Goal: Information Seeking & Learning: Learn about a topic

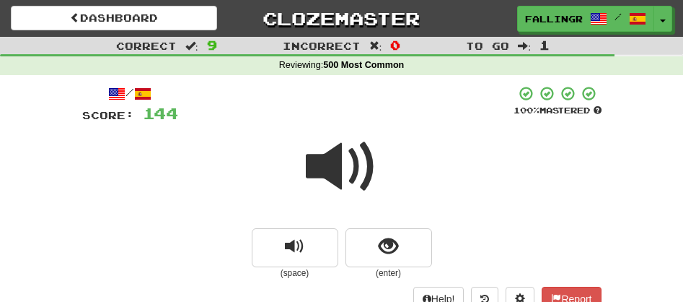
scroll to position [143, 0]
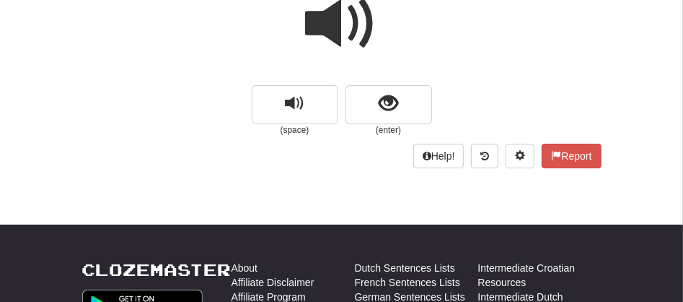
click at [326, 32] on span at bounding box center [342, 24] width 72 height 72
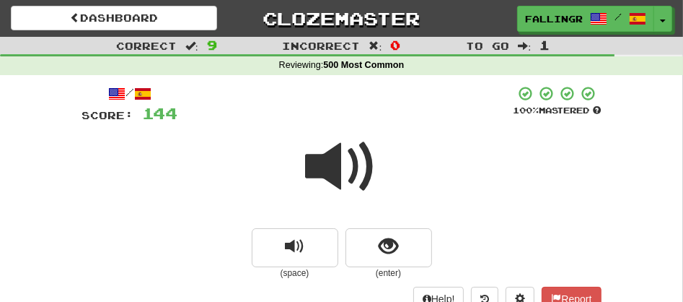
click at [351, 160] on span at bounding box center [342, 167] width 72 height 72
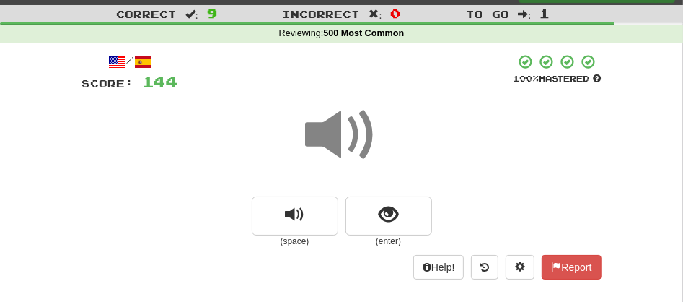
scroll to position [63, 0]
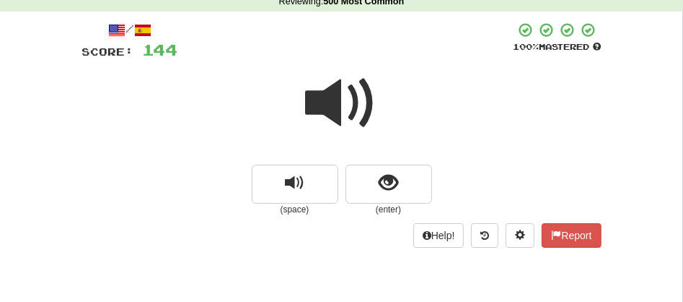
click at [328, 106] on span at bounding box center [342, 103] width 72 height 72
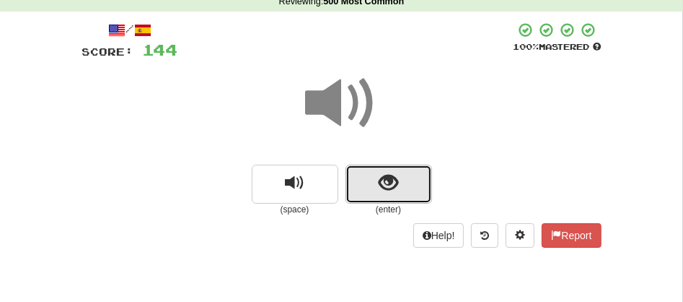
click at [371, 182] on button "show sentence" at bounding box center [389, 183] width 87 height 39
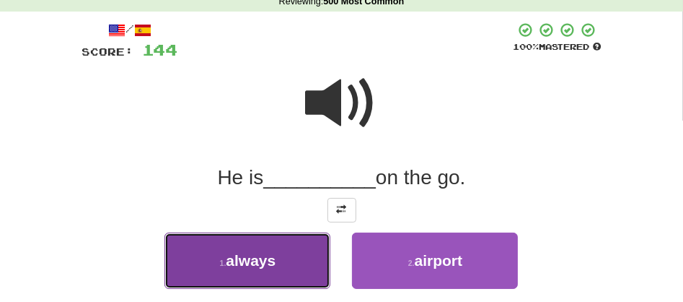
click at [273, 254] on span "always" at bounding box center [251, 260] width 50 height 17
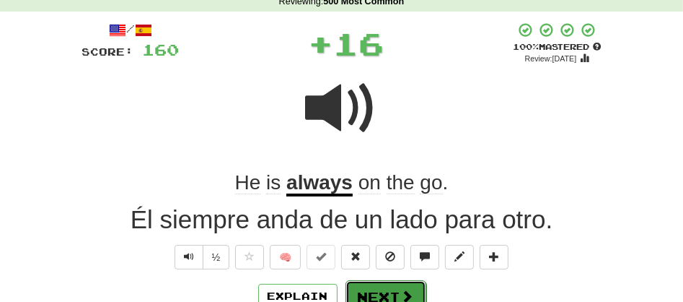
click at [360, 285] on button "Next" at bounding box center [386, 296] width 81 height 33
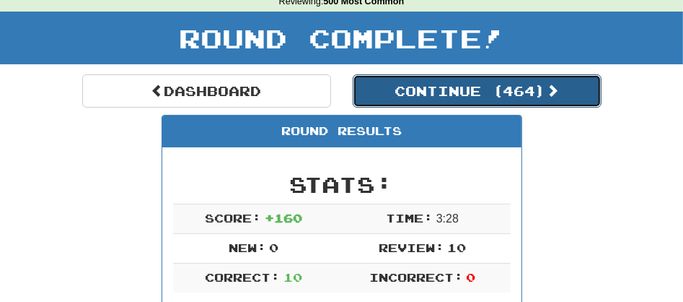
click at [454, 89] on button "Continue ( 464 )" at bounding box center [477, 90] width 249 height 33
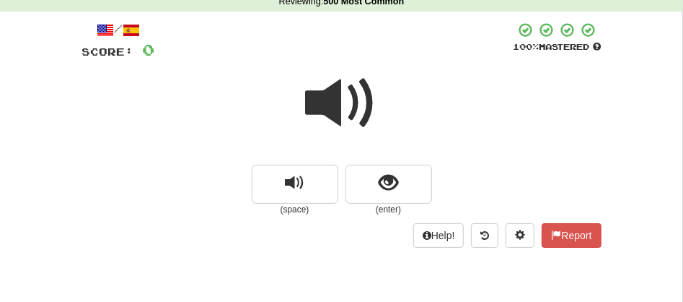
click at [342, 99] on span at bounding box center [342, 103] width 72 height 72
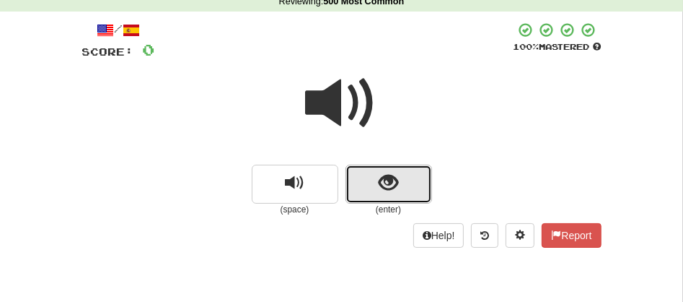
click at [377, 196] on button "show sentence" at bounding box center [389, 183] width 87 height 39
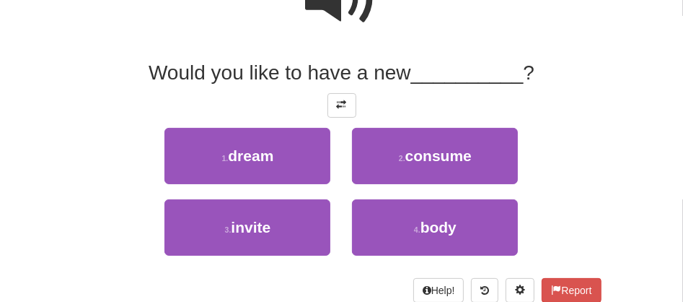
scroll to position [192, 0]
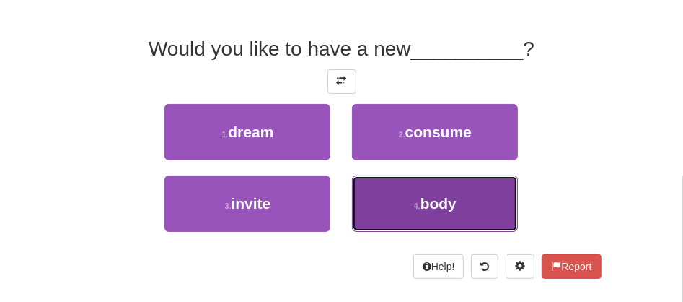
click at [426, 206] on span "body" at bounding box center [439, 203] width 36 height 17
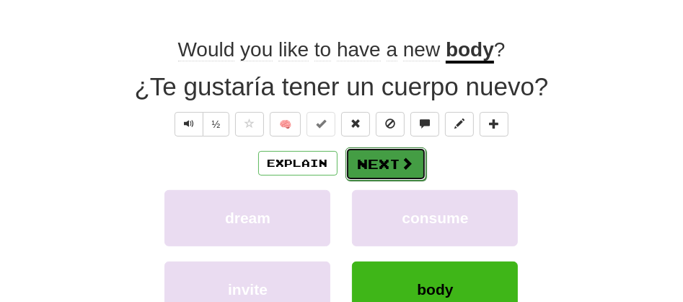
click at [374, 161] on button "Next" at bounding box center [386, 163] width 81 height 33
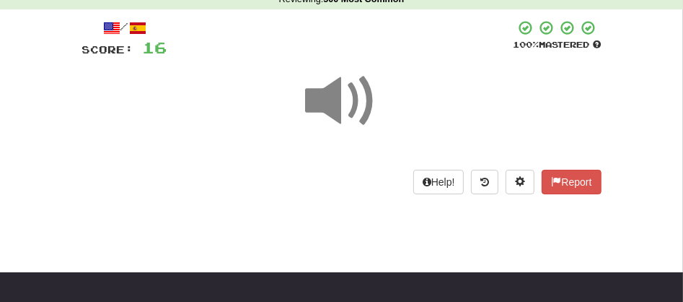
scroll to position [46, 0]
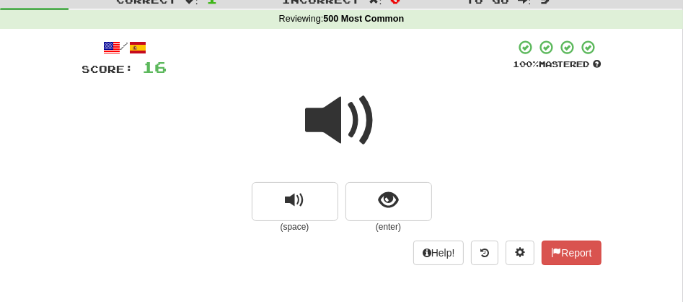
click at [317, 126] on span at bounding box center [342, 120] width 72 height 72
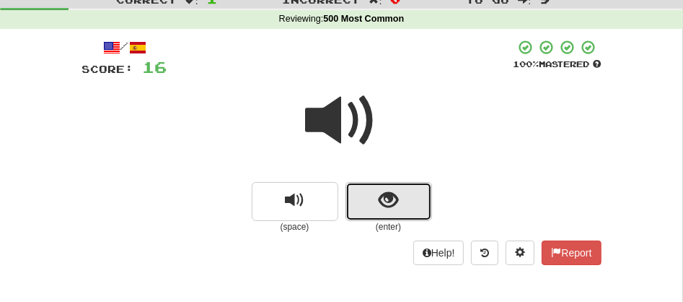
click at [375, 195] on button "show sentence" at bounding box center [389, 201] width 87 height 39
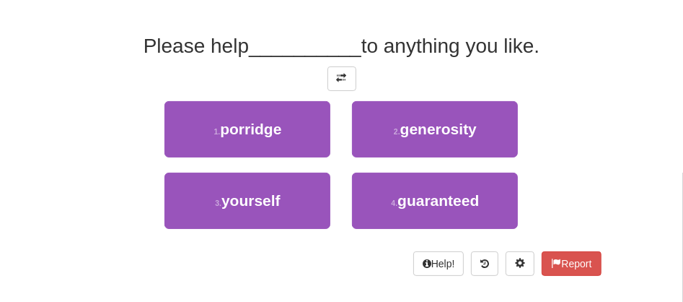
scroll to position [196, 0]
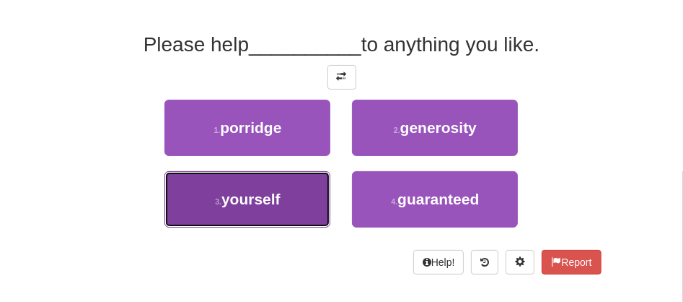
click at [271, 198] on span "yourself" at bounding box center [250, 198] width 59 height 17
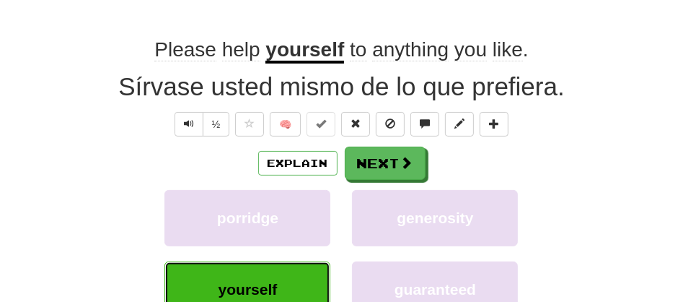
scroll to position [201, 0]
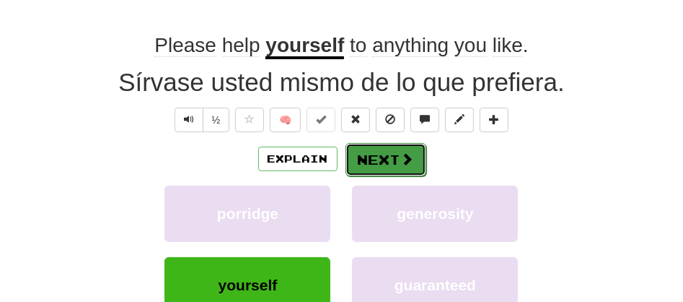
click at [390, 153] on button "Next" at bounding box center [386, 159] width 81 height 33
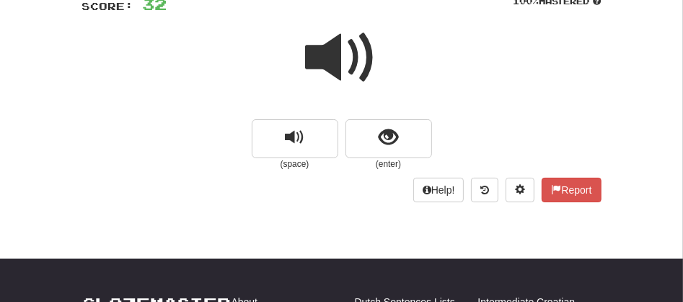
scroll to position [93, 0]
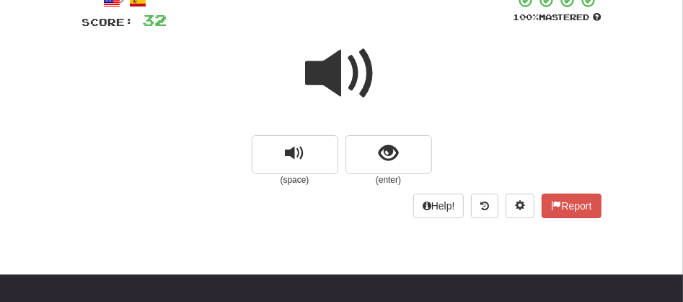
click at [344, 78] on span at bounding box center [342, 74] width 72 height 72
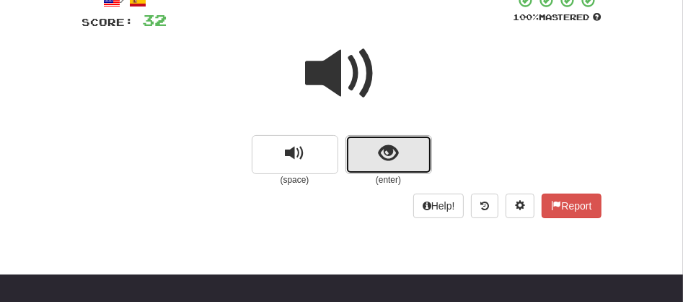
click at [360, 149] on button "show sentence" at bounding box center [389, 154] width 87 height 39
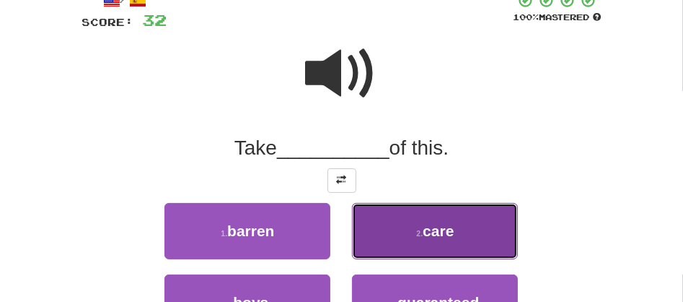
click at [385, 233] on button "2 . care" at bounding box center [435, 231] width 166 height 56
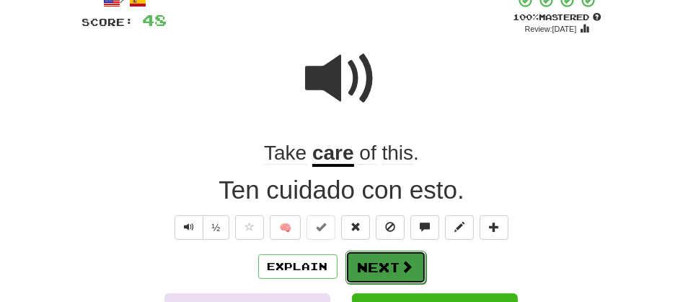
click at [369, 255] on button "Next" at bounding box center [386, 266] width 81 height 33
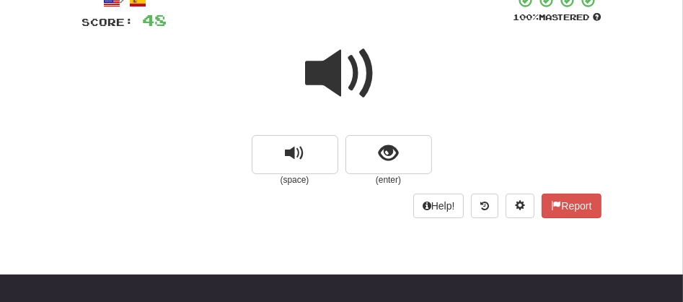
click at [326, 76] on span at bounding box center [342, 74] width 72 height 72
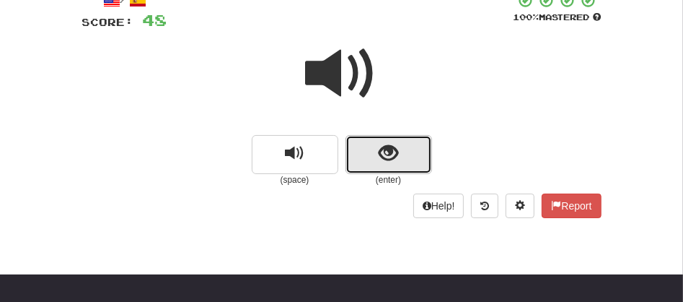
click at [360, 155] on button "show sentence" at bounding box center [389, 154] width 87 height 39
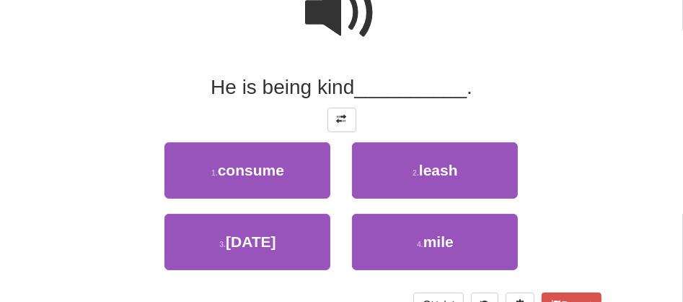
scroll to position [168, 0]
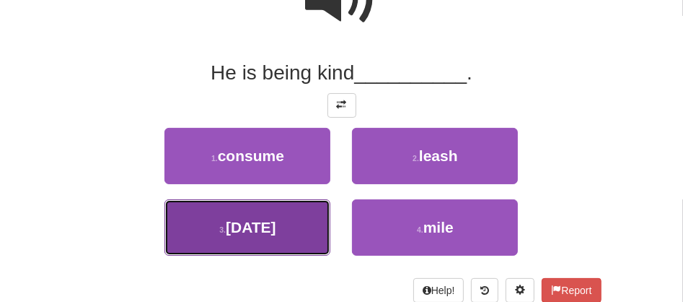
click at [284, 229] on button "3 . [DATE]" at bounding box center [247, 227] width 166 height 56
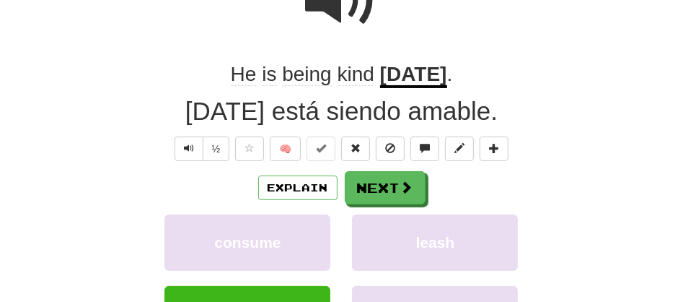
drag, startPoint x: 284, startPoint y: 229, endPoint x: 107, endPoint y: 137, distance: 198.8
click at [107, 137] on div "½ 🧠" at bounding box center [341, 148] width 519 height 25
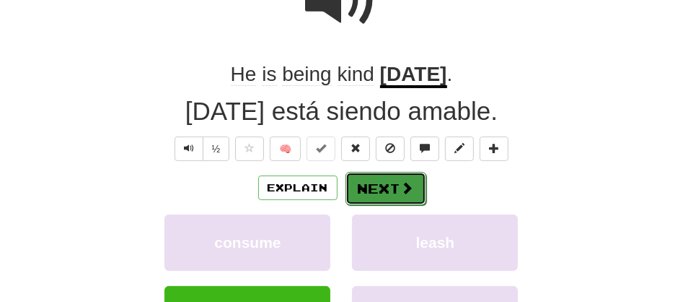
click at [370, 183] on button "Next" at bounding box center [386, 188] width 81 height 33
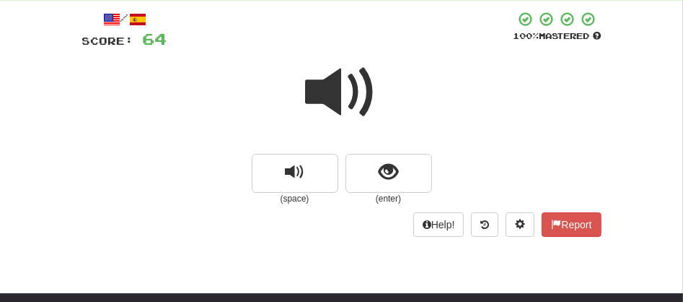
scroll to position [55, 0]
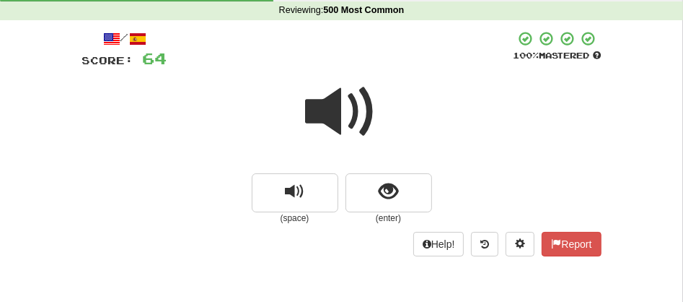
click at [326, 114] on span at bounding box center [342, 112] width 72 height 72
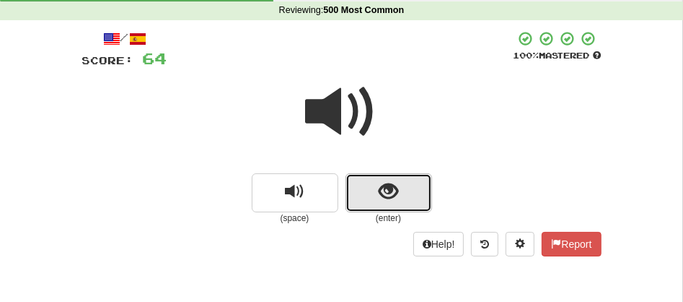
click at [371, 195] on button "show sentence" at bounding box center [389, 192] width 87 height 39
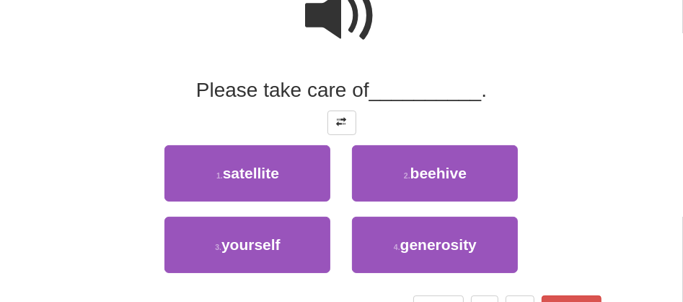
scroll to position [183, 0]
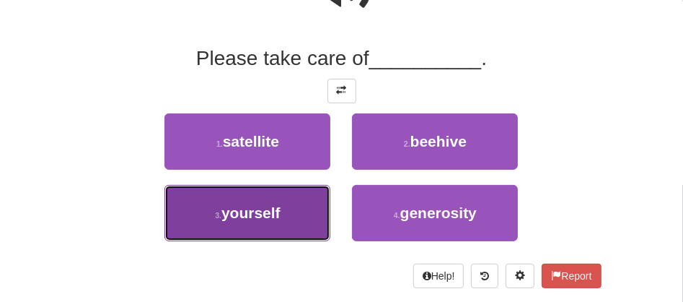
click at [264, 213] on span "yourself" at bounding box center [250, 212] width 59 height 17
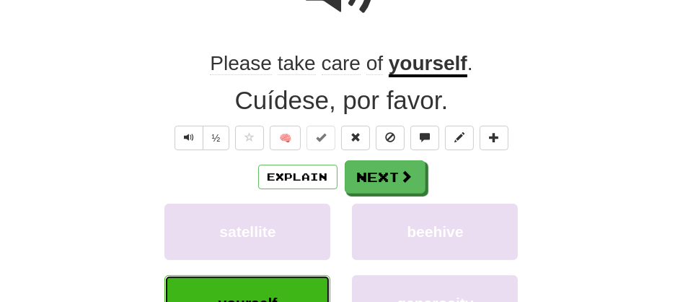
scroll to position [187, 0]
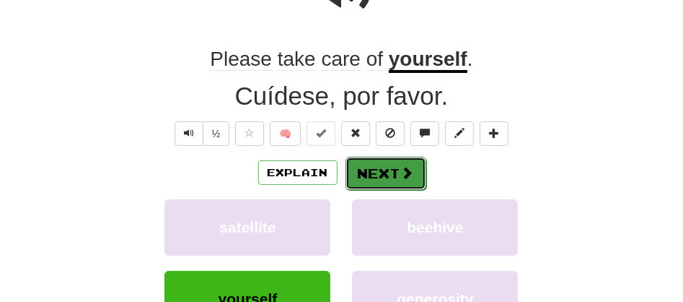
click at [374, 162] on button "Next" at bounding box center [386, 173] width 81 height 33
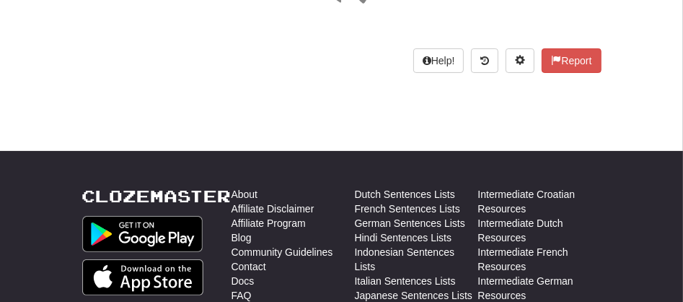
drag, startPoint x: 681, startPoint y: 6, endPoint x: 690, endPoint y: 9, distance: 9.8
click at [682, 9] on html "Dashboard Clozemaster FallingRain5043 / Toggle Dropdown Dashboard Leaderboard A…" at bounding box center [341, 270] width 683 height 915
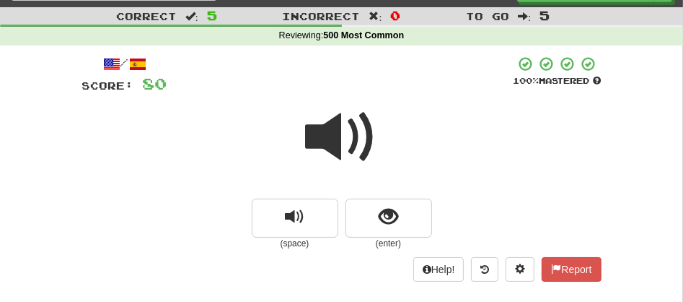
scroll to position [27, 0]
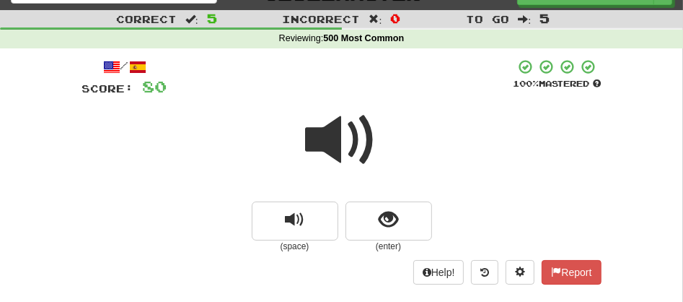
click at [325, 143] on span at bounding box center [342, 140] width 72 height 72
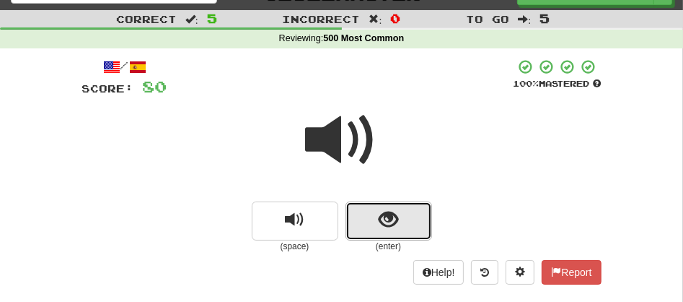
click at [369, 210] on button "show sentence" at bounding box center [389, 220] width 87 height 39
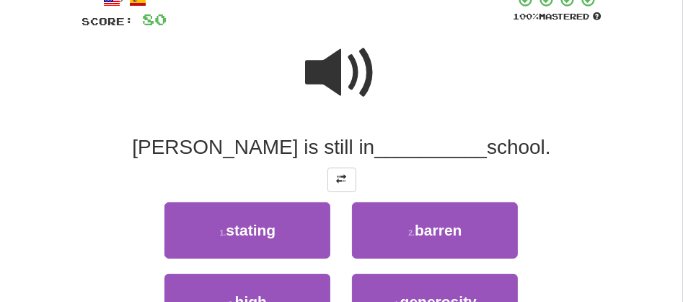
scroll to position [112, 0]
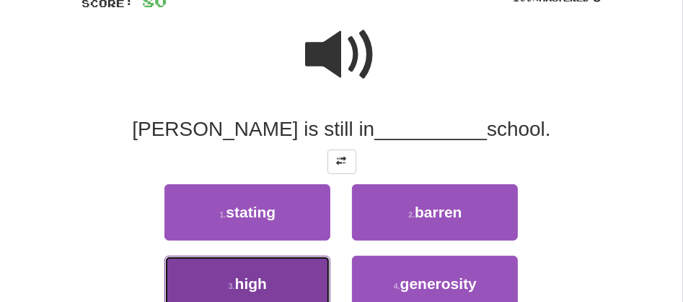
click at [293, 281] on button "3 . high" at bounding box center [247, 283] width 166 height 56
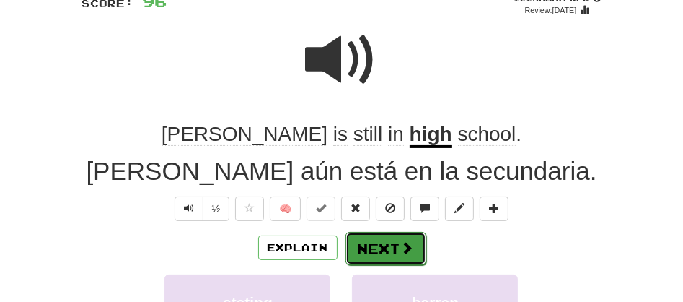
click at [365, 242] on button "Next" at bounding box center [386, 248] width 81 height 33
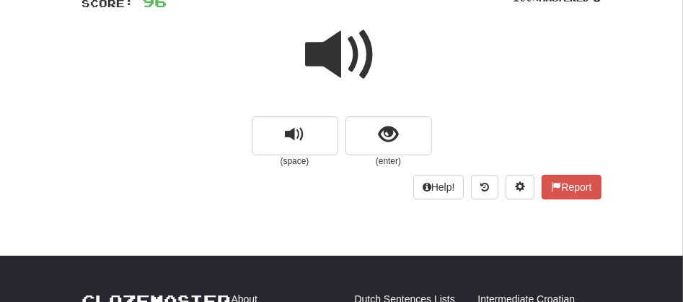
click at [335, 56] on span at bounding box center [342, 55] width 72 height 72
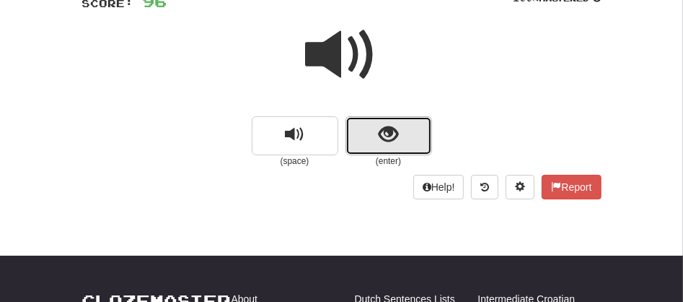
click at [357, 144] on button "show sentence" at bounding box center [389, 135] width 87 height 39
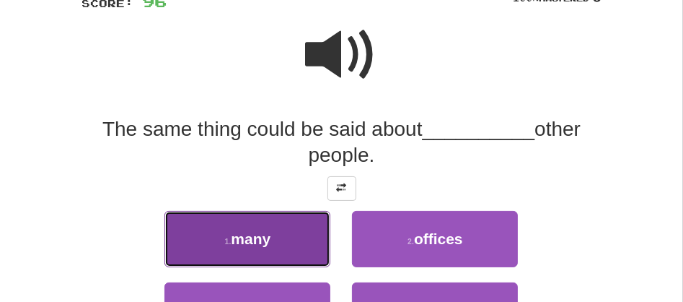
click at [285, 232] on button "1 . many" at bounding box center [247, 239] width 166 height 56
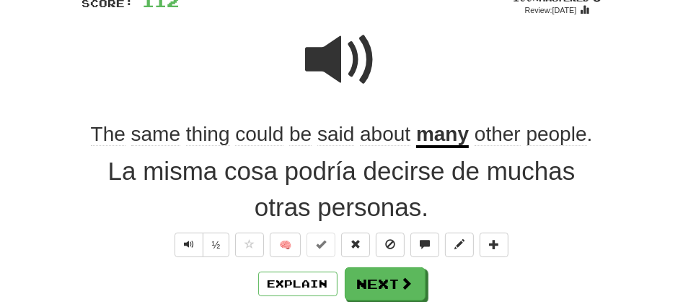
click at [235, 133] on span "thing" at bounding box center [259, 134] width 48 height 23
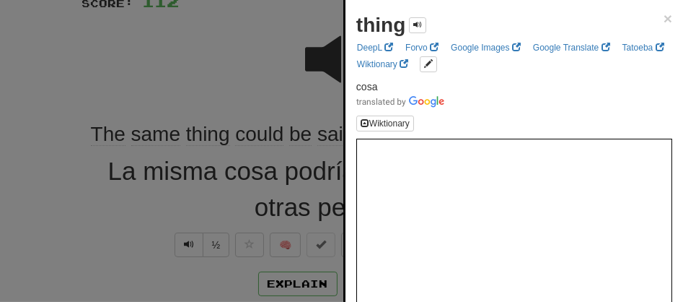
click at [205, 88] on div at bounding box center [341, 151] width 683 height 302
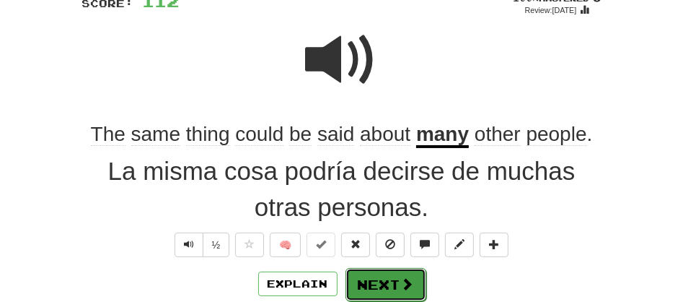
click at [370, 268] on button "Next" at bounding box center [386, 284] width 81 height 33
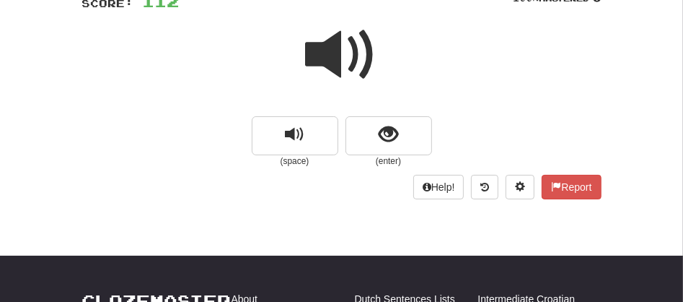
click at [335, 58] on span at bounding box center [342, 55] width 72 height 72
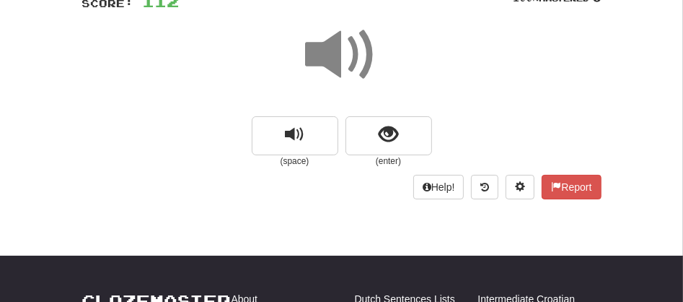
click at [335, 58] on span at bounding box center [342, 55] width 72 height 72
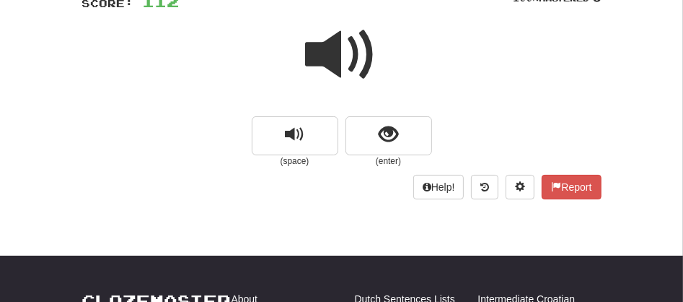
click at [335, 58] on span at bounding box center [342, 55] width 72 height 72
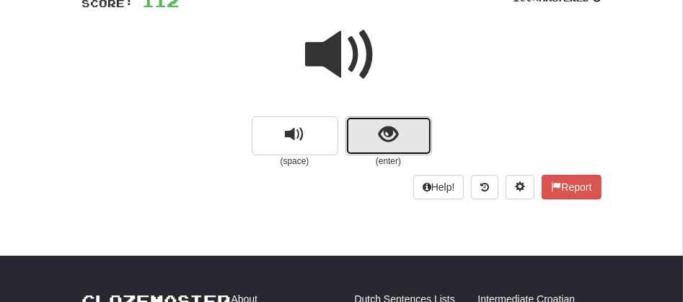
click at [370, 130] on button "show sentence" at bounding box center [389, 135] width 87 height 39
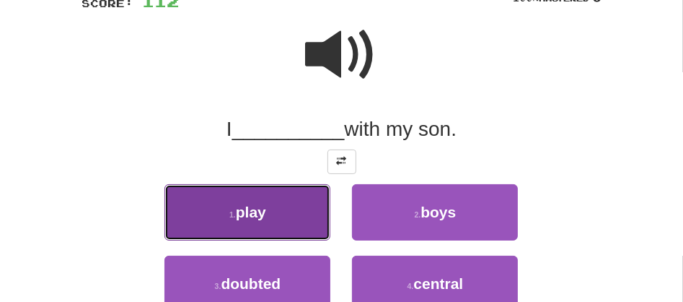
click at [263, 205] on span "play" at bounding box center [251, 211] width 30 height 17
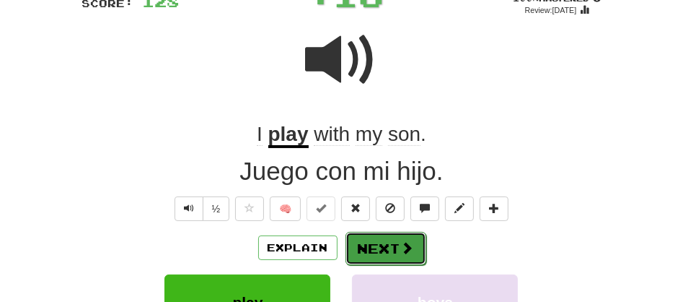
click at [364, 245] on button "Next" at bounding box center [386, 248] width 81 height 33
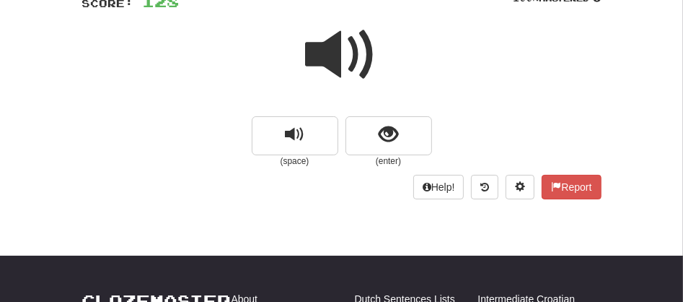
click at [336, 65] on span at bounding box center [342, 55] width 72 height 72
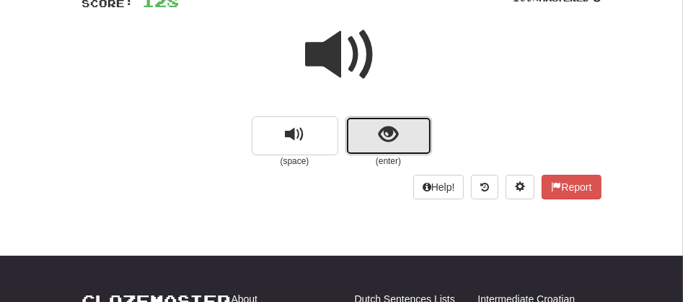
click at [366, 128] on button "show sentence" at bounding box center [389, 135] width 87 height 39
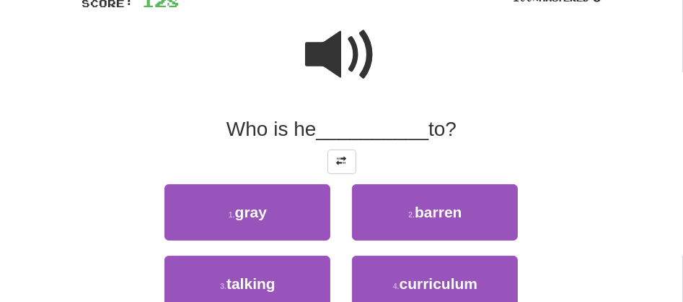
click at [330, 66] on span at bounding box center [342, 55] width 72 height 72
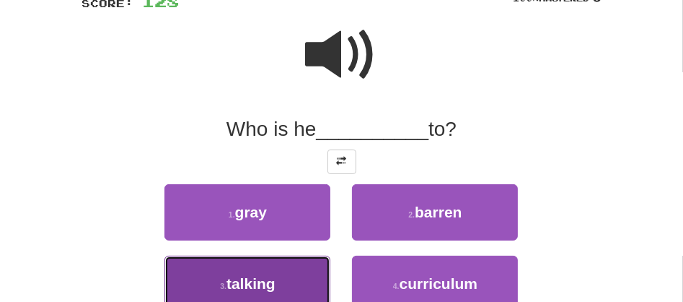
click at [273, 292] on button "3 . talking" at bounding box center [247, 283] width 166 height 56
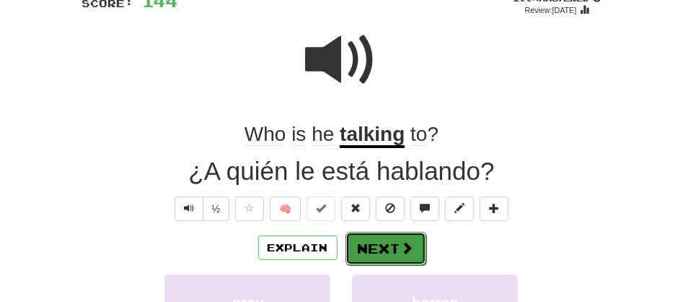
click at [374, 252] on button "Next" at bounding box center [386, 248] width 81 height 33
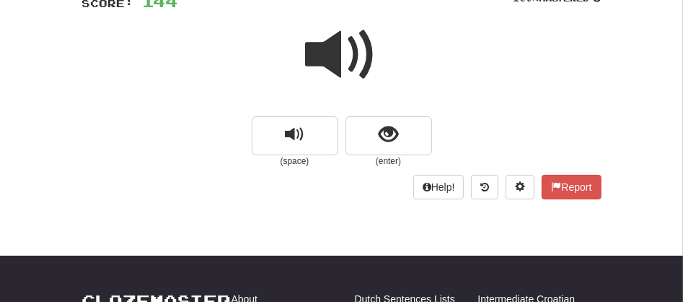
drag, startPoint x: 374, startPoint y: 252, endPoint x: 346, endPoint y: 71, distance: 182.4
click at [346, 71] on span at bounding box center [342, 55] width 72 height 72
click at [337, 56] on span at bounding box center [342, 55] width 72 height 72
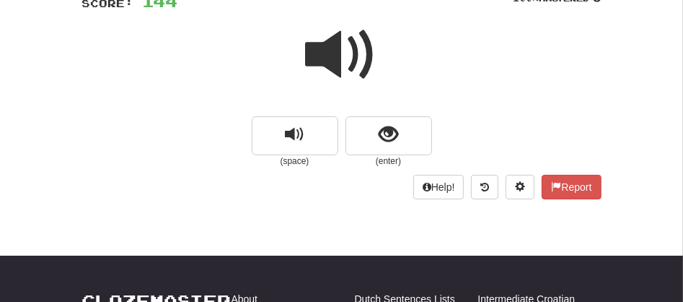
click at [342, 69] on span at bounding box center [342, 55] width 72 height 72
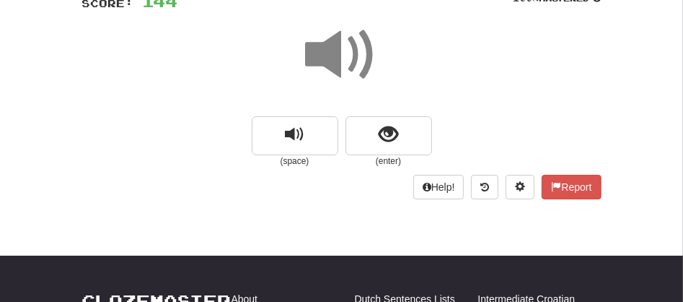
click at [342, 69] on span at bounding box center [342, 55] width 72 height 72
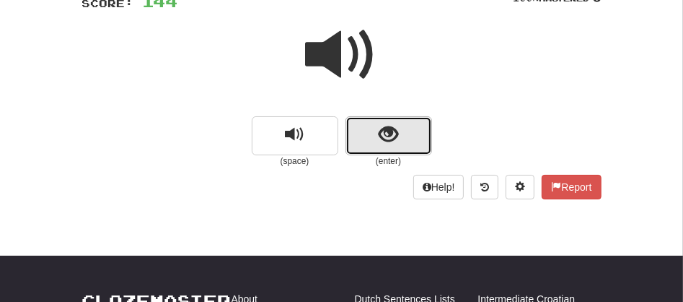
click at [370, 132] on button "show sentence" at bounding box center [389, 135] width 87 height 39
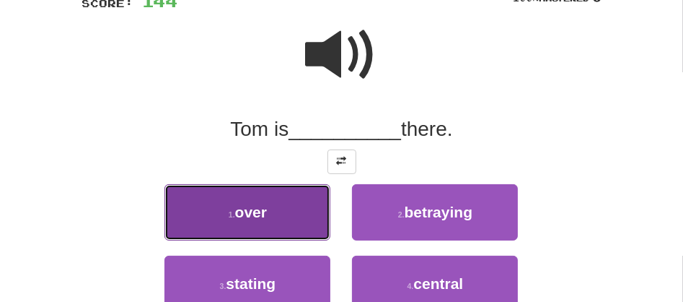
click at [291, 200] on button "1 . over" at bounding box center [247, 212] width 166 height 56
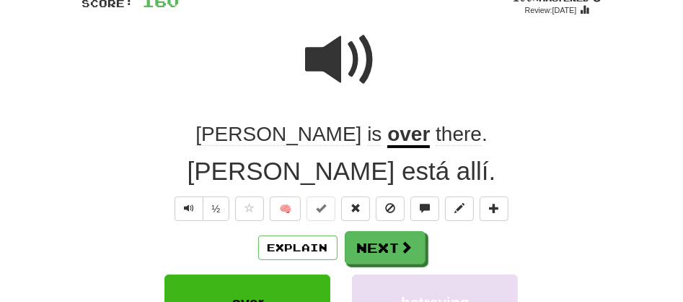
click at [387, 142] on u "over" at bounding box center [408, 135] width 43 height 25
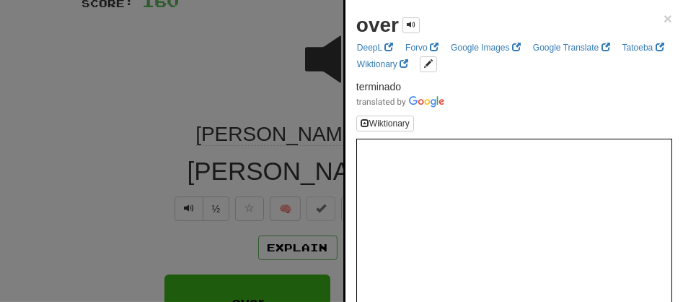
click at [276, 244] on div at bounding box center [341, 151] width 683 height 302
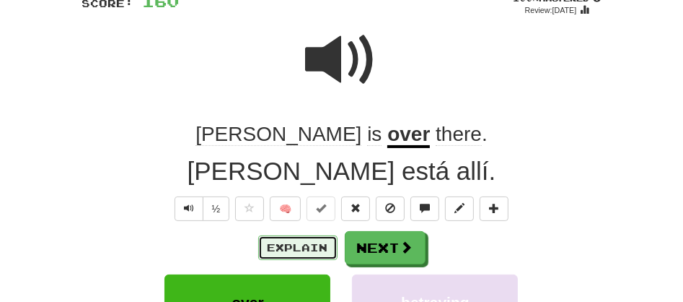
click at [276, 244] on button "Explain" at bounding box center [297, 247] width 79 height 25
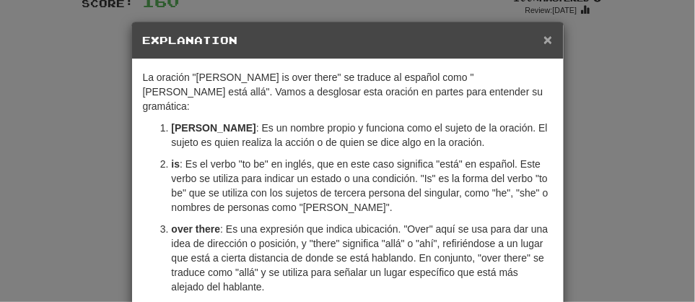
click at [543, 39] on span "×" at bounding box center [547, 39] width 9 height 17
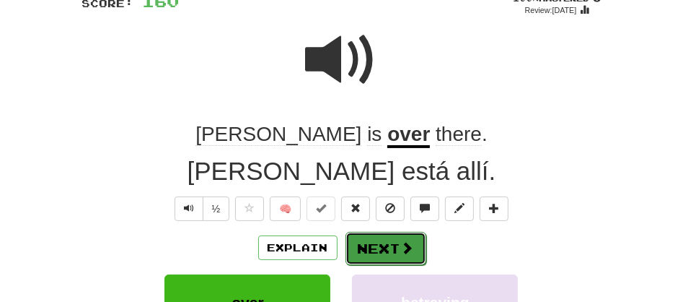
click at [369, 253] on button "Next" at bounding box center [386, 248] width 81 height 33
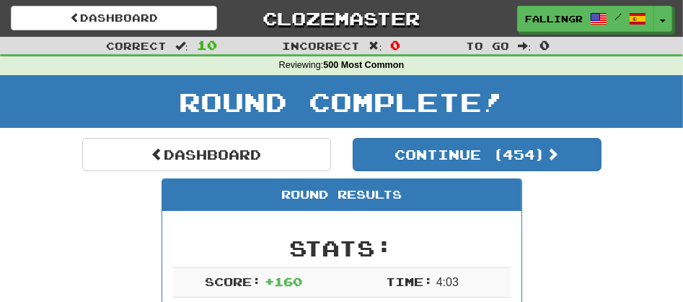
scroll to position [0, 0]
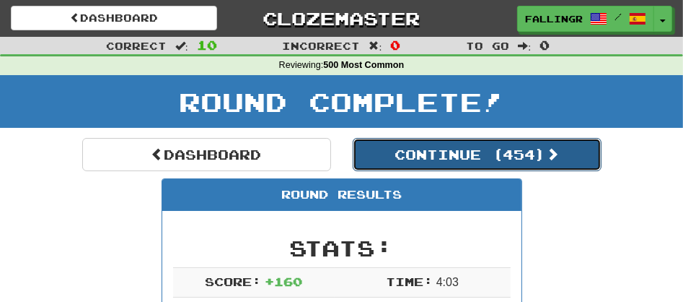
click at [418, 152] on button "Continue ( 454 )" at bounding box center [477, 154] width 249 height 33
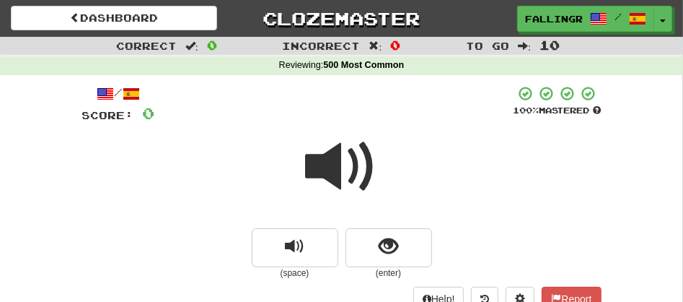
click at [327, 164] on span at bounding box center [342, 167] width 72 height 72
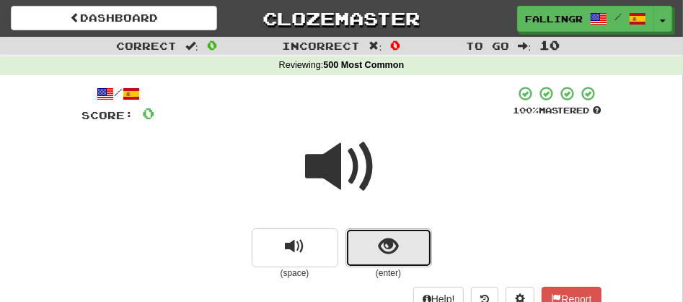
click at [365, 239] on button "show sentence" at bounding box center [389, 247] width 87 height 39
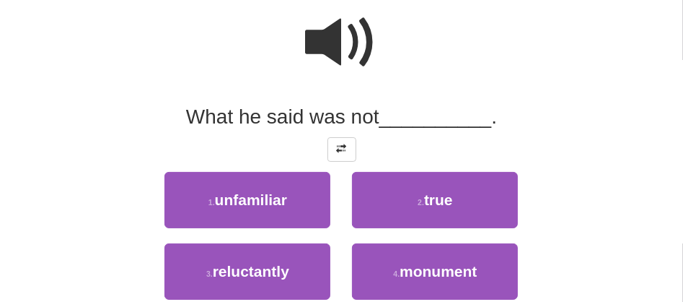
scroll to position [128, 0]
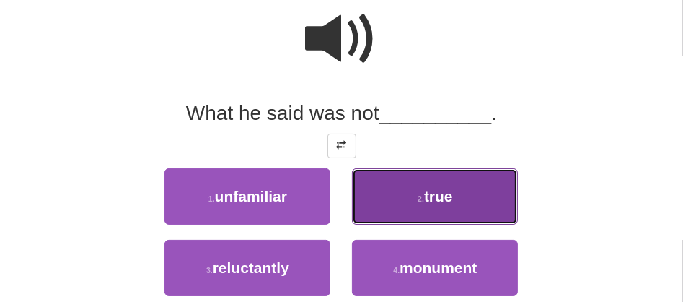
click at [429, 196] on span "true" at bounding box center [438, 196] width 29 height 17
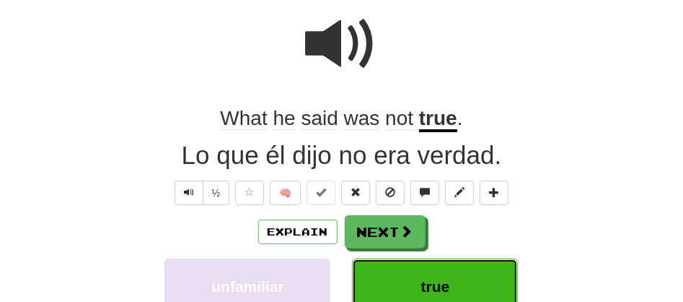
scroll to position [132, 0]
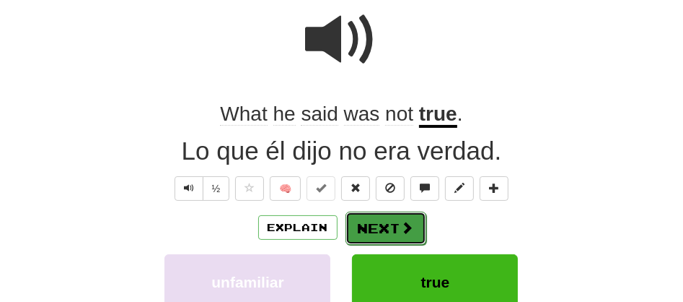
click at [379, 224] on button "Next" at bounding box center [386, 227] width 81 height 33
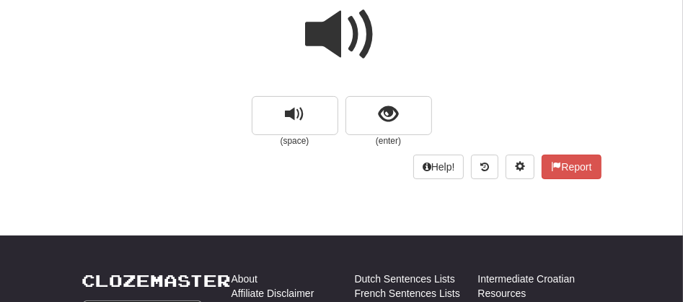
click at [329, 50] on span at bounding box center [342, 35] width 72 height 72
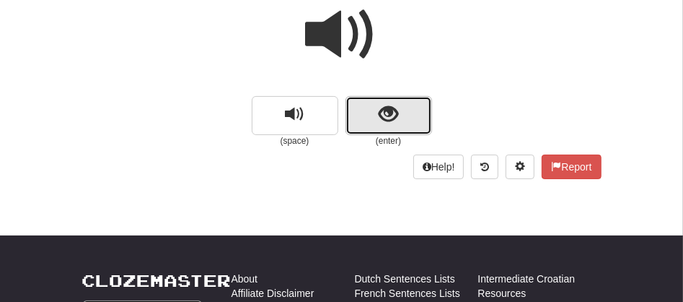
click at [371, 128] on button "show sentence" at bounding box center [389, 115] width 87 height 39
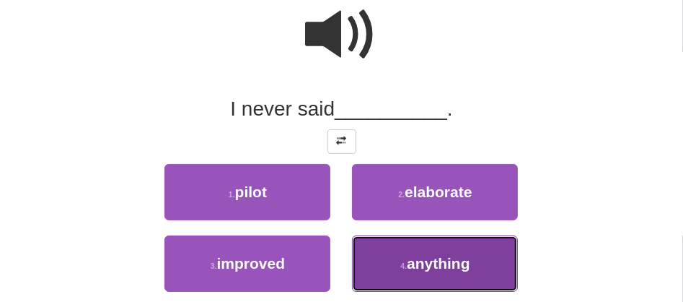
click at [399, 255] on button "4 . anything" at bounding box center [435, 263] width 166 height 56
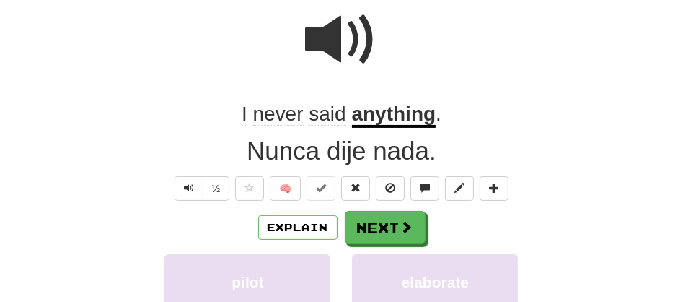
scroll to position [136, 0]
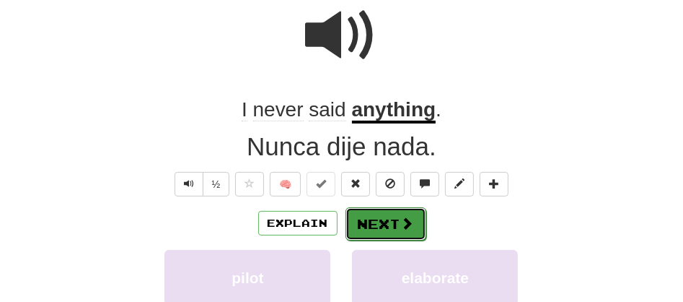
click at [370, 225] on button "Next" at bounding box center [386, 223] width 81 height 33
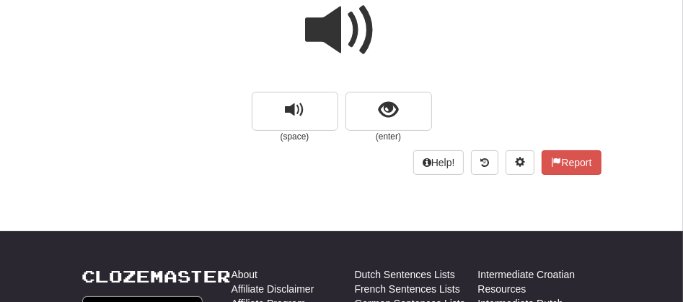
click at [341, 48] on span at bounding box center [342, 30] width 72 height 72
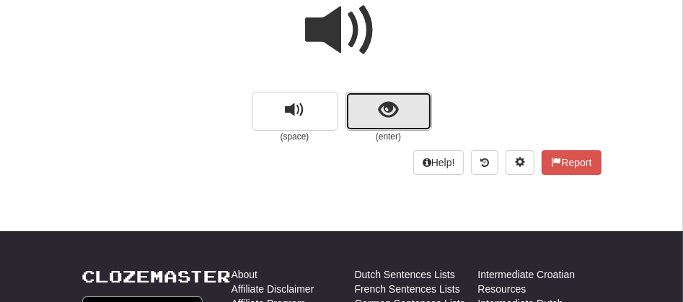
click at [365, 113] on button "show sentence" at bounding box center [389, 111] width 87 height 39
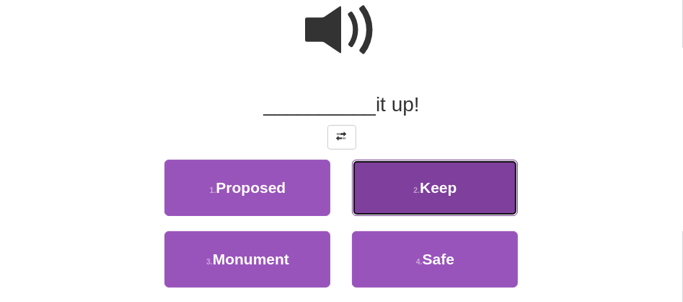
click at [410, 189] on button "2 . Keep" at bounding box center [435, 187] width 166 height 56
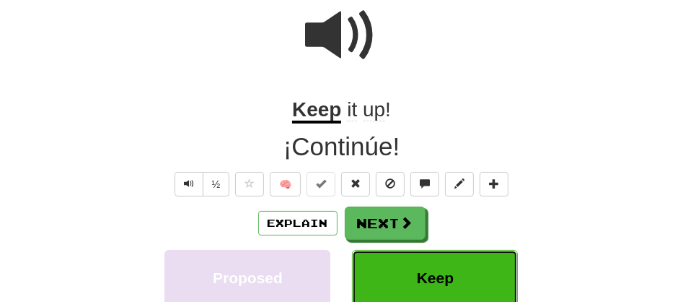
scroll to position [140, 0]
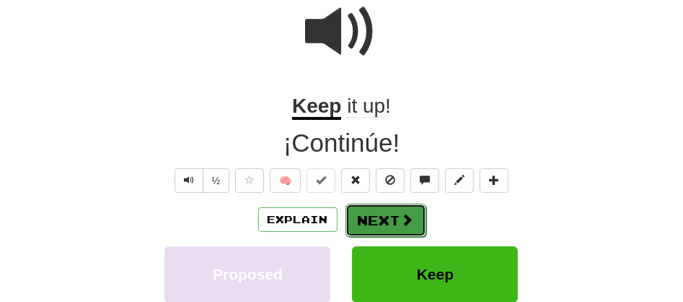
click at [377, 219] on button "Next" at bounding box center [386, 219] width 81 height 33
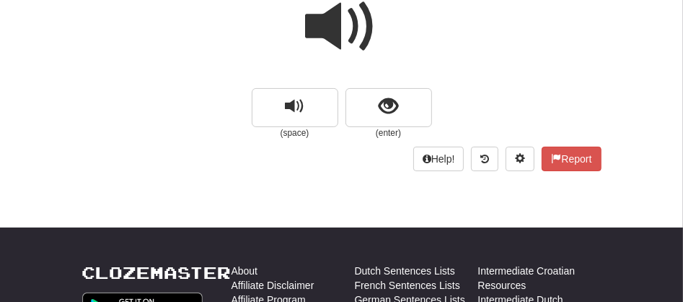
click at [332, 34] on span at bounding box center [342, 27] width 72 height 72
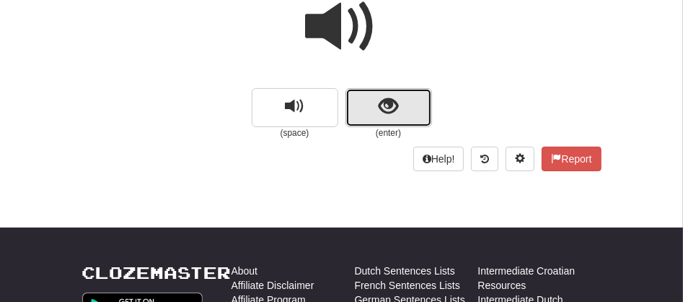
click at [354, 108] on button "show sentence" at bounding box center [389, 107] width 87 height 39
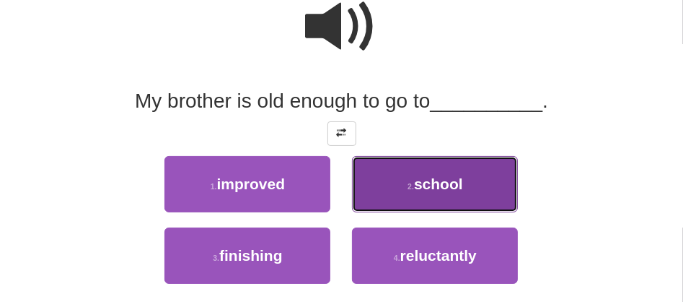
click at [385, 188] on button "2 . school" at bounding box center [435, 184] width 166 height 56
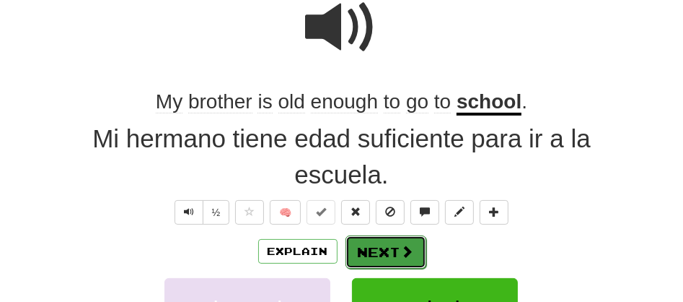
click at [395, 248] on button "Next" at bounding box center [386, 251] width 81 height 33
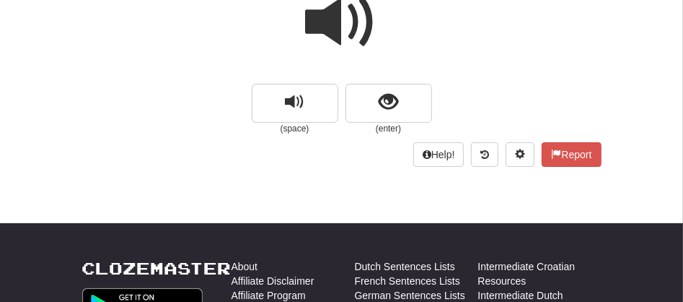
click at [347, 34] on span at bounding box center [342, 22] width 72 height 72
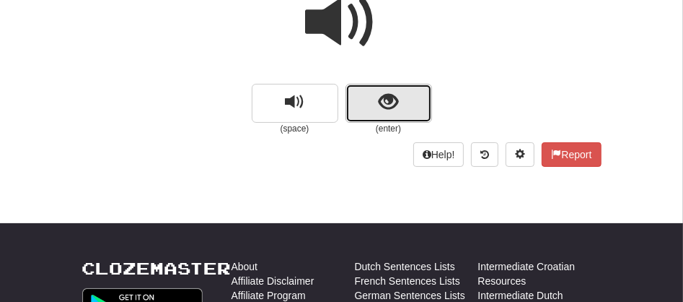
click at [374, 97] on button "show sentence" at bounding box center [389, 103] width 87 height 39
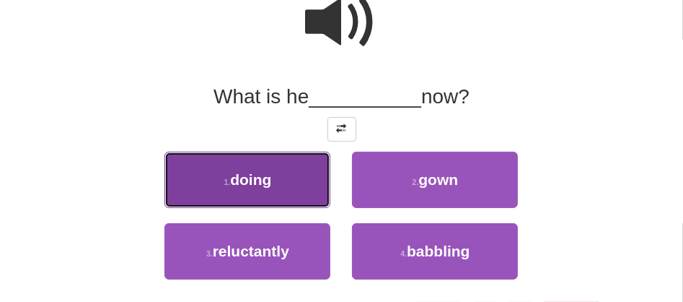
click at [267, 191] on button "1 . doing" at bounding box center [247, 180] width 166 height 56
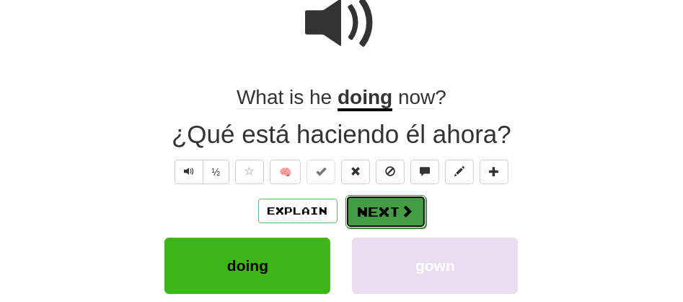
click at [358, 211] on button "Next" at bounding box center [386, 211] width 81 height 33
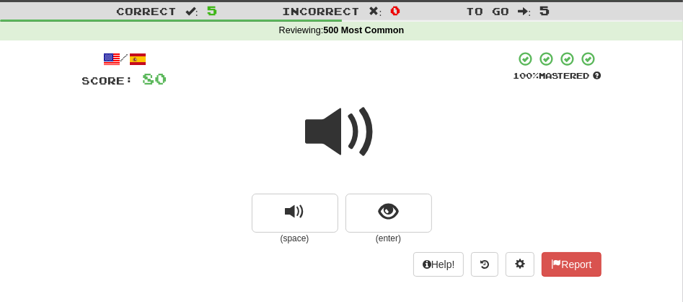
scroll to position [31, 0]
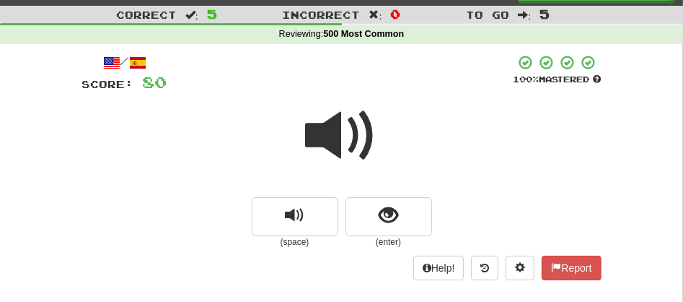
click at [335, 131] on span at bounding box center [342, 136] width 72 height 72
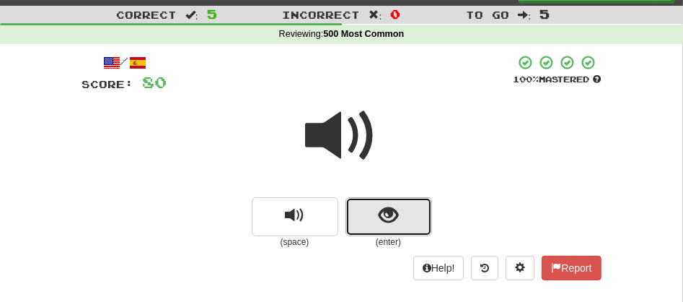
click at [364, 208] on button "show sentence" at bounding box center [389, 216] width 87 height 39
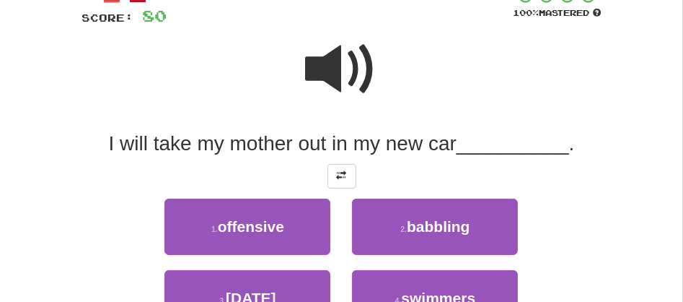
scroll to position [116, 0]
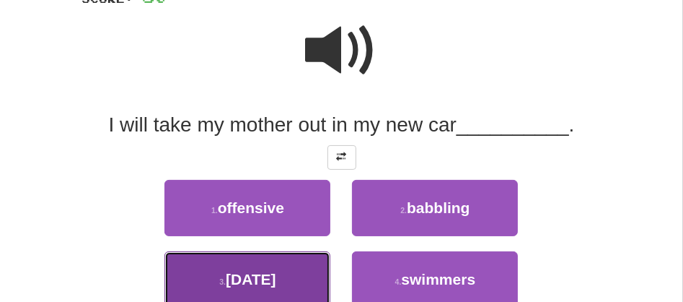
click at [263, 290] on button "3 . [DATE]" at bounding box center [247, 279] width 166 height 56
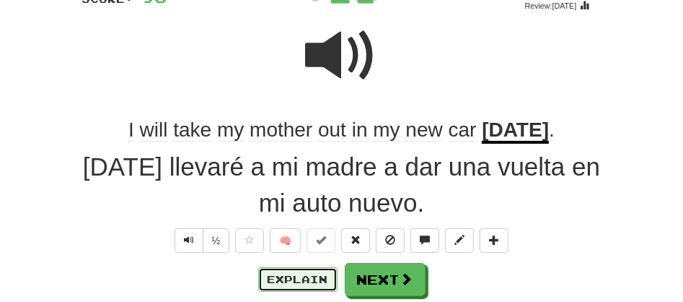
drag, startPoint x: 263, startPoint y: 290, endPoint x: 535, endPoint y: 285, distance: 271.3
click at [535, 285] on div "Explain Next" at bounding box center [341, 279] width 519 height 33
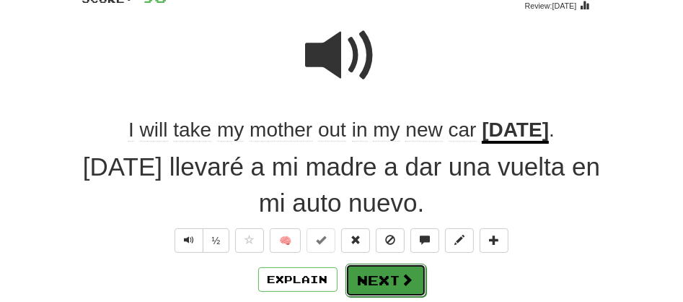
click at [395, 276] on button "Next" at bounding box center [386, 279] width 81 height 33
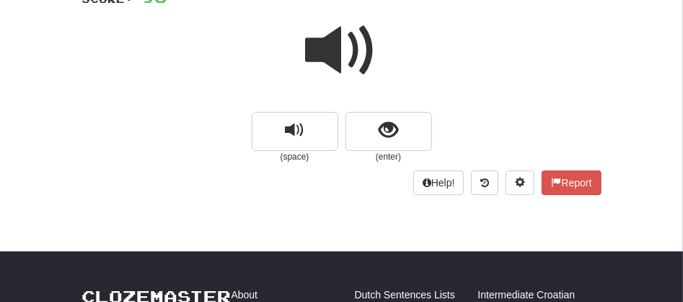
click at [335, 67] on span at bounding box center [342, 50] width 72 height 72
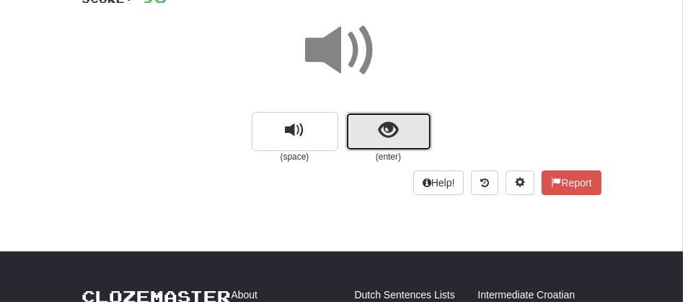
click at [364, 131] on button "show sentence" at bounding box center [389, 131] width 87 height 39
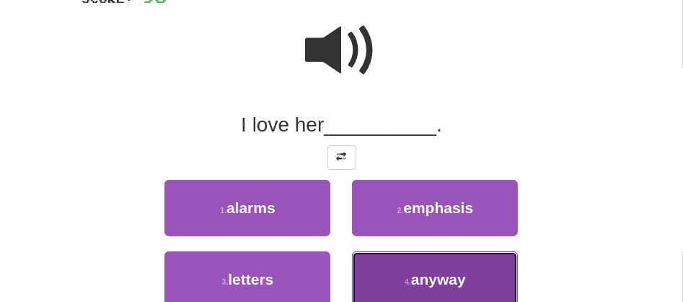
click at [382, 295] on button "4 . anyway" at bounding box center [435, 279] width 166 height 56
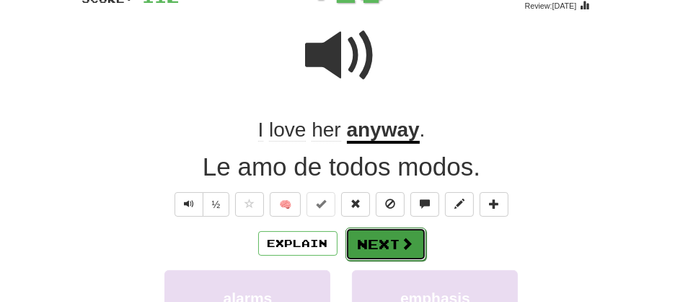
click at [376, 237] on button "Next" at bounding box center [386, 243] width 81 height 33
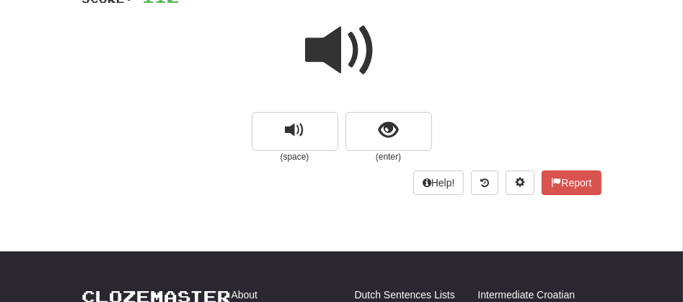
click at [333, 46] on span at bounding box center [342, 50] width 72 height 72
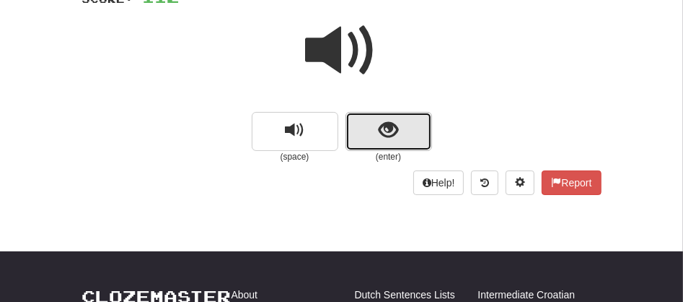
click at [356, 117] on button "show sentence" at bounding box center [389, 131] width 87 height 39
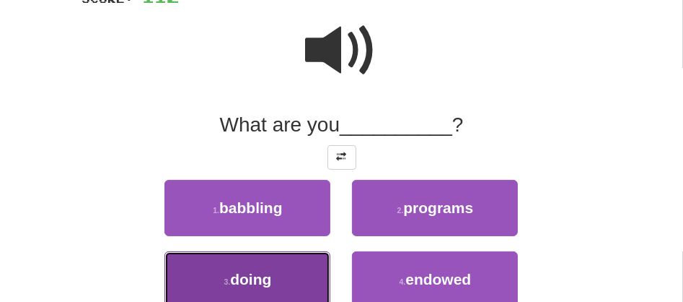
click at [273, 276] on button "3 . doing" at bounding box center [247, 279] width 166 height 56
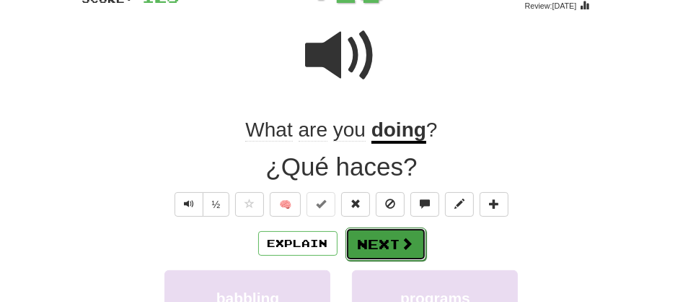
click at [382, 238] on button "Next" at bounding box center [386, 243] width 81 height 33
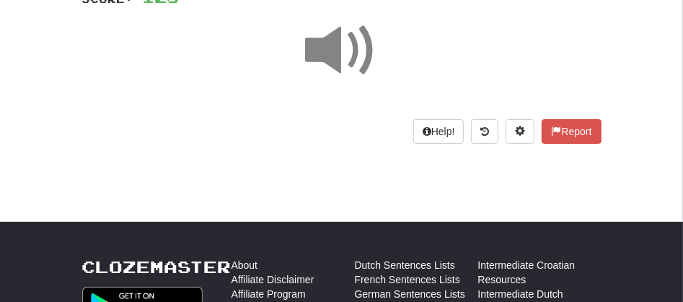
click at [336, 52] on span at bounding box center [342, 50] width 72 height 72
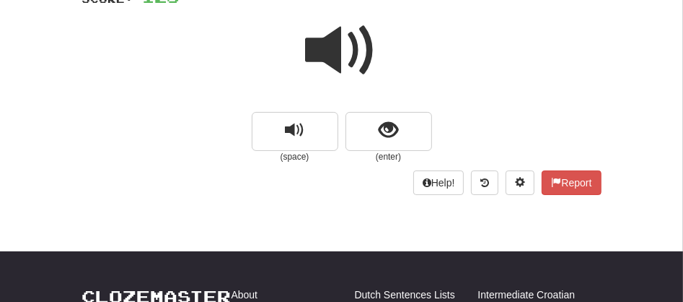
click at [336, 52] on span at bounding box center [342, 50] width 72 height 72
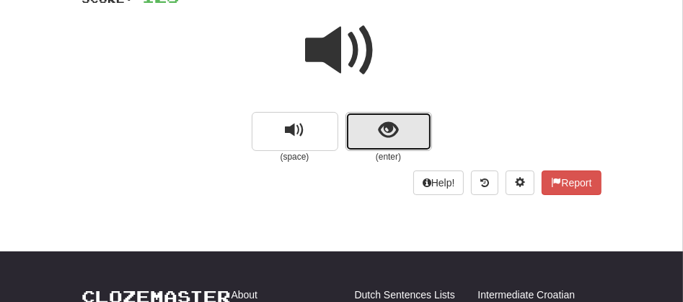
click at [367, 141] on button "show sentence" at bounding box center [389, 131] width 87 height 39
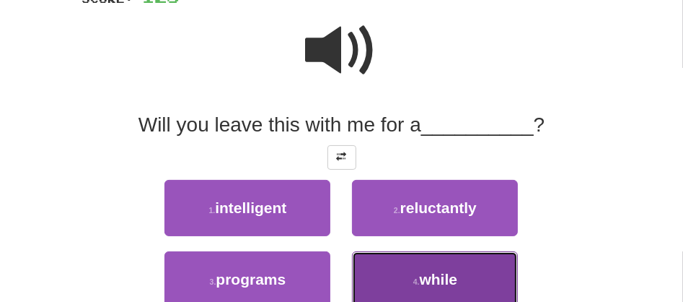
click at [409, 286] on button "4 . while" at bounding box center [435, 279] width 166 height 56
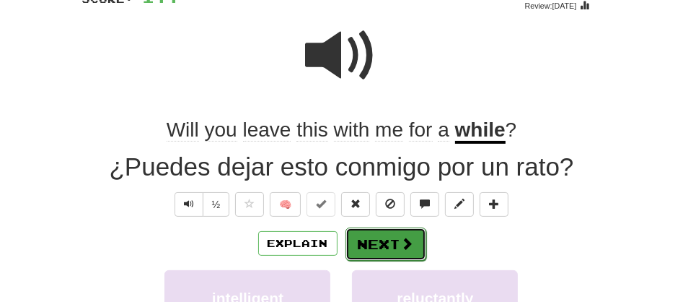
click at [351, 234] on button "Next" at bounding box center [386, 243] width 81 height 33
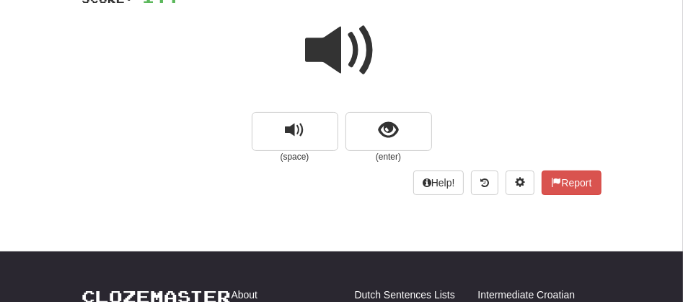
click at [328, 54] on span at bounding box center [342, 50] width 72 height 72
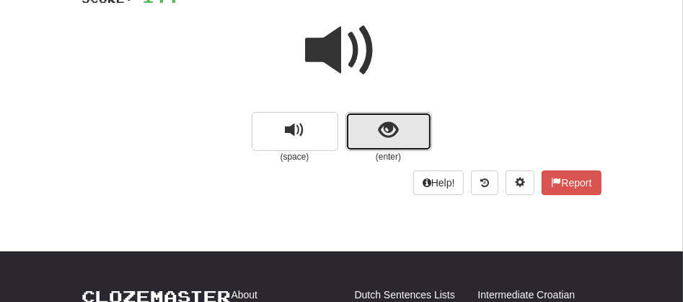
click at [360, 126] on button "show sentence" at bounding box center [389, 131] width 87 height 39
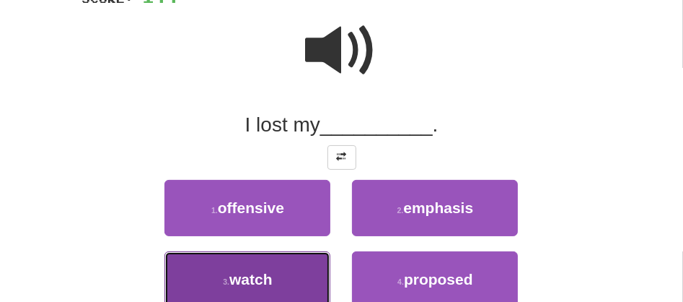
click at [274, 277] on button "3 . watch" at bounding box center [247, 279] width 166 height 56
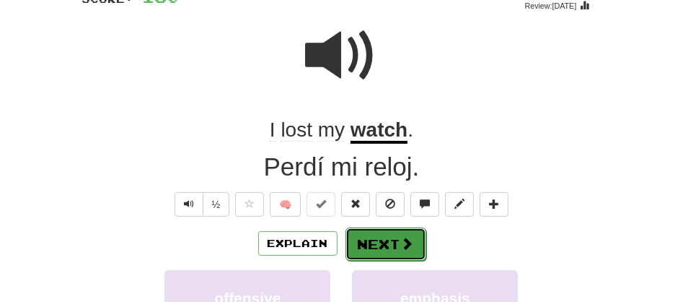
click at [358, 237] on button "Next" at bounding box center [386, 243] width 81 height 33
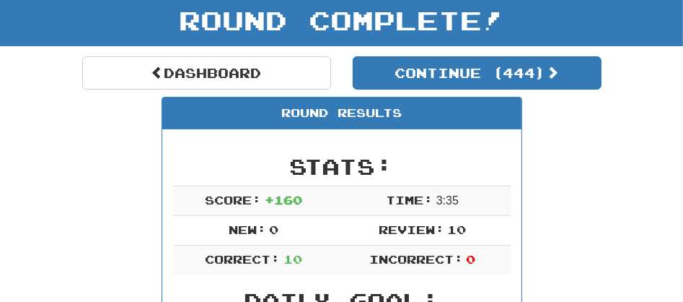
scroll to position [62, 0]
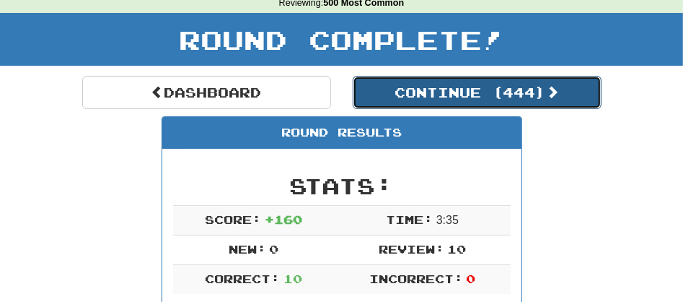
click at [424, 87] on button "Continue ( 444 )" at bounding box center [477, 92] width 249 height 33
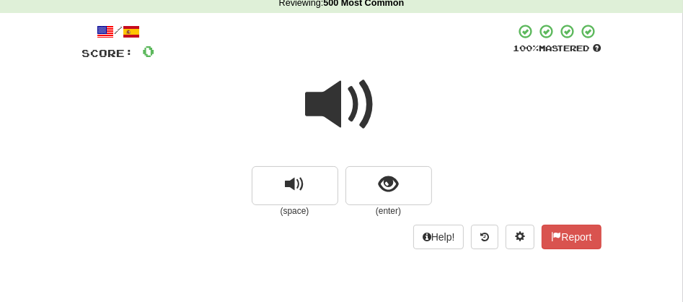
click at [342, 92] on span at bounding box center [342, 105] width 72 height 72
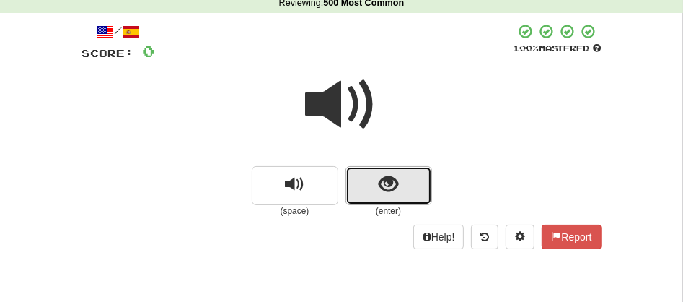
click at [369, 184] on button "show sentence" at bounding box center [389, 185] width 87 height 39
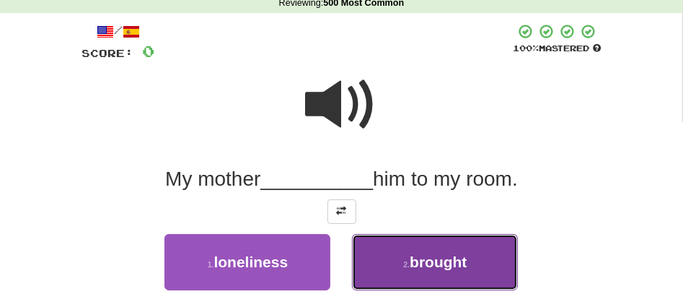
click at [422, 264] on span "brought" at bounding box center [438, 261] width 57 height 17
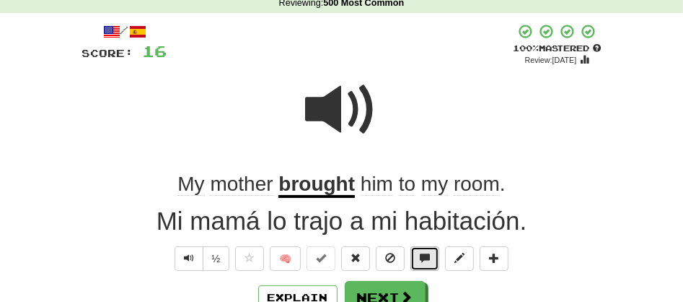
click at [422, 264] on button at bounding box center [425, 258] width 29 height 25
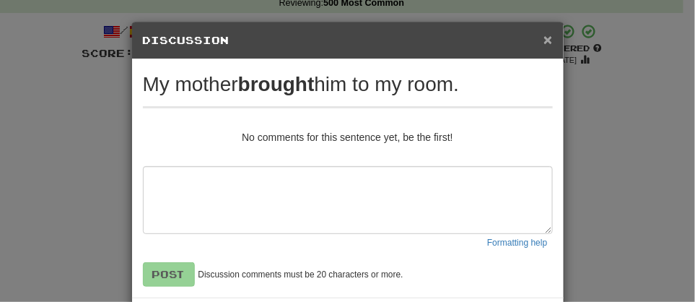
click at [543, 41] on span "×" at bounding box center [547, 39] width 9 height 17
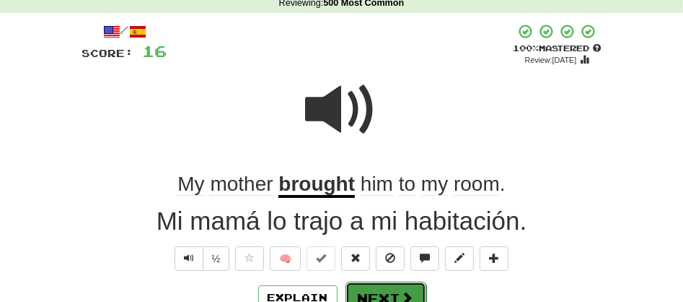
click at [377, 290] on button "Next" at bounding box center [386, 297] width 81 height 33
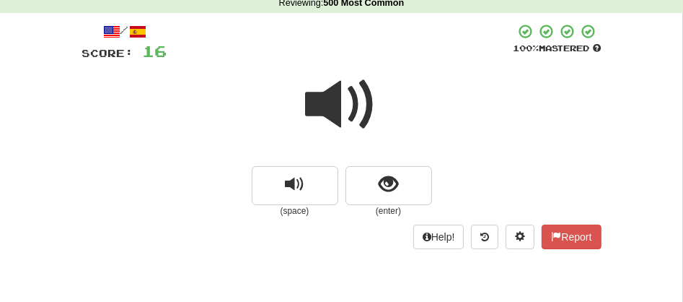
click at [328, 111] on span at bounding box center [342, 105] width 72 height 72
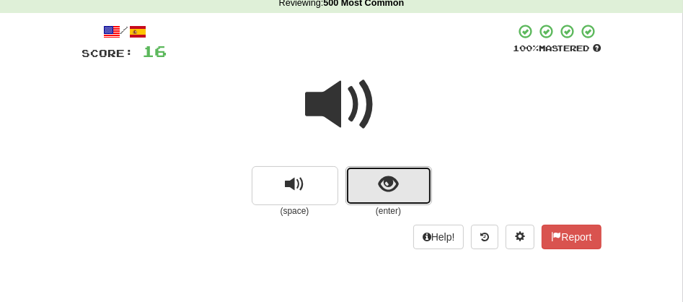
click at [355, 183] on button "show sentence" at bounding box center [389, 185] width 87 height 39
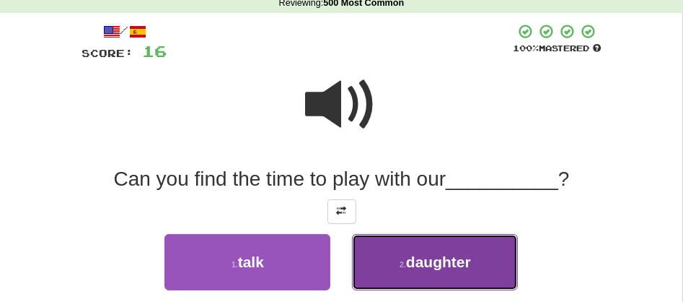
click at [433, 254] on span "daughter" at bounding box center [438, 261] width 65 height 17
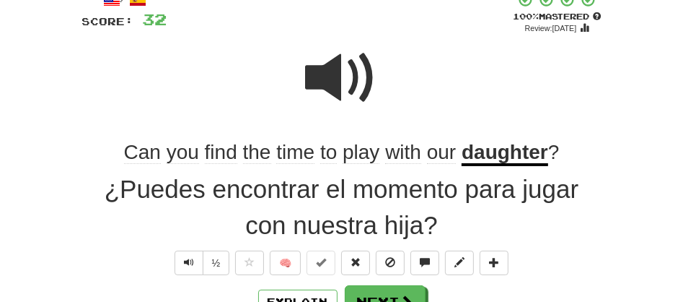
scroll to position [126, 0]
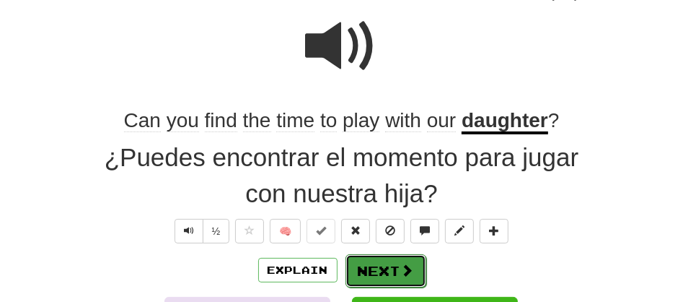
click at [392, 268] on button "Next" at bounding box center [386, 270] width 81 height 33
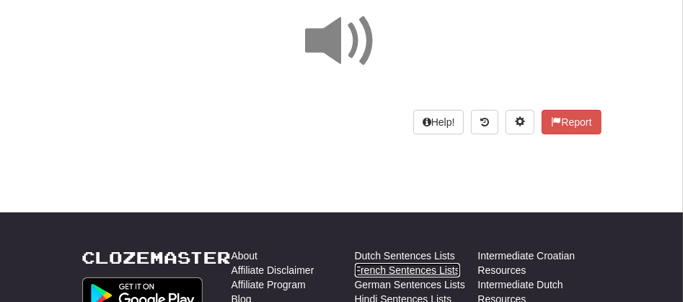
click at [392, 268] on link "French Sentences Lists" at bounding box center [407, 270] width 105 height 14
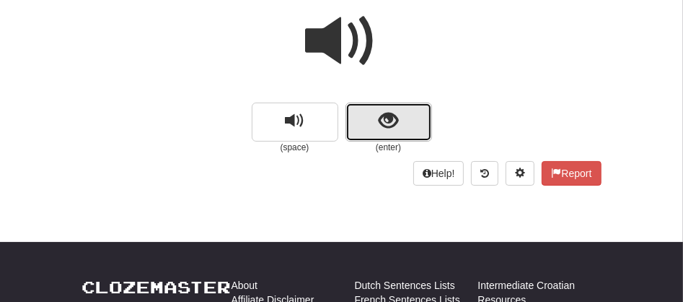
click at [376, 118] on button "show sentence" at bounding box center [389, 121] width 87 height 39
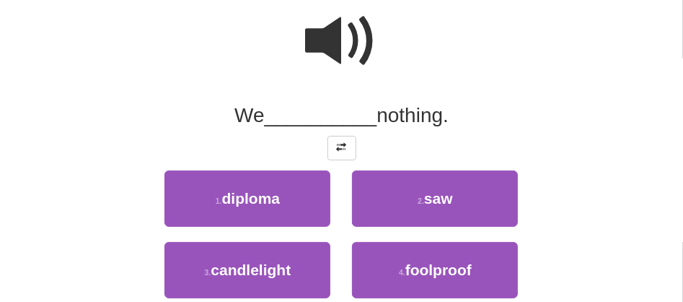
click at [329, 47] on span at bounding box center [342, 41] width 72 height 72
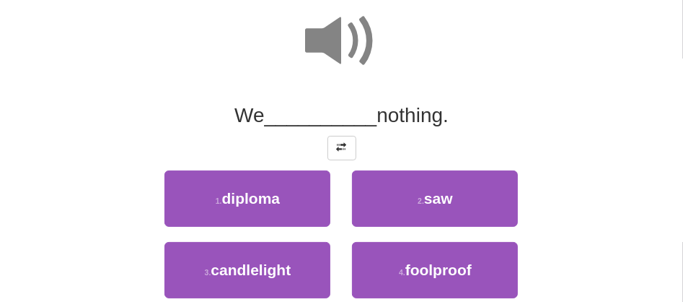
click at [329, 47] on span at bounding box center [342, 41] width 72 height 72
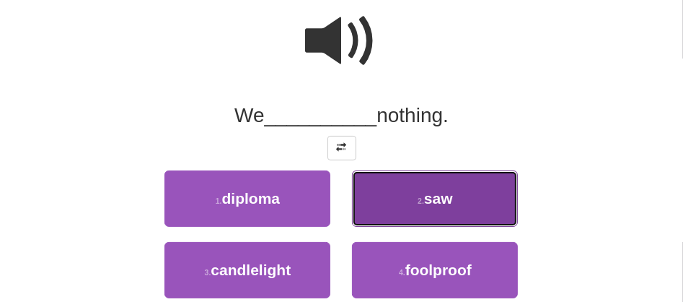
click at [419, 219] on button "2 . saw" at bounding box center [435, 198] width 166 height 56
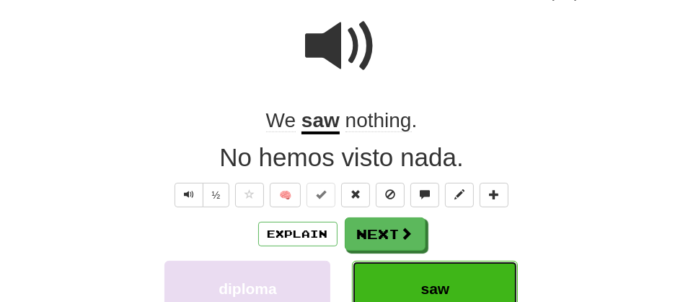
scroll to position [130, 0]
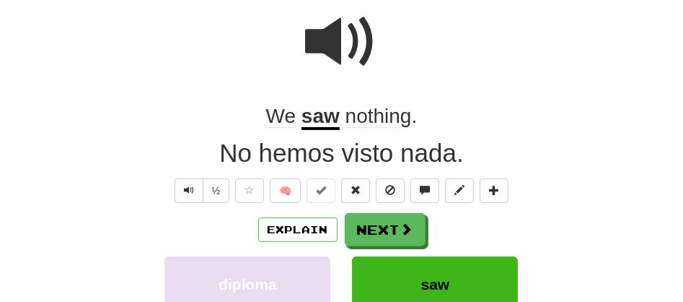
click at [339, 45] on span at bounding box center [342, 42] width 72 height 72
click at [314, 113] on u "saw" at bounding box center [321, 117] width 38 height 25
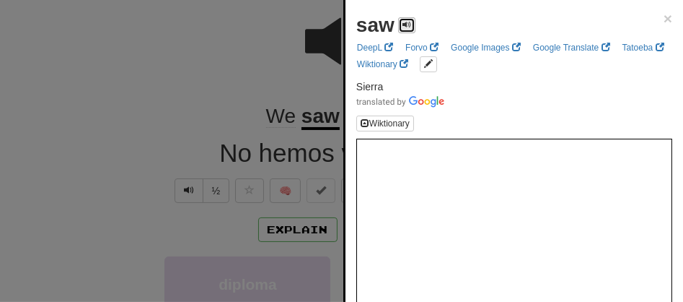
click at [401, 19] on button at bounding box center [406, 25] width 17 height 16
click at [264, 83] on div at bounding box center [341, 151] width 683 height 302
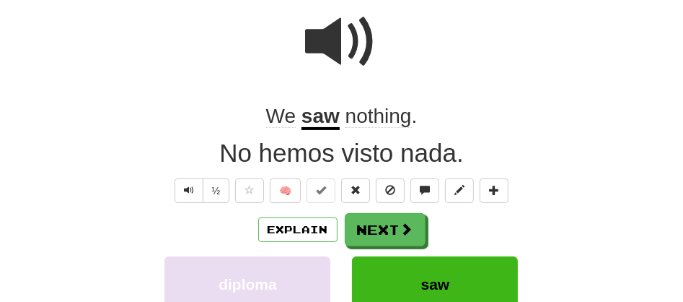
click at [328, 27] on span at bounding box center [342, 42] width 72 height 72
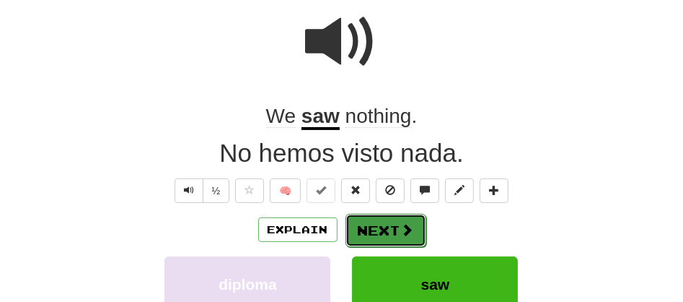
click at [374, 236] on button "Next" at bounding box center [386, 230] width 81 height 33
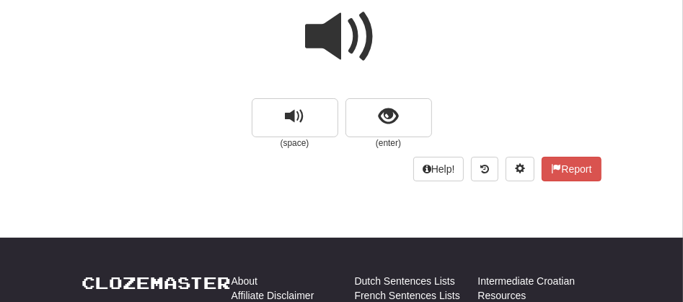
click at [329, 32] on span at bounding box center [342, 37] width 72 height 72
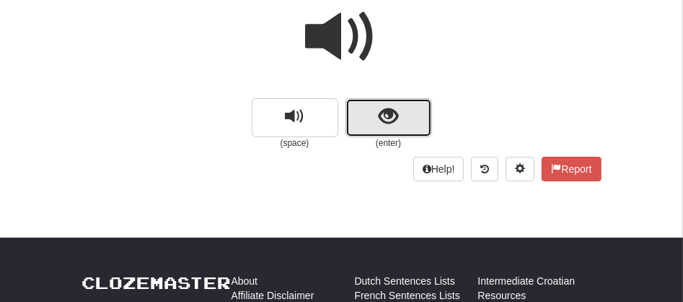
click at [374, 119] on button "show sentence" at bounding box center [389, 117] width 87 height 39
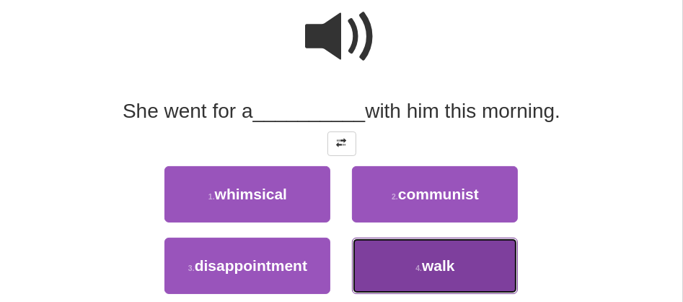
click at [430, 265] on span "walk" at bounding box center [438, 265] width 33 height 17
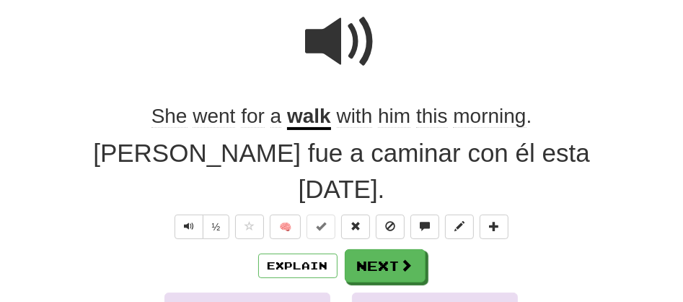
scroll to position [134, 0]
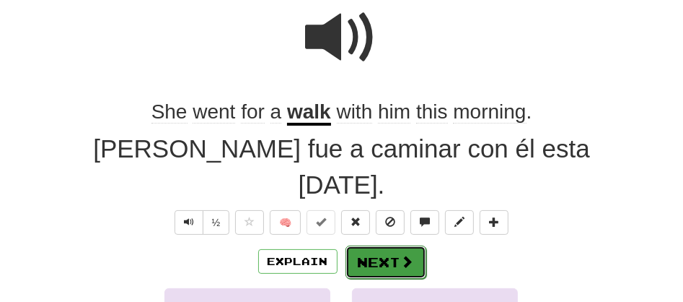
click at [370, 245] on button "Next" at bounding box center [386, 261] width 81 height 33
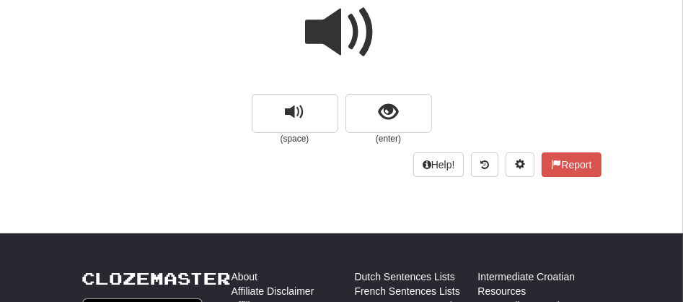
click at [317, 34] on span at bounding box center [342, 32] width 72 height 72
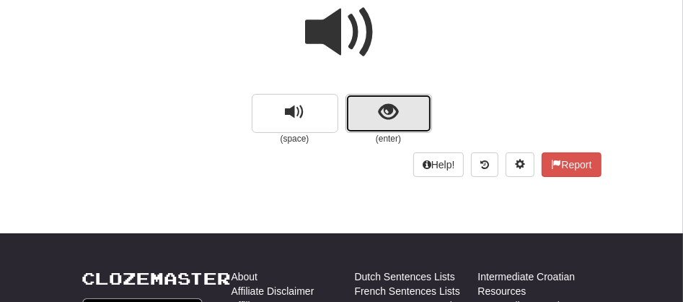
click at [353, 107] on button "show sentence" at bounding box center [389, 113] width 87 height 39
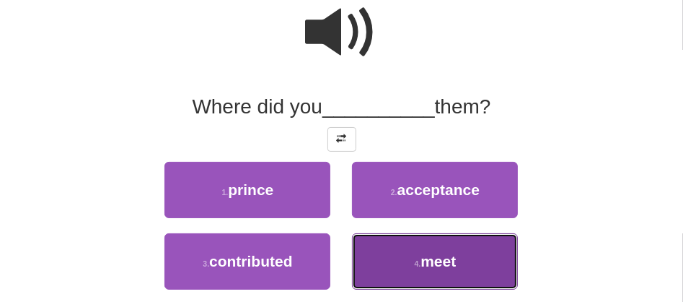
click at [429, 277] on button "4 . meet" at bounding box center [435, 261] width 166 height 56
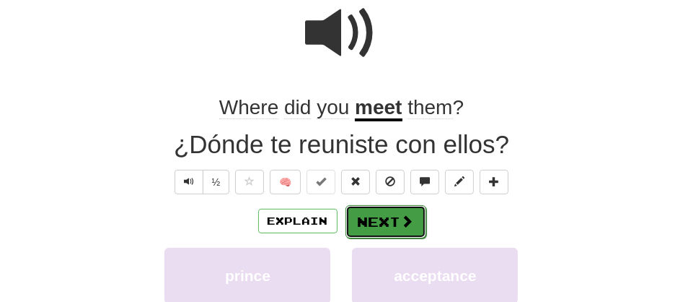
click at [368, 217] on button "Next" at bounding box center [386, 221] width 81 height 33
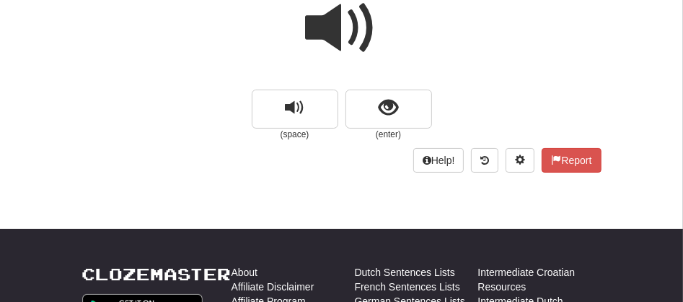
click at [326, 33] on span at bounding box center [342, 28] width 72 height 72
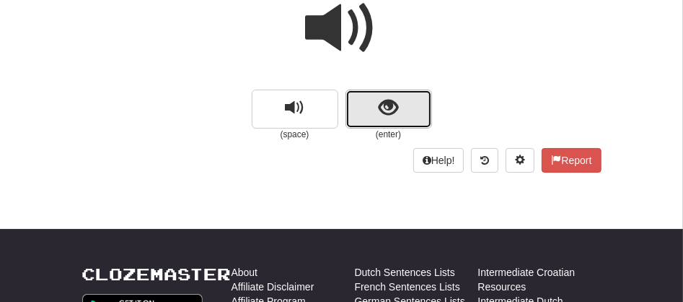
click at [358, 100] on button "show sentence" at bounding box center [389, 108] width 87 height 39
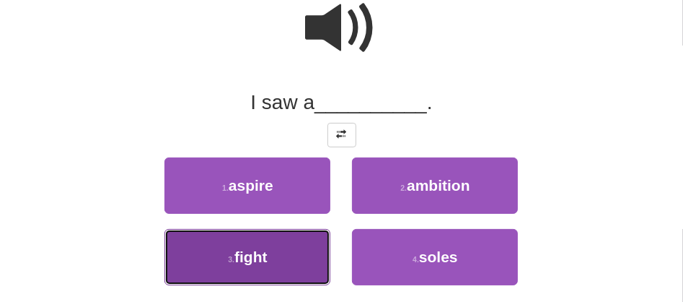
click at [280, 258] on button "3 . fight" at bounding box center [247, 257] width 166 height 56
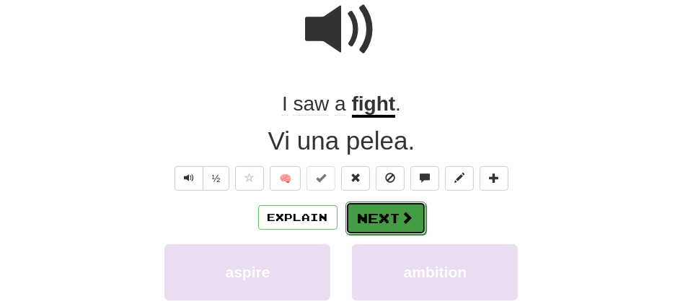
click at [368, 231] on button "Next" at bounding box center [386, 217] width 81 height 33
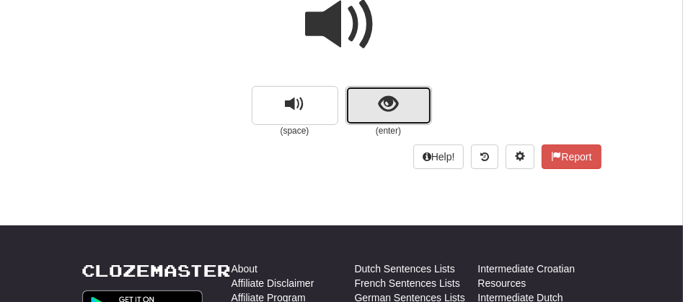
click at [364, 98] on button "show sentence" at bounding box center [389, 105] width 87 height 39
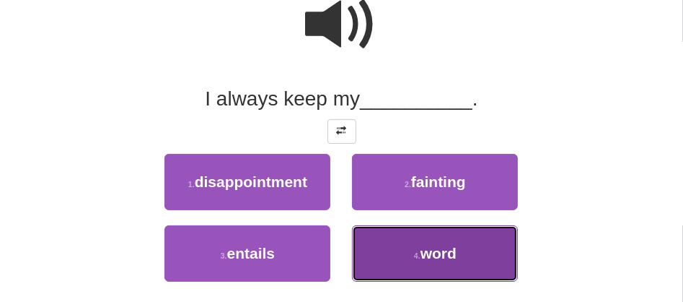
click at [397, 268] on button "4 . word" at bounding box center [435, 253] width 166 height 56
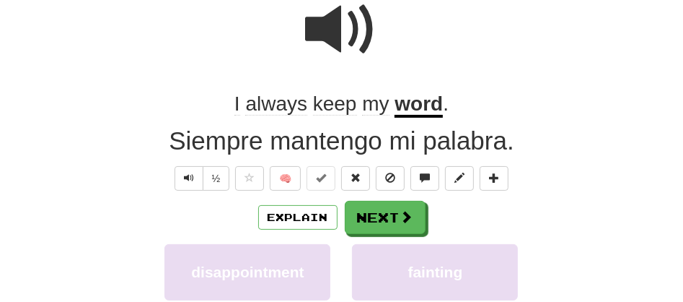
scroll to position [146, 0]
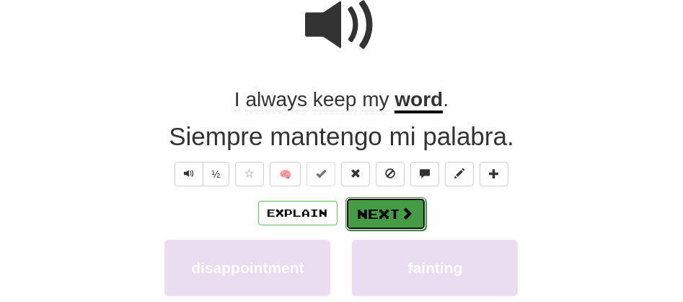
click at [371, 216] on button "Next" at bounding box center [386, 213] width 81 height 33
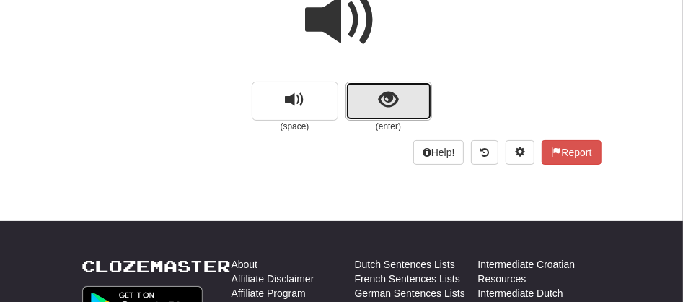
click at [366, 105] on button "show sentence" at bounding box center [389, 101] width 87 height 39
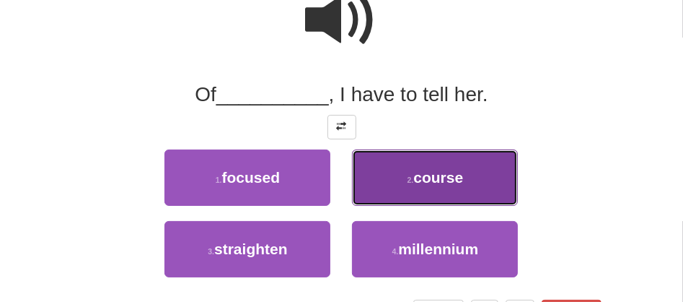
click at [416, 175] on span "course" at bounding box center [438, 177] width 50 height 17
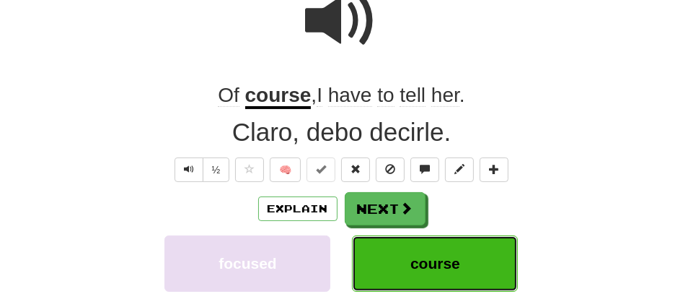
click at [399, 268] on button "course" at bounding box center [435, 263] width 166 height 56
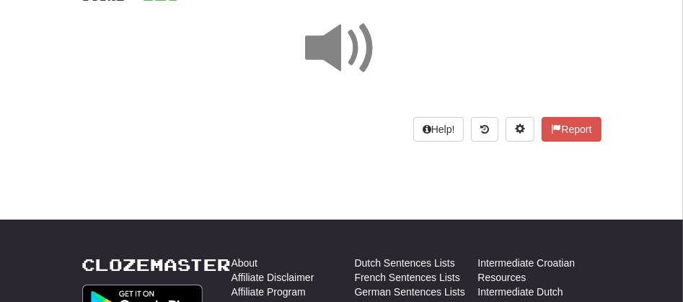
scroll to position [87, 0]
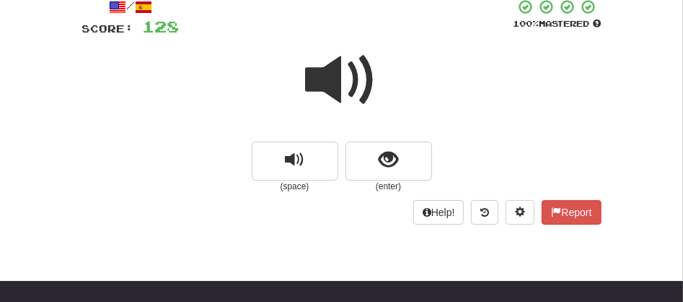
click at [343, 77] on span at bounding box center [342, 80] width 72 height 72
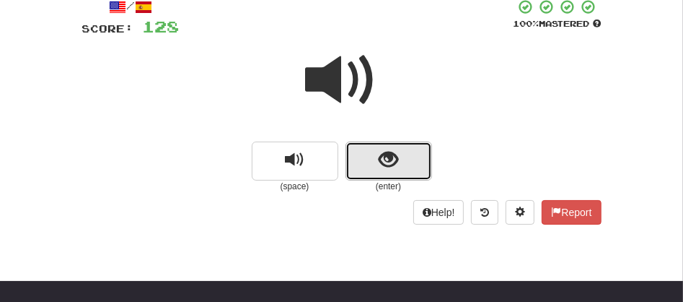
click at [377, 162] on button "show sentence" at bounding box center [389, 160] width 87 height 39
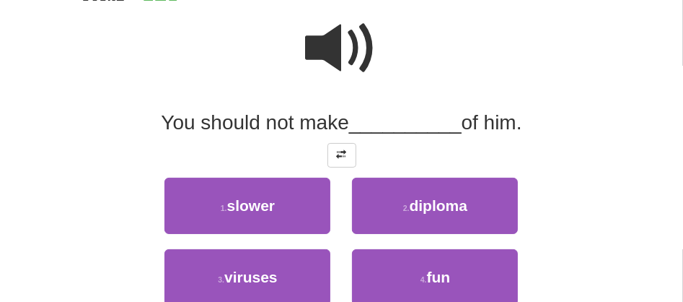
scroll to position [151, 0]
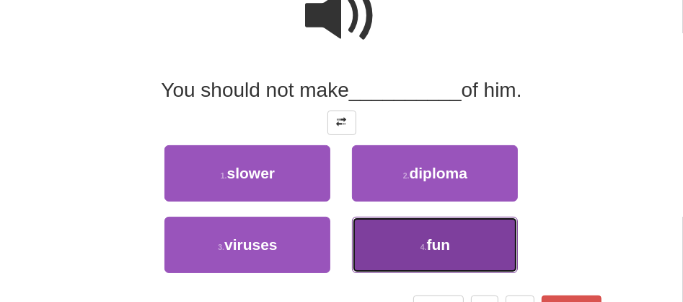
click at [434, 249] on span "fun" at bounding box center [439, 244] width 24 height 17
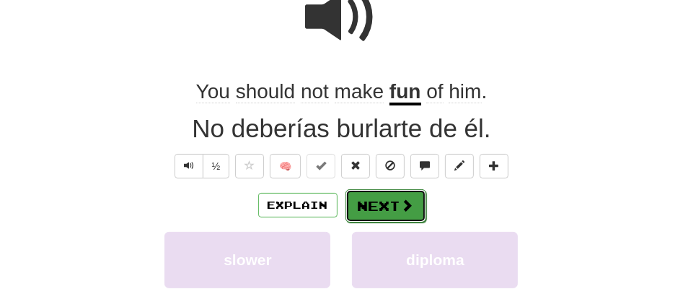
click at [369, 201] on button "Next" at bounding box center [386, 205] width 81 height 33
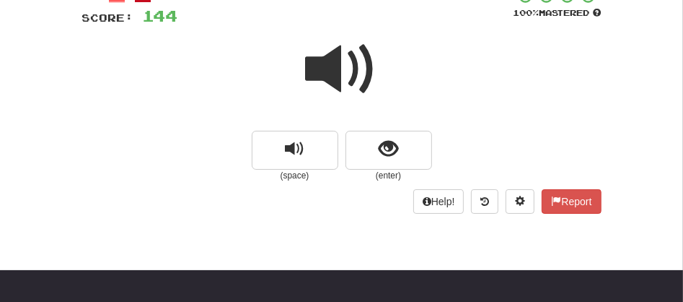
scroll to position [90, 0]
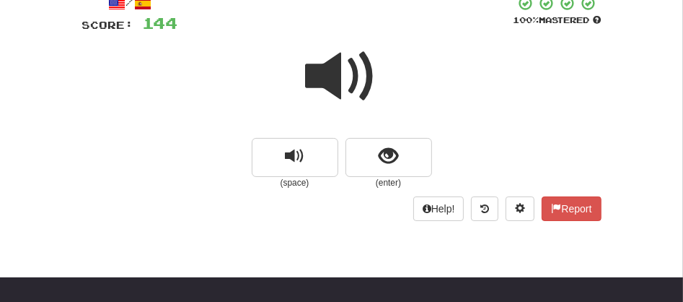
click at [341, 84] on span at bounding box center [342, 76] width 72 height 72
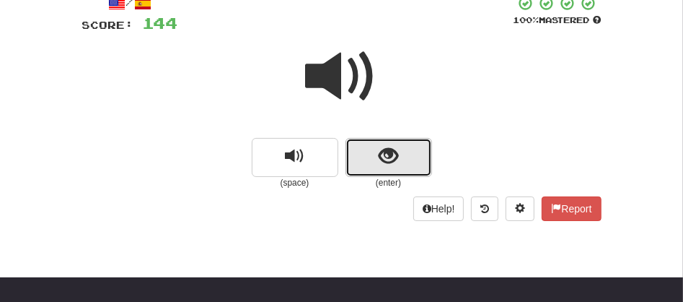
click at [359, 163] on button "show sentence" at bounding box center [389, 157] width 87 height 39
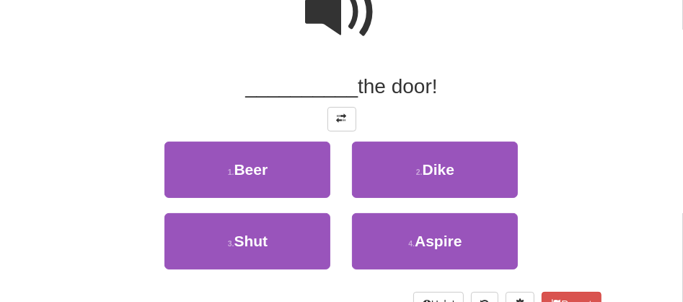
scroll to position [186, 0]
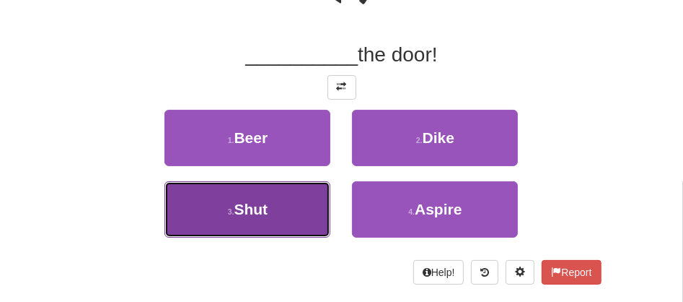
click at [268, 211] on span "Shut" at bounding box center [251, 209] width 34 height 17
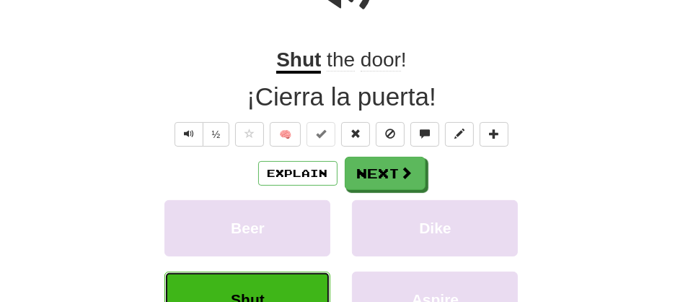
scroll to position [190, 0]
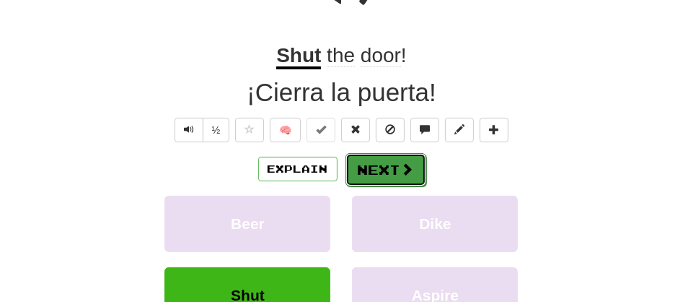
click at [361, 157] on button "Next" at bounding box center [386, 169] width 81 height 33
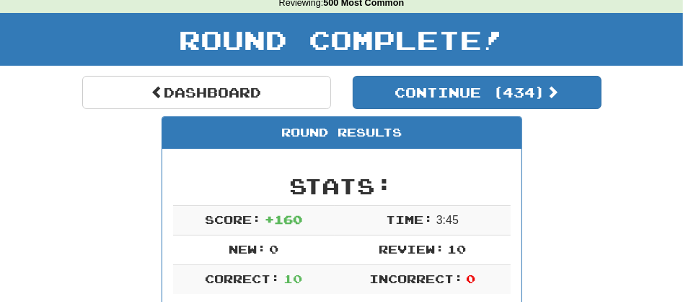
scroll to position [19, 0]
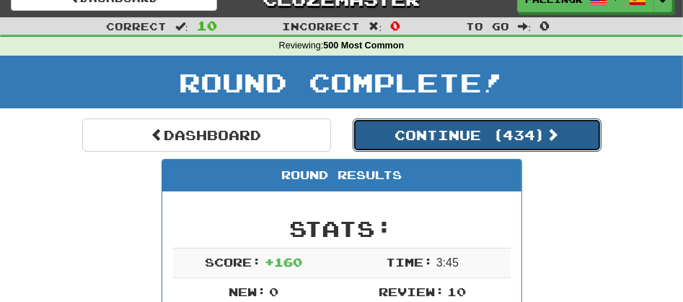
click at [412, 131] on button "Continue ( 434 )" at bounding box center [477, 134] width 249 height 33
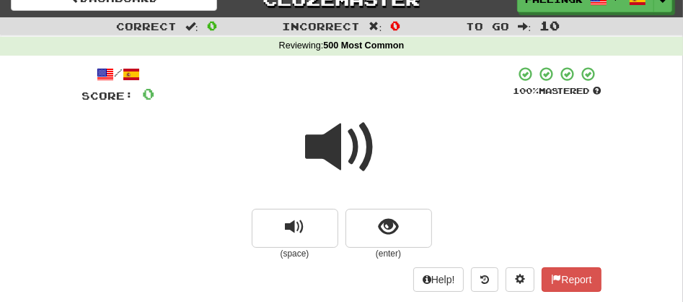
click at [315, 153] on span at bounding box center [342, 147] width 72 height 72
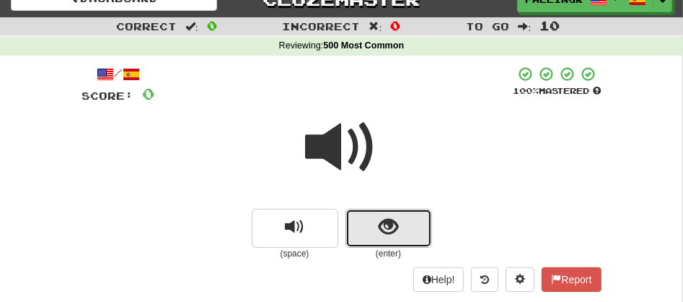
click at [369, 212] on button "show sentence" at bounding box center [389, 227] width 87 height 39
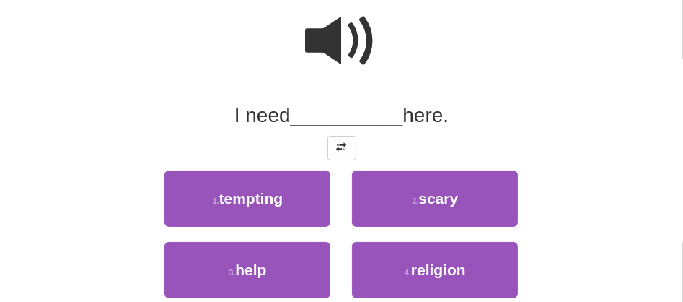
scroll to position [136, 0]
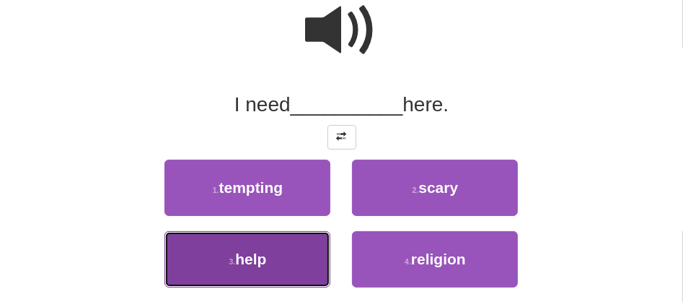
click at [269, 265] on button "3 . help" at bounding box center [247, 259] width 166 height 56
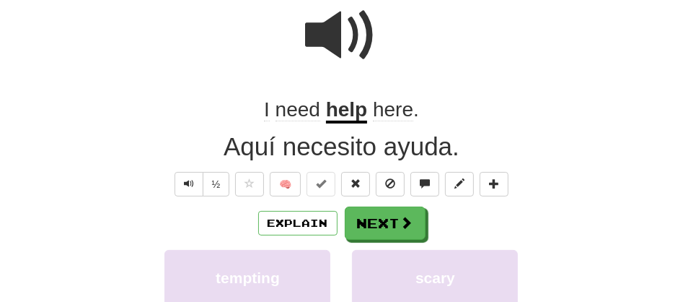
scroll to position [141, 0]
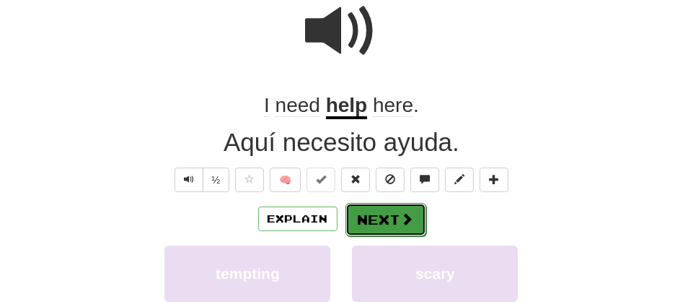
click at [381, 216] on button "Next" at bounding box center [386, 219] width 81 height 33
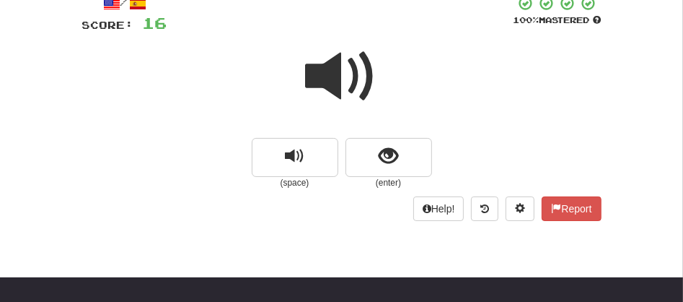
scroll to position [76, 0]
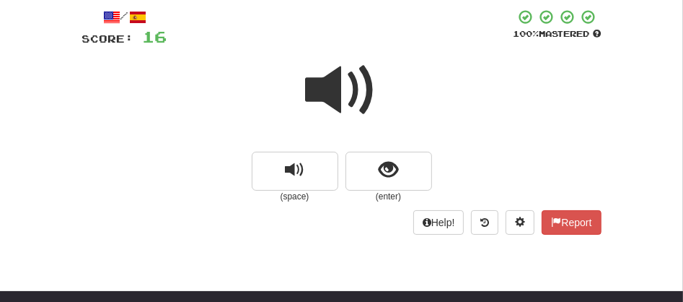
click at [330, 80] on span at bounding box center [342, 90] width 72 height 72
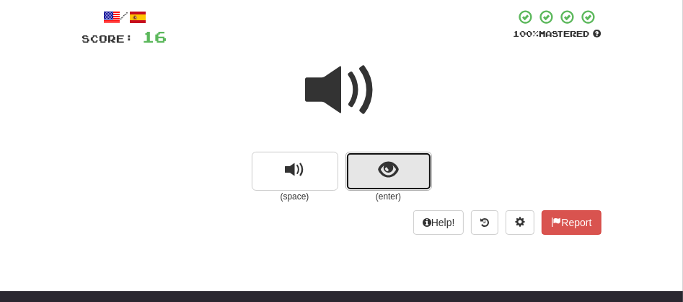
click at [346, 165] on button "show sentence" at bounding box center [389, 171] width 87 height 39
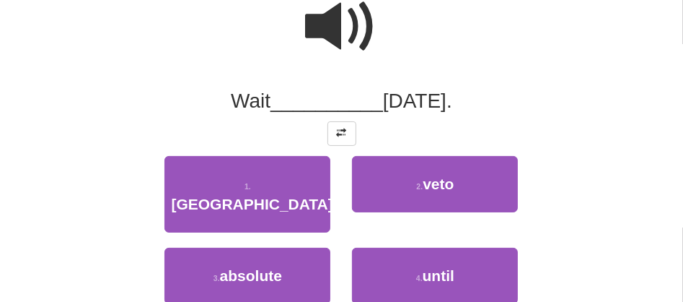
scroll to position [141, 0]
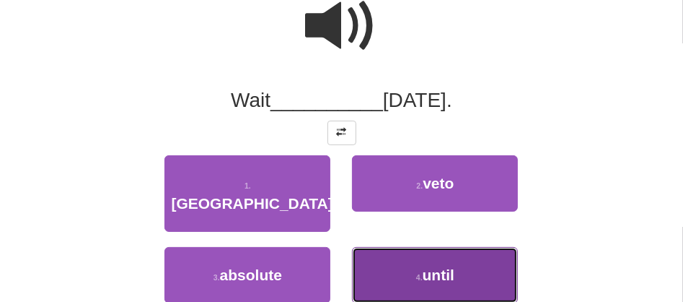
click at [453, 266] on span "until" at bounding box center [439, 274] width 32 height 17
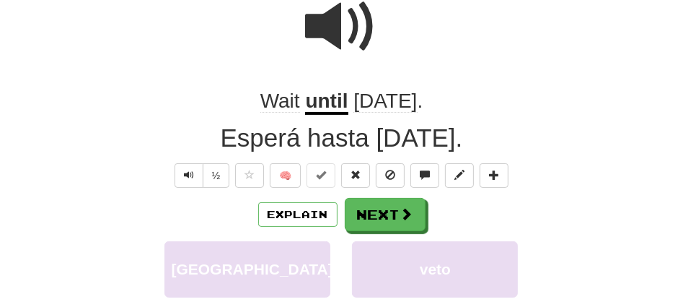
click at [308, 108] on u "until" at bounding box center [326, 101] width 43 height 25
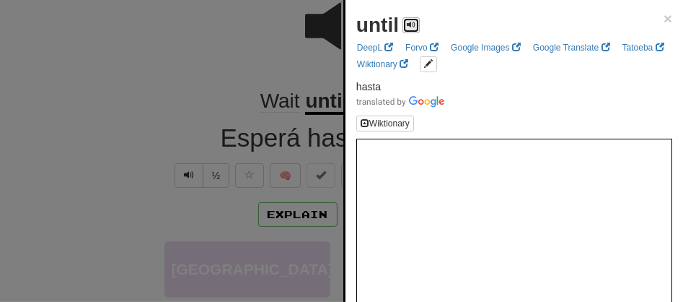
click at [407, 29] on span at bounding box center [411, 24] width 9 height 9
click at [258, 63] on div at bounding box center [341, 151] width 683 height 302
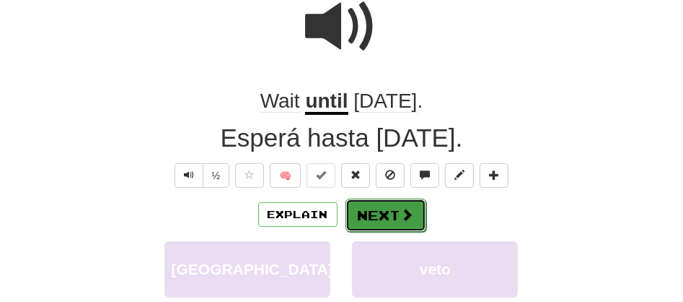
click at [371, 216] on button "Next" at bounding box center [386, 214] width 81 height 33
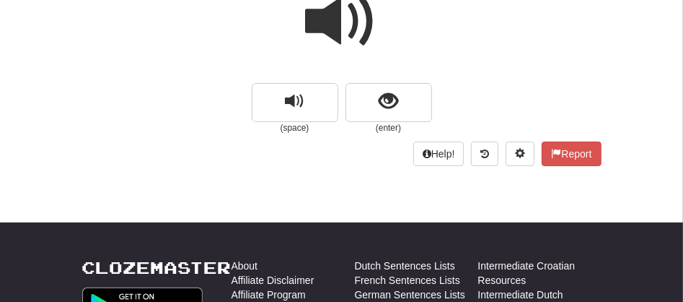
click at [319, 30] on span at bounding box center [342, 22] width 72 height 72
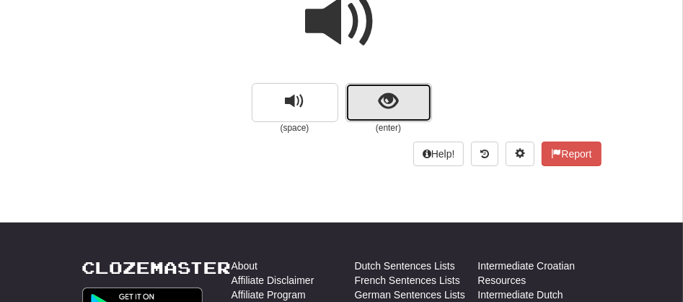
click at [377, 105] on button "show sentence" at bounding box center [389, 102] width 87 height 39
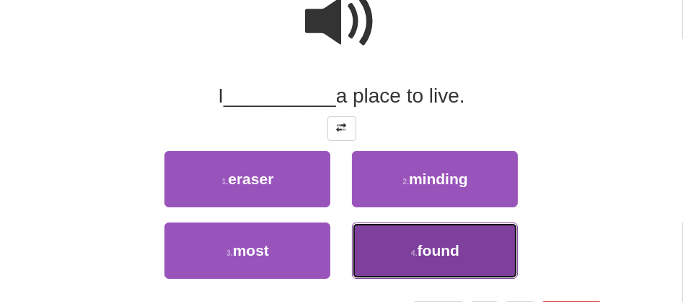
click at [403, 259] on button "4 . found" at bounding box center [435, 250] width 166 height 56
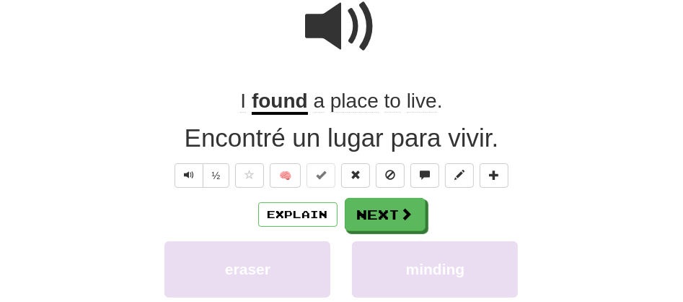
scroll to position [149, 0]
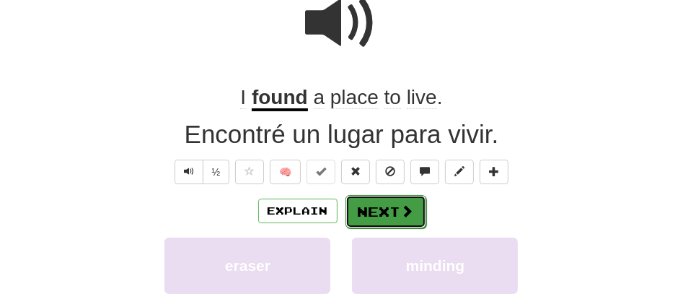
click at [366, 211] on button "Next" at bounding box center [386, 211] width 81 height 33
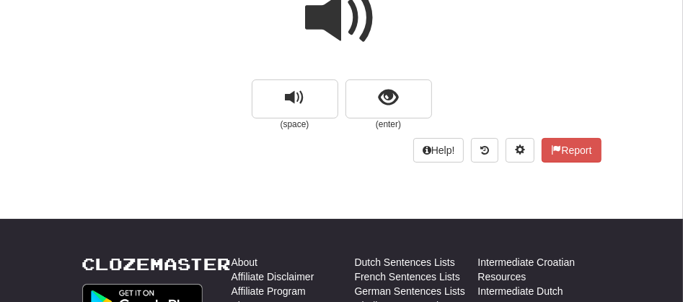
click at [328, 27] on span at bounding box center [342, 18] width 72 height 72
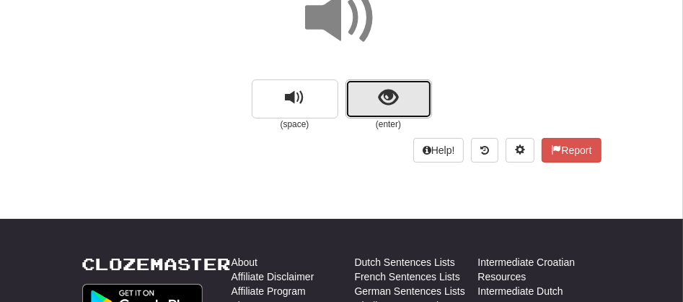
click at [358, 105] on button "show sentence" at bounding box center [389, 98] width 87 height 39
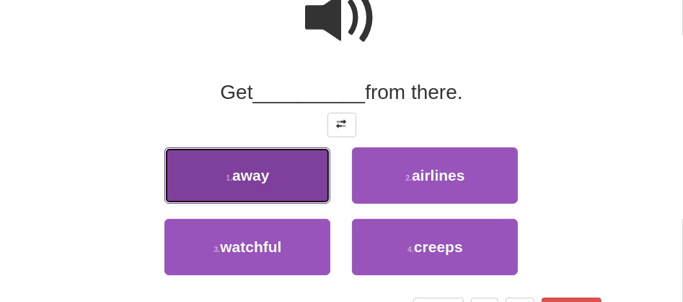
click at [268, 181] on span "away" at bounding box center [250, 175] width 37 height 17
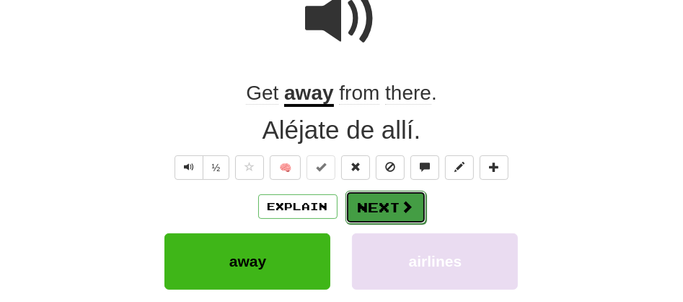
click at [376, 201] on button "Next" at bounding box center [386, 206] width 81 height 33
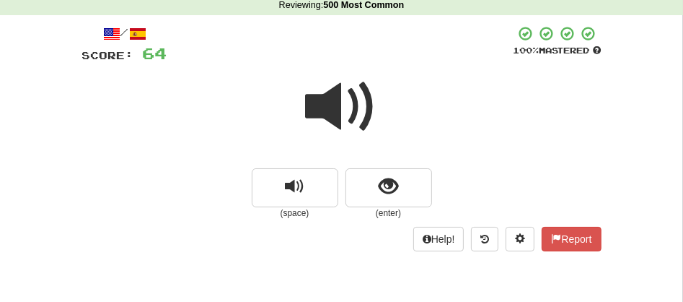
scroll to position [56, 0]
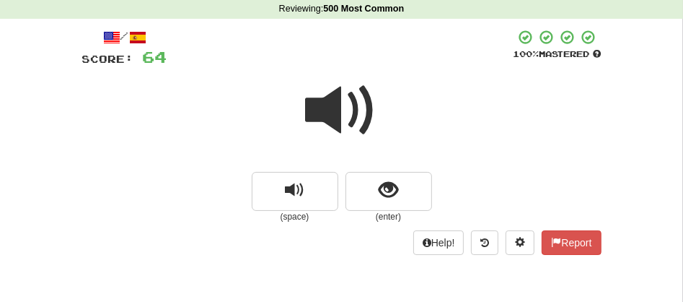
click at [319, 110] on span at bounding box center [342, 110] width 72 height 72
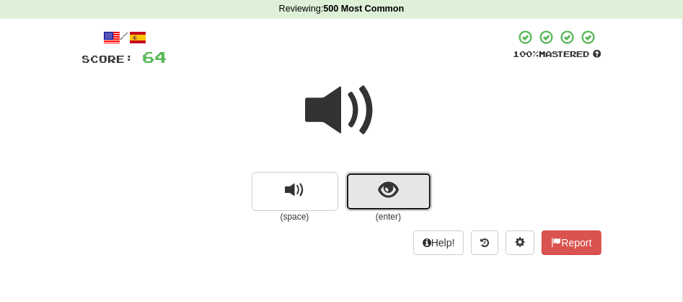
click at [372, 187] on button "show sentence" at bounding box center [389, 191] width 87 height 39
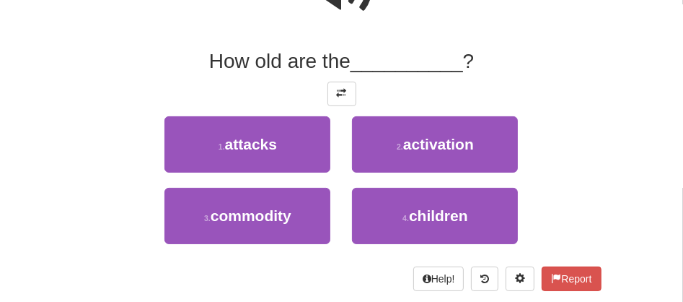
scroll to position [185, 0]
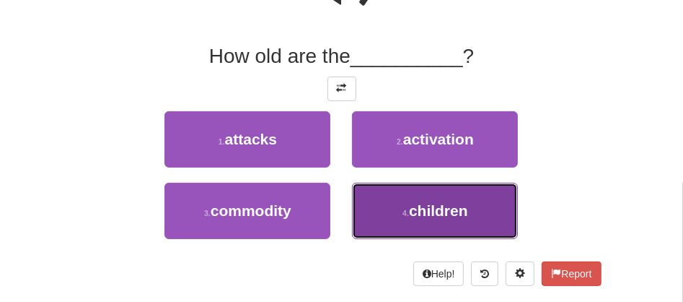
click at [429, 213] on span "children" at bounding box center [438, 210] width 59 height 17
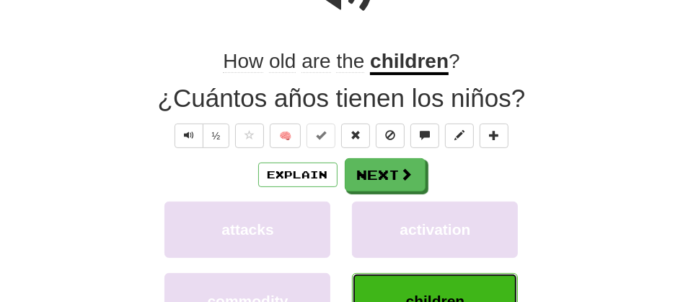
scroll to position [189, 0]
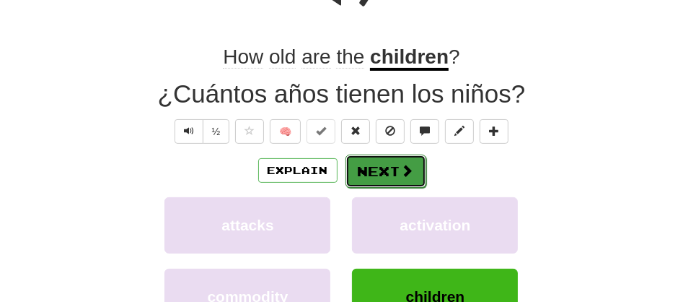
click at [360, 165] on button "Next" at bounding box center [386, 170] width 81 height 33
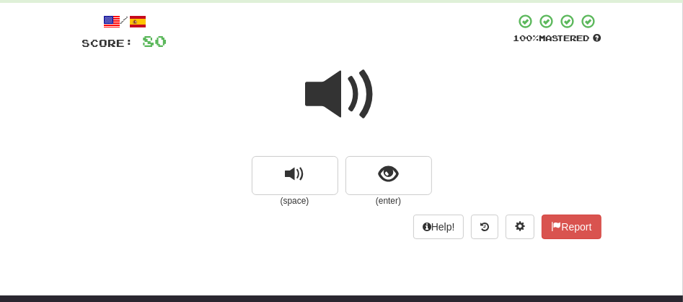
scroll to position [61, 0]
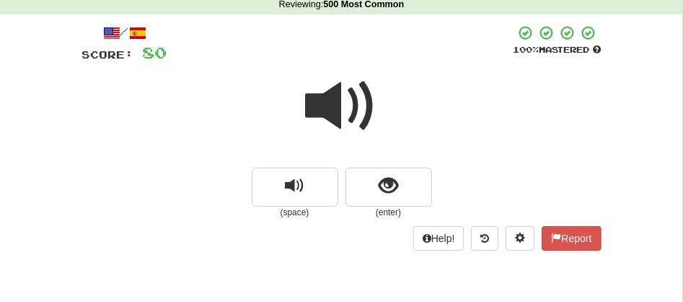
click at [338, 110] on span at bounding box center [342, 106] width 72 height 72
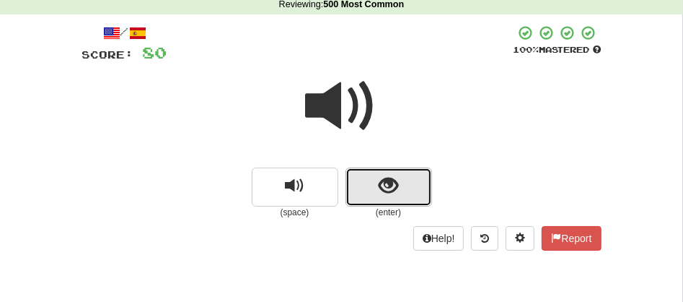
click at [358, 176] on button "show sentence" at bounding box center [389, 186] width 87 height 39
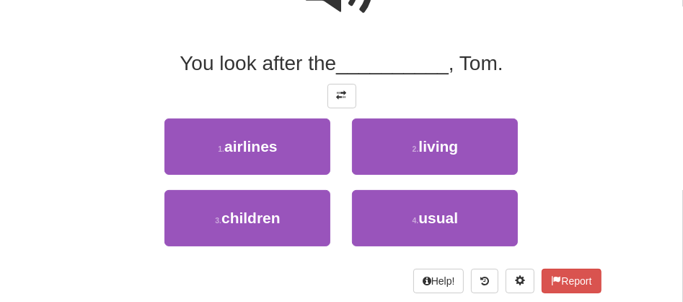
scroll to position [179, 0]
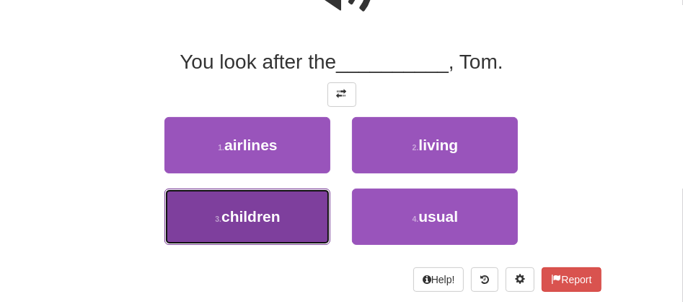
click at [282, 219] on button "3 . children" at bounding box center [247, 216] width 166 height 56
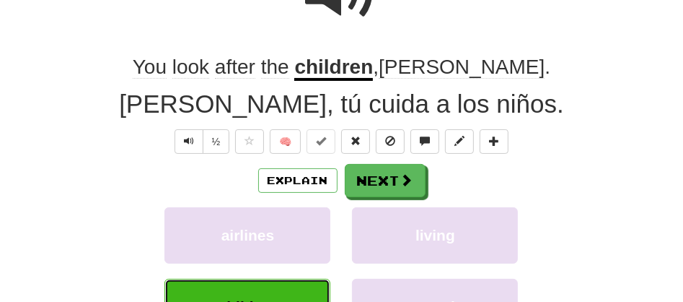
scroll to position [183, 0]
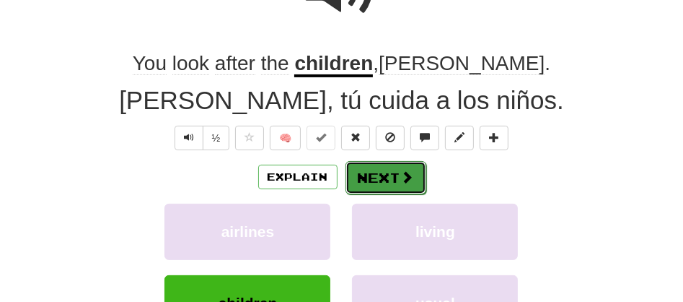
click at [401, 175] on span at bounding box center [407, 176] width 13 height 13
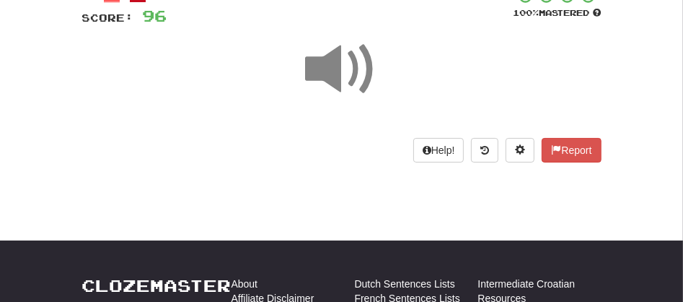
scroll to position [87, 0]
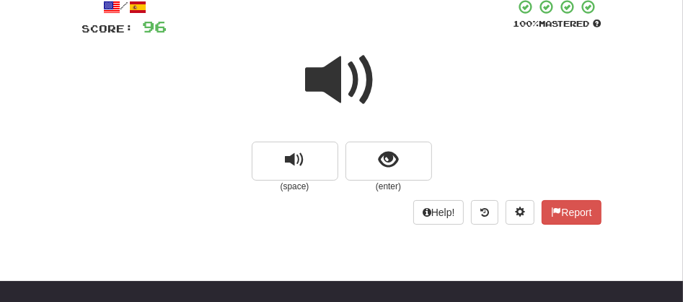
click at [342, 71] on span at bounding box center [342, 80] width 72 height 72
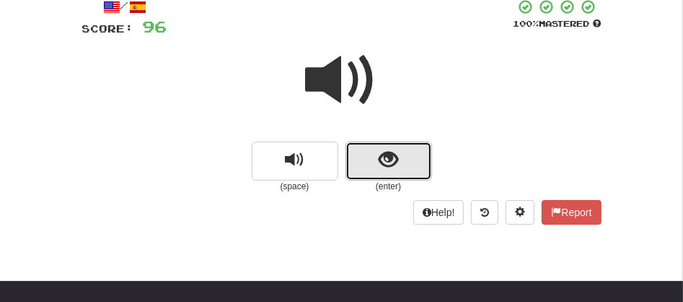
click at [373, 159] on button "show sentence" at bounding box center [389, 160] width 87 height 39
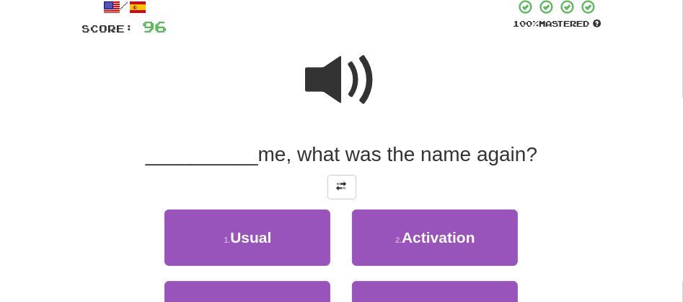
click at [328, 89] on span at bounding box center [342, 80] width 72 height 72
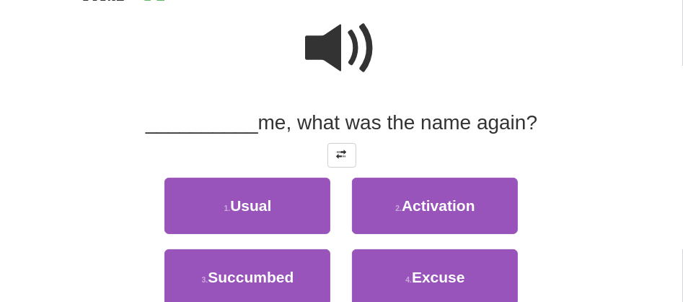
scroll to position [151, 0]
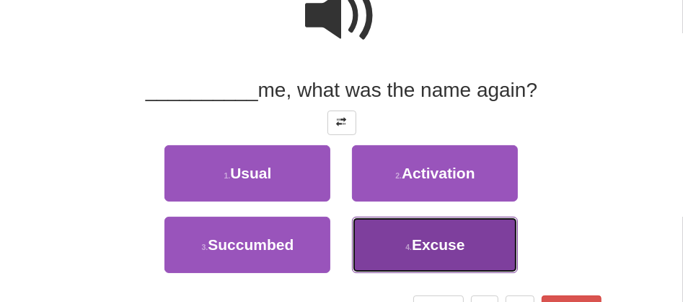
click at [439, 253] on button "4 . Excuse" at bounding box center [435, 244] width 166 height 56
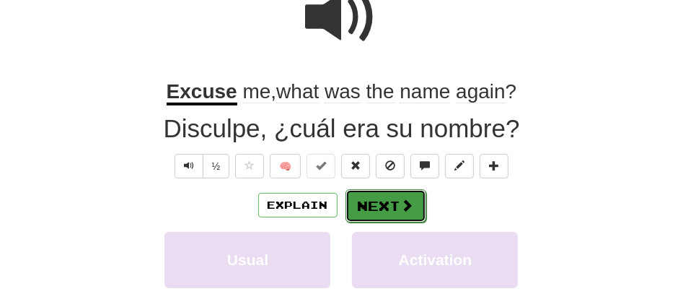
click at [379, 211] on button "Next" at bounding box center [386, 205] width 81 height 33
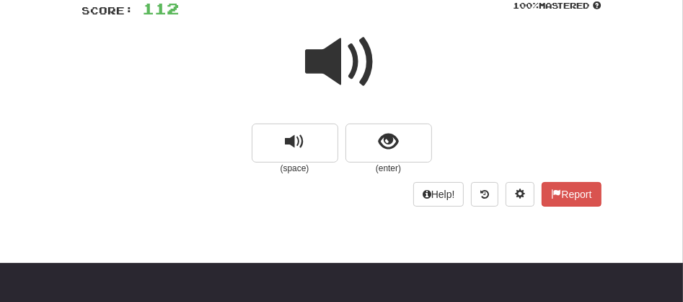
scroll to position [90, 0]
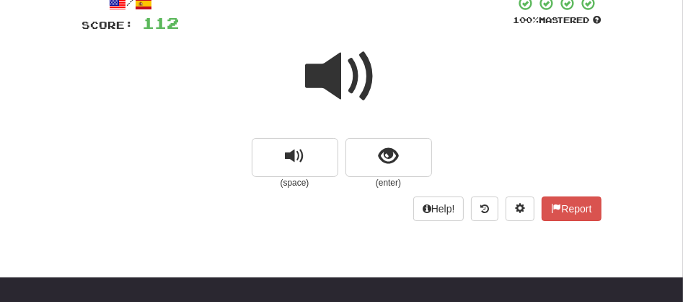
click at [322, 81] on span at bounding box center [342, 76] width 72 height 72
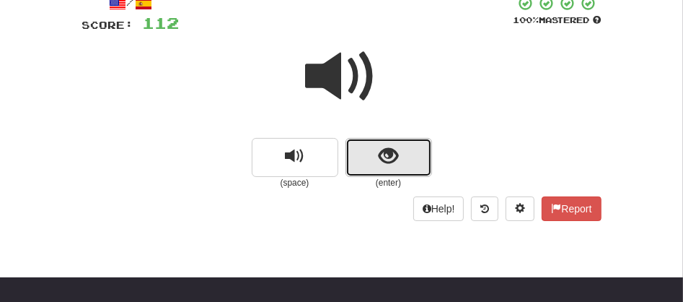
click at [366, 154] on button "show sentence" at bounding box center [389, 157] width 87 height 39
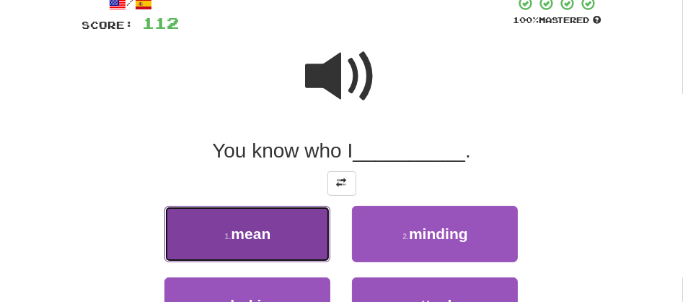
click at [258, 249] on button "1 . mean" at bounding box center [247, 234] width 166 height 56
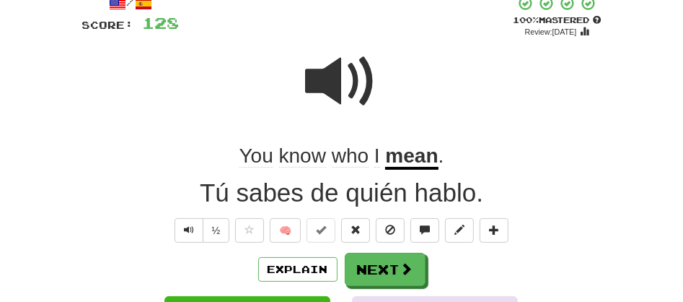
click at [417, 152] on u "mean" at bounding box center [411, 156] width 53 height 25
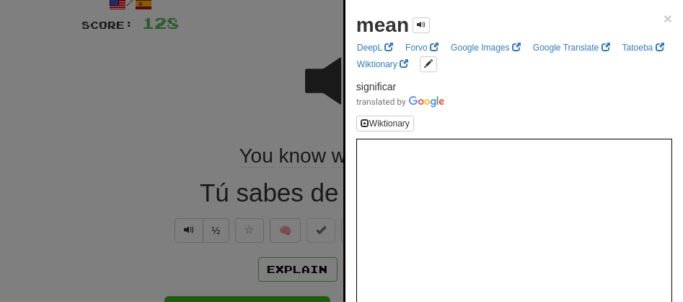
click at [246, 77] on div at bounding box center [341, 151] width 683 height 302
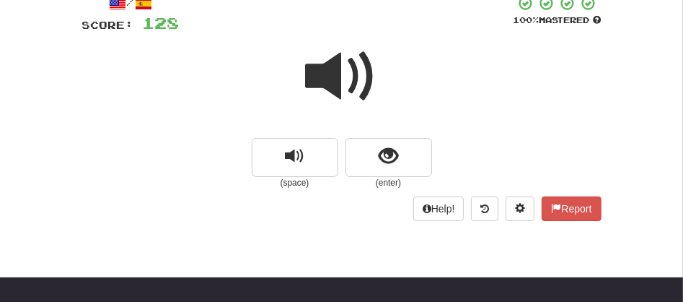
click at [343, 79] on span at bounding box center [342, 76] width 72 height 72
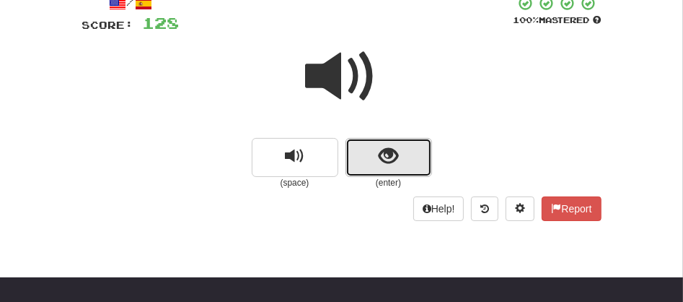
click at [359, 145] on button "show sentence" at bounding box center [389, 157] width 87 height 39
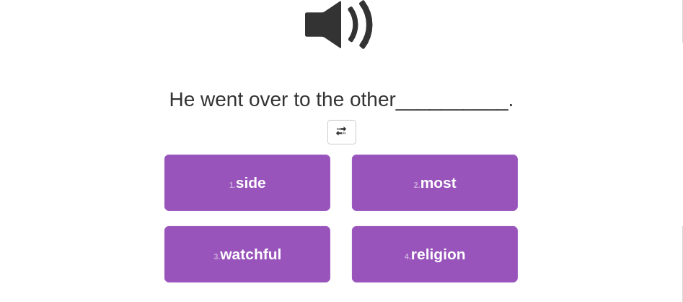
scroll to position [154, 0]
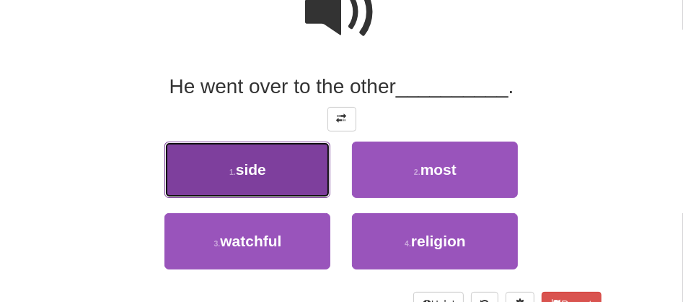
click at [280, 180] on button "1 . side" at bounding box center [247, 169] width 166 height 56
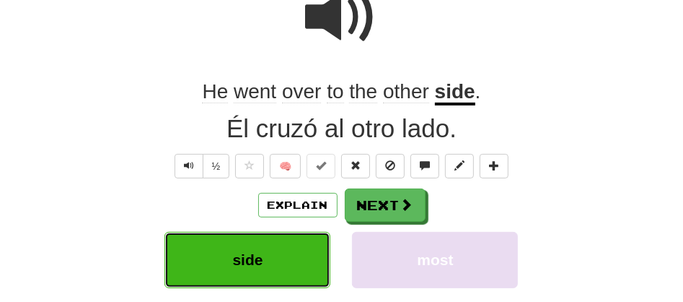
scroll to position [159, 0]
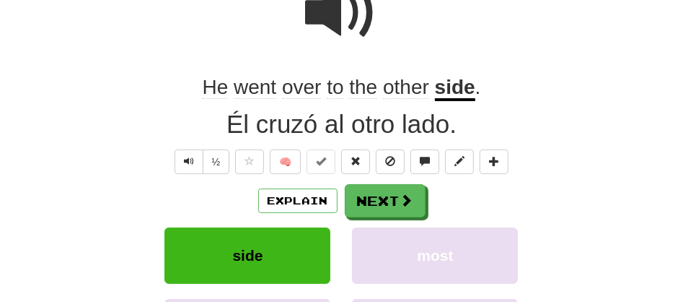
click at [327, 79] on span "over" at bounding box center [335, 87] width 17 height 23
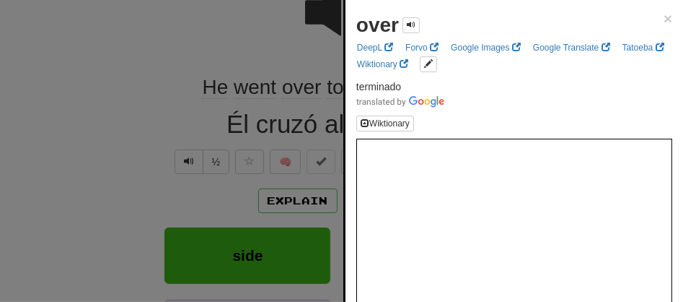
click at [266, 42] on div at bounding box center [341, 151] width 683 height 302
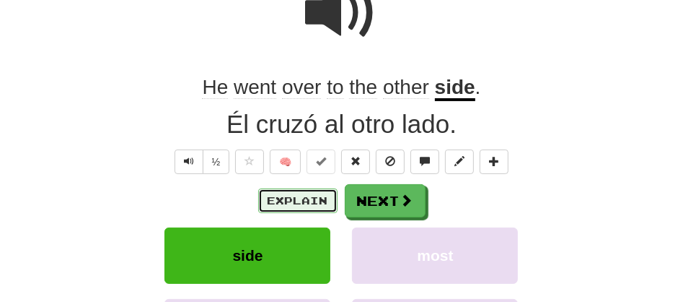
click at [304, 198] on button "Explain" at bounding box center [297, 200] width 79 height 25
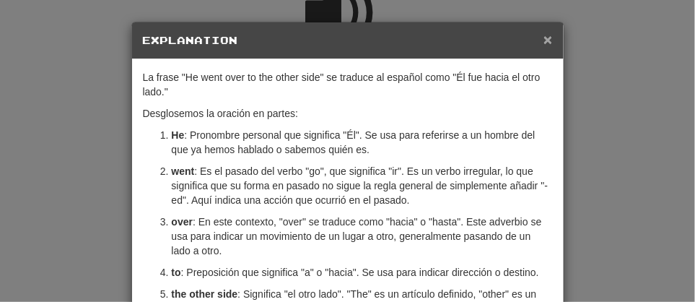
click at [546, 47] on span "×" at bounding box center [547, 39] width 9 height 17
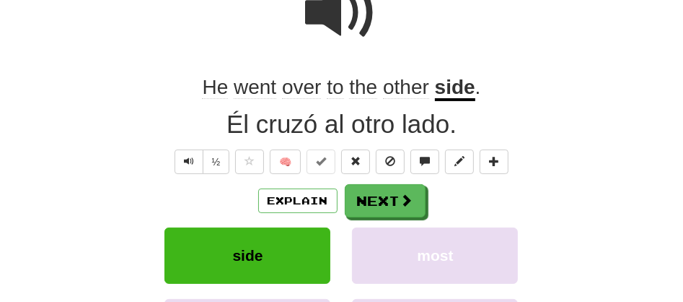
click at [327, 86] on span "over" at bounding box center [335, 87] width 17 height 23
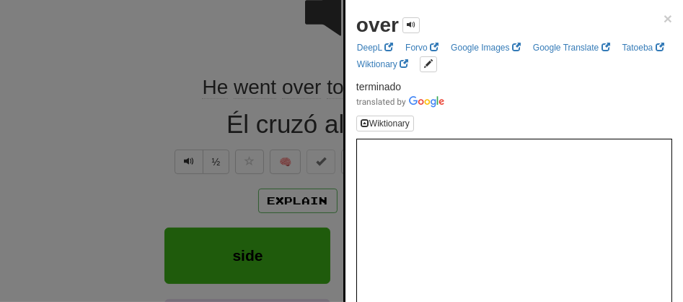
click at [180, 53] on div at bounding box center [341, 151] width 683 height 302
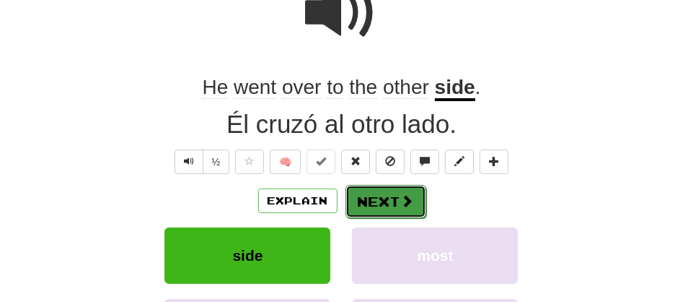
click at [369, 201] on button "Next" at bounding box center [386, 201] width 81 height 33
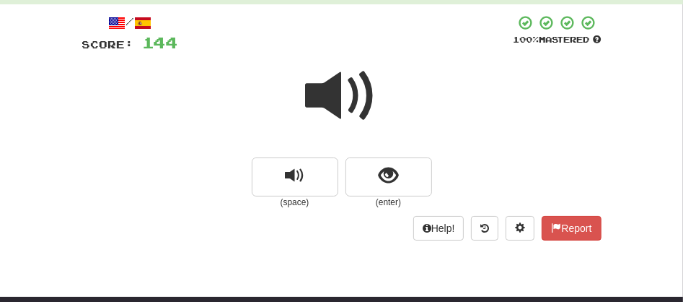
scroll to position [52, 0]
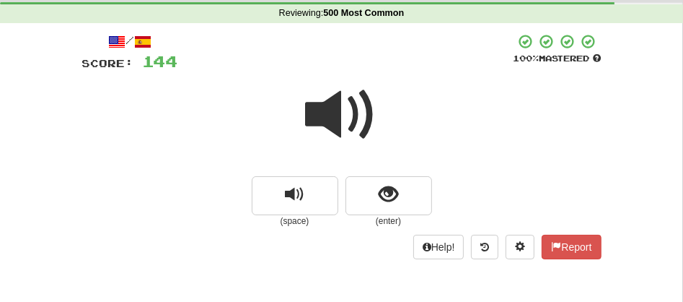
click at [330, 123] on span at bounding box center [342, 115] width 72 height 72
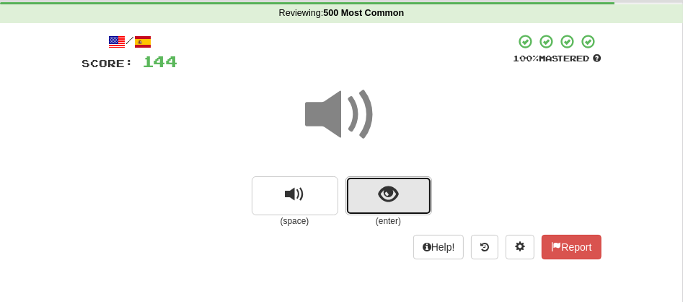
click at [365, 191] on button "show sentence" at bounding box center [389, 195] width 87 height 39
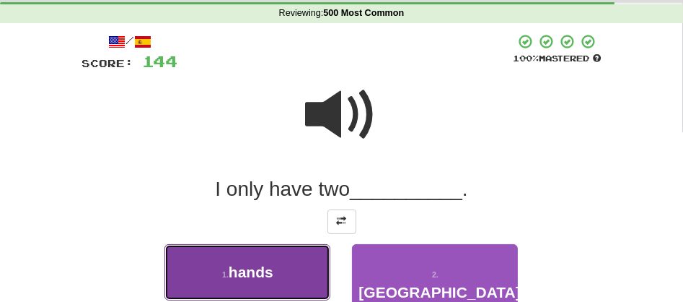
click at [280, 272] on button "1 . hands" at bounding box center [247, 272] width 166 height 56
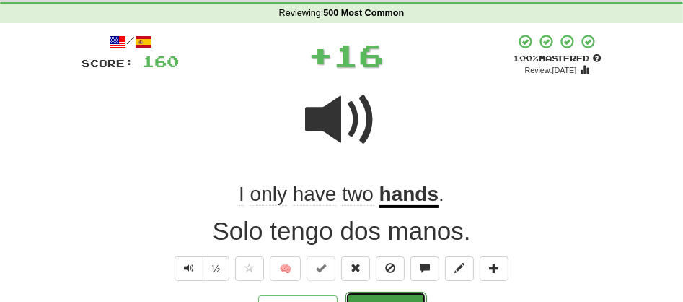
click at [382, 292] on button "Next" at bounding box center [386, 307] width 81 height 33
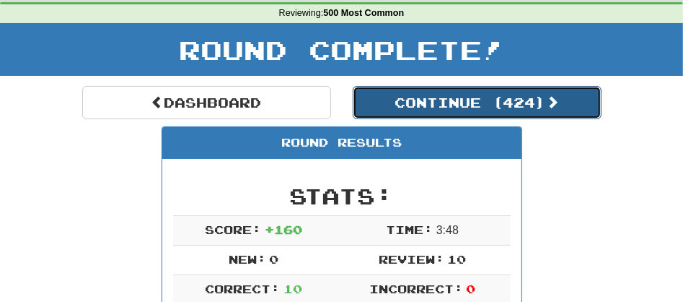
click at [418, 104] on button "Continue ( 424 )" at bounding box center [477, 102] width 249 height 33
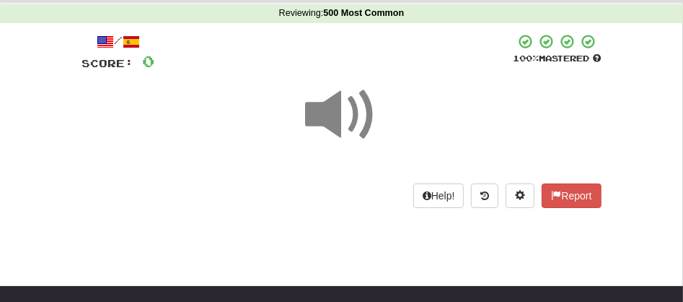
click at [341, 118] on span at bounding box center [342, 115] width 72 height 72
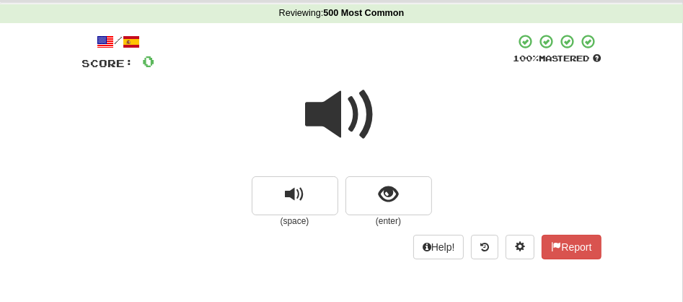
click at [341, 118] on span at bounding box center [342, 115] width 72 height 72
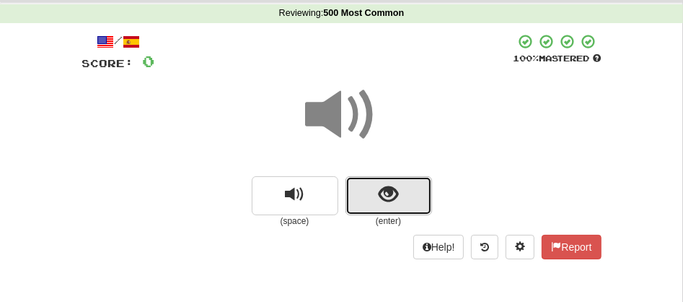
click at [369, 188] on button "show sentence" at bounding box center [389, 195] width 87 height 39
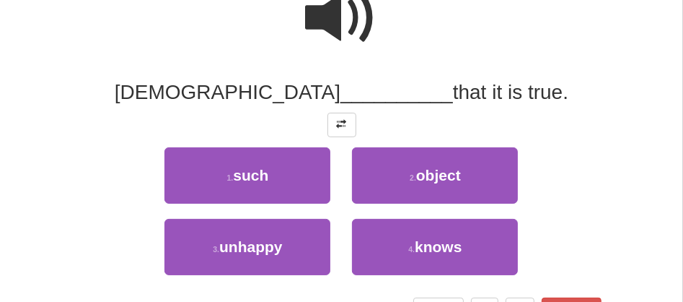
scroll to position [180, 0]
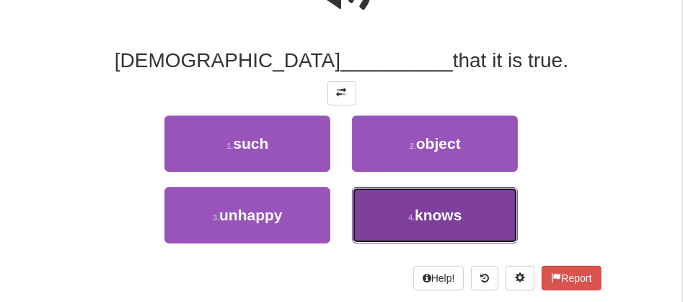
click at [465, 210] on button "4 . knows" at bounding box center [435, 215] width 166 height 56
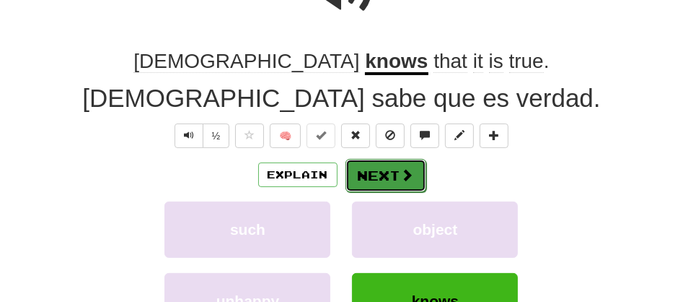
click at [372, 178] on button "Next" at bounding box center [386, 175] width 81 height 33
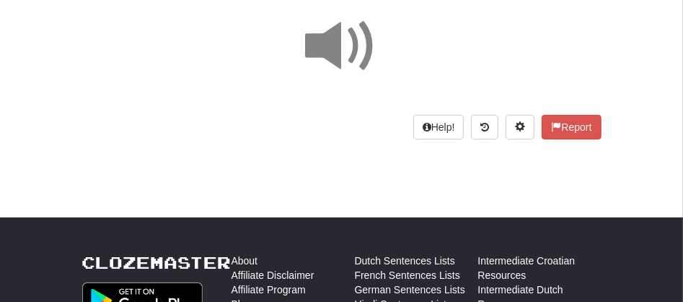
scroll to position [89, 0]
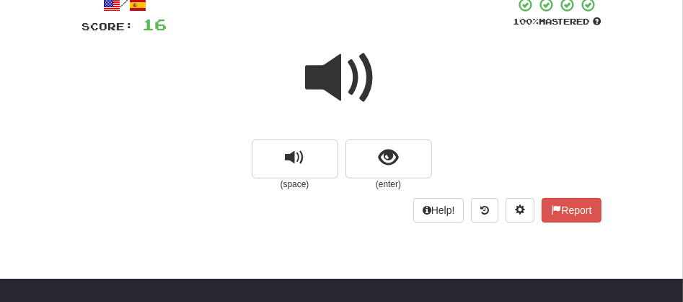
click at [353, 71] on span at bounding box center [342, 78] width 72 height 72
click at [336, 88] on span at bounding box center [342, 78] width 72 height 72
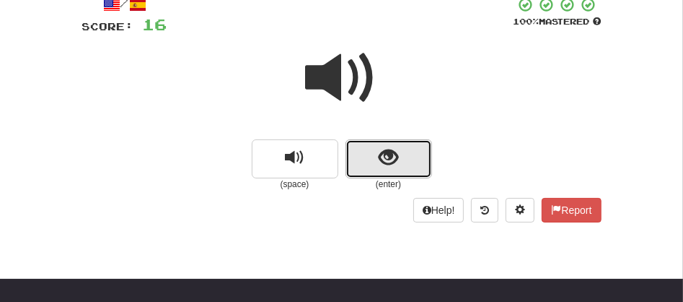
click at [375, 164] on button "show sentence" at bounding box center [389, 158] width 87 height 39
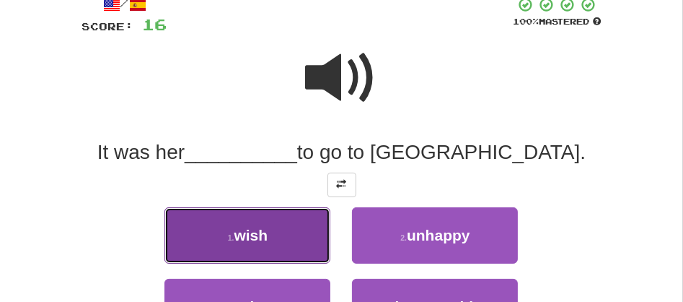
click at [248, 245] on button "1 . wish" at bounding box center [247, 235] width 166 height 56
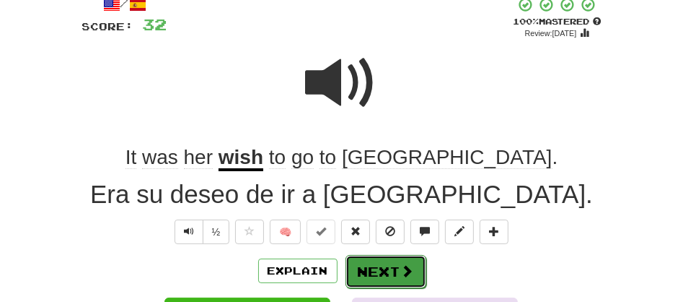
click at [367, 279] on button "Next" at bounding box center [386, 271] width 81 height 33
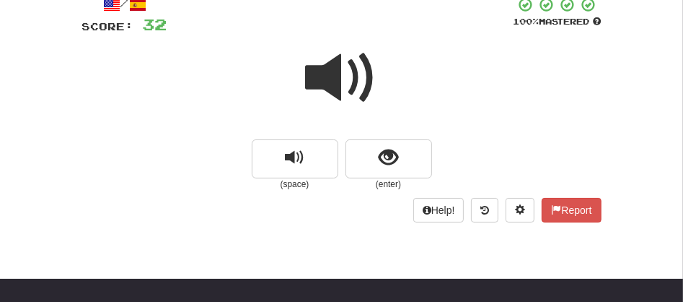
click at [341, 56] on span at bounding box center [342, 78] width 72 height 72
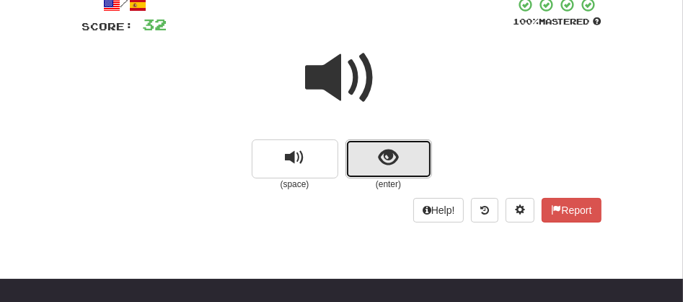
click at [356, 148] on button "show sentence" at bounding box center [389, 158] width 87 height 39
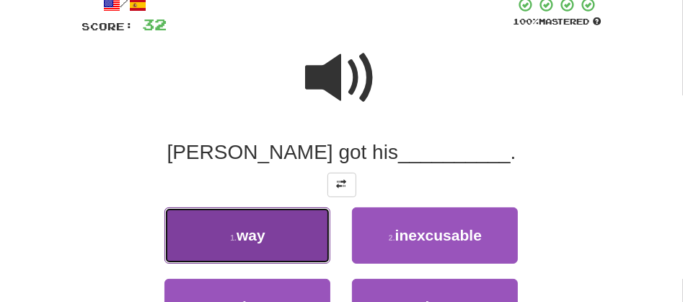
click at [273, 244] on button "1 . way" at bounding box center [247, 235] width 166 height 56
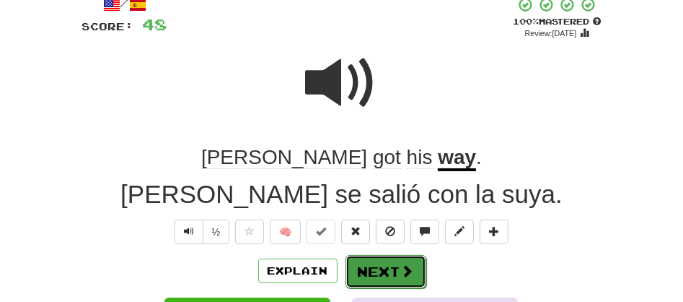
click at [366, 272] on button "Next" at bounding box center [386, 271] width 81 height 33
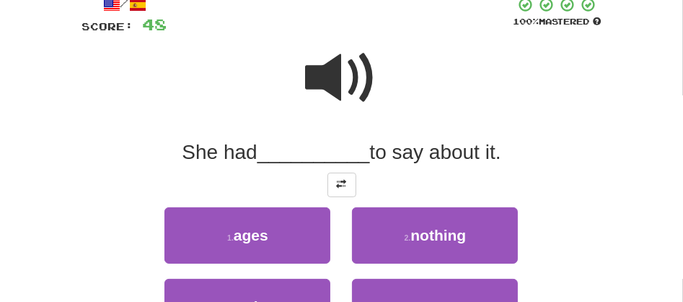
click at [327, 72] on span at bounding box center [342, 78] width 72 height 72
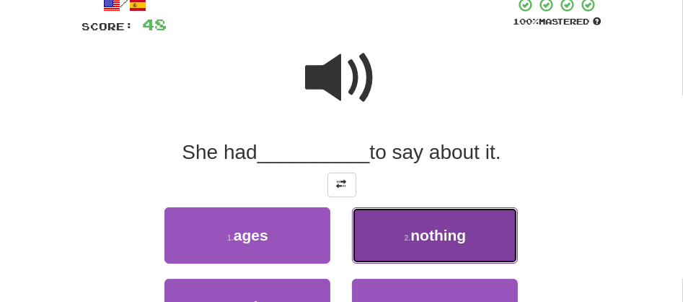
click at [411, 237] on small "2 ." at bounding box center [408, 237] width 6 height 9
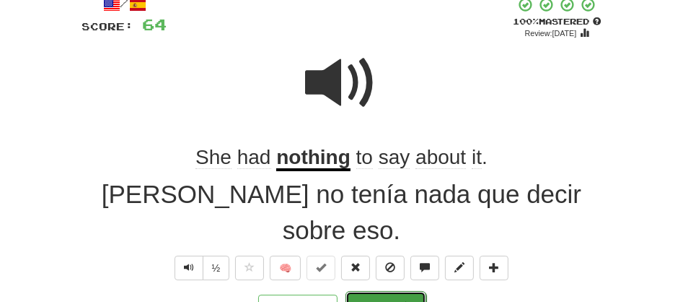
click at [363, 291] on button "Next" at bounding box center [386, 307] width 81 height 33
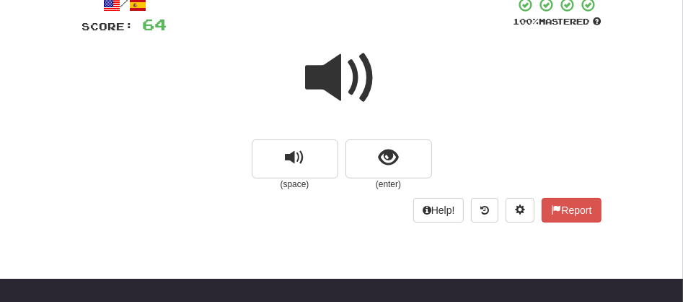
click at [325, 58] on span at bounding box center [342, 78] width 72 height 72
click at [330, 71] on span at bounding box center [342, 78] width 72 height 72
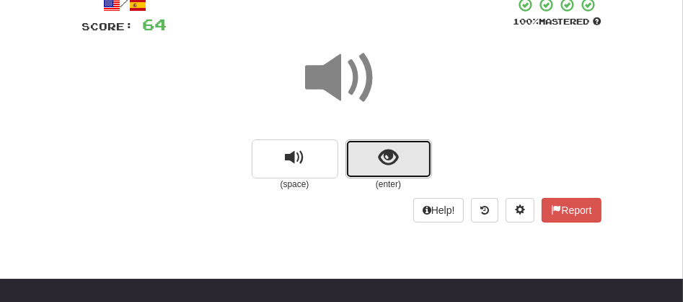
click at [366, 163] on button "show sentence" at bounding box center [389, 158] width 87 height 39
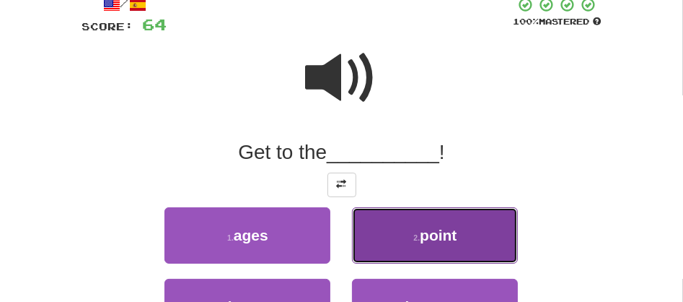
click at [403, 247] on button "2 . point" at bounding box center [435, 235] width 166 height 56
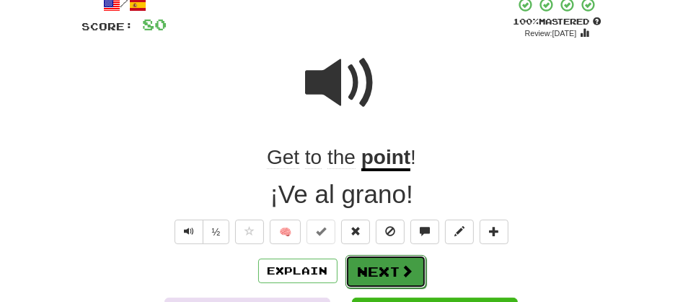
click at [385, 279] on button "Next" at bounding box center [386, 271] width 81 height 33
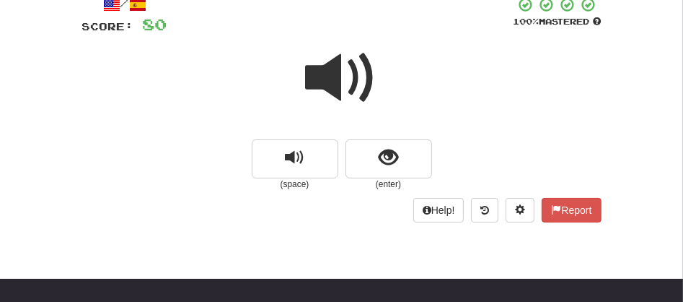
click at [326, 87] on span at bounding box center [342, 78] width 72 height 72
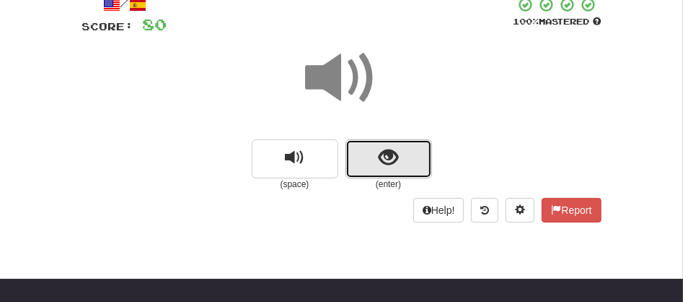
click at [365, 153] on button "show sentence" at bounding box center [389, 158] width 87 height 39
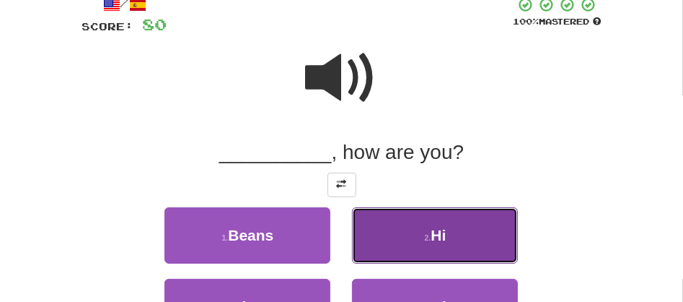
click at [439, 237] on span "Hi" at bounding box center [438, 235] width 15 height 17
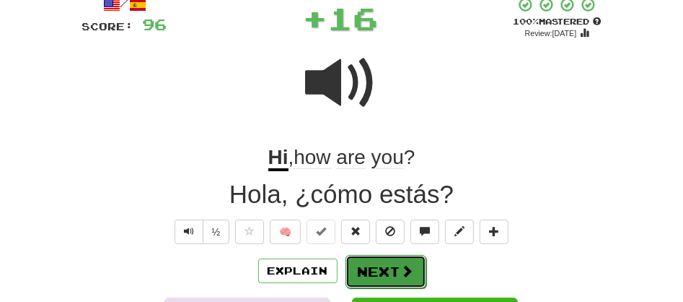
click at [393, 276] on button "Next" at bounding box center [386, 271] width 81 height 33
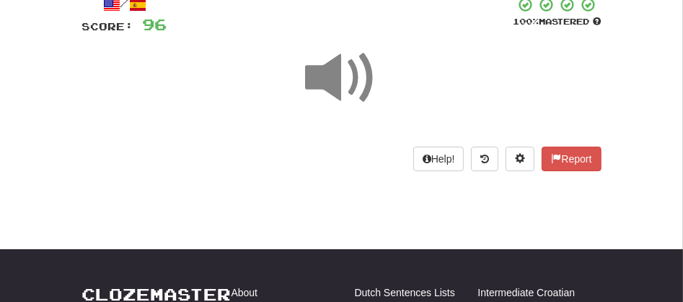
click at [328, 66] on span at bounding box center [342, 78] width 72 height 72
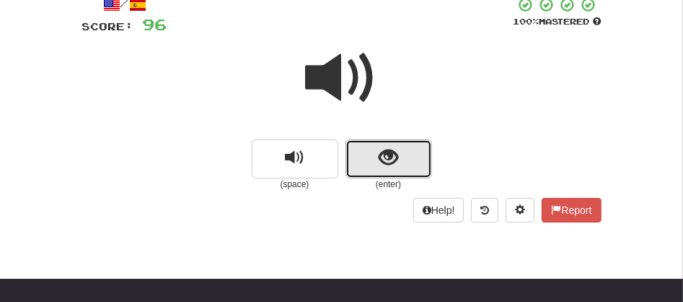
click at [366, 168] on button "show sentence" at bounding box center [389, 158] width 87 height 39
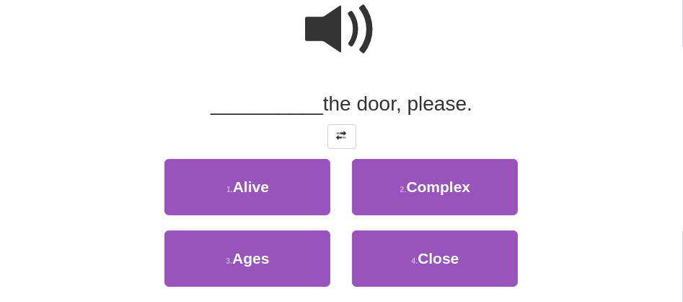
scroll to position [152, 0]
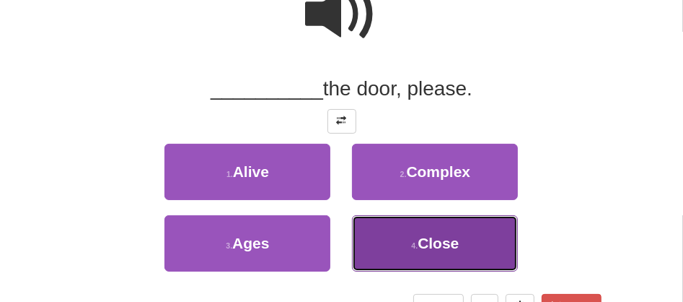
click at [445, 240] on span "Close" at bounding box center [438, 242] width 41 height 17
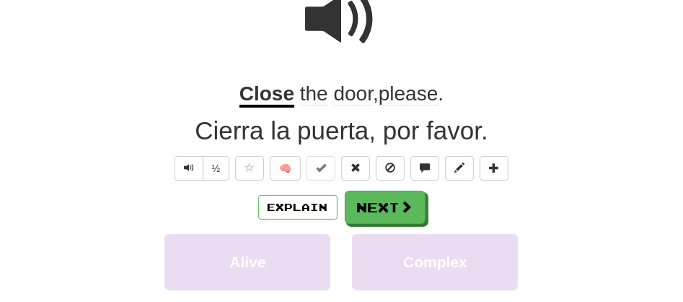
scroll to position [157, 0]
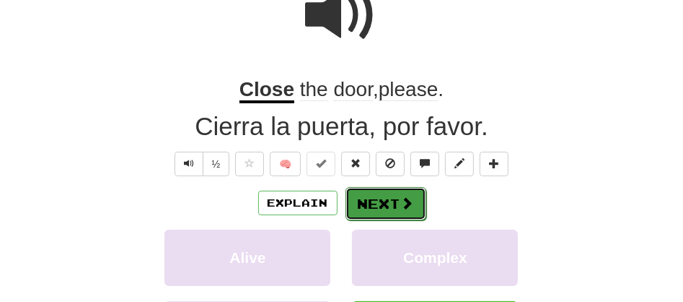
click at [360, 208] on button "Next" at bounding box center [386, 203] width 81 height 33
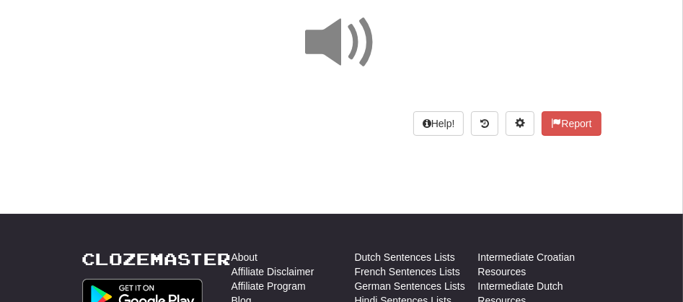
scroll to position [60, 0]
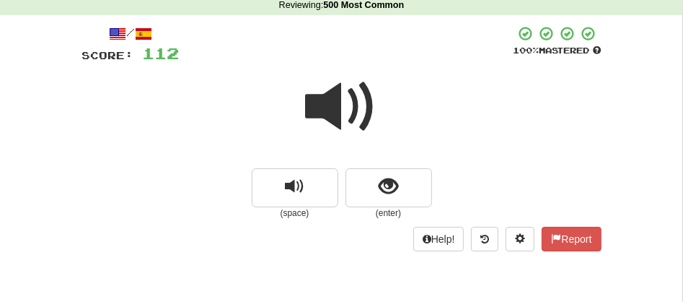
click at [343, 109] on span at bounding box center [342, 107] width 72 height 72
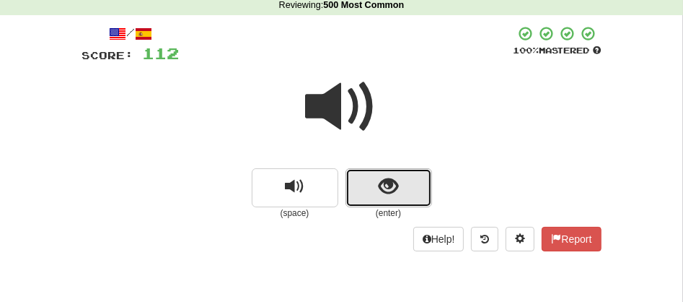
click at [371, 176] on button "show sentence" at bounding box center [389, 187] width 87 height 39
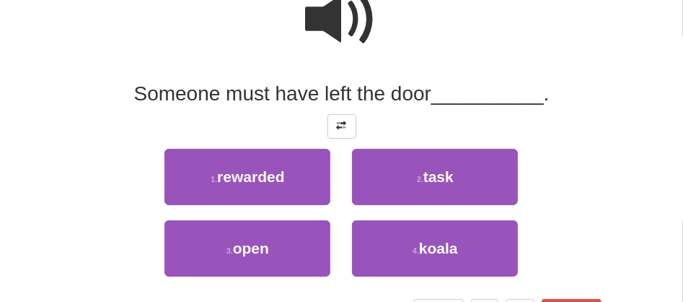
scroll to position [157, 0]
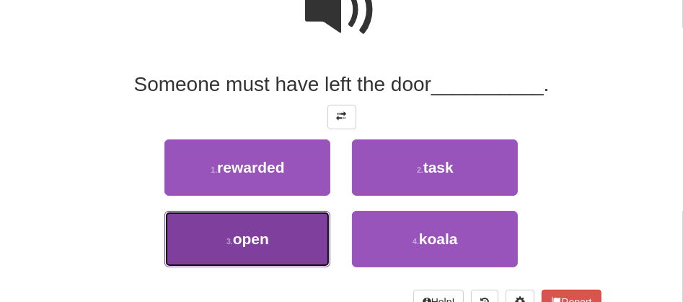
click at [240, 244] on span "open" at bounding box center [251, 238] width 36 height 17
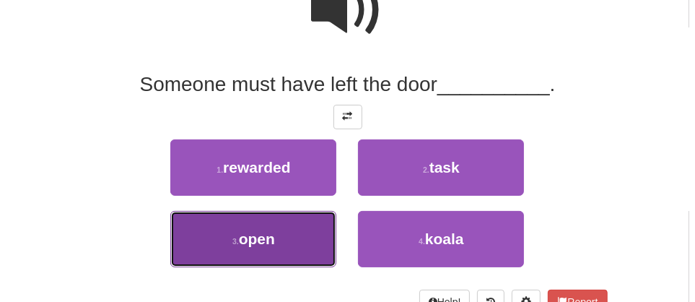
scroll to position [161, 0]
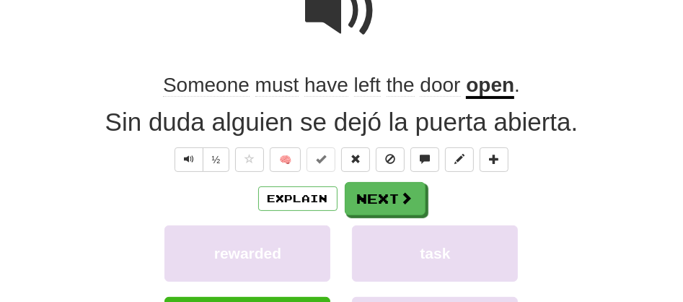
click at [255, 82] on span "Someone" at bounding box center [277, 85] width 44 height 23
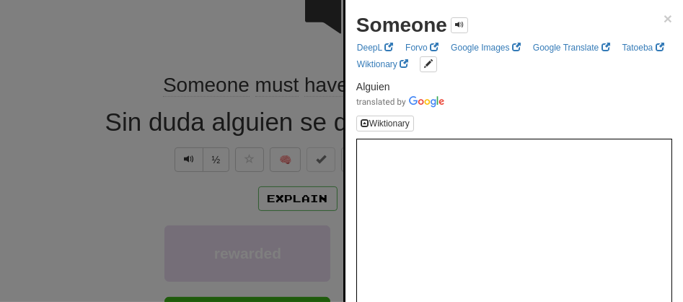
click at [274, 87] on div at bounding box center [341, 151] width 683 height 302
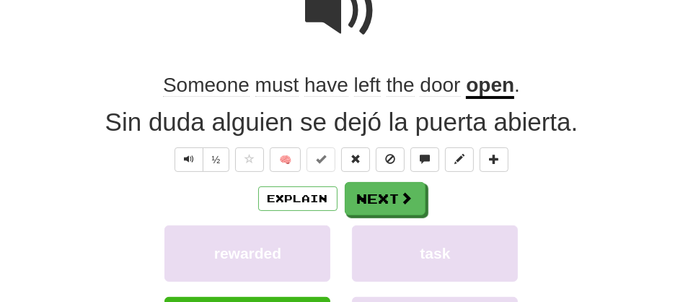
click at [304, 87] on span "must" at bounding box center [326, 85] width 44 height 23
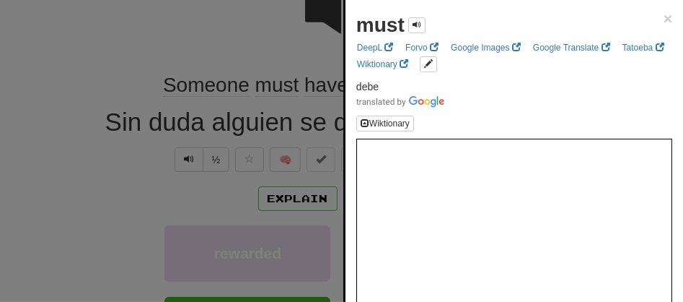
click at [237, 37] on div at bounding box center [341, 151] width 683 height 302
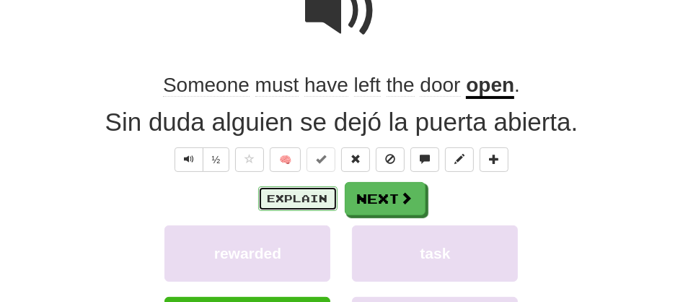
click at [288, 200] on button "Explain" at bounding box center [297, 198] width 79 height 25
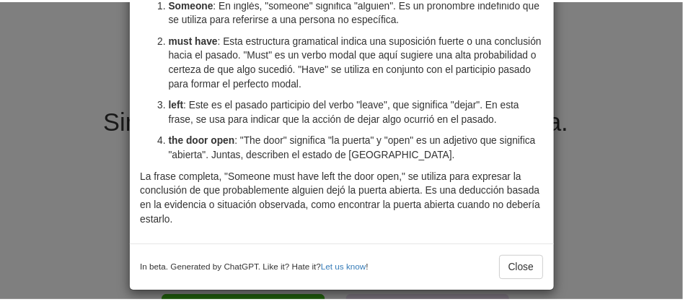
scroll to position [143, 0]
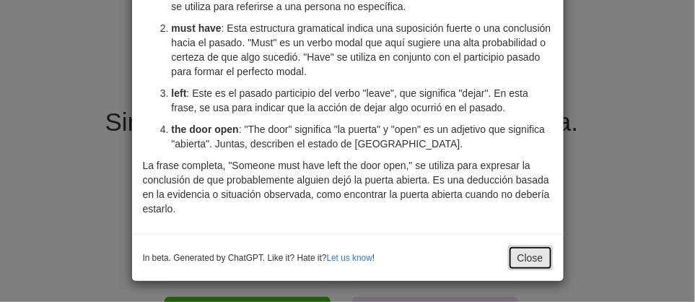
click at [516, 252] on button "Close" at bounding box center [530, 257] width 45 height 25
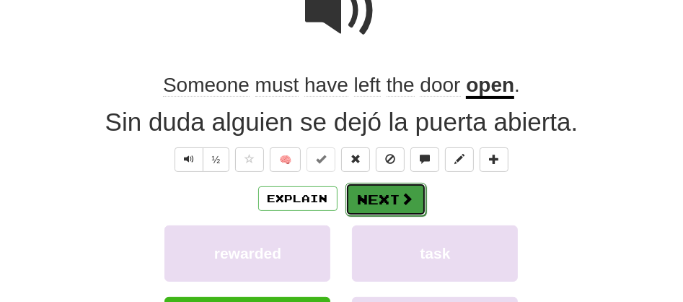
click at [385, 199] on button "Next" at bounding box center [386, 199] width 81 height 33
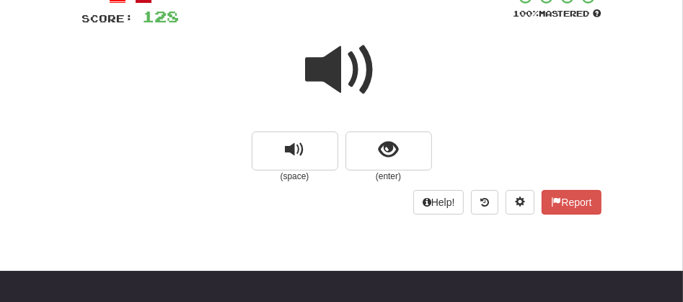
scroll to position [64, 0]
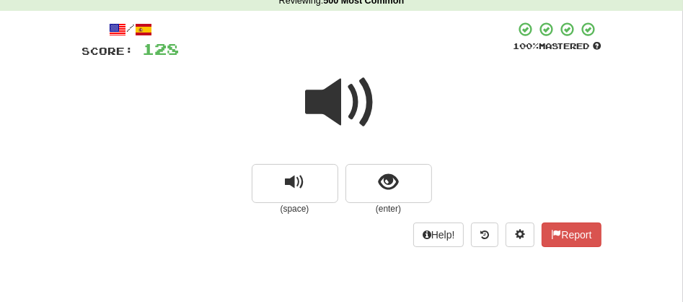
click at [326, 105] on span at bounding box center [342, 102] width 72 height 72
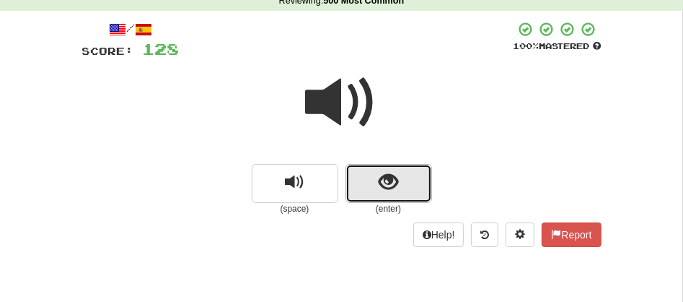
click at [364, 181] on button "show sentence" at bounding box center [389, 183] width 87 height 39
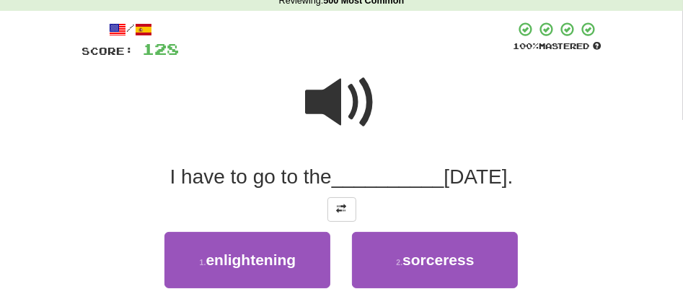
click at [321, 103] on span at bounding box center [342, 102] width 72 height 72
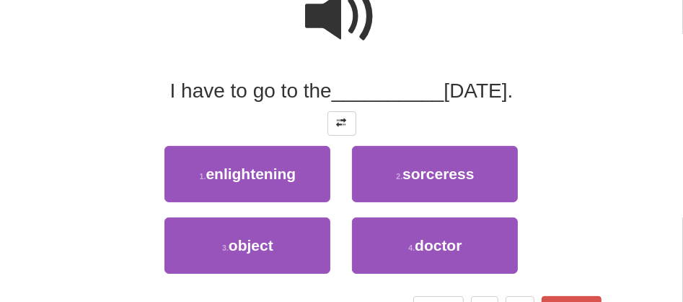
scroll to position [193, 0]
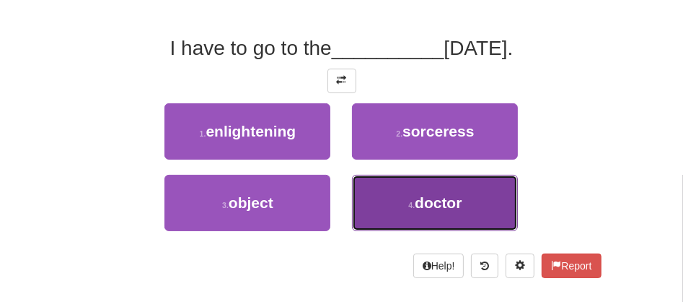
click at [393, 198] on button "4 . doctor" at bounding box center [435, 203] width 166 height 56
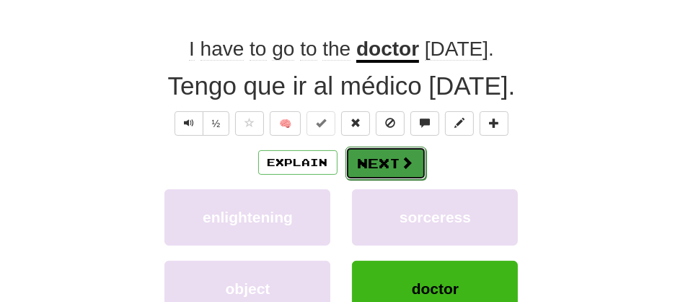
click at [366, 164] on button "Next" at bounding box center [386, 162] width 81 height 33
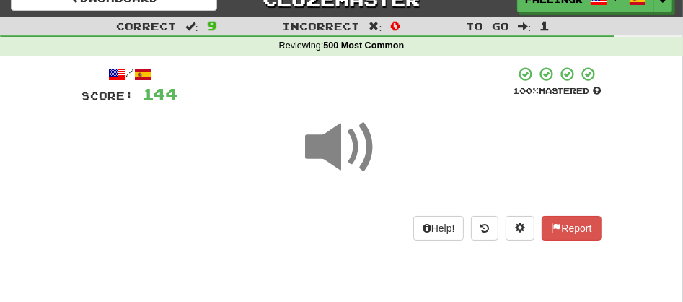
scroll to position [0, 0]
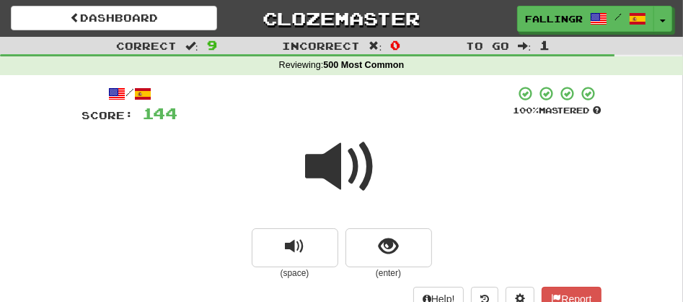
click at [342, 163] on span at bounding box center [342, 167] width 72 height 72
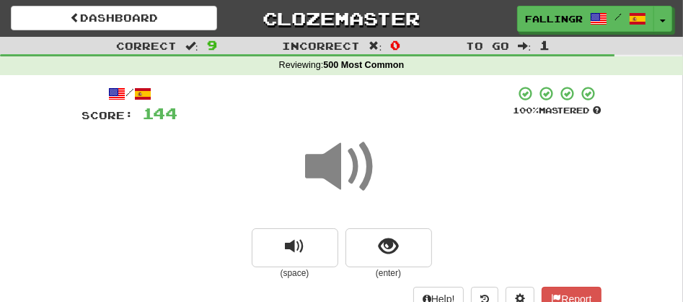
click at [342, 163] on span at bounding box center [342, 167] width 72 height 72
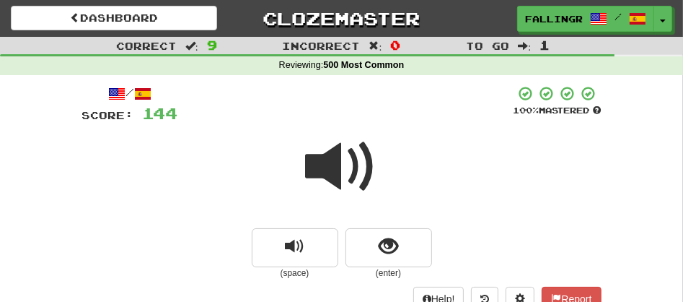
click at [342, 163] on span at bounding box center [342, 167] width 72 height 72
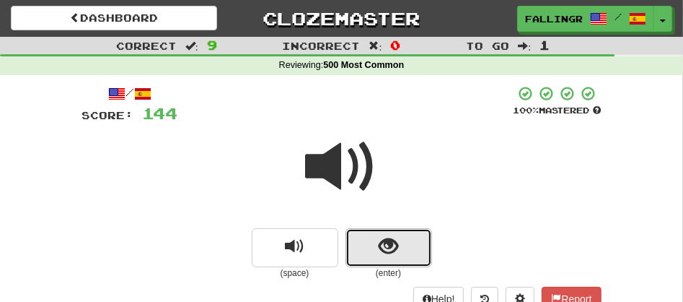
click at [372, 240] on button "show sentence" at bounding box center [389, 247] width 87 height 39
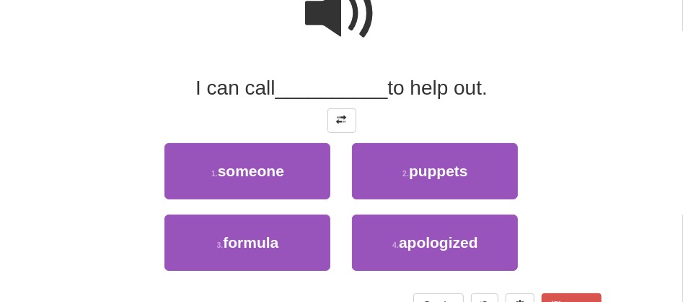
scroll to position [160, 0]
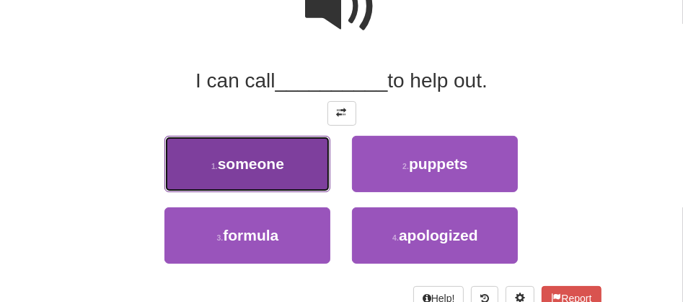
click at [263, 165] on span "someone" at bounding box center [251, 163] width 66 height 17
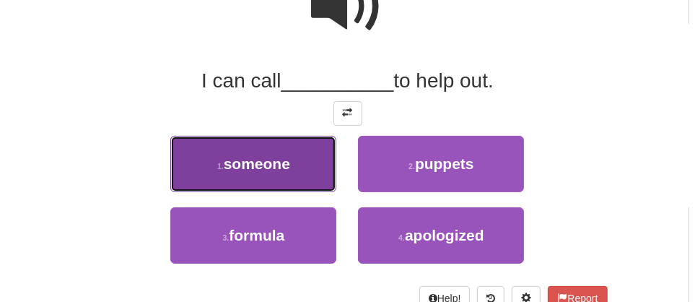
scroll to position [164, 0]
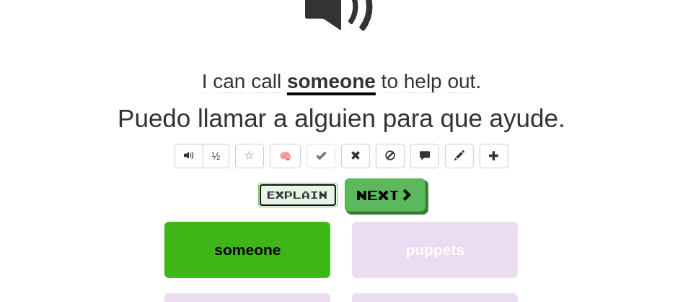
click at [276, 191] on button "Explain" at bounding box center [297, 195] width 79 height 25
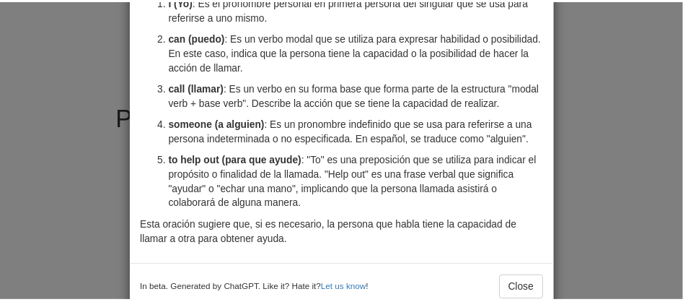
scroll to position [143, 0]
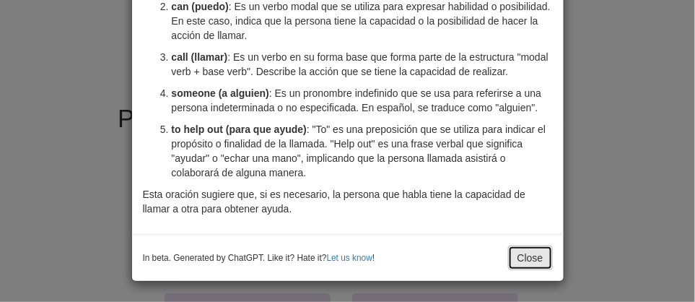
click at [527, 258] on button "Close" at bounding box center [530, 257] width 45 height 25
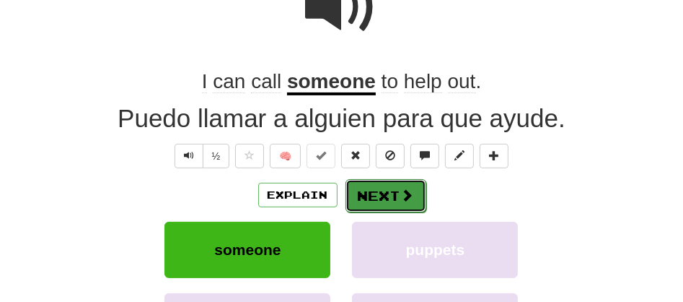
click at [354, 199] on button "Next" at bounding box center [386, 195] width 81 height 33
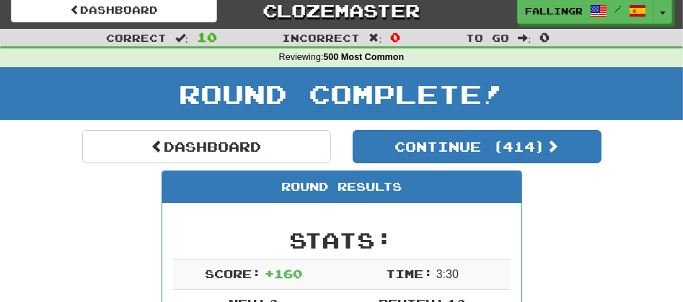
scroll to position [0, 0]
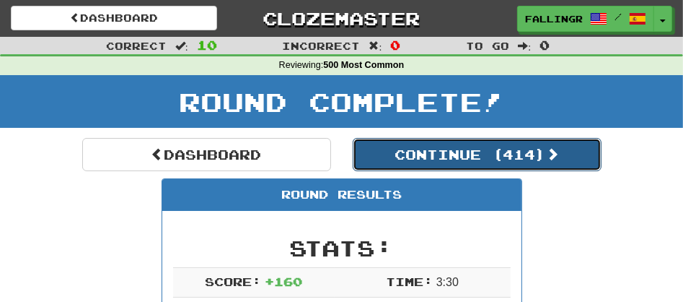
click at [447, 152] on button "Continue ( 414 )" at bounding box center [477, 154] width 249 height 33
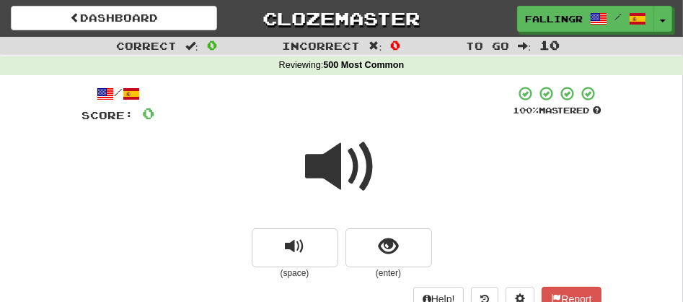
click at [354, 178] on span at bounding box center [342, 167] width 72 height 72
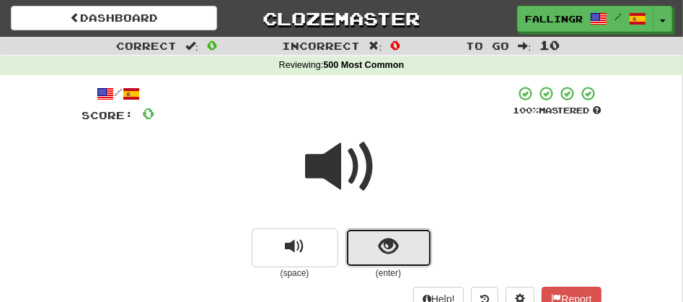
click at [374, 247] on button "show sentence" at bounding box center [389, 247] width 87 height 39
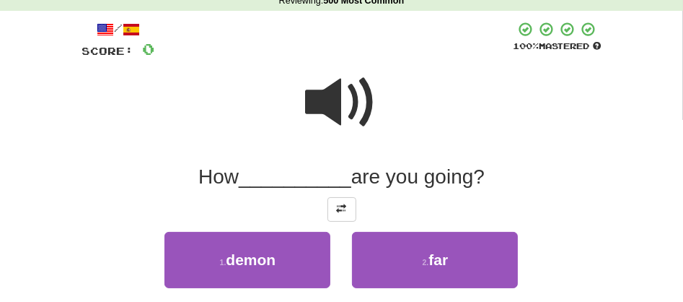
scroll to position [96, 0]
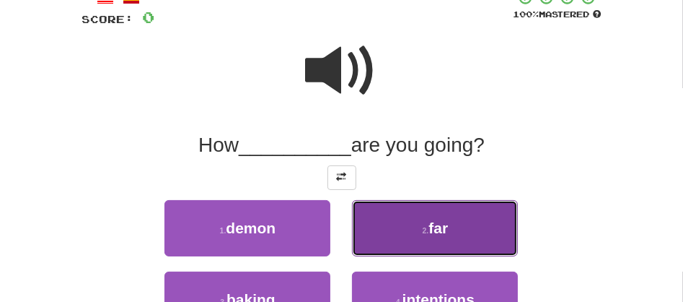
click at [416, 224] on button "2 . far" at bounding box center [435, 228] width 166 height 56
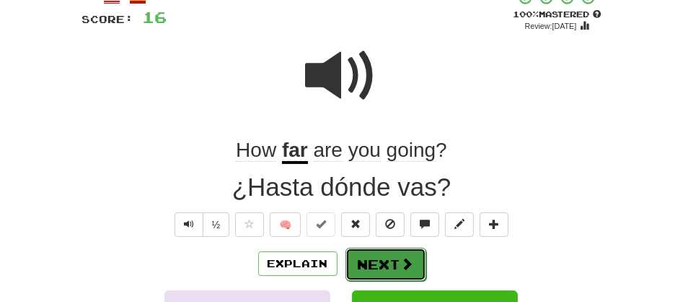
click at [362, 261] on button "Next" at bounding box center [386, 263] width 81 height 33
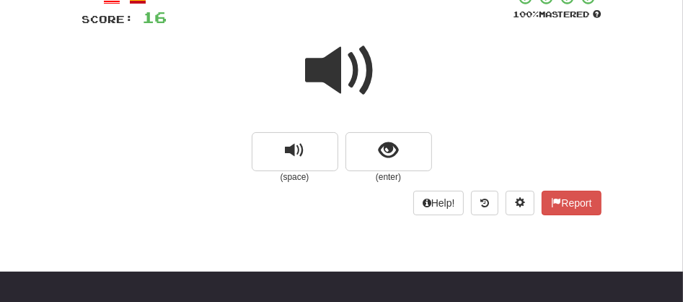
click at [331, 79] on span at bounding box center [342, 71] width 72 height 72
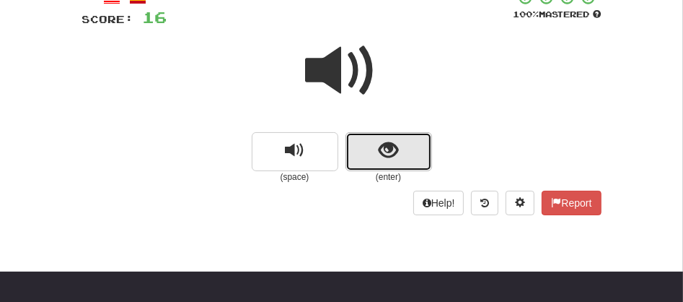
click at [372, 139] on button "show sentence" at bounding box center [389, 151] width 87 height 39
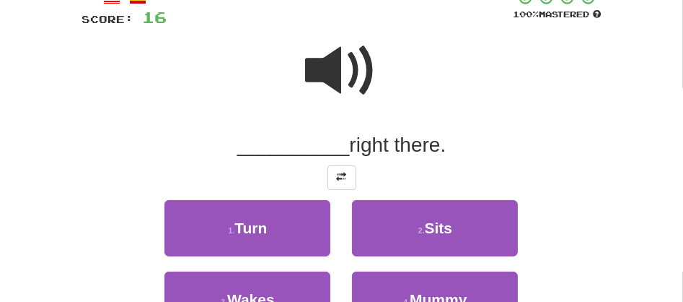
click at [328, 58] on span at bounding box center [342, 71] width 72 height 72
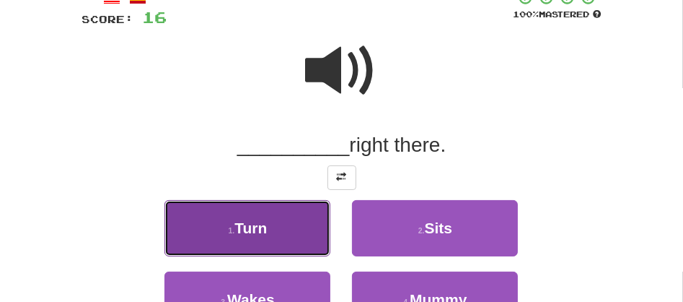
click at [271, 236] on button "1 . Turn" at bounding box center [247, 228] width 166 height 56
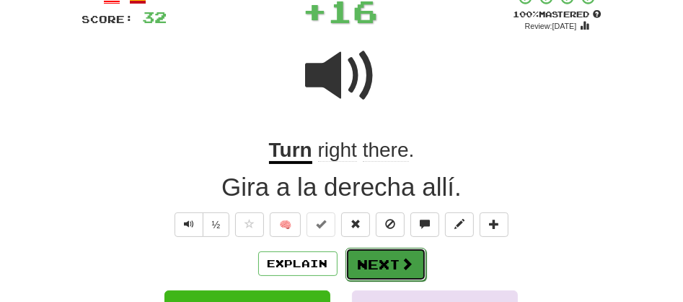
click at [356, 261] on button "Next" at bounding box center [386, 263] width 81 height 33
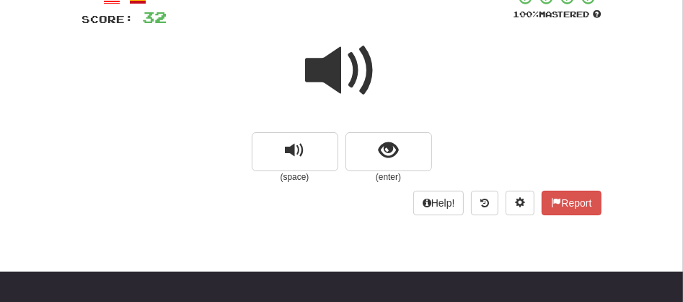
click at [341, 73] on span at bounding box center [342, 71] width 72 height 72
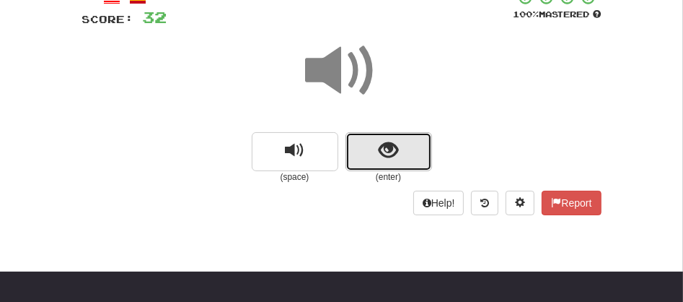
click at [366, 149] on button "show sentence" at bounding box center [389, 151] width 87 height 39
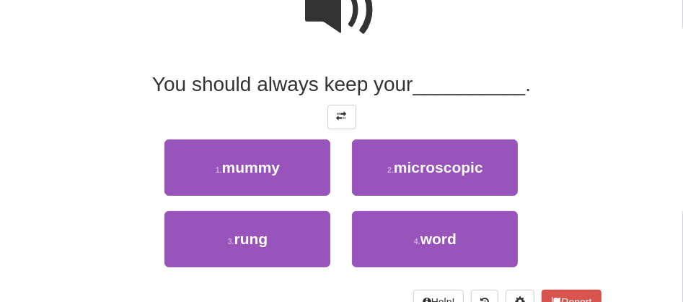
scroll to position [170, 0]
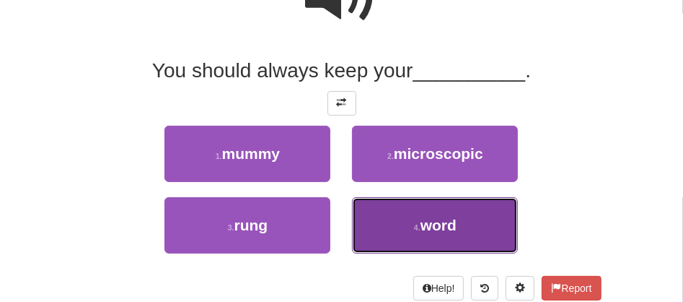
click at [442, 230] on span "word" at bounding box center [439, 224] width 36 height 17
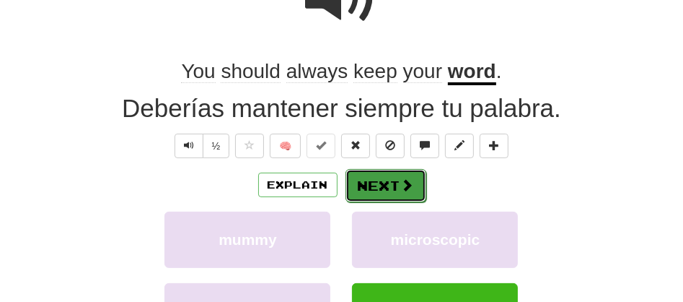
click at [377, 176] on button "Next" at bounding box center [386, 185] width 81 height 33
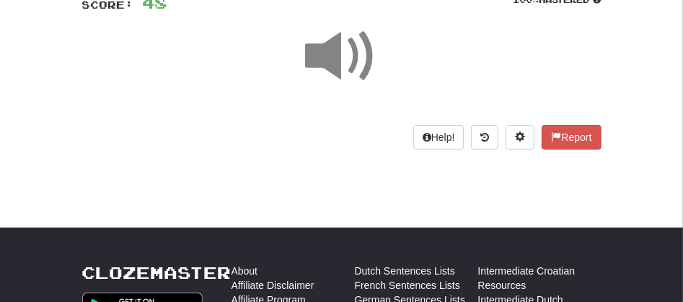
scroll to position [57, 0]
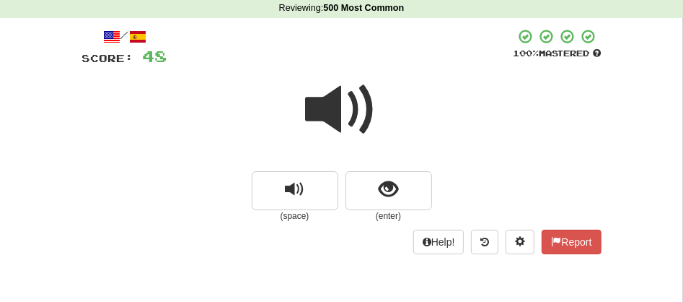
click at [322, 104] on span at bounding box center [342, 110] width 72 height 72
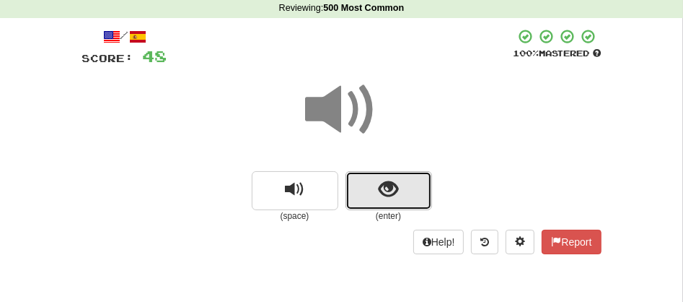
click at [374, 187] on button "show sentence" at bounding box center [389, 190] width 87 height 39
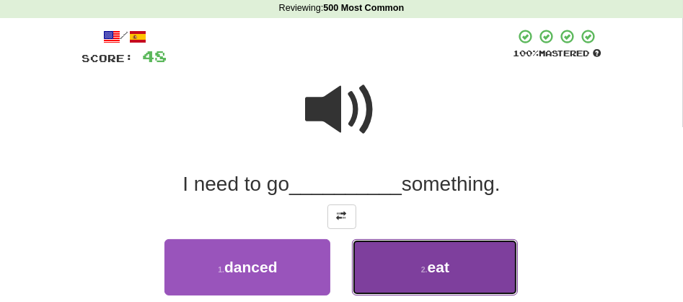
click at [398, 265] on button "2 . eat" at bounding box center [435, 267] width 166 height 56
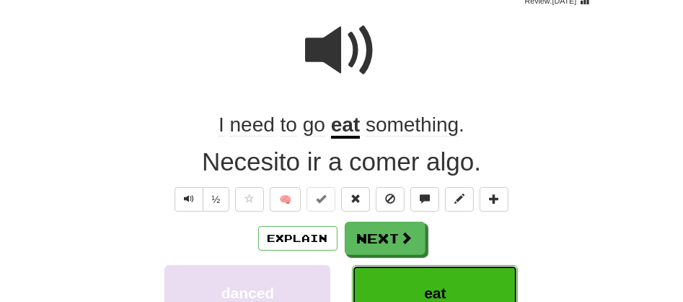
scroll to position [153, 0]
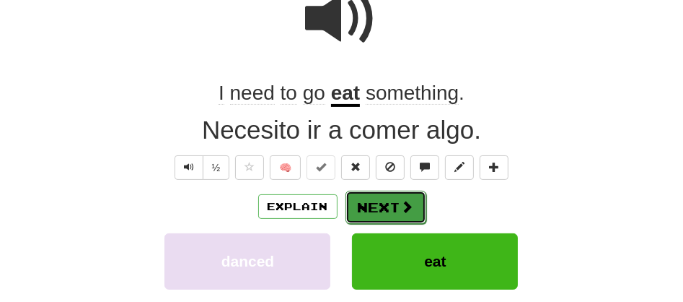
click at [379, 217] on button "Next" at bounding box center [386, 206] width 81 height 33
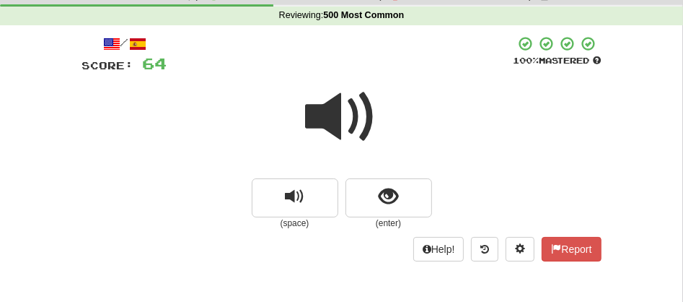
scroll to position [46, 0]
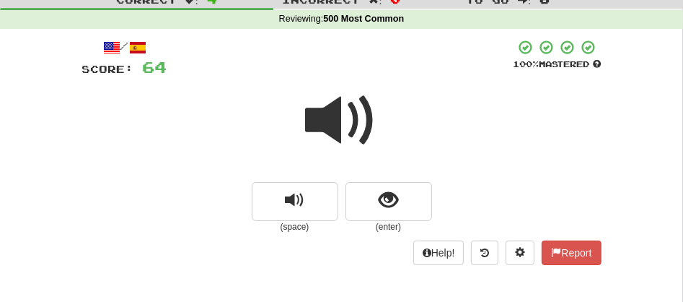
click at [340, 115] on span at bounding box center [342, 120] width 72 height 72
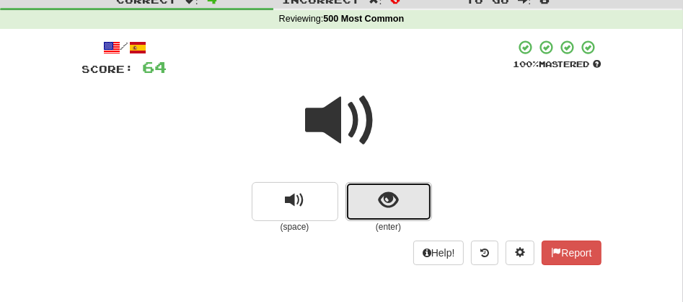
click at [363, 197] on button "show sentence" at bounding box center [389, 201] width 87 height 39
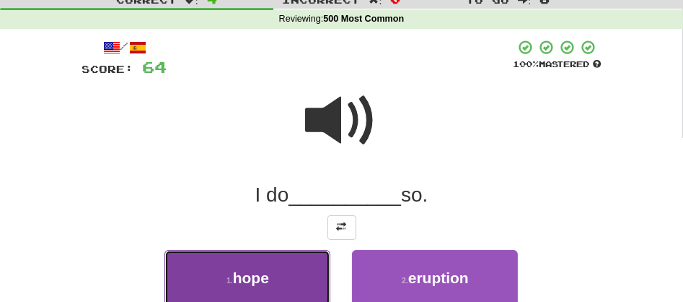
click at [288, 271] on button "1 . hope" at bounding box center [247, 278] width 166 height 56
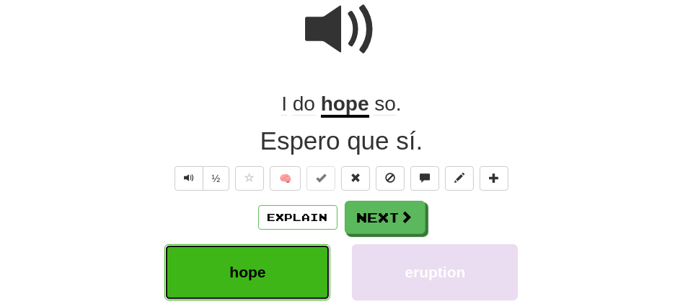
scroll to position [143, 0]
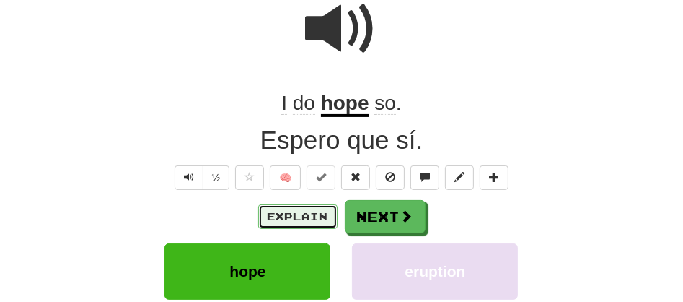
click at [276, 222] on button "Explain" at bounding box center [297, 216] width 79 height 25
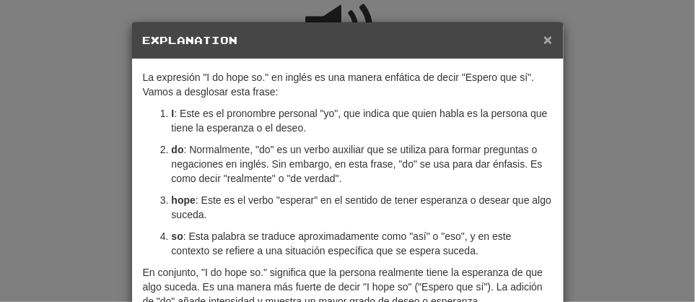
click at [543, 41] on span "×" at bounding box center [547, 39] width 9 height 17
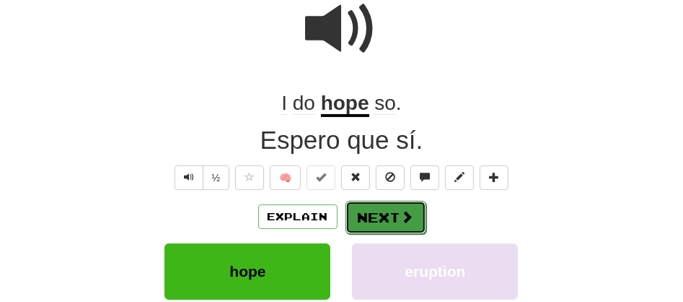
click at [377, 217] on button "Next" at bounding box center [386, 217] width 81 height 33
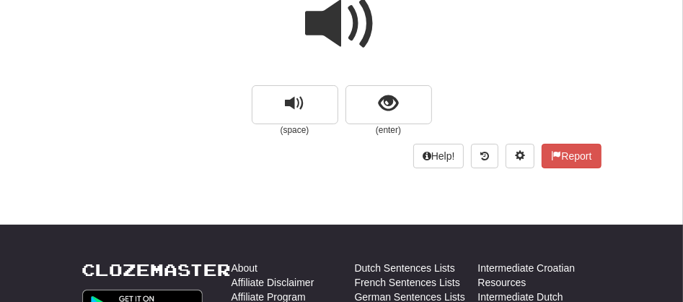
click at [350, 12] on span at bounding box center [342, 24] width 72 height 72
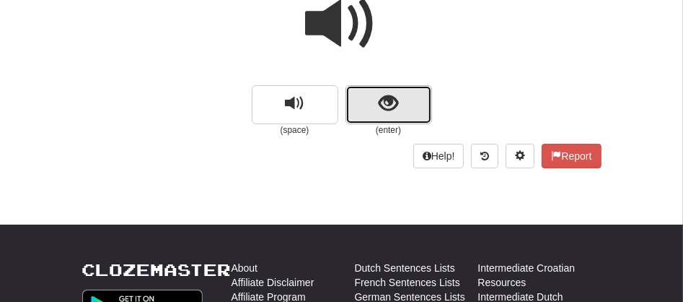
click at [363, 102] on button "show sentence" at bounding box center [389, 104] width 87 height 39
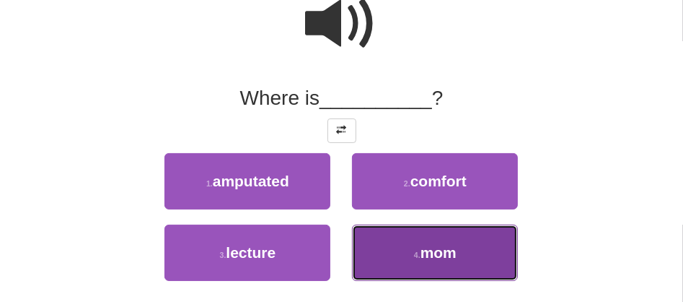
click at [390, 251] on button "4 . mom" at bounding box center [435, 252] width 166 height 56
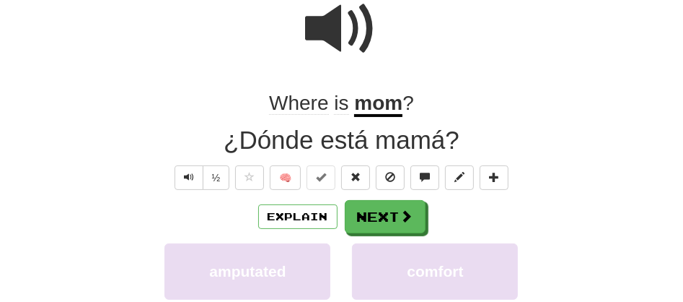
scroll to position [147, 0]
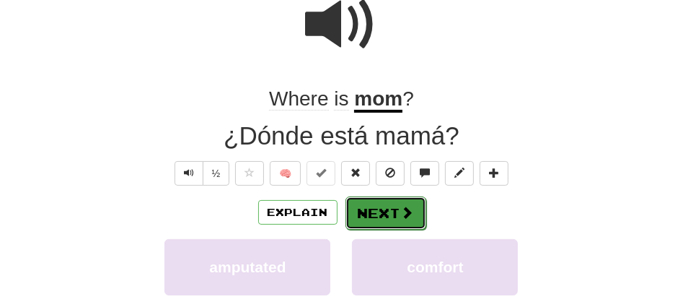
click at [384, 208] on button "Next" at bounding box center [386, 212] width 81 height 33
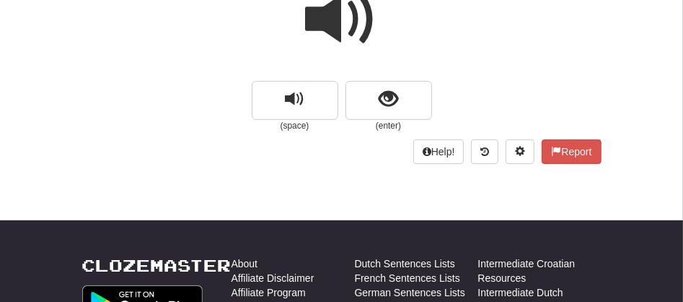
click at [325, 17] on span at bounding box center [342, 19] width 72 height 72
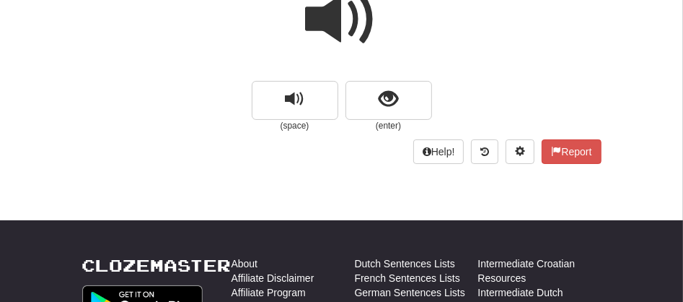
click at [325, 17] on span at bounding box center [342, 19] width 72 height 72
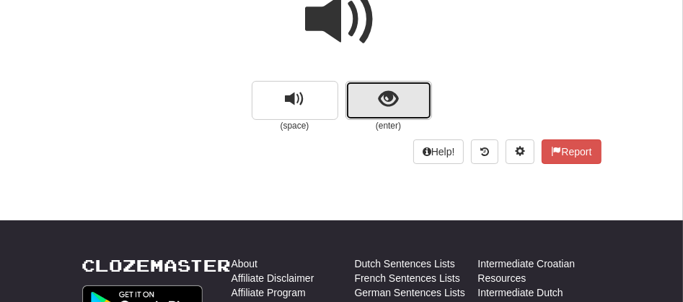
click at [356, 102] on button "show sentence" at bounding box center [389, 100] width 87 height 39
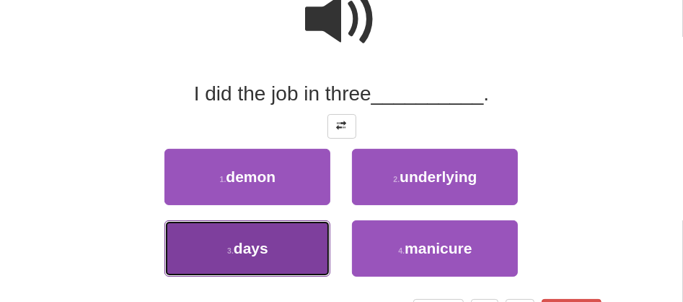
click at [269, 236] on button "3 . days" at bounding box center [247, 248] width 166 height 56
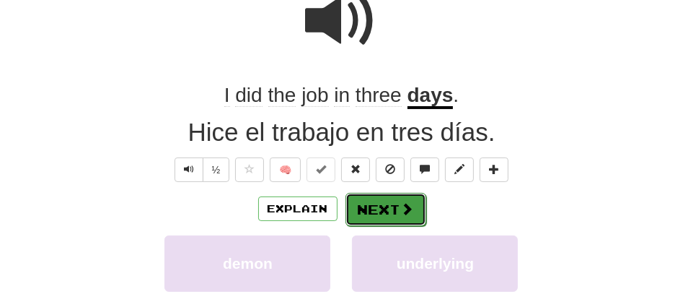
click at [364, 211] on button "Next" at bounding box center [386, 209] width 81 height 33
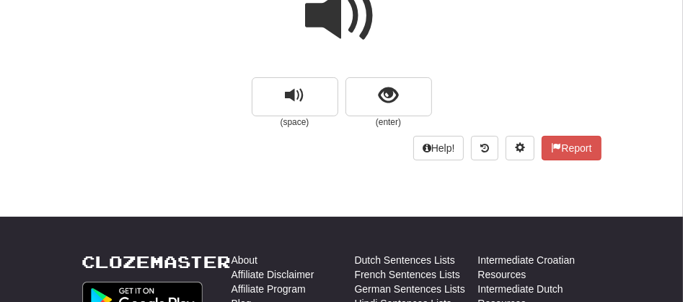
click at [325, 32] on span at bounding box center [342, 16] width 72 height 72
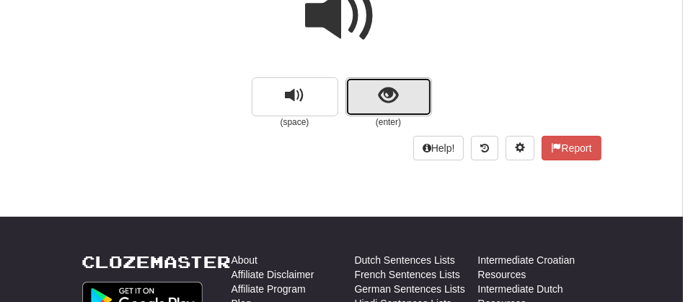
click at [363, 95] on button "show sentence" at bounding box center [389, 96] width 87 height 39
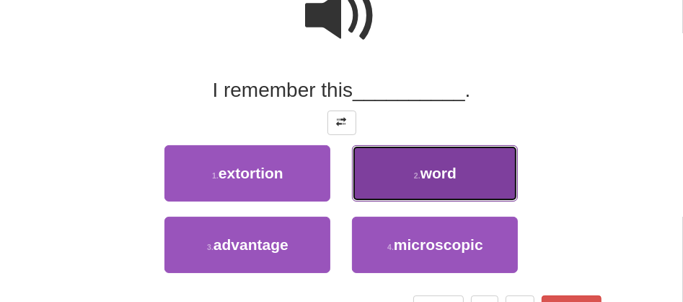
click at [380, 176] on button "2 . word" at bounding box center [435, 173] width 166 height 56
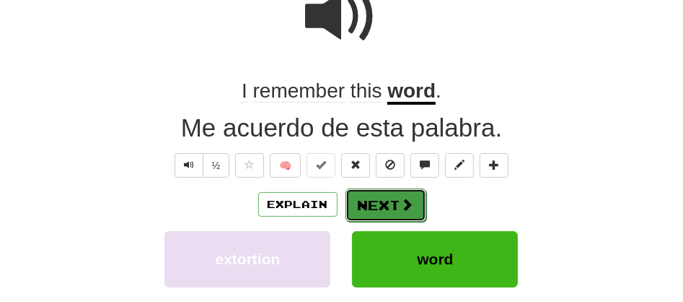
click at [370, 204] on button "Next" at bounding box center [386, 204] width 81 height 33
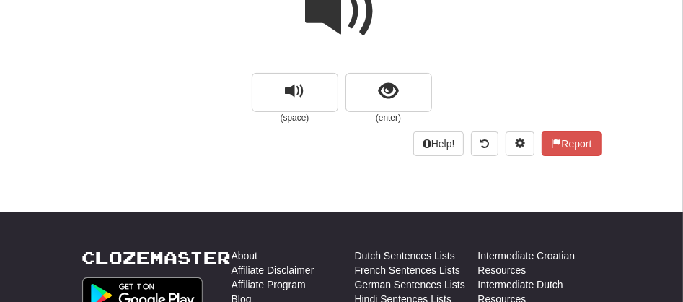
click at [325, 18] on span at bounding box center [342, 11] width 72 height 72
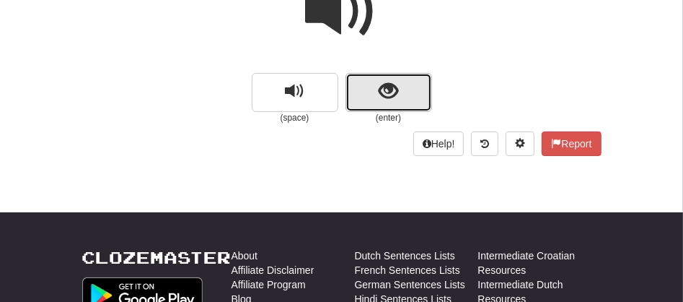
click at [361, 92] on button "show sentence" at bounding box center [389, 92] width 87 height 39
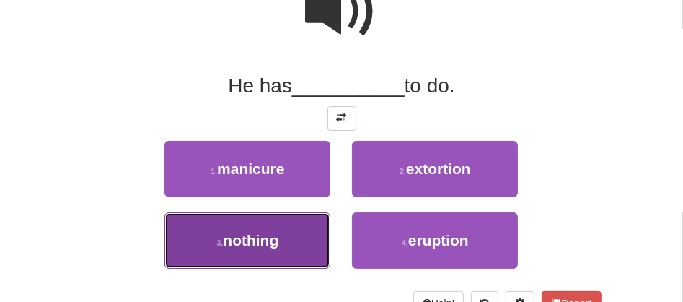
click at [287, 226] on button "3 . nothing" at bounding box center [247, 240] width 166 height 56
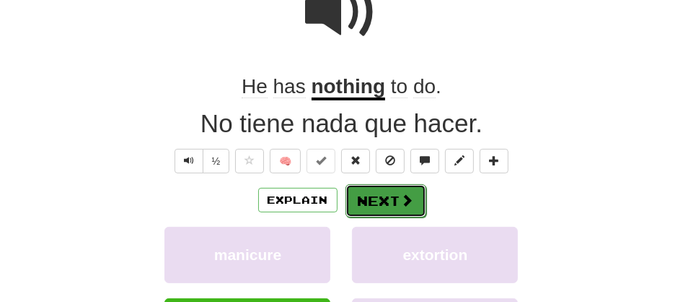
click at [353, 198] on button "Next" at bounding box center [386, 200] width 81 height 33
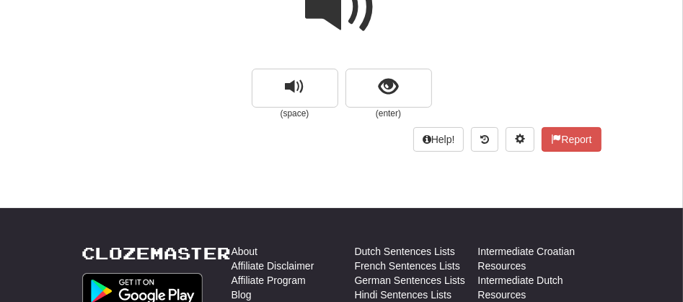
click at [338, 29] on span at bounding box center [342, 7] width 72 height 72
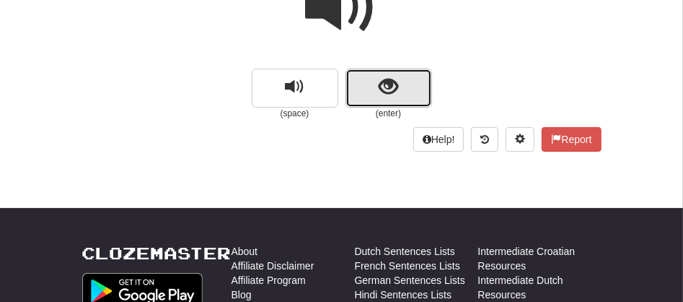
click at [359, 87] on button "show sentence" at bounding box center [389, 88] width 87 height 39
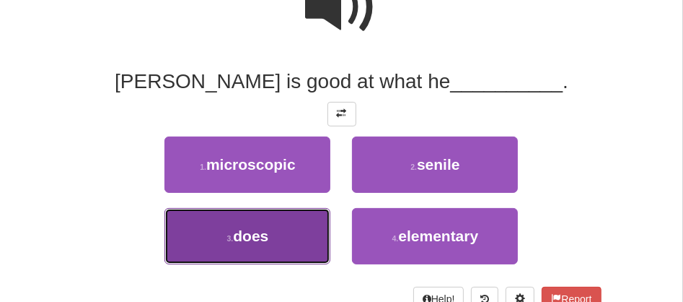
click at [254, 241] on span "does" at bounding box center [250, 235] width 35 height 17
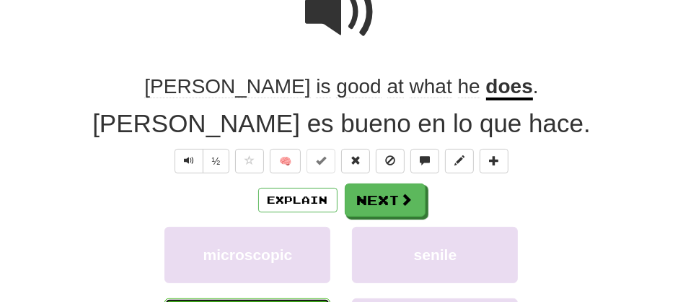
scroll to position [163, 0]
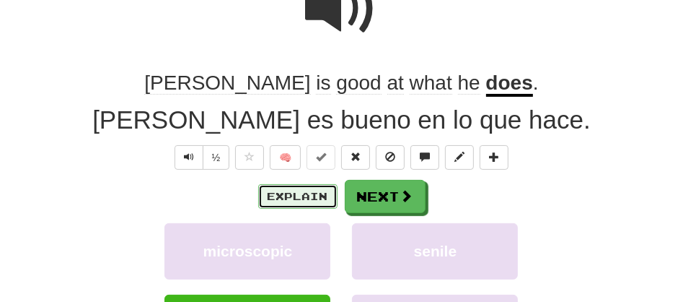
click at [279, 193] on button "Explain" at bounding box center [297, 196] width 79 height 25
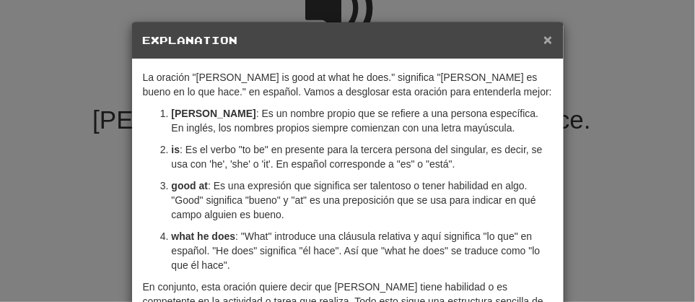
click at [543, 35] on span "×" at bounding box center [547, 39] width 9 height 17
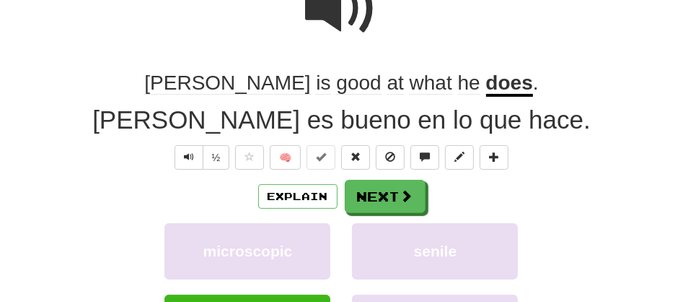
click at [342, 17] on span at bounding box center [342, 9] width 72 height 72
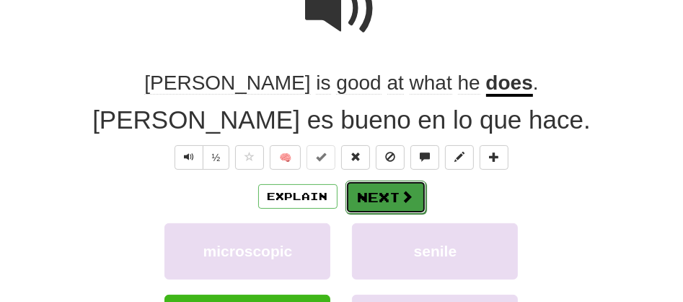
click at [363, 188] on button "Next" at bounding box center [386, 196] width 81 height 33
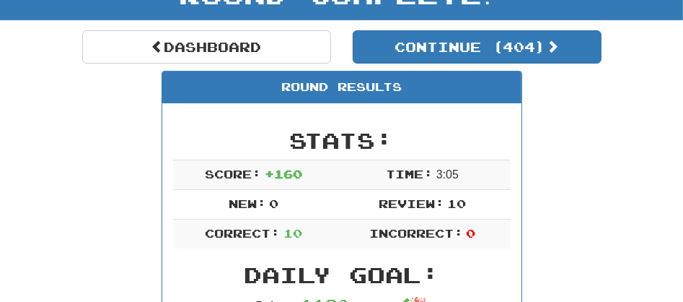
scroll to position [98, 0]
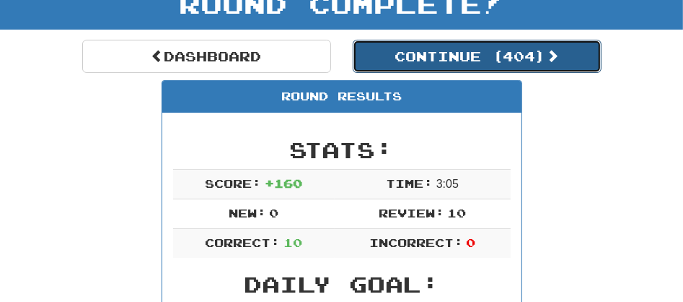
click at [459, 63] on button "Continue ( 404 )" at bounding box center [477, 56] width 249 height 33
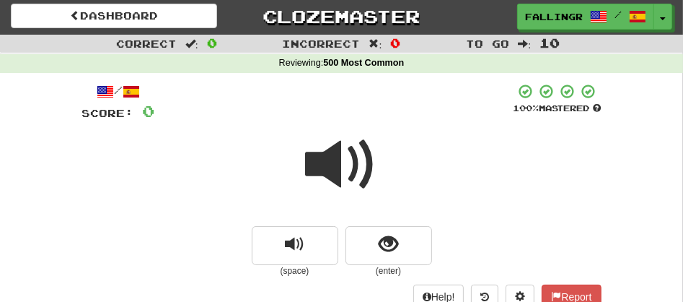
scroll to position [0, 0]
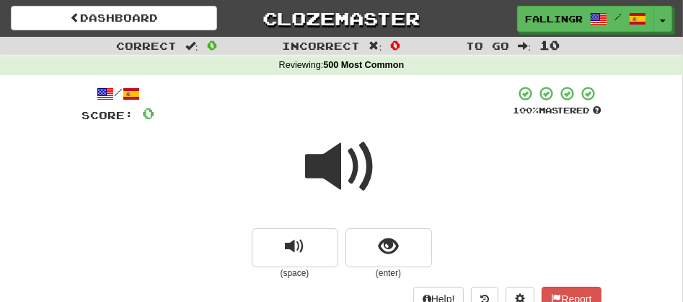
click at [324, 175] on span at bounding box center [342, 167] width 72 height 72
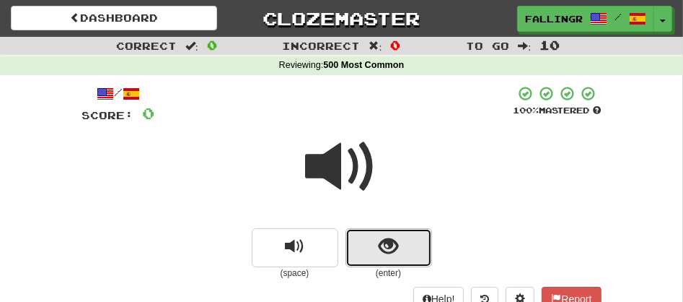
click at [358, 233] on button "show sentence" at bounding box center [389, 247] width 87 height 39
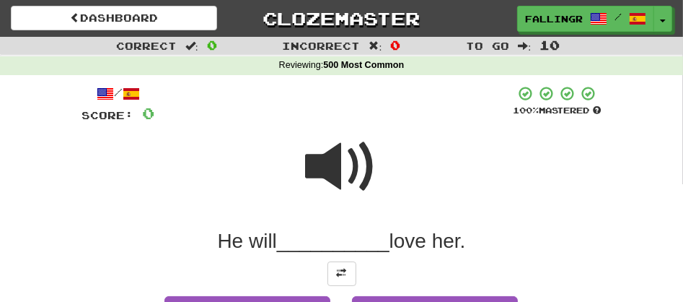
click at [682, 286] on div "Correct : 0 Incorrect : 0 To go : 10 Reviewing : 500 Most Common / Score: 0 100…" at bounding box center [341, 264] width 683 height 454
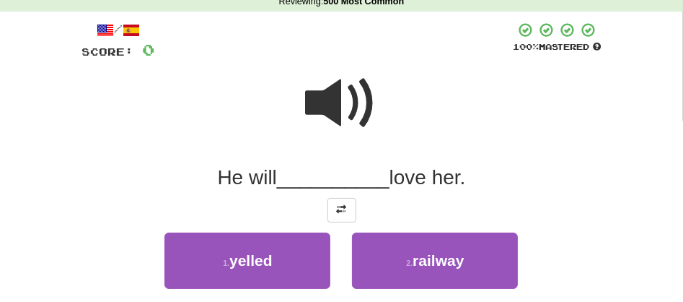
scroll to position [96, 0]
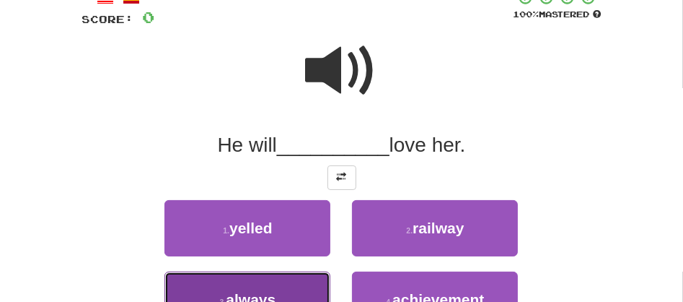
click at [291, 290] on button "3 . always" at bounding box center [247, 299] width 166 height 56
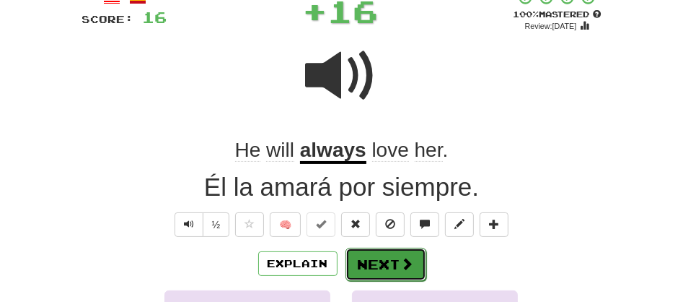
click at [364, 256] on button "Next" at bounding box center [386, 263] width 81 height 33
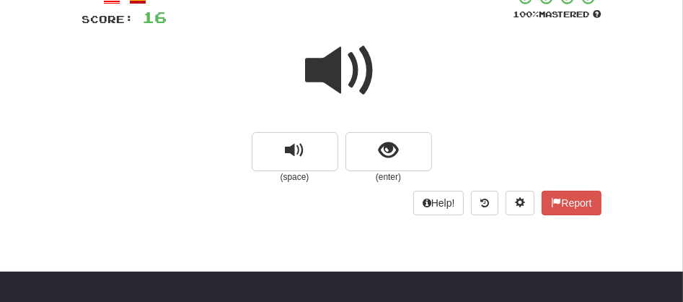
click at [335, 69] on span at bounding box center [342, 71] width 72 height 72
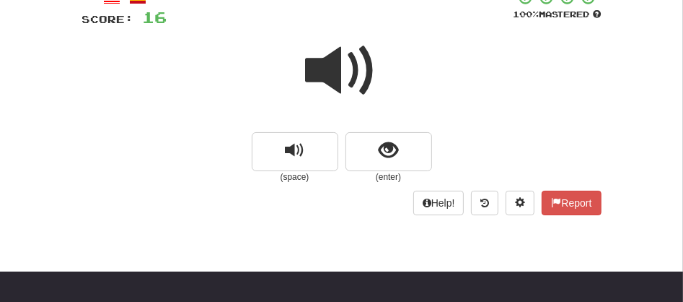
click at [335, 69] on span at bounding box center [342, 71] width 72 height 72
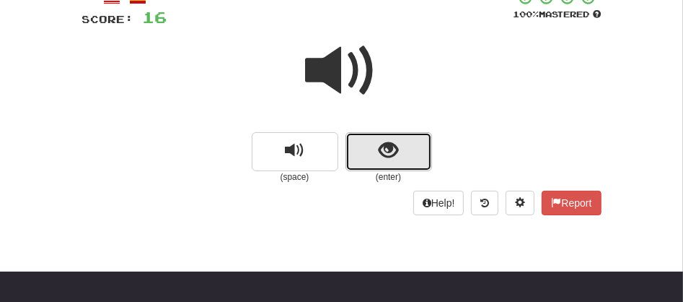
click at [360, 147] on button "show sentence" at bounding box center [389, 151] width 87 height 39
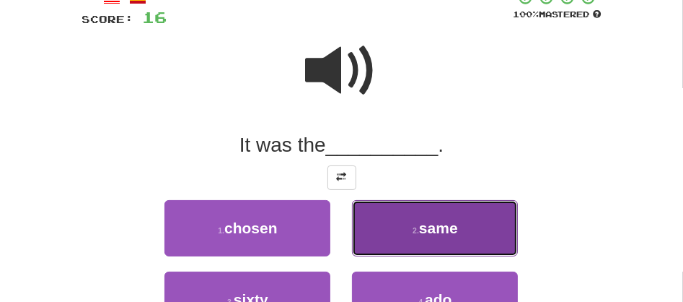
click at [408, 240] on button "2 . same" at bounding box center [435, 228] width 166 height 56
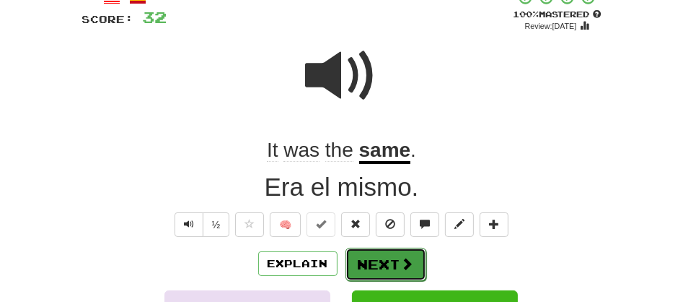
click at [385, 262] on button "Next" at bounding box center [386, 263] width 81 height 33
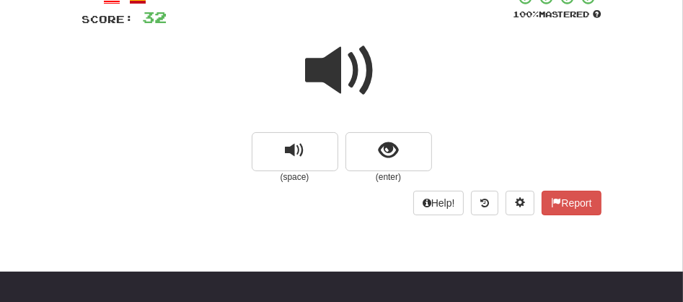
click at [324, 74] on span at bounding box center [342, 71] width 72 height 72
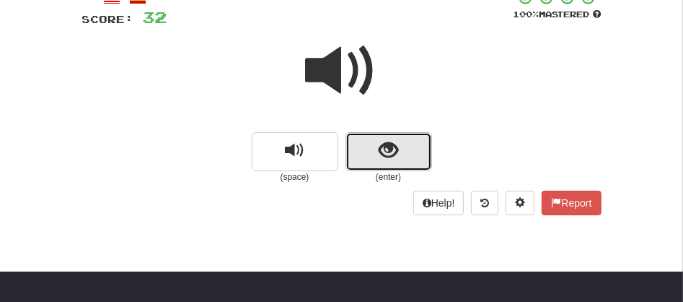
click at [370, 142] on button "show sentence" at bounding box center [389, 151] width 87 height 39
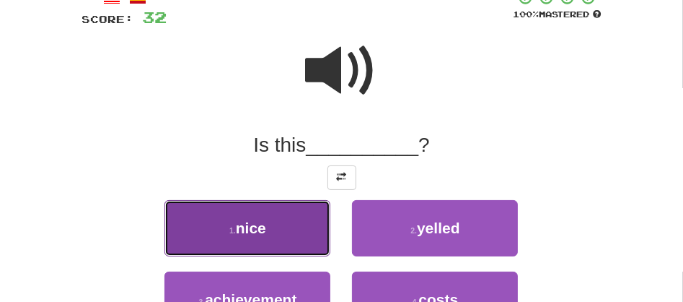
click at [289, 230] on button "1 . [GEOGRAPHIC_DATA]" at bounding box center [247, 228] width 166 height 56
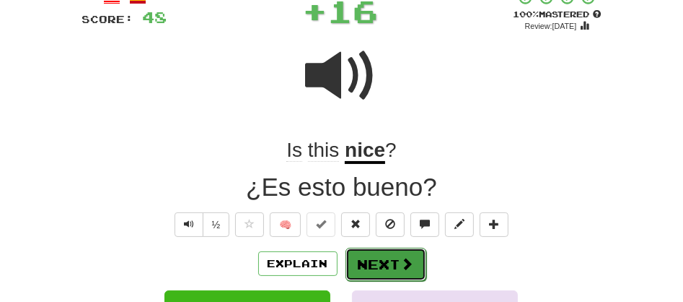
click at [385, 256] on button "Next" at bounding box center [386, 263] width 81 height 33
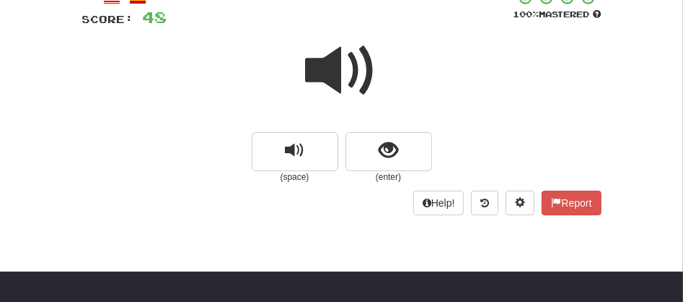
click at [353, 81] on span at bounding box center [342, 71] width 72 height 72
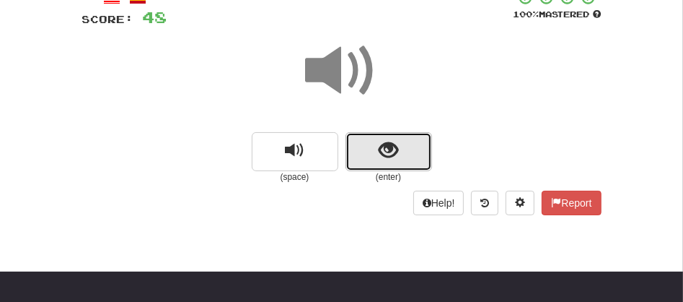
click at [390, 158] on span "show sentence" at bounding box center [388, 150] width 19 height 19
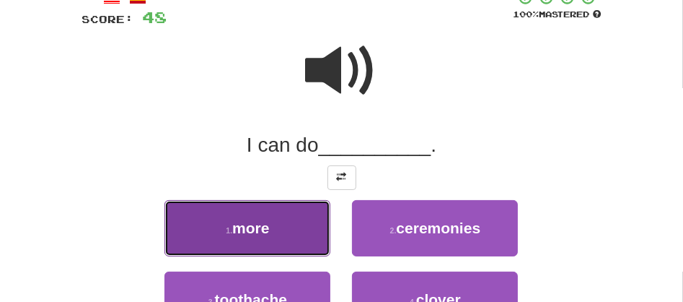
click at [219, 229] on button "1 . more" at bounding box center [247, 228] width 166 height 56
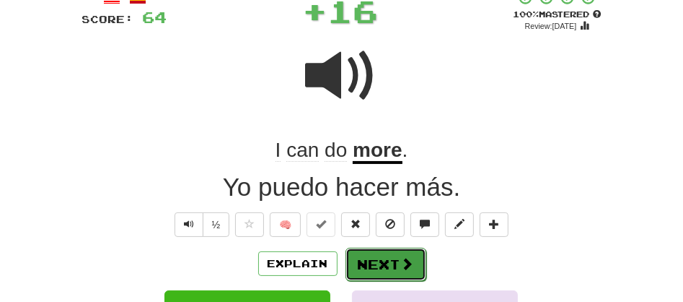
click at [387, 254] on button "Next" at bounding box center [386, 263] width 81 height 33
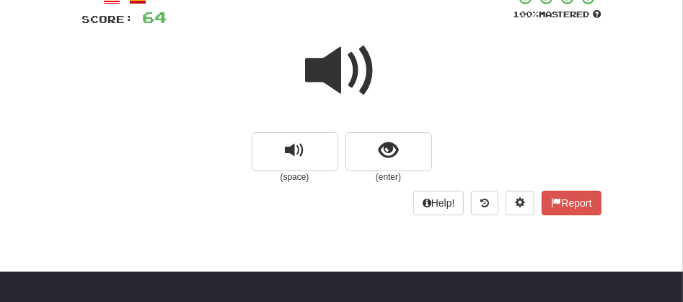
click at [311, 71] on span at bounding box center [342, 71] width 72 height 72
click at [317, 69] on span at bounding box center [342, 71] width 72 height 72
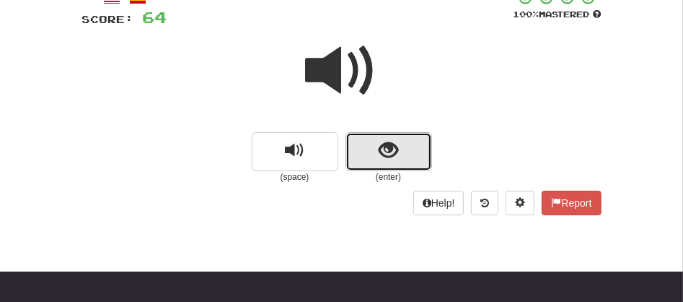
click at [366, 152] on button "show sentence" at bounding box center [389, 151] width 87 height 39
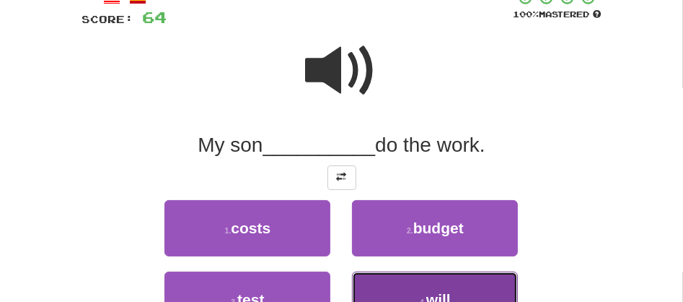
click at [386, 289] on button "4 . will" at bounding box center [435, 299] width 166 height 56
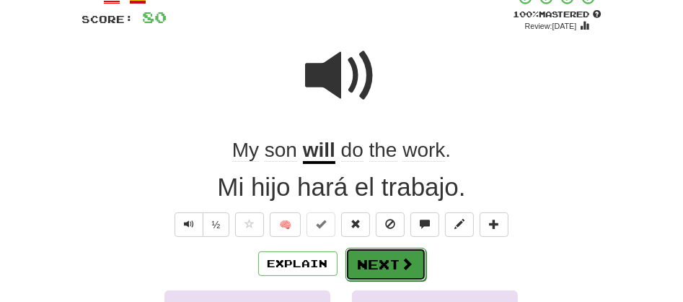
click at [395, 268] on button "Next" at bounding box center [386, 263] width 81 height 33
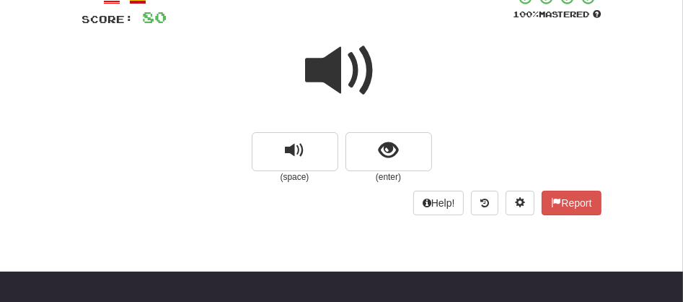
click at [309, 59] on span at bounding box center [342, 71] width 72 height 72
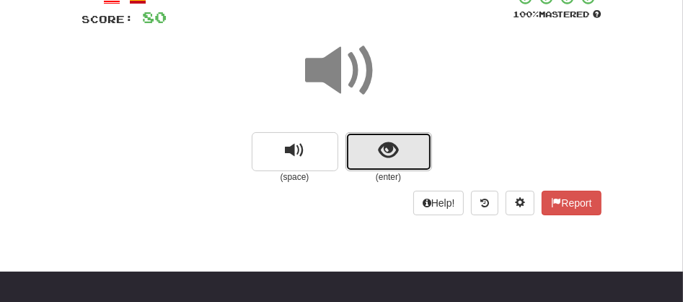
click at [361, 144] on button "show sentence" at bounding box center [389, 151] width 87 height 39
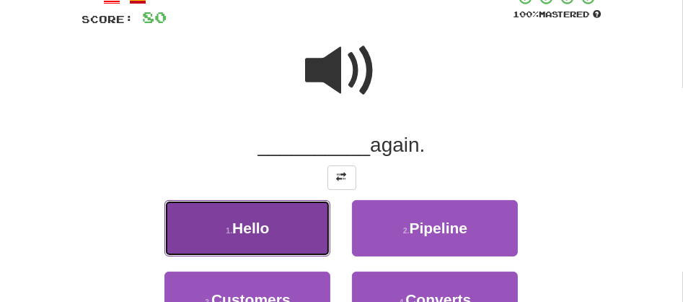
click at [262, 224] on span "Hello" at bounding box center [250, 227] width 37 height 17
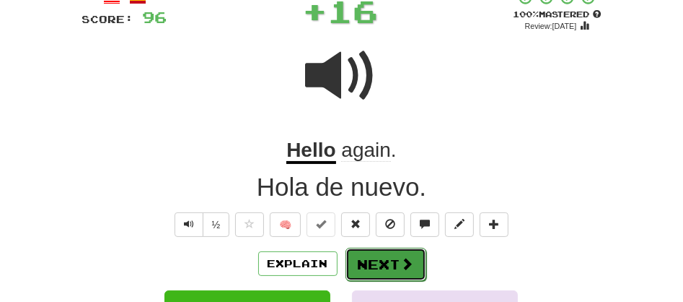
click at [360, 254] on button "Next" at bounding box center [386, 263] width 81 height 33
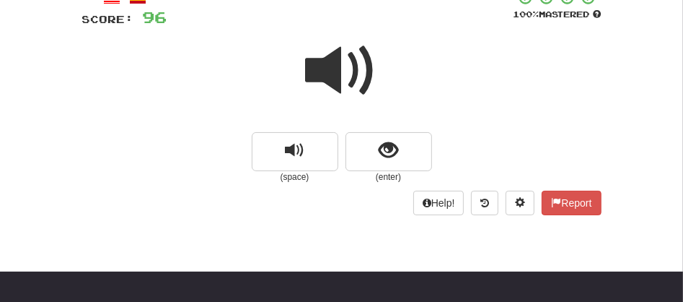
click at [330, 74] on span at bounding box center [342, 71] width 72 height 72
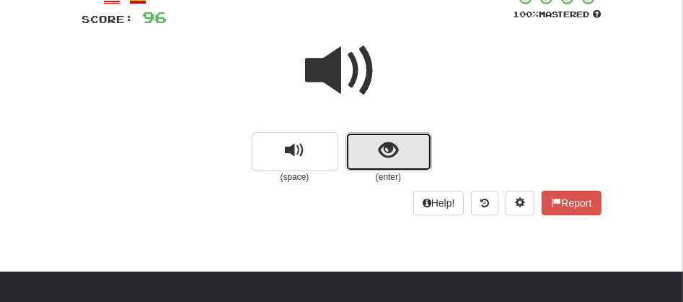
click at [364, 155] on button "show sentence" at bounding box center [389, 151] width 87 height 39
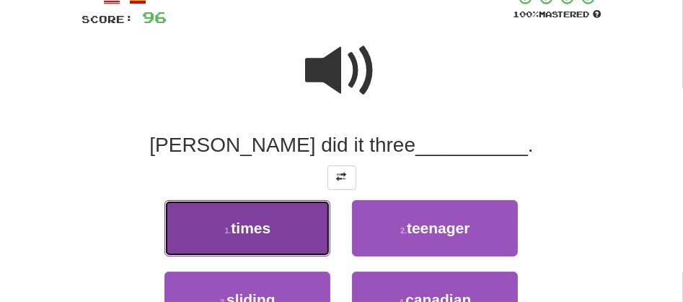
click at [268, 229] on span "times" at bounding box center [251, 227] width 40 height 17
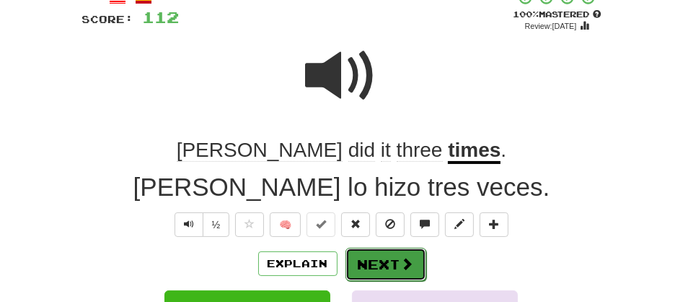
click at [374, 256] on button "Next" at bounding box center [386, 263] width 81 height 33
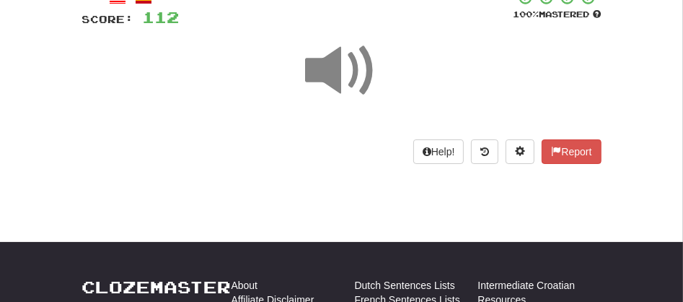
click at [332, 84] on span at bounding box center [342, 71] width 72 height 72
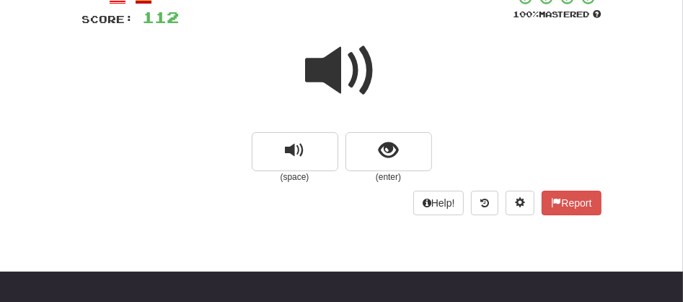
click at [332, 84] on span at bounding box center [342, 71] width 72 height 72
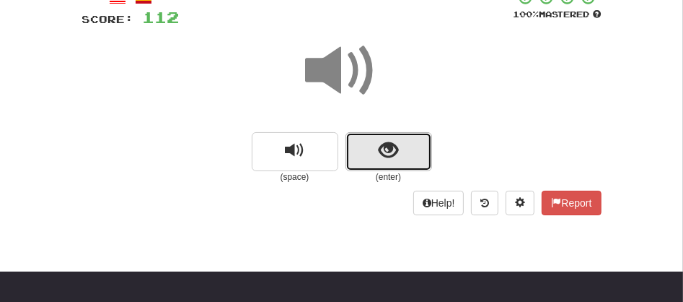
click at [366, 152] on button "show sentence" at bounding box center [389, 151] width 87 height 39
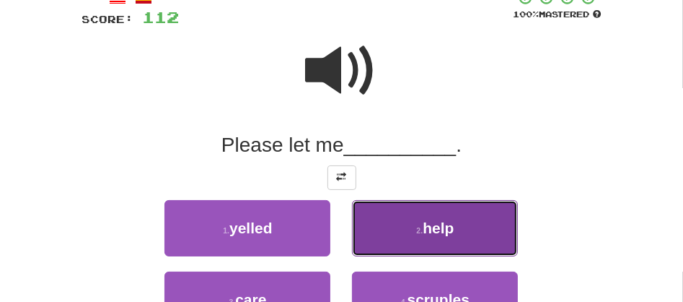
click at [422, 250] on button "2 . help" at bounding box center [435, 228] width 166 height 56
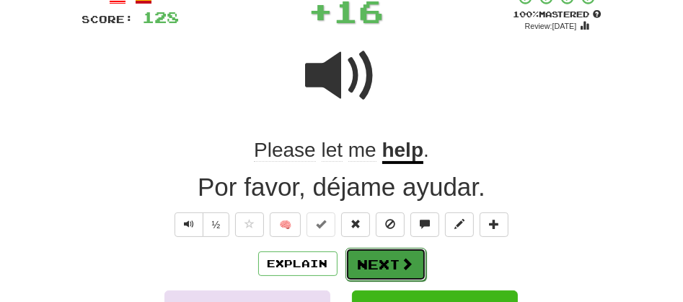
click at [382, 264] on button "Next" at bounding box center [386, 263] width 81 height 33
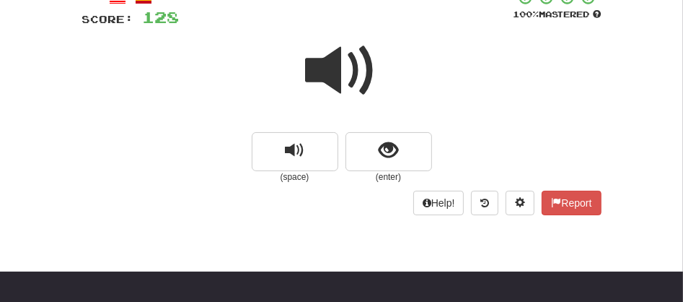
click at [333, 86] on span at bounding box center [342, 71] width 72 height 72
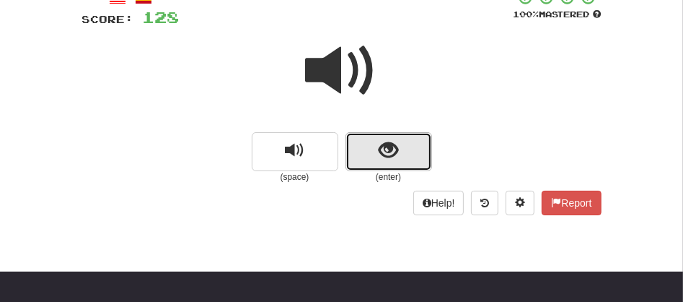
click at [364, 161] on button "show sentence" at bounding box center [389, 151] width 87 height 39
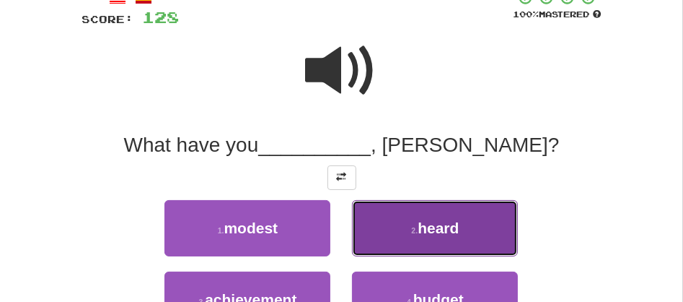
click at [397, 232] on button "2 . heard" at bounding box center [435, 228] width 166 height 56
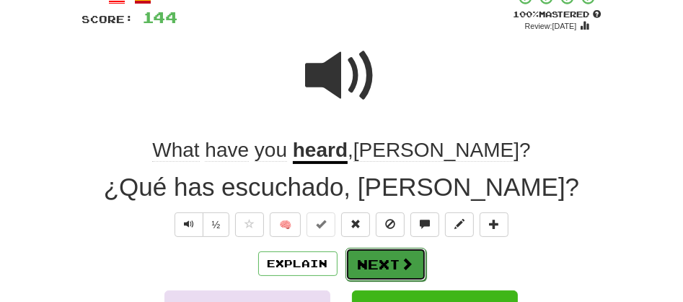
click at [372, 265] on button "Next" at bounding box center [386, 263] width 81 height 33
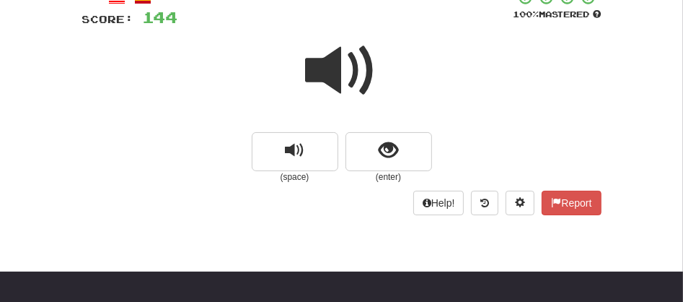
click at [335, 57] on span at bounding box center [342, 71] width 72 height 72
click at [358, 131] on div at bounding box center [341, 80] width 519 height 103
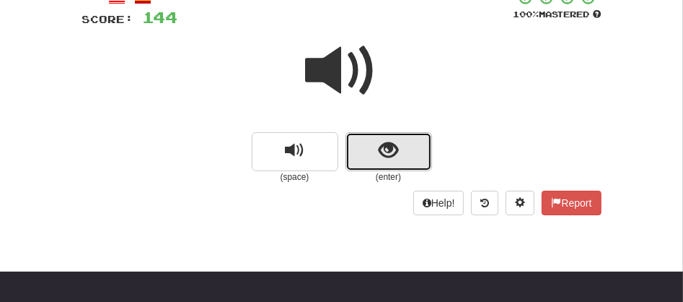
click at [372, 149] on button "show sentence" at bounding box center [389, 151] width 87 height 39
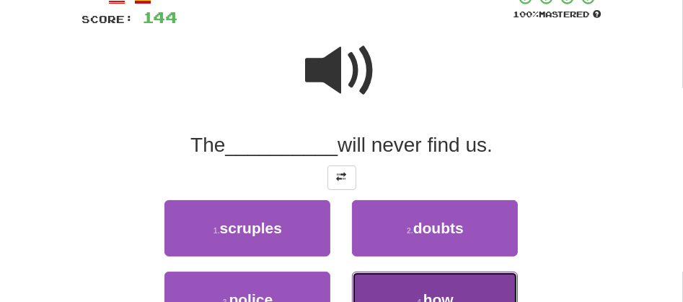
click at [429, 282] on button "4 . how" at bounding box center [435, 299] width 166 height 56
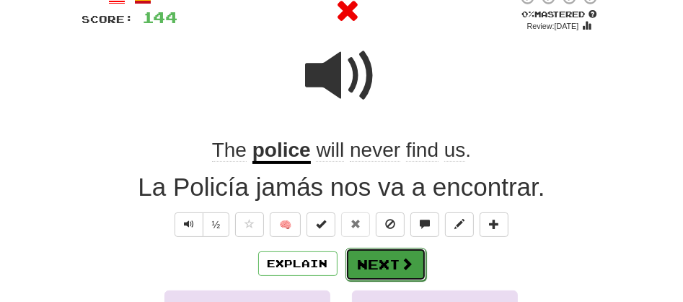
click at [390, 269] on button "Next" at bounding box center [386, 263] width 81 height 33
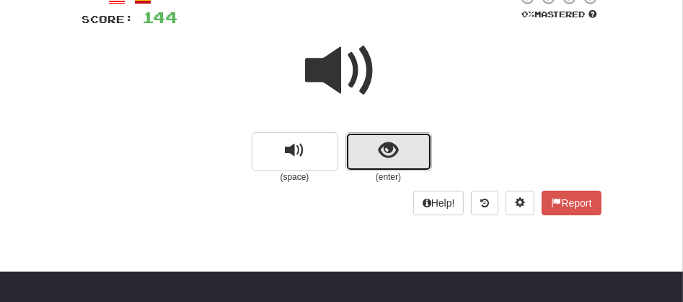
click at [361, 133] on button "show sentence" at bounding box center [389, 151] width 87 height 39
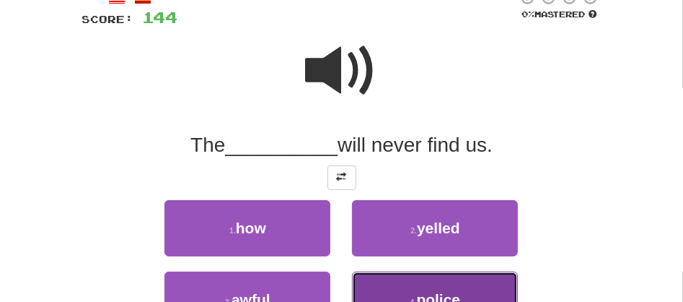
click at [473, 273] on button "4 . police" at bounding box center [435, 299] width 166 height 56
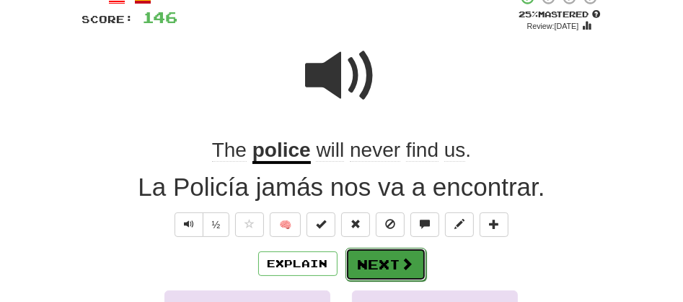
click at [374, 263] on button "Next" at bounding box center [386, 263] width 81 height 33
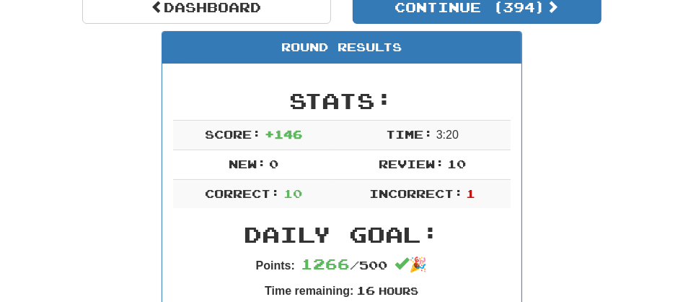
scroll to position [159, 0]
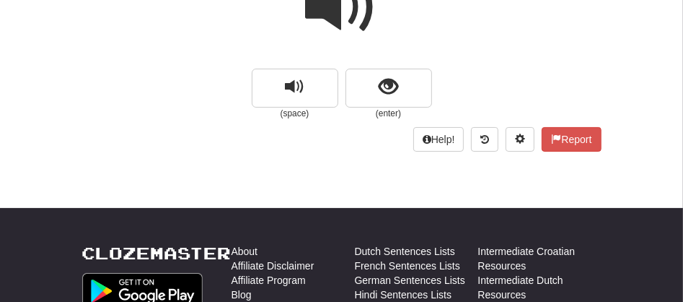
click at [347, 13] on span at bounding box center [342, 7] width 72 height 72
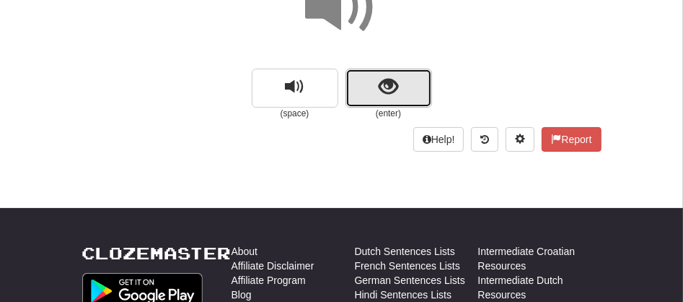
click at [374, 94] on button "show sentence" at bounding box center [389, 88] width 87 height 39
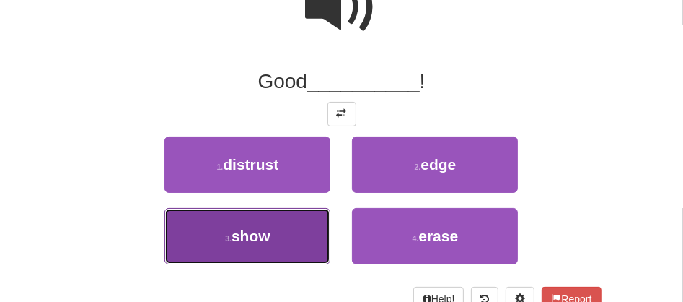
click at [280, 229] on button "3 . show" at bounding box center [247, 236] width 166 height 56
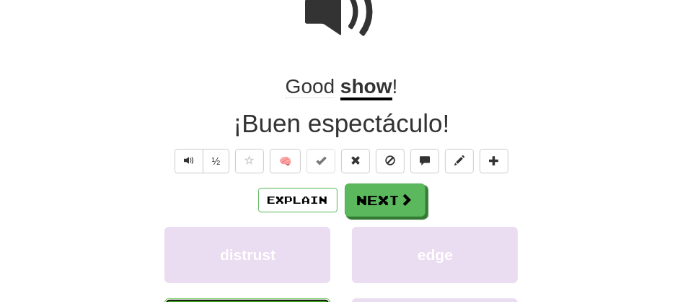
scroll to position [163, 0]
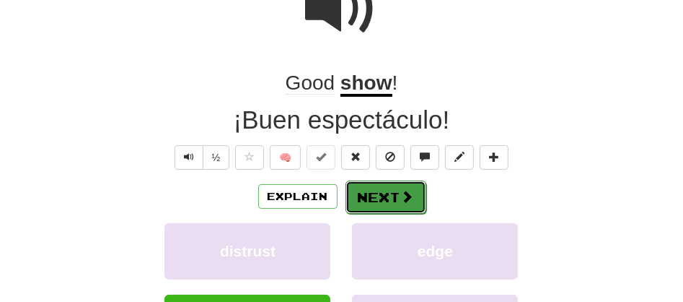
click at [379, 190] on button "Next" at bounding box center [386, 196] width 81 height 33
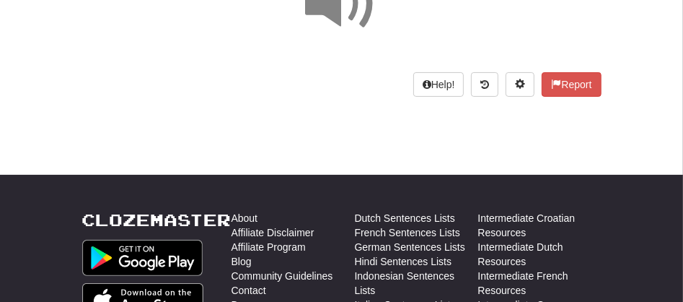
click at [341, 19] on span at bounding box center [342, 4] width 72 height 72
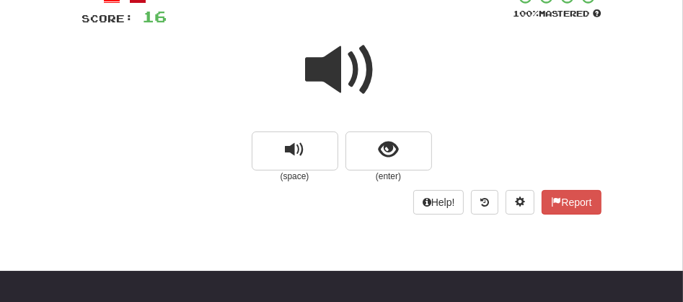
scroll to position [78, 0]
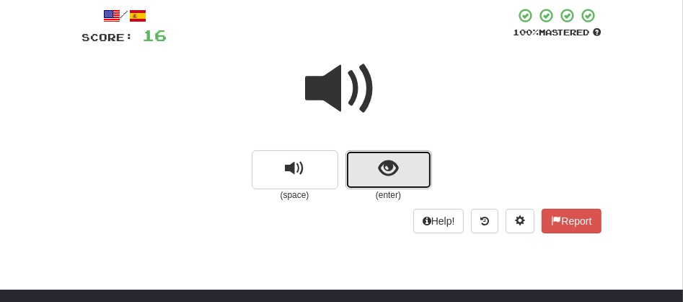
click at [379, 162] on span "show sentence" at bounding box center [388, 168] width 19 height 19
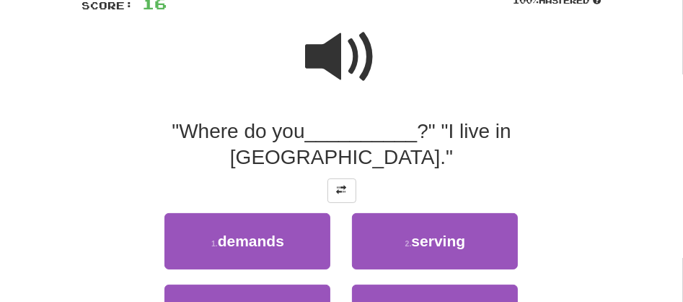
scroll to position [141, 0]
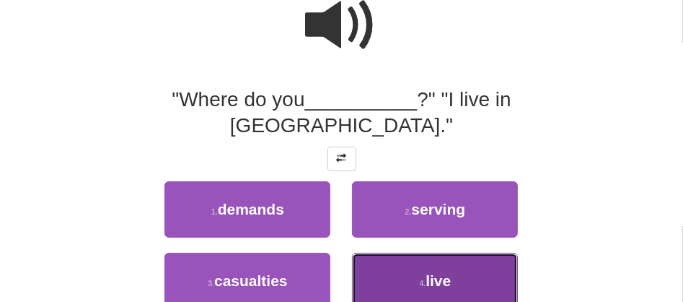
click at [452, 270] on button "4 . live" at bounding box center [435, 281] width 166 height 56
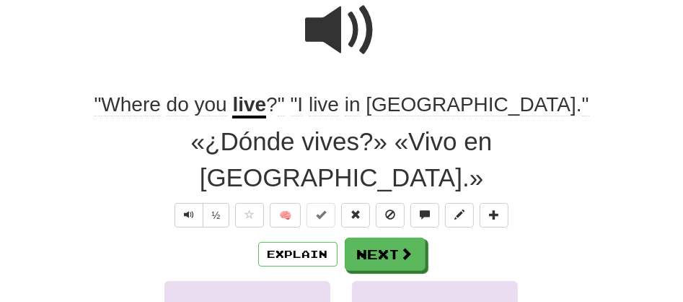
scroll to position [146, 0]
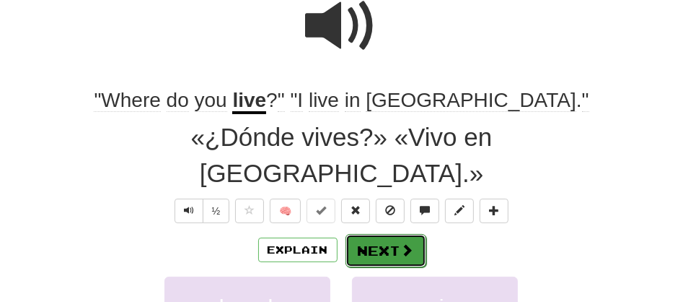
click at [369, 234] on button "Next" at bounding box center [386, 250] width 81 height 33
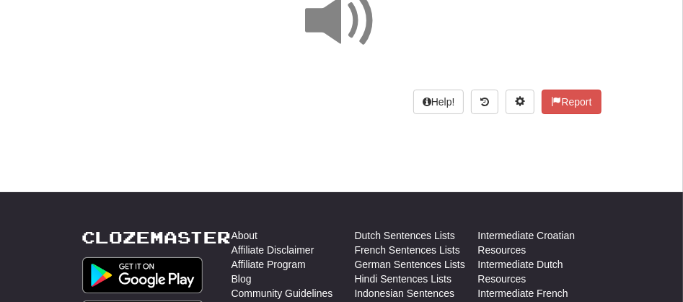
click at [338, 25] on span at bounding box center [342, 21] width 72 height 72
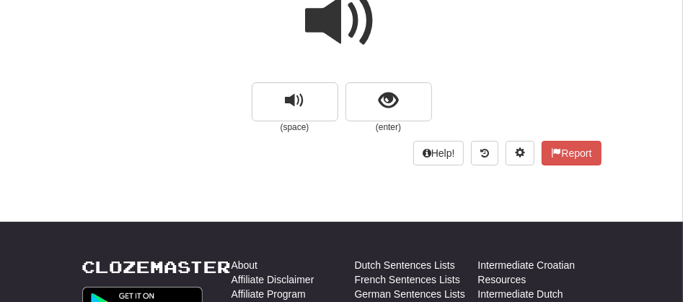
click at [338, 25] on span at bounding box center [342, 21] width 72 height 72
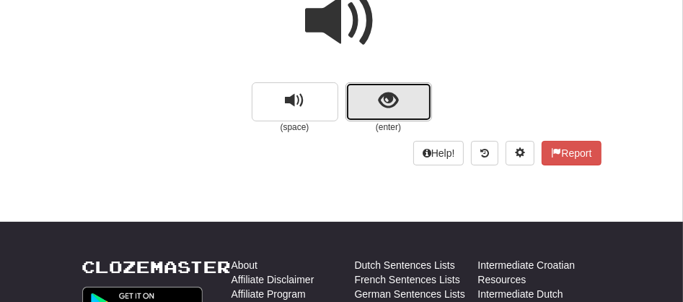
click at [354, 85] on button "show sentence" at bounding box center [389, 101] width 87 height 39
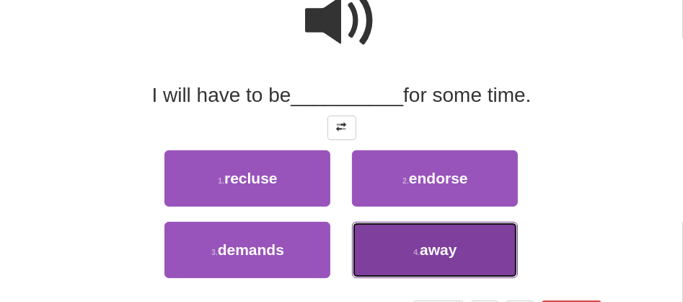
click at [370, 245] on button "4 . away" at bounding box center [435, 249] width 166 height 56
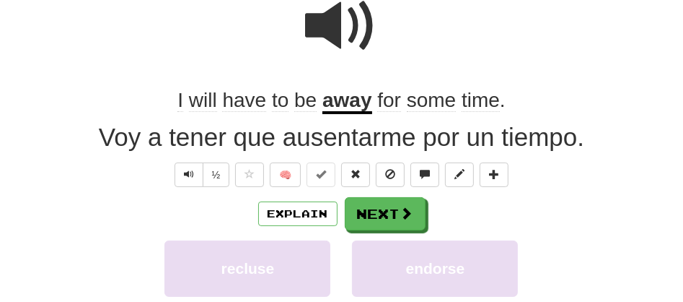
scroll to position [150, 0]
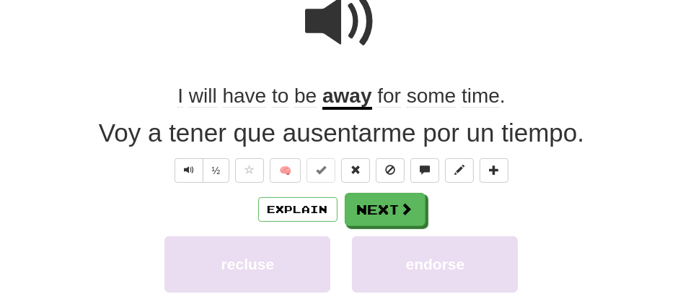
click at [330, 101] on u "away" at bounding box center [347, 96] width 50 height 25
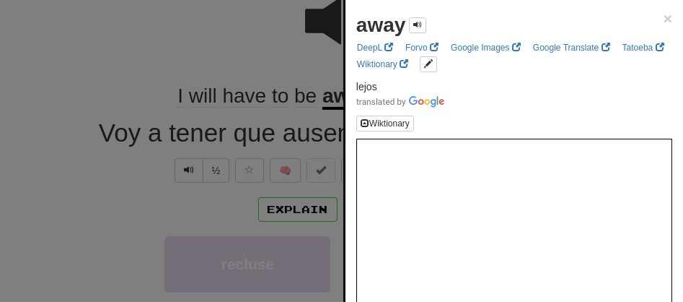
click at [298, 60] on div at bounding box center [341, 151] width 683 height 302
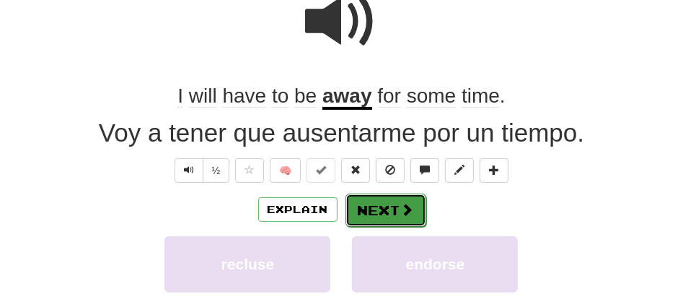
click at [403, 198] on button "Next" at bounding box center [386, 209] width 81 height 33
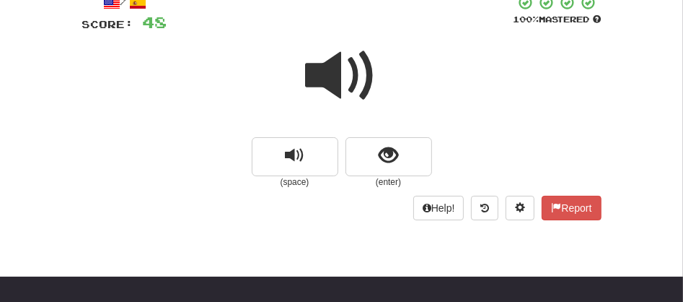
scroll to position [86, 0]
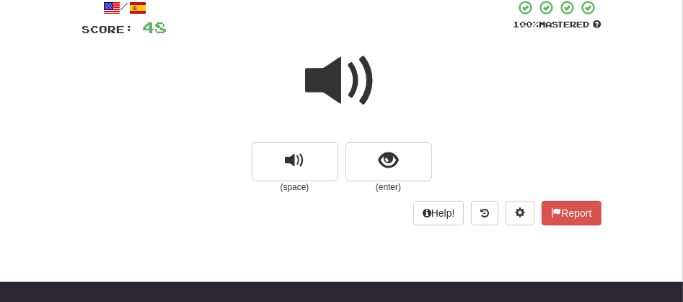
click at [320, 79] on span at bounding box center [342, 81] width 72 height 72
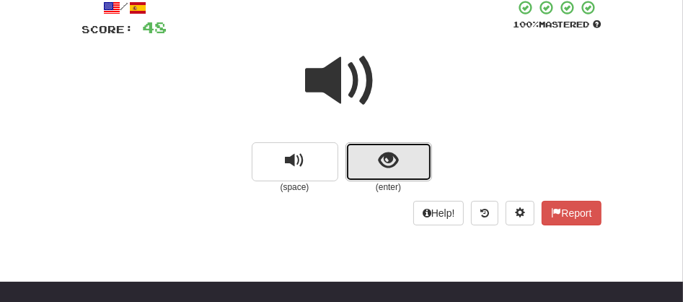
click at [360, 153] on button "show sentence" at bounding box center [389, 161] width 87 height 39
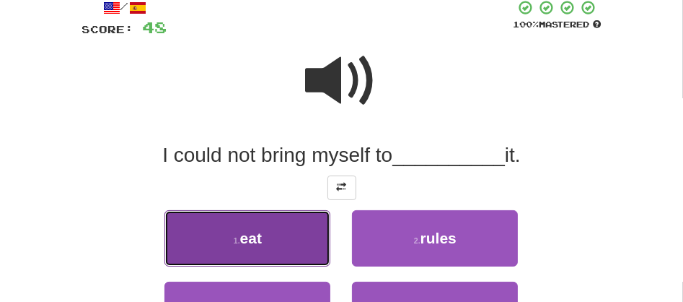
click at [284, 233] on button "1 . eat" at bounding box center [247, 238] width 166 height 56
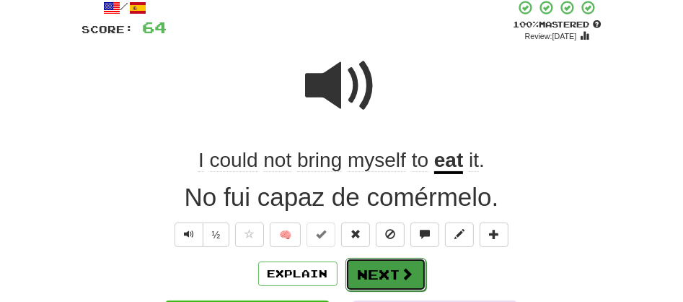
click at [387, 271] on button "Next" at bounding box center [386, 274] width 81 height 33
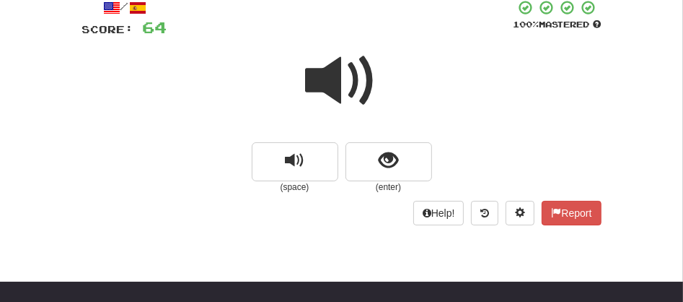
click at [319, 105] on span at bounding box center [342, 81] width 72 height 72
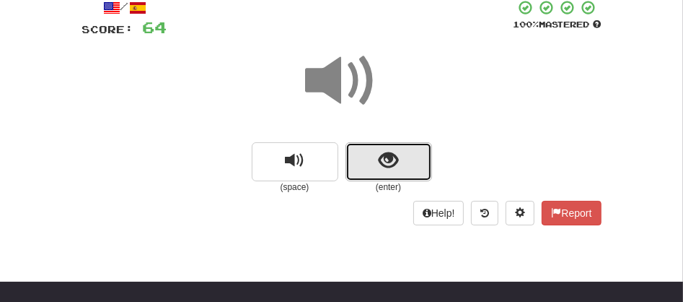
drag, startPoint x: 319, startPoint y: 105, endPoint x: 372, endPoint y: 180, distance: 91.5
click at [372, 180] on button "show sentence" at bounding box center [389, 161] width 87 height 39
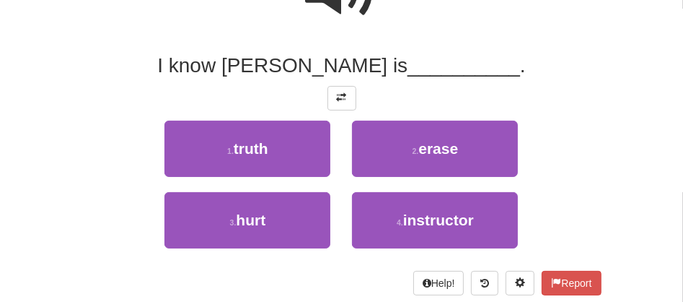
scroll to position [182, 0]
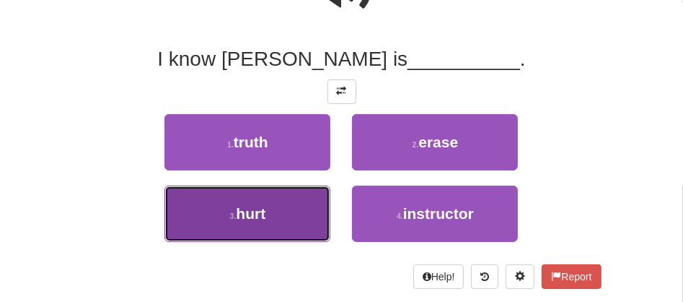
click at [241, 210] on span "hurt" at bounding box center [251, 213] width 30 height 17
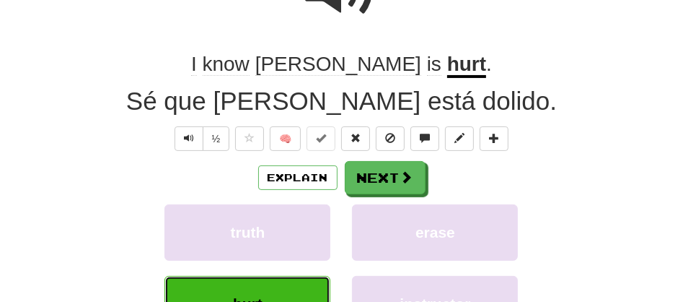
scroll to position [186, 0]
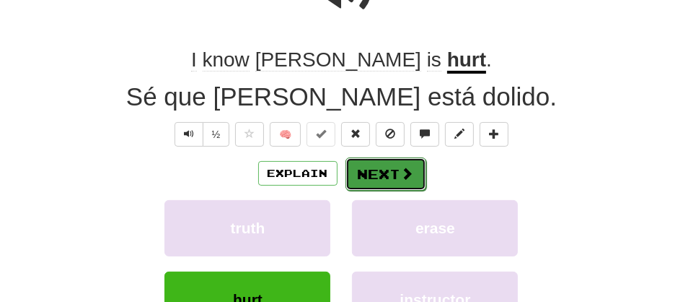
click at [358, 180] on button "Next" at bounding box center [386, 173] width 81 height 33
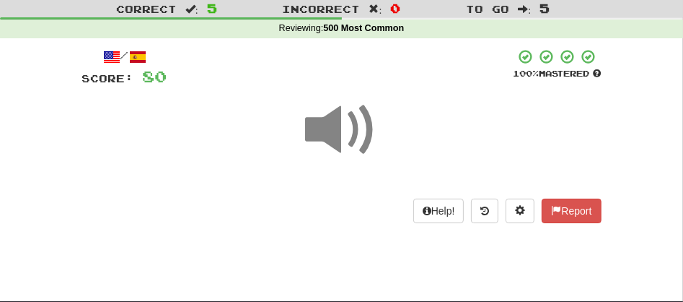
scroll to position [36, 0]
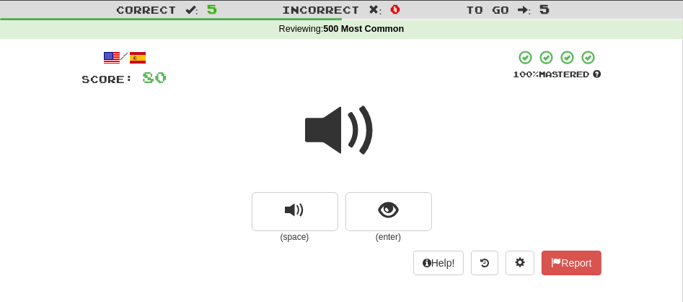
click at [338, 125] on span at bounding box center [342, 131] width 72 height 72
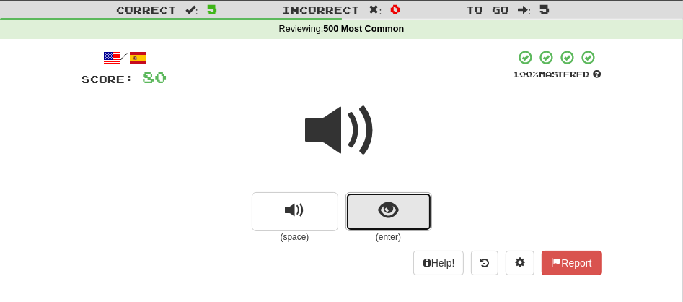
click at [406, 210] on button "show sentence" at bounding box center [389, 211] width 87 height 39
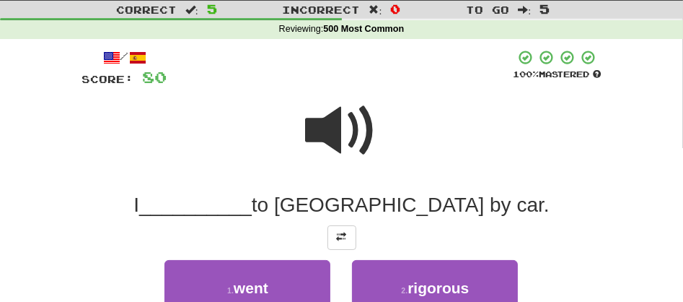
click at [338, 115] on span at bounding box center [342, 131] width 72 height 72
click at [332, 129] on span at bounding box center [342, 131] width 72 height 72
click at [341, 123] on span at bounding box center [342, 131] width 72 height 72
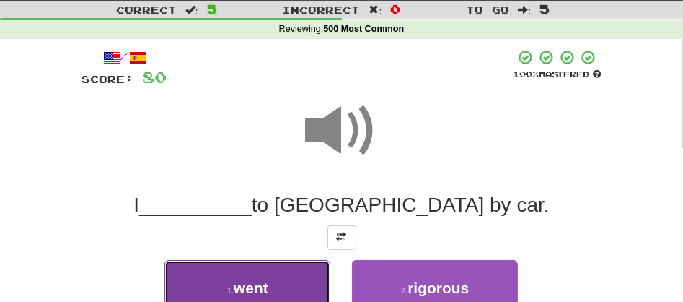
click at [262, 271] on button "1 . went" at bounding box center [247, 288] width 166 height 56
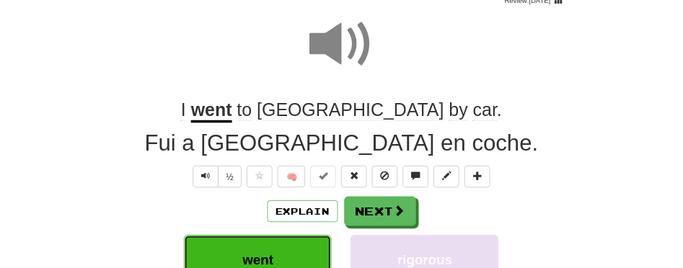
scroll to position [133, 0]
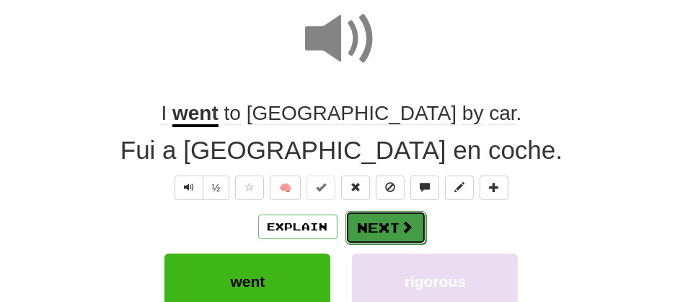
click at [352, 233] on button "Next" at bounding box center [386, 227] width 81 height 33
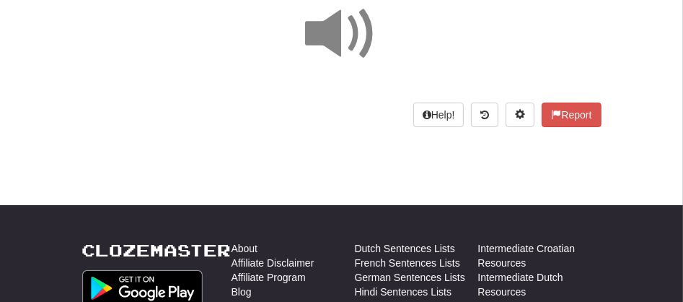
click at [336, 30] on span at bounding box center [342, 34] width 72 height 72
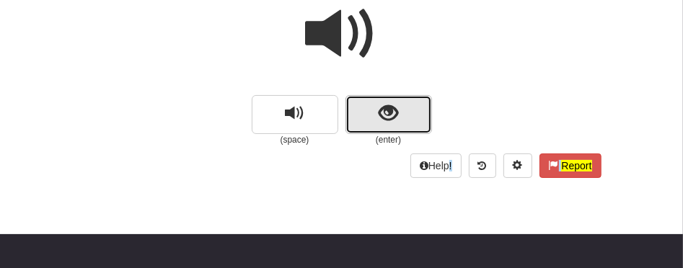
click at [395, 118] on span "show sentence" at bounding box center [388, 113] width 19 height 19
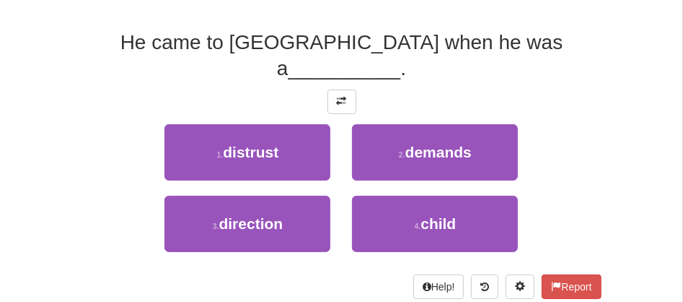
scroll to position [167, 0]
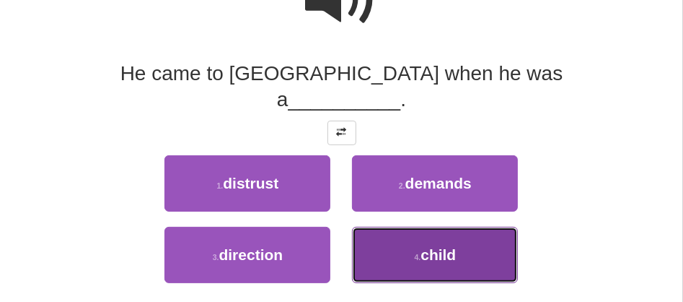
click at [416, 253] on small "4 ." at bounding box center [418, 257] width 6 height 9
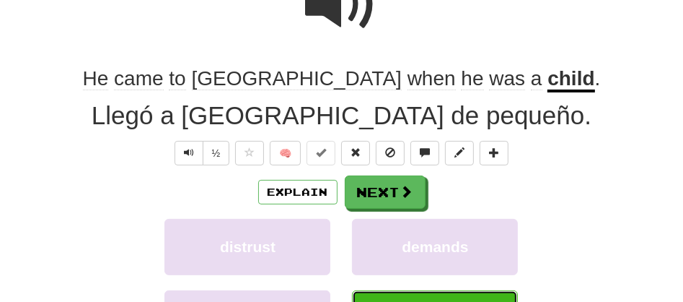
scroll to position [172, 0]
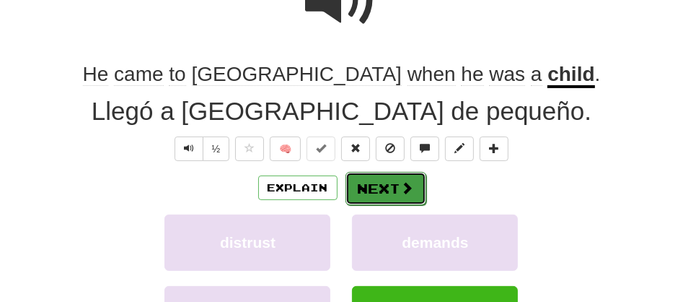
click at [357, 185] on button "Next" at bounding box center [386, 188] width 81 height 33
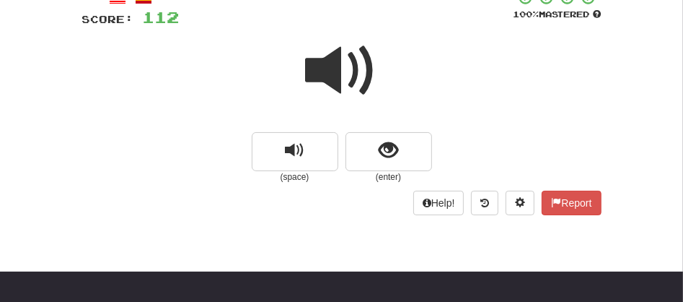
scroll to position [75, 0]
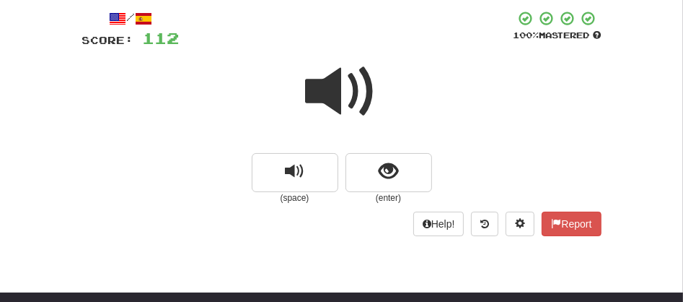
click at [325, 87] on span at bounding box center [342, 92] width 72 height 72
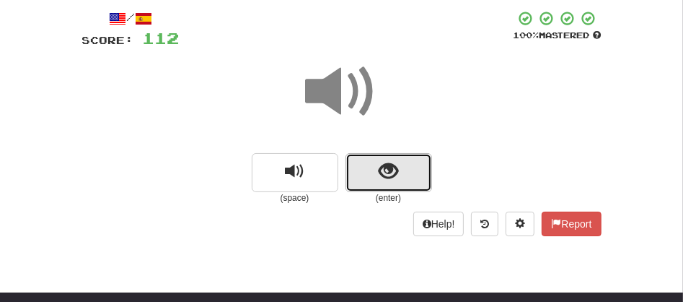
click at [365, 172] on button "show sentence" at bounding box center [389, 172] width 87 height 39
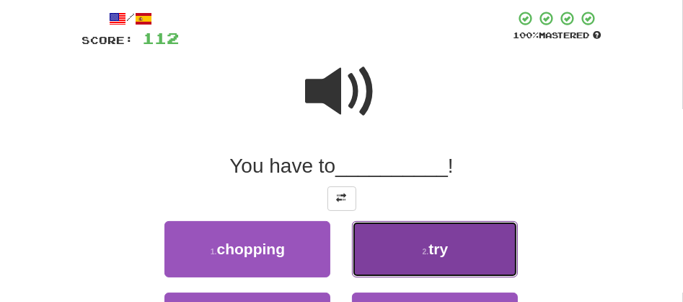
click at [383, 258] on button "2 . try" at bounding box center [435, 249] width 166 height 56
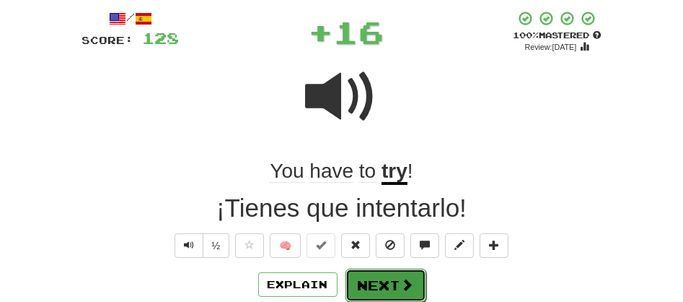
click at [374, 271] on button "Next" at bounding box center [386, 284] width 81 height 33
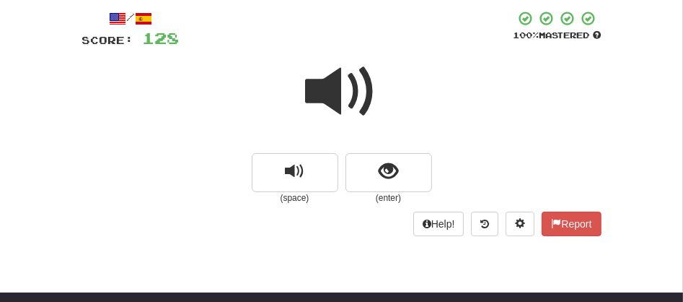
click at [331, 84] on span at bounding box center [342, 92] width 72 height 72
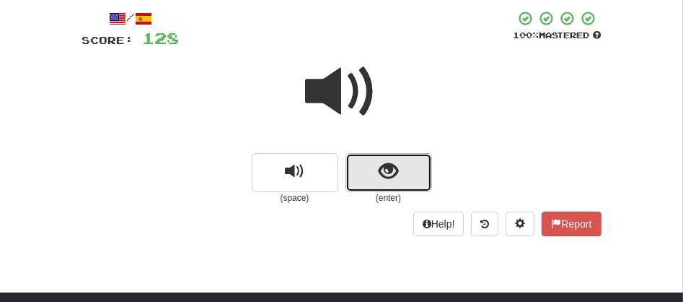
click at [361, 175] on button "show sentence" at bounding box center [389, 172] width 87 height 39
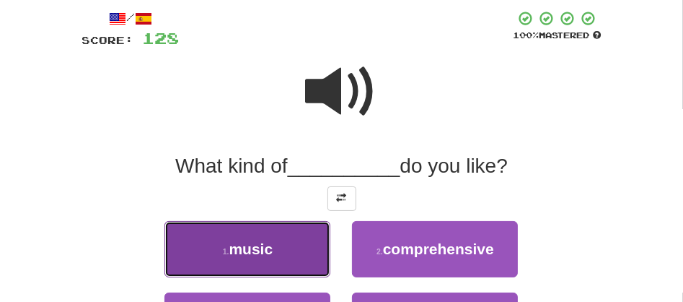
click at [278, 255] on button "1 . music" at bounding box center [247, 249] width 166 height 56
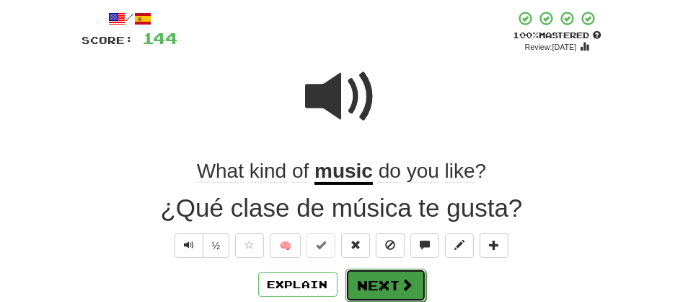
click at [390, 284] on button "Next" at bounding box center [386, 284] width 81 height 33
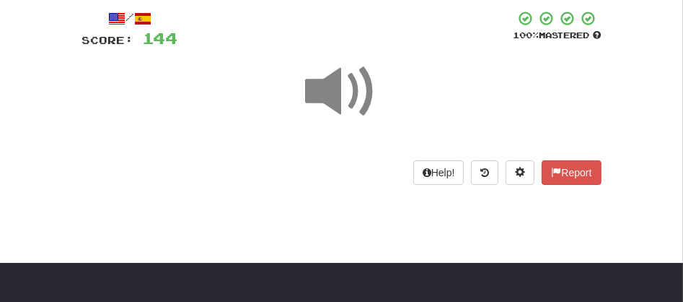
click at [331, 92] on span at bounding box center [342, 92] width 72 height 72
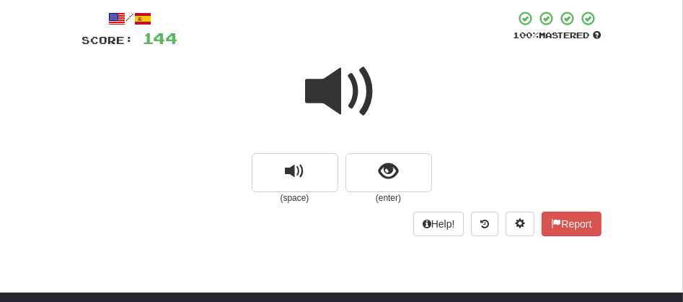
click at [335, 96] on span at bounding box center [342, 92] width 72 height 72
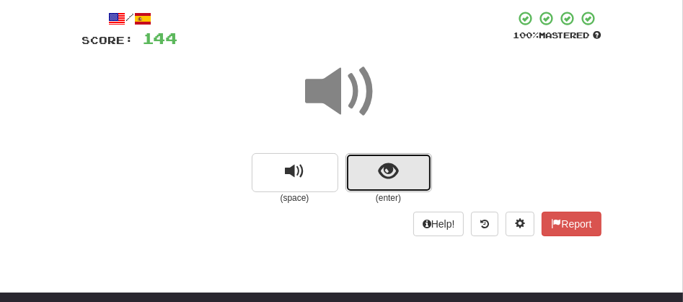
click at [381, 179] on span "show sentence" at bounding box center [388, 171] width 19 height 19
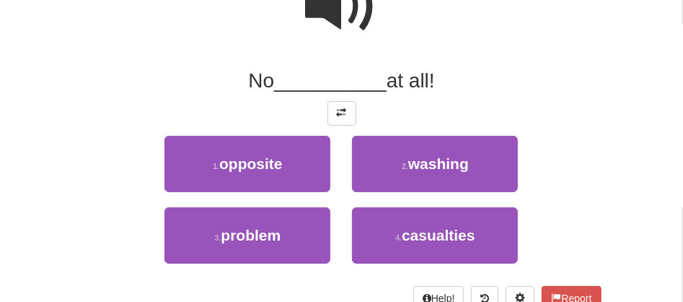
scroll to position [193, 0]
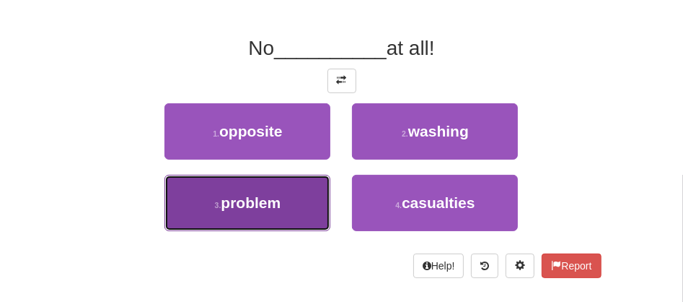
click at [274, 202] on span "problem" at bounding box center [251, 202] width 60 height 17
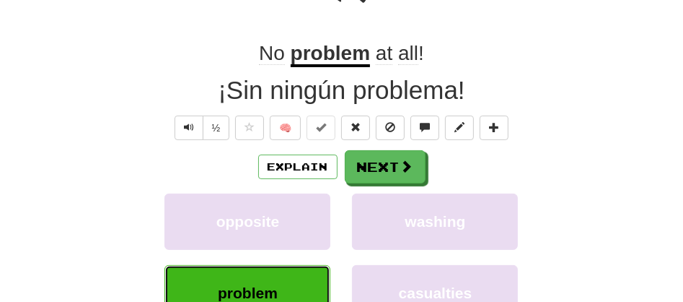
scroll to position [197, 0]
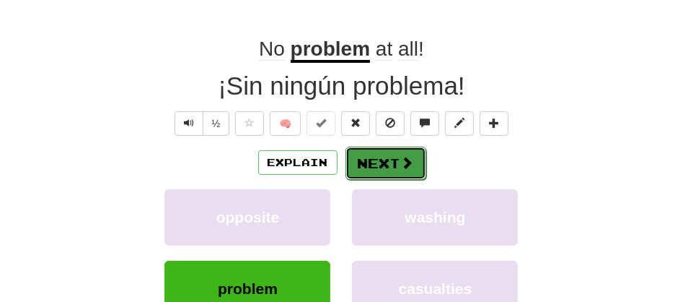
click at [381, 149] on button "Next" at bounding box center [386, 162] width 81 height 33
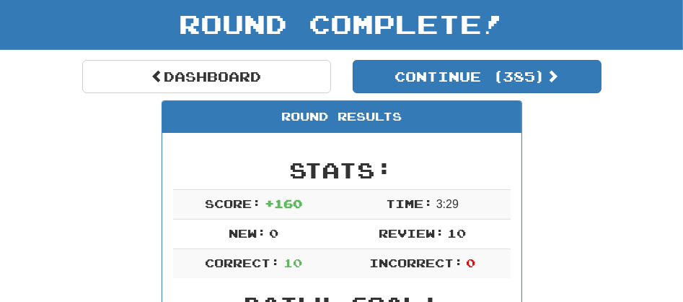
scroll to position [67, 0]
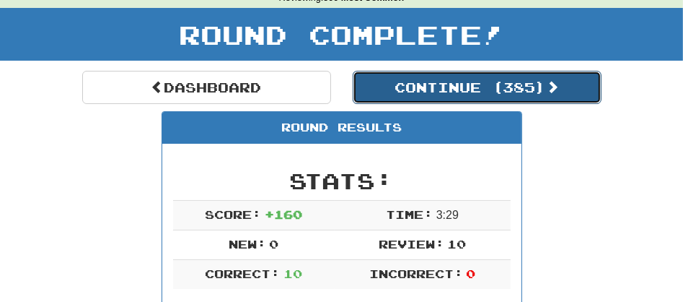
click at [477, 87] on button "Continue ( 385 )" at bounding box center [477, 87] width 249 height 33
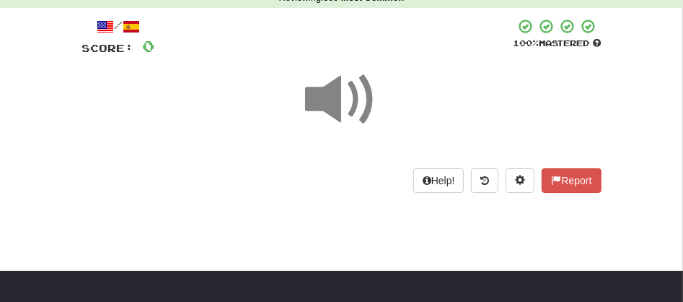
drag, startPoint x: 477, startPoint y: 87, endPoint x: 354, endPoint y: 90, distance: 123.4
click at [354, 90] on div at bounding box center [341, 109] width 519 height 103
click at [354, 90] on span at bounding box center [342, 99] width 72 height 72
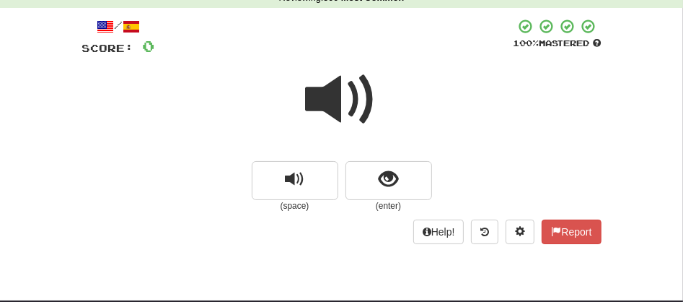
click at [354, 90] on span at bounding box center [342, 99] width 72 height 72
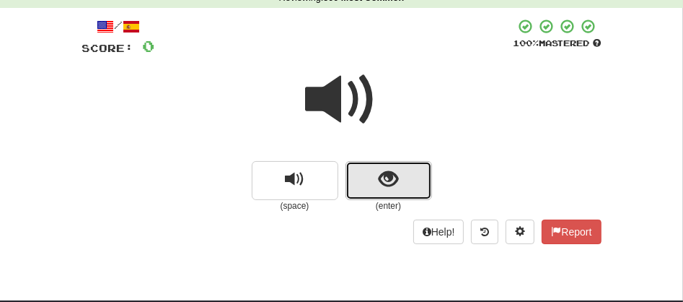
click at [369, 176] on button "show sentence" at bounding box center [389, 180] width 87 height 39
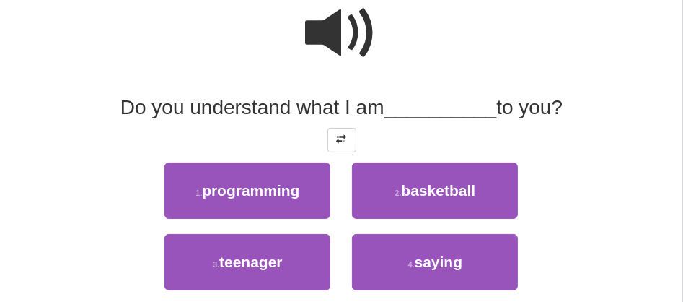
scroll to position [164, 0]
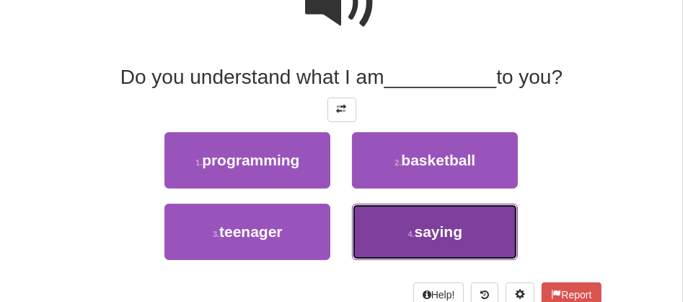
click at [429, 242] on button "4 . saying" at bounding box center [435, 231] width 166 height 56
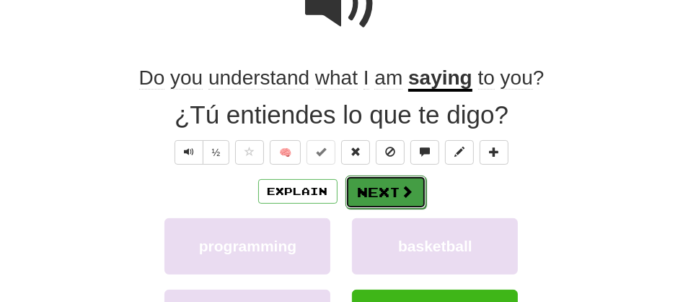
click at [365, 193] on button "Next" at bounding box center [386, 191] width 81 height 33
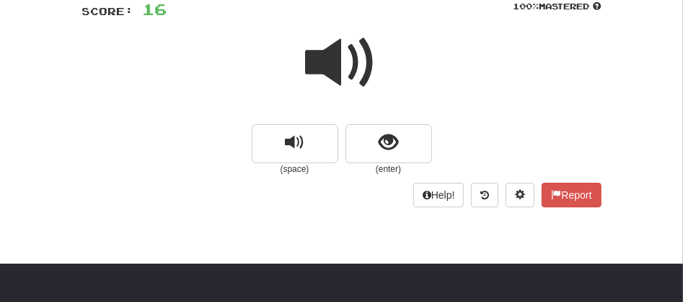
scroll to position [82, 0]
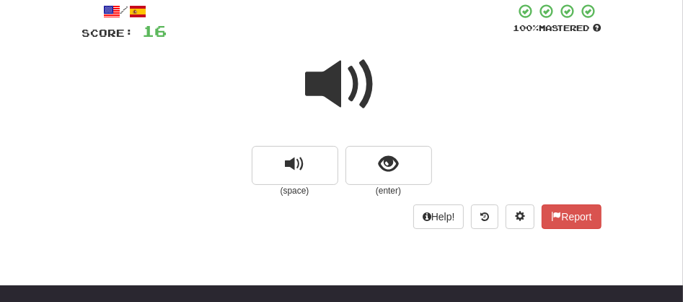
click at [330, 77] on span at bounding box center [342, 84] width 72 height 72
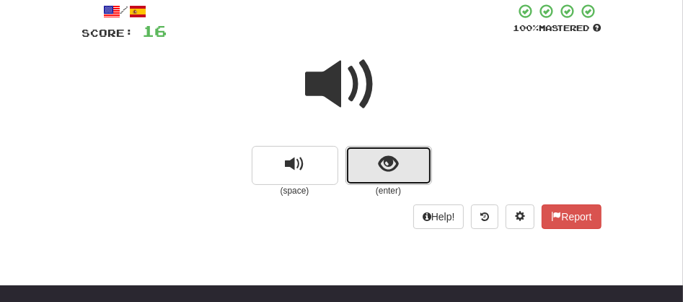
click at [391, 165] on span "show sentence" at bounding box center [388, 163] width 19 height 19
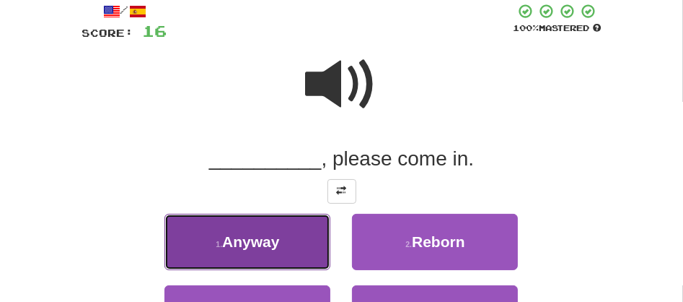
click at [257, 228] on button "1 . Anyway" at bounding box center [247, 242] width 166 height 56
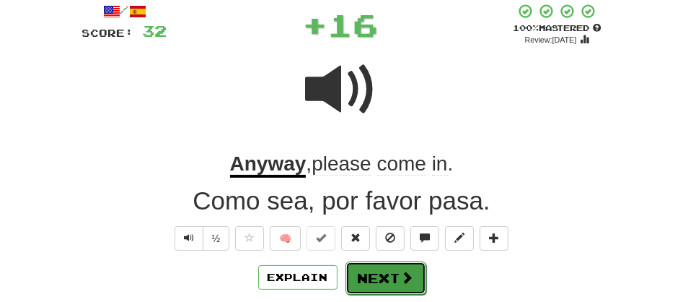
click at [363, 270] on button "Next" at bounding box center [386, 277] width 81 height 33
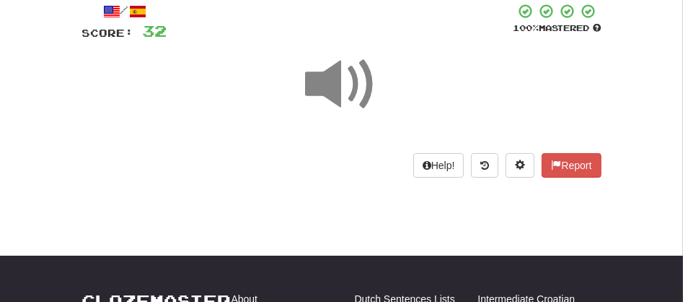
click at [328, 82] on span at bounding box center [342, 84] width 72 height 72
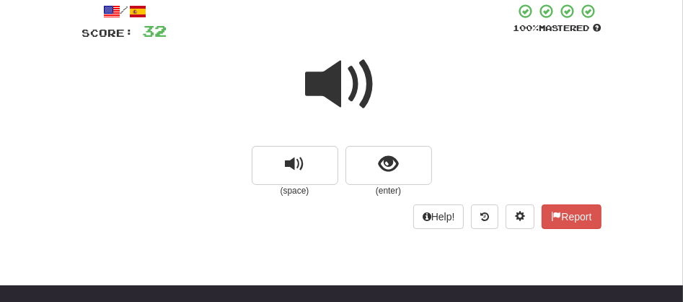
click at [328, 82] on span at bounding box center [342, 84] width 72 height 72
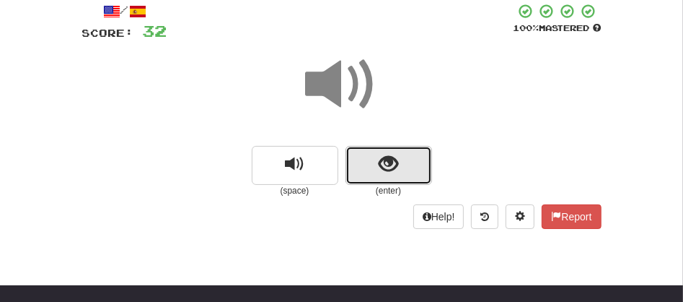
click at [361, 160] on button "show sentence" at bounding box center [389, 165] width 87 height 39
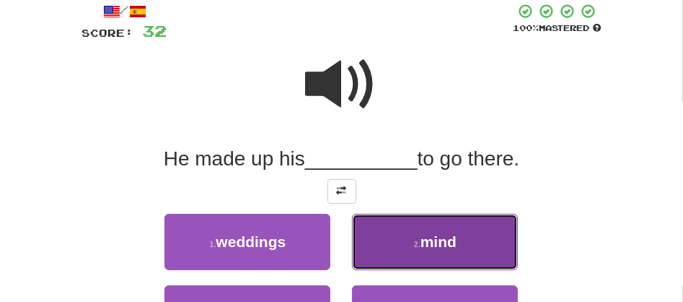
click at [422, 244] on span "mind" at bounding box center [439, 241] width 36 height 17
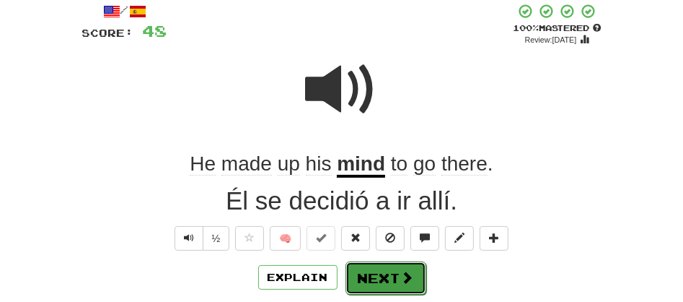
click at [370, 276] on button "Next" at bounding box center [386, 277] width 81 height 33
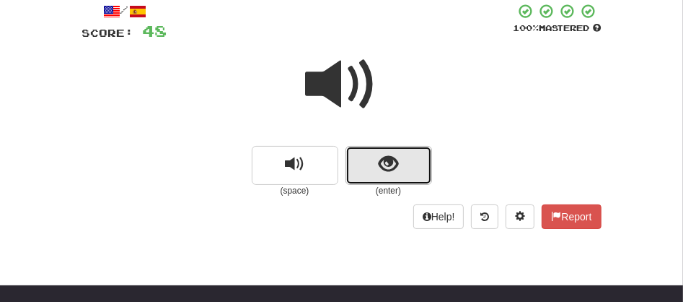
click at [365, 170] on button "show sentence" at bounding box center [389, 165] width 87 height 39
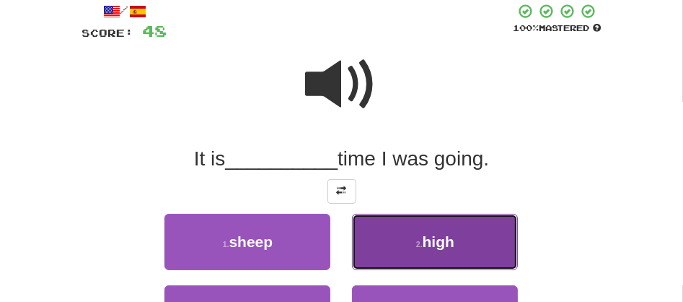
click at [426, 233] on span "high" at bounding box center [439, 241] width 32 height 17
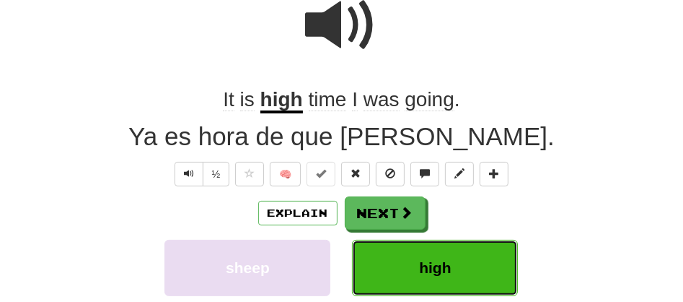
scroll to position [157, 0]
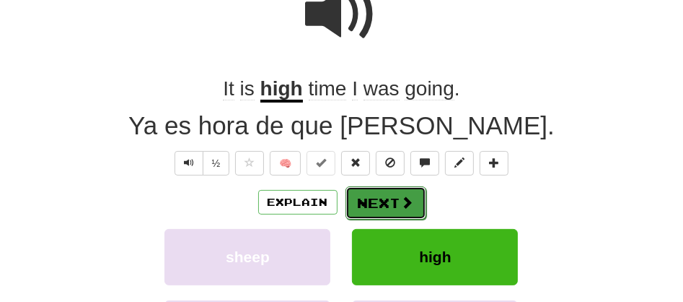
click at [379, 200] on button "Next" at bounding box center [386, 202] width 81 height 33
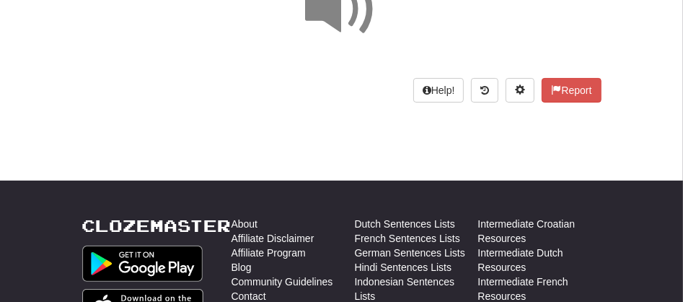
click at [682, 12] on div "Correct : 4 Incorrect : 0 To go : 6 Reviewing : 500 Most Common / Score: 64 100…" at bounding box center [341, 1] width 683 height 243
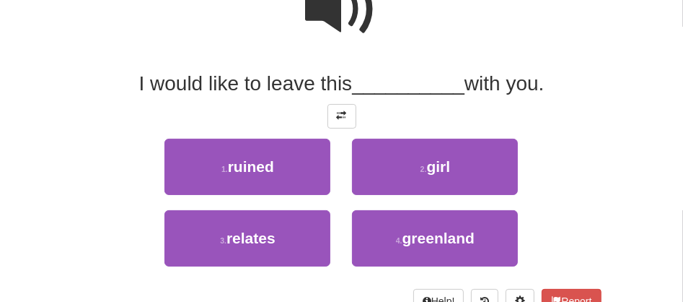
click at [362, 19] on span at bounding box center [342, 9] width 72 height 72
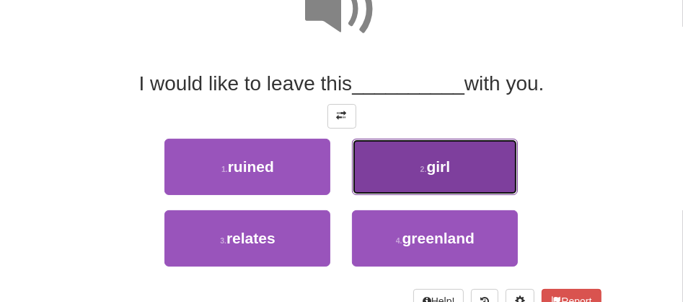
click at [397, 188] on button "2 . girl" at bounding box center [435, 167] width 166 height 56
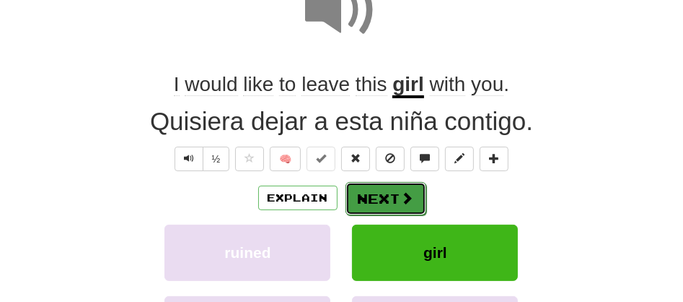
click at [369, 203] on button "Next" at bounding box center [386, 198] width 81 height 33
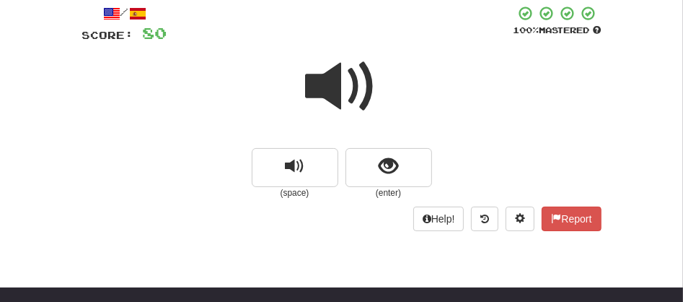
scroll to position [66, 0]
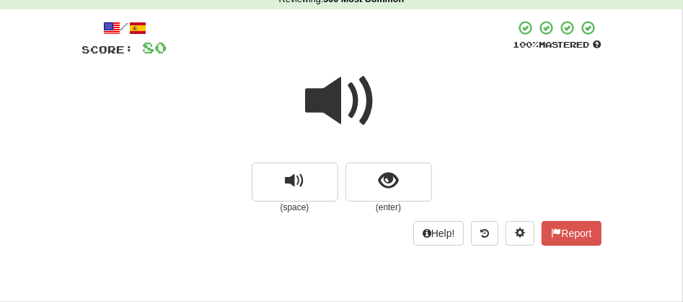
click at [313, 105] on span at bounding box center [342, 101] width 72 height 72
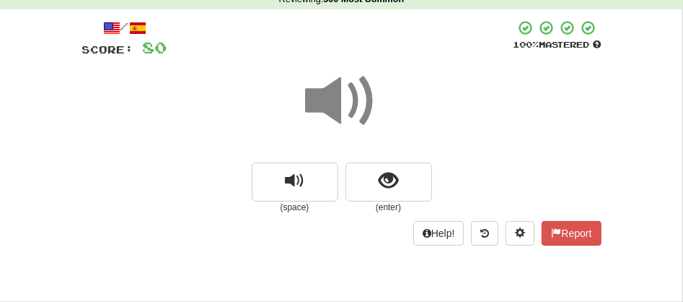
click at [313, 105] on span at bounding box center [342, 101] width 72 height 72
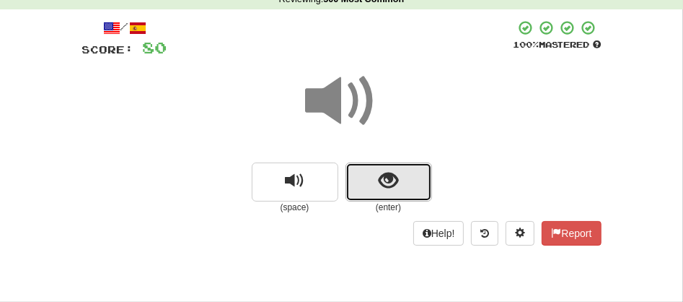
click at [360, 173] on button "show sentence" at bounding box center [389, 181] width 87 height 39
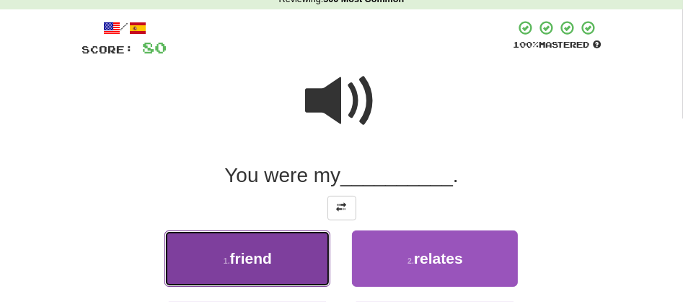
click at [284, 260] on button "1 . friend" at bounding box center [247, 258] width 166 height 56
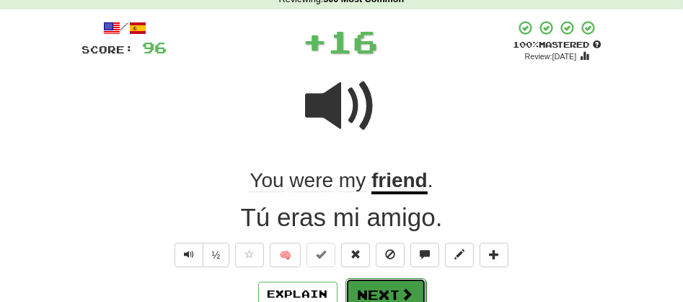
click at [379, 281] on button "Next" at bounding box center [386, 294] width 81 height 33
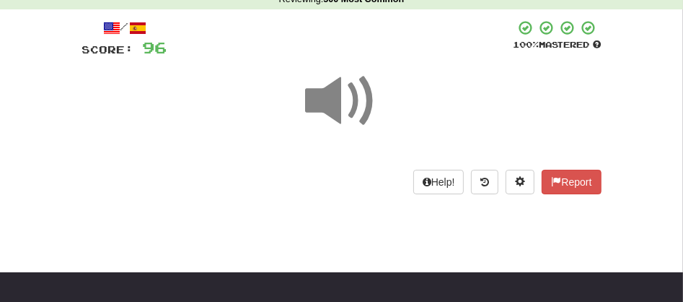
click at [331, 103] on span at bounding box center [342, 101] width 72 height 72
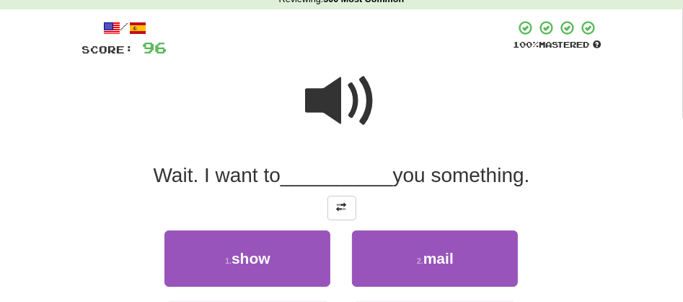
click at [331, 103] on span at bounding box center [342, 101] width 72 height 72
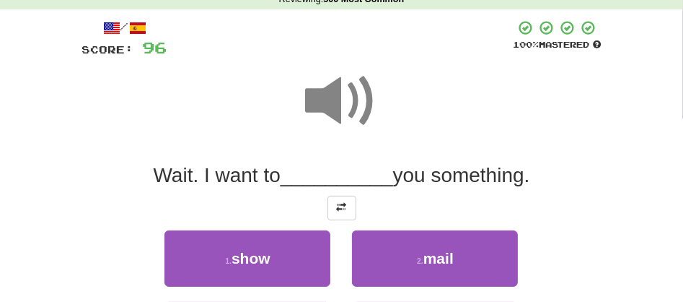
click at [331, 103] on span at bounding box center [342, 101] width 72 height 72
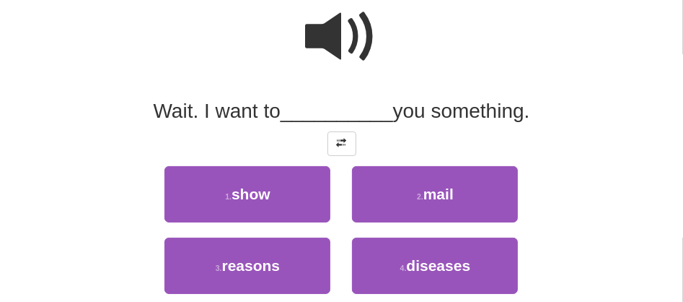
scroll to position [162, 0]
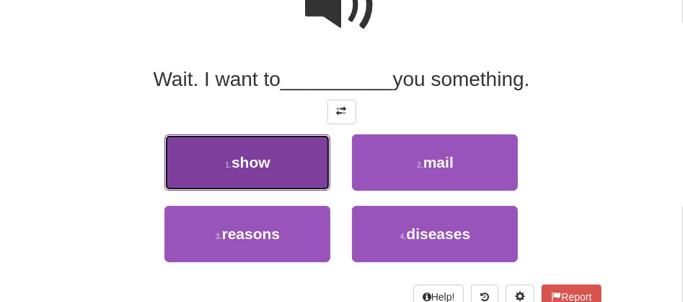
click at [266, 169] on span "show" at bounding box center [251, 162] width 39 height 17
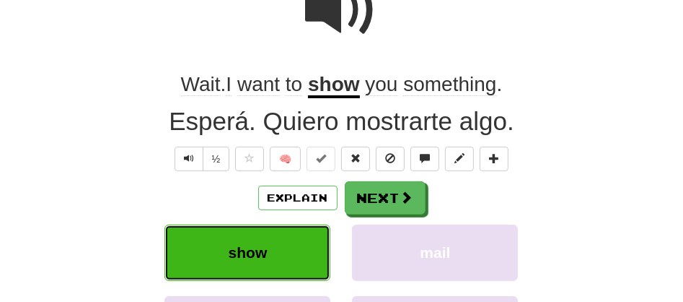
scroll to position [165, 0]
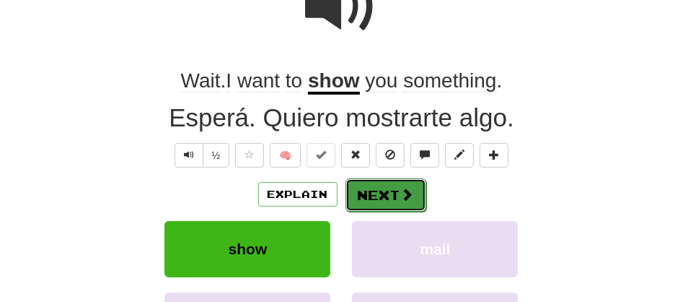
click at [371, 196] on button "Next" at bounding box center [386, 194] width 81 height 33
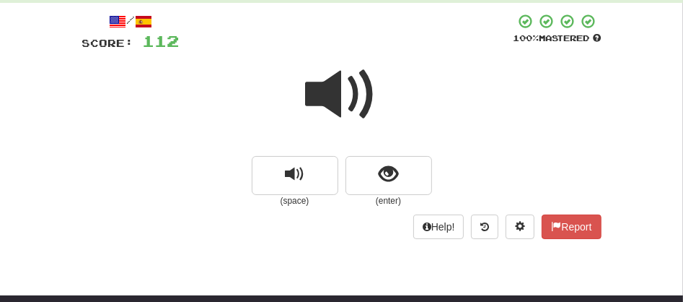
scroll to position [69, 0]
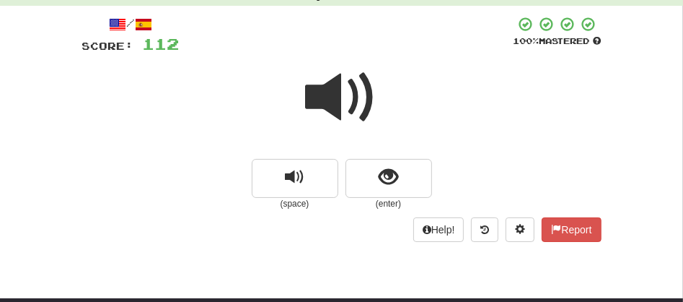
click at [328, 105] on span at bounding box center [342, 97] width 72 height 72
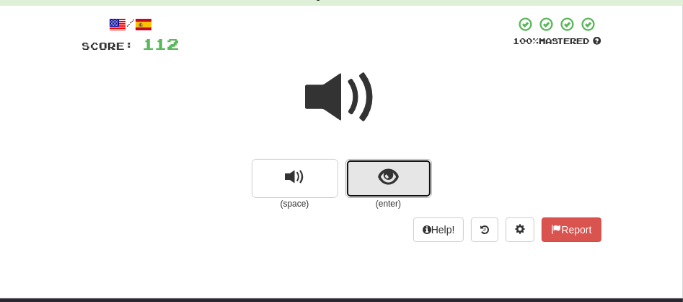
click at [356, 169] on button "show sentence" at bounding box center [389, 178] width 87 height 39
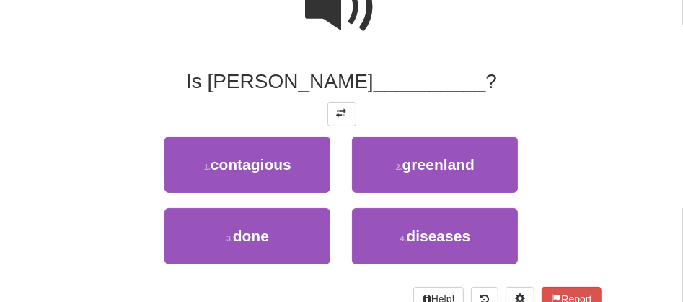
scroll to position [165, 0]
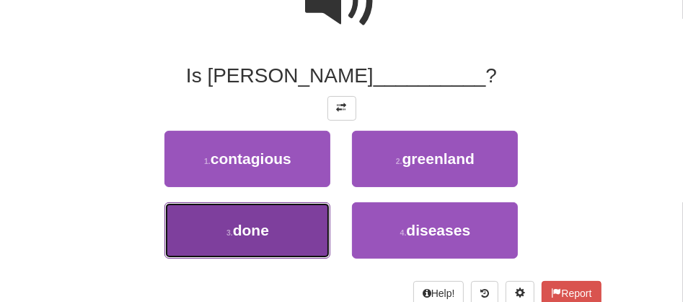
click at [274, 231] on button "3 . done" at bounding box center [247, 230] width 166 height 56
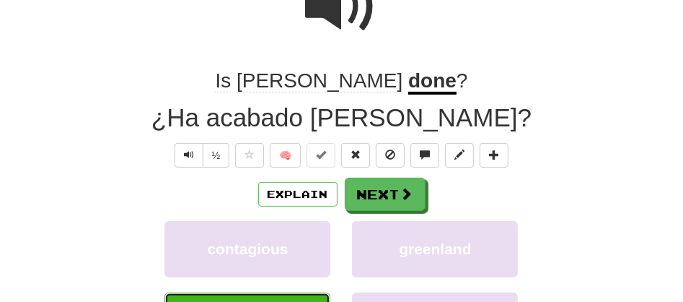
scroll to position [170, 0]
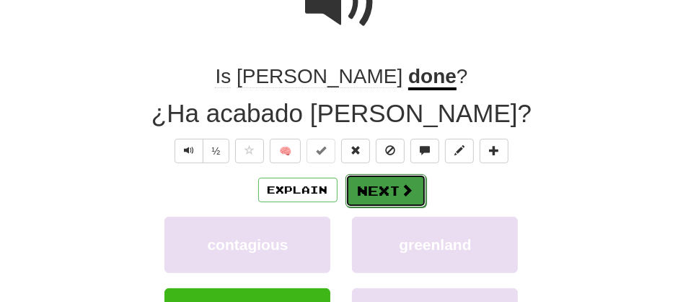
click at [369, 185] on button "Next" at bounding box center [386, 190] width 81 height 33
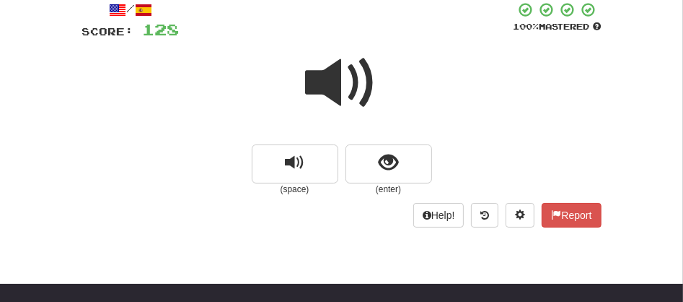
scroll to position [74, 0]
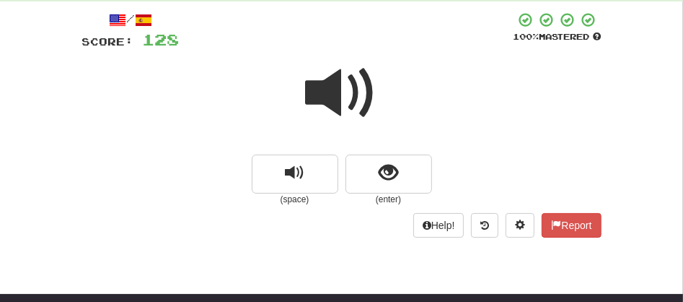
click at [347, 93] on span at bounding box center [342, 93] width 72 height 72
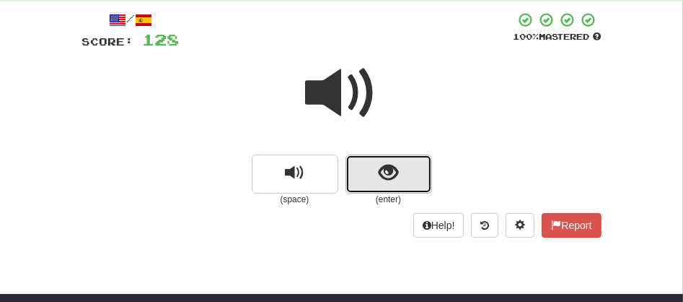
click at [366, 178] on button "show sentence" at bounding box center [389, 173] width 87 height 39
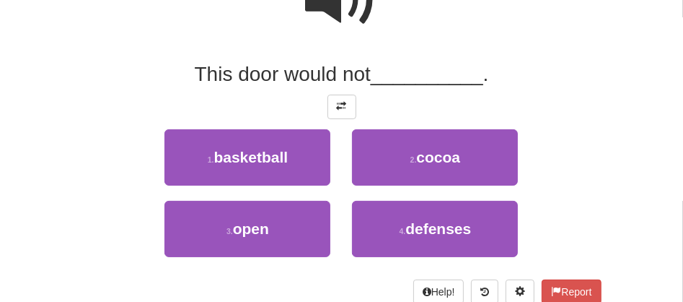
scroll to position [180, 0]
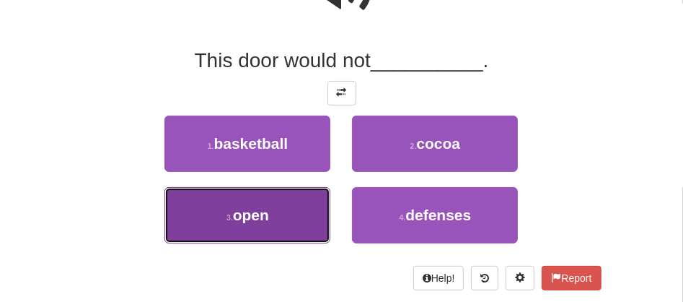
click at [264, 219] on span "open" at bounding box center [251, 214] width 36 height 17
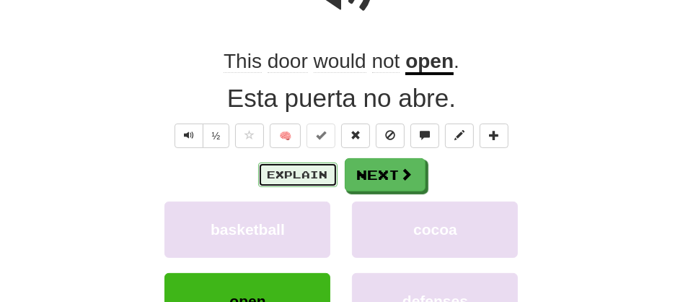
click at [291, 172] on button "Explain" at bounding box center [297, 174] width 79 height 25
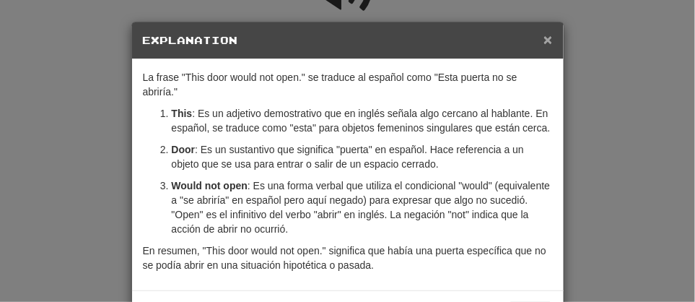
click at [543, 39] on span "×" at bounding box center [547, 39] width 9 height 17
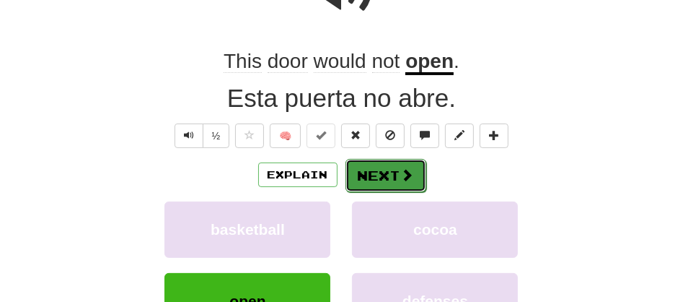
click at [373, 173] on button "Next" at bounding box center [386, 175] width 81 height 33
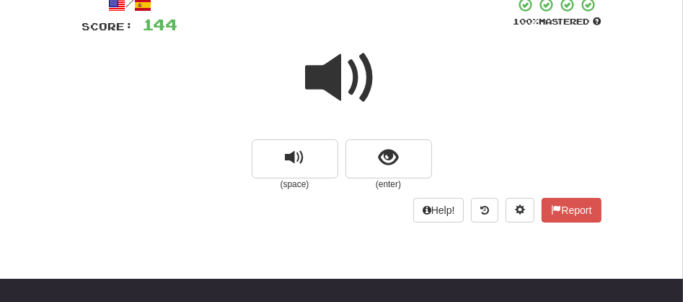
scroll to position [56, 0]
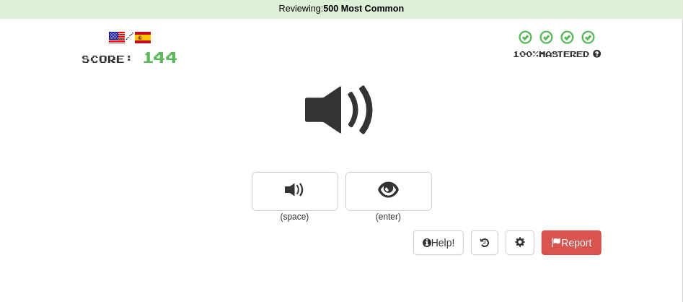
click at [294, 105] on div at bounding box center [341, 120] width 519 height 103
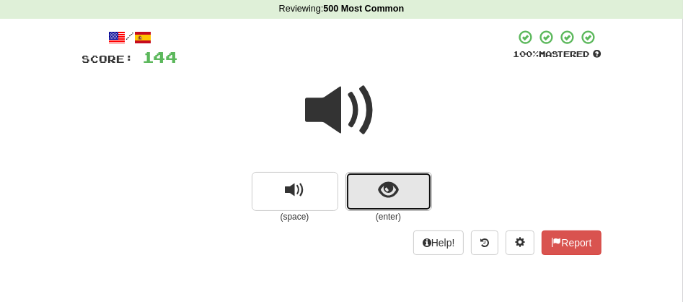
click at [379, 188] on span "show sentence" at bounding box center [388, 189] width 19 height 19
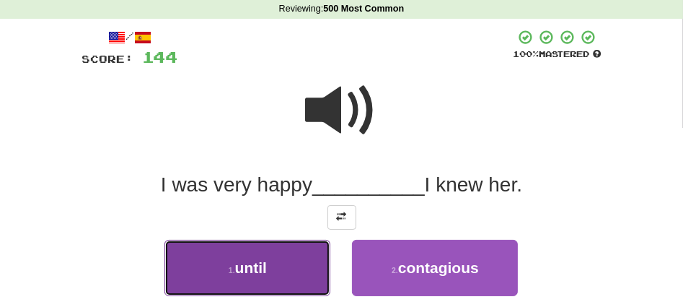
click at [255, 273] on span "until" at bounding box center [251, 267] width 32 height 17
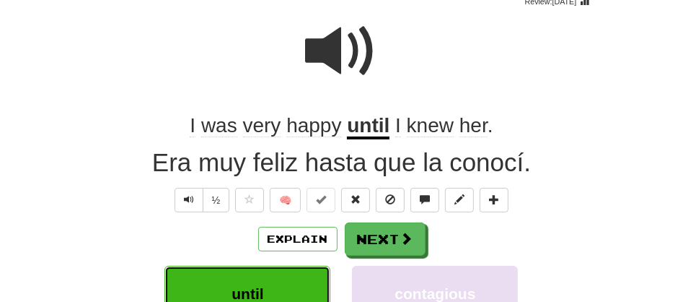
scroll to position [152, 0]
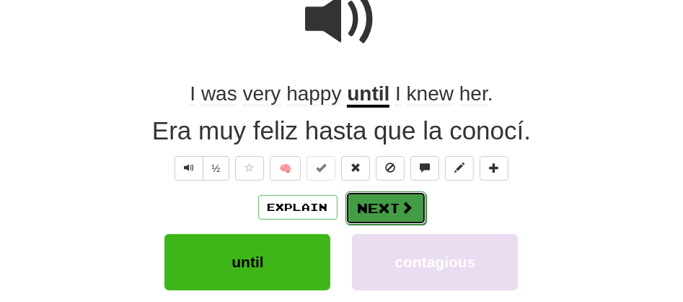
click at [374, 206] on button "Next" at bounding box center [386, 207] width 81 height 33
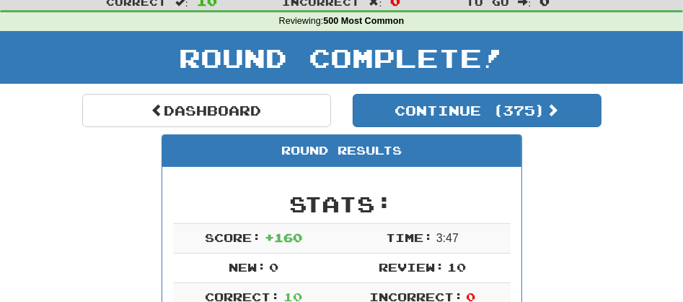
scroll to position [12, 0]
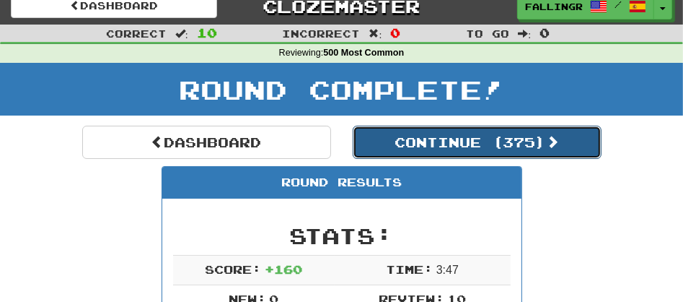
click at [398, 144] on button "Continue ( 375 )" at bounding box center [477, 142] width 249 height 33
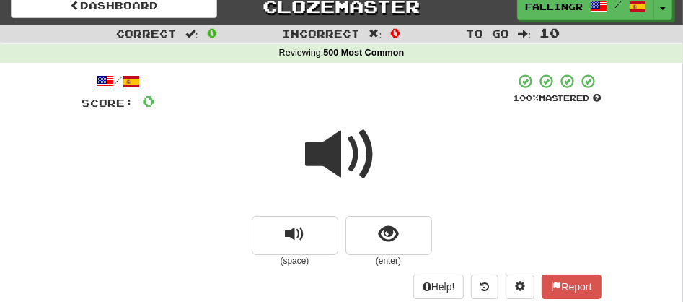
click at [352, 167] on span at bounding box center [342, 154] width 72 height 72
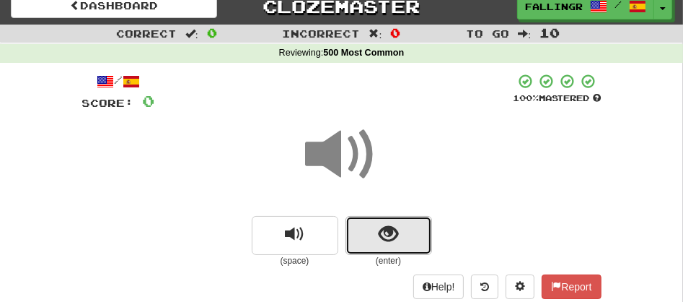
click at [365, 238] on button "show sentence" at bounding box center [389, 235] width 87 height 39
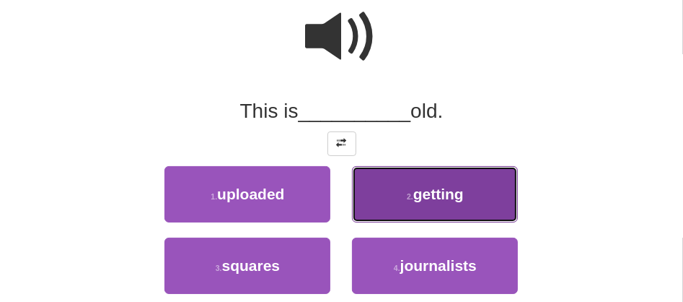
click at [402, 202] on button "2 . getting" at bounding box center [435, 194] width 166 height 56
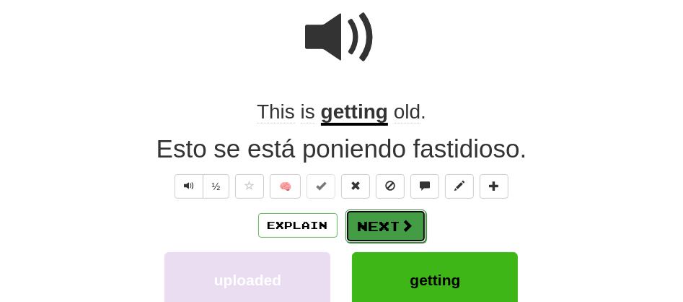
click at [370, 219] on button "Next" at bounding box center [386, 225] width 81 height 33
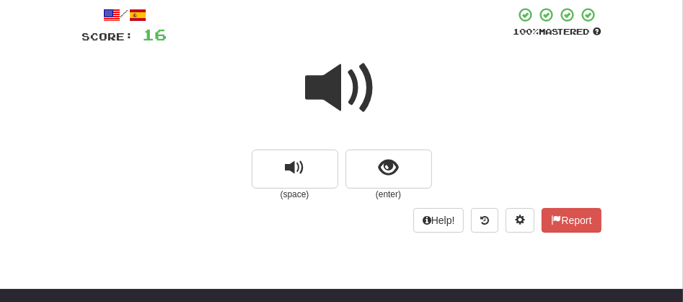
scroll to position [70, 0]
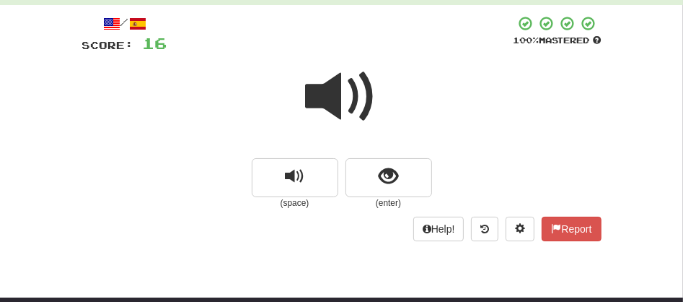
click at [330, 92] on span at bounding box center [342, 97] width 72 height 72
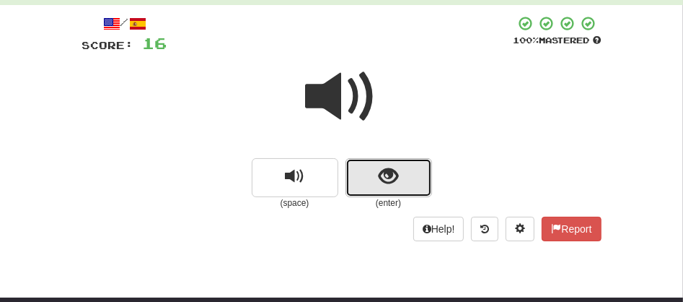
click at [365, 169] on button "show sentence" at bounding box center [389, 177] width 87 height 39
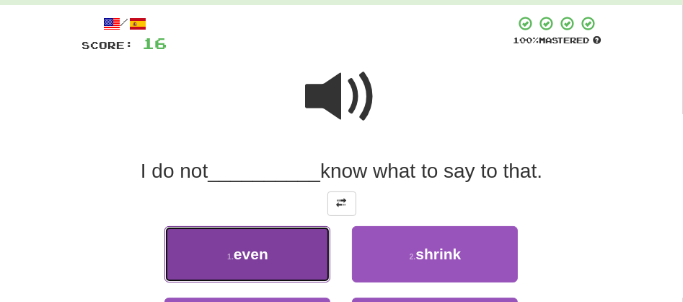
click at [280, 260] on button "1 . even" at bounding box center [247, 254] width 166 height 56
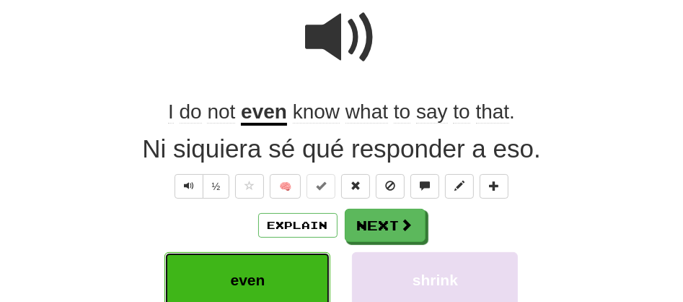
scroll to position [156, 0]
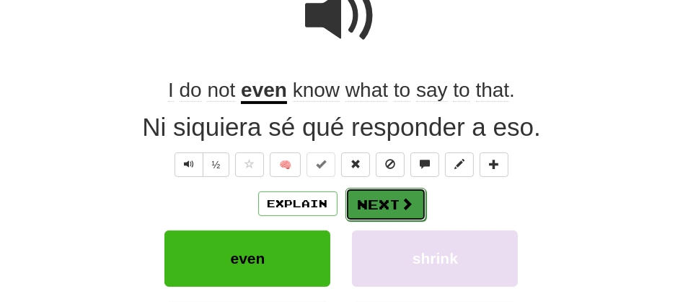
click at [361, 196] on button "Next" at bounding box center [386, 204] width 81 height 33
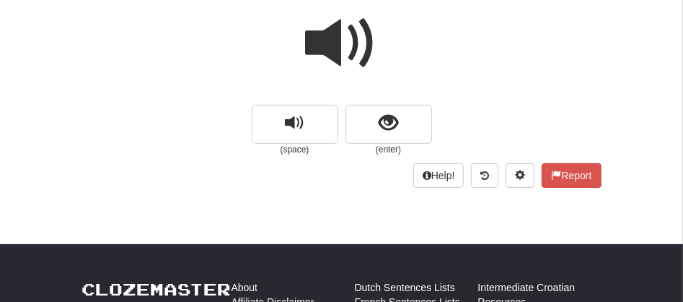
scroll to position [92, 0]
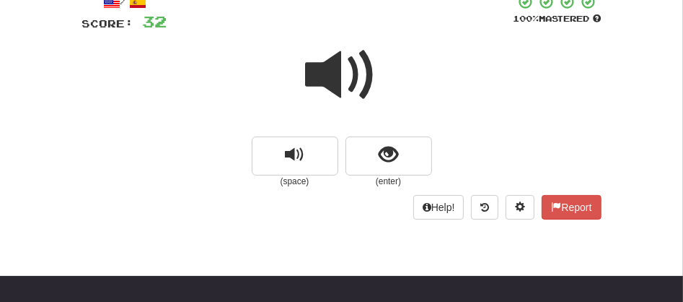
click at [346, 63] on span at bounding box center [342, 75] width 72 height 72
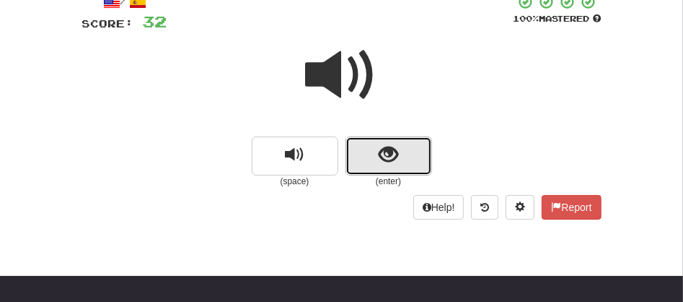
click at [376, 154] on button "show sentence" at bounding box center [389, 155] width 87 height 39
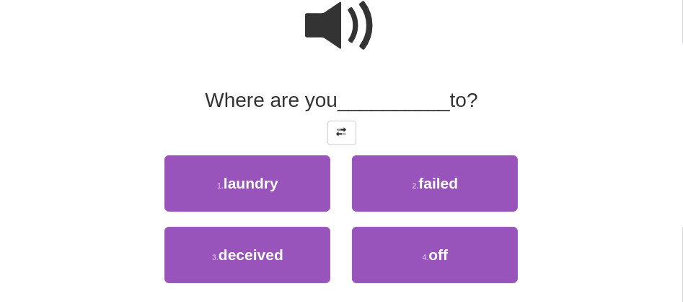
scroll to position [156, 0]
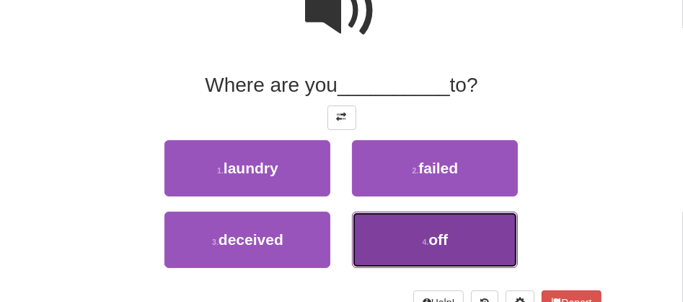
click at [465, 228] on button "4 . off" at bounding box center [435, 239] width 166 height 56
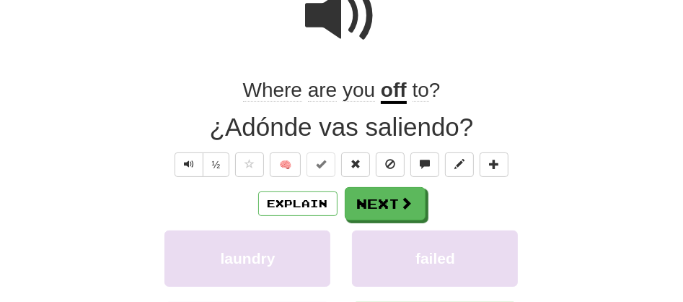
scroll to position [159, 0]
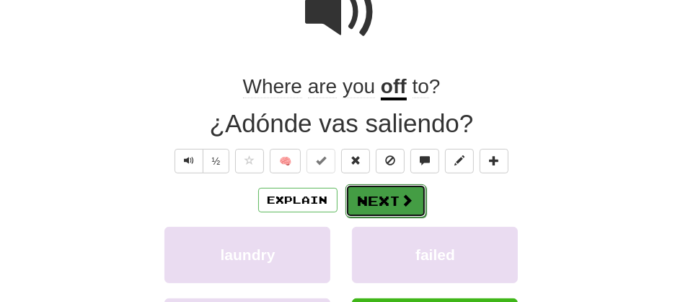
click at [377, 204] on button "Next" at bounding box center [386, 200] width 81 height 33
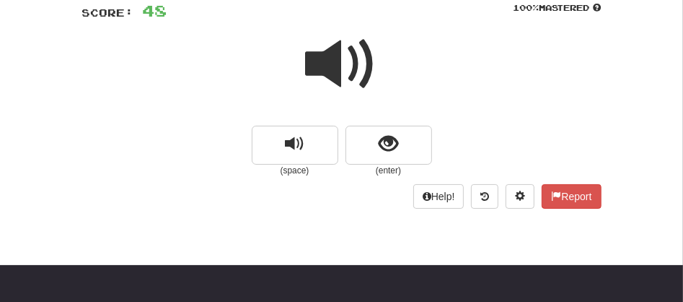
scroll to position [95, 0]
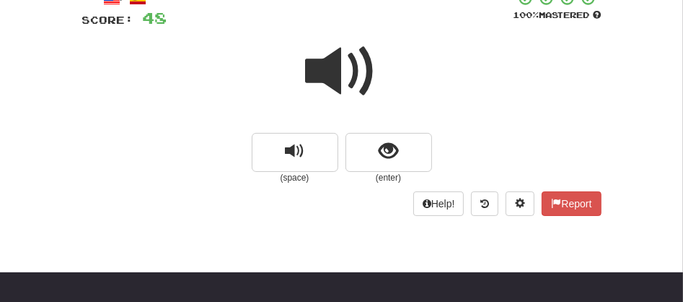
click at [332, 61] on span at bounding box center [342, 71] width 72 height 72
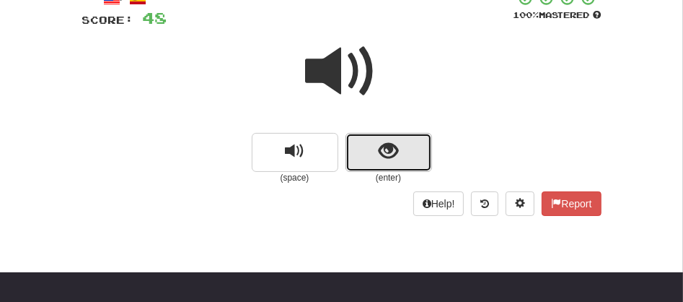
click at [363, 163] on button "show sentence" at bounding box center [389, 152] width 87 height 39
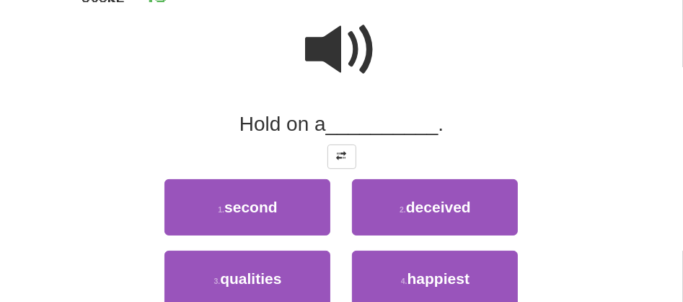
scroll to position [128, 0]
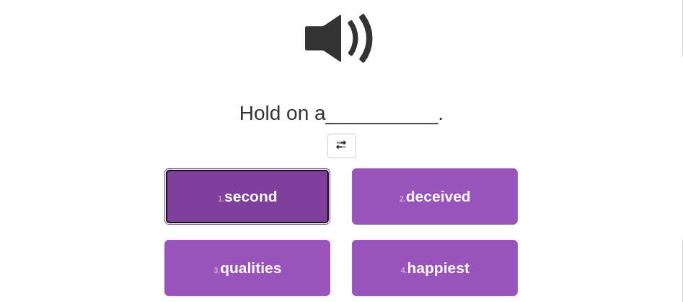
click at [267, 201] on span "second" at bounding box center [250, 196] width 53 height 17
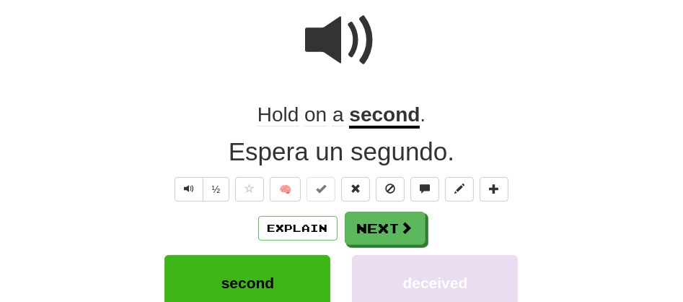
click at [304, 109] on span "Hold" at bounding box center [315, 114] width 22 height 23
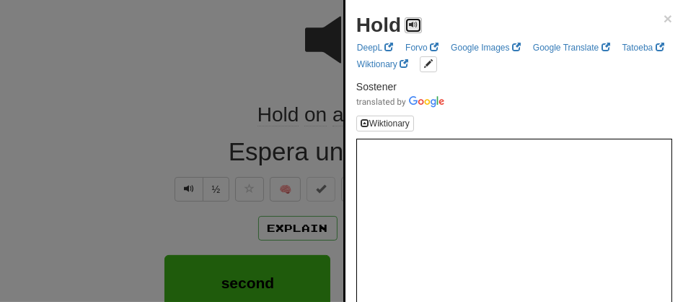
click at [406, 27] on button at bounding box center [413, 25] width 17 height 16
click at [218, 58] on div at bounding box center [341, 151] width 683 height 302
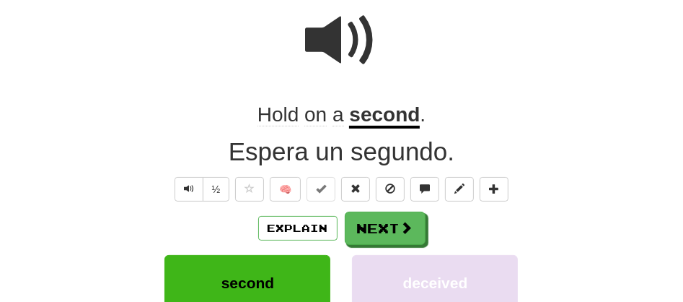
click at [333, 44] on span at bounding box center [342, 40] width 72 height 72
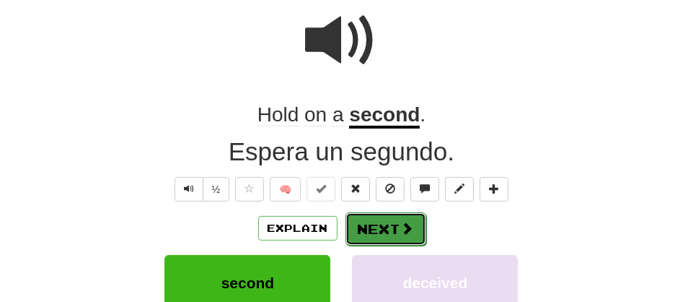
click at [366, 227] on button "Next" at bounding box center [386, 228] width 81 height 33
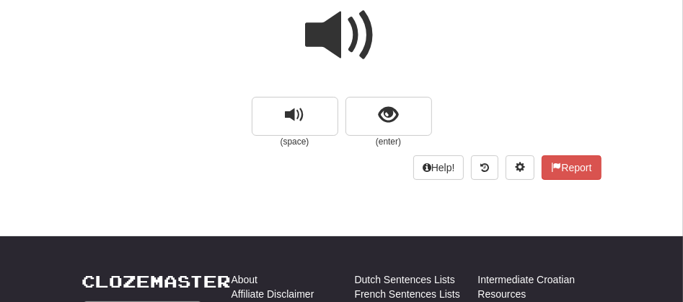
click at [328, 45] on span at bounding box center [342, 35] width 72 height 72
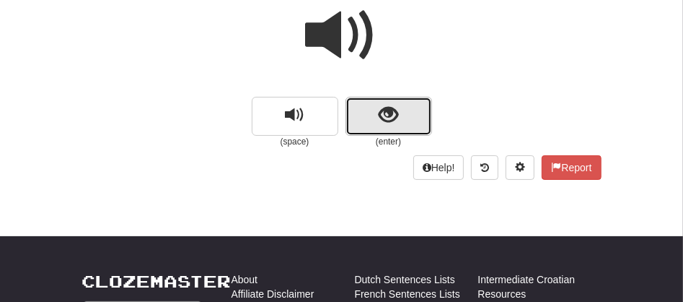
click at [375, 128] on button "show sentence" at bounding box center [389, 116] width 87 height 39
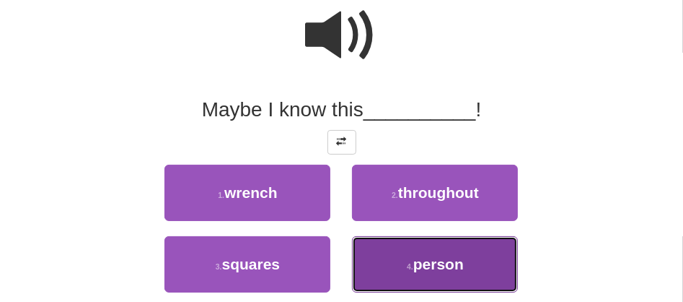
click at [407, 267] on small "4 ." at bounding box center [410, 266] width 6 height 9
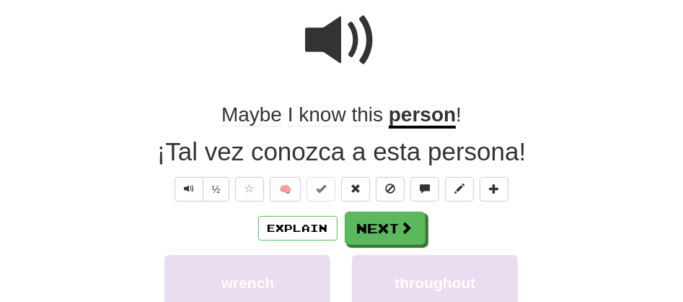
scroll to position [136, 0]
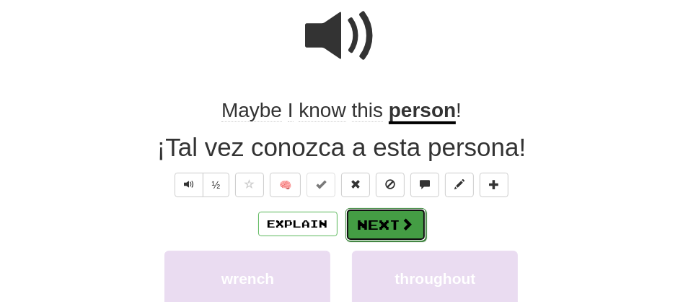
click at [376, 218] on button "Next" at bounding box center [386, 224] width 81 height 33
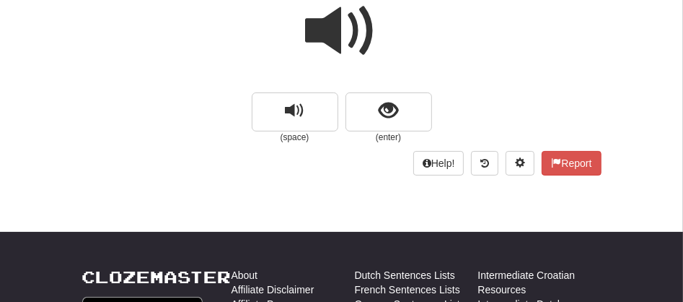
click at [328, 22] on span at bounding box center [342, 31] width 72 height 72
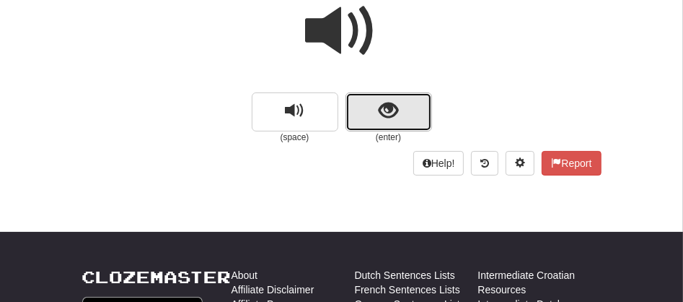
click at [360, 106] on button "show sentence" at bounding box center [389, 111] width 87 height 39
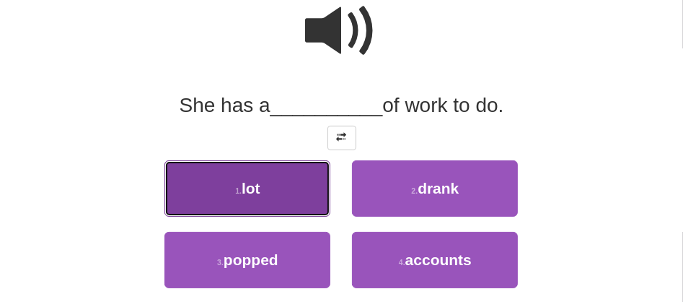
click at [258, 190] on span "lot" at bounding box center [251, 188] width 19 height 17
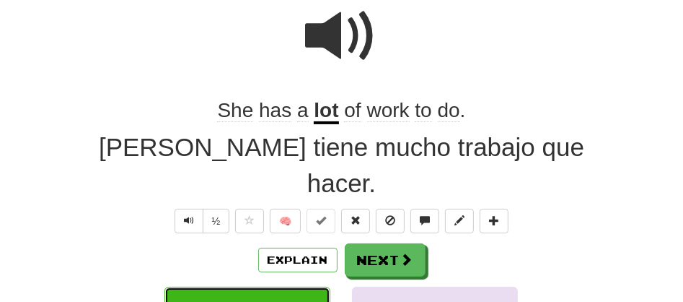
scroll to position [140, 0]
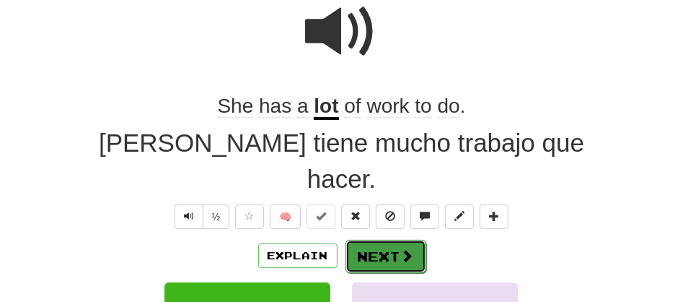
click at [368, 240] on button "Next" at bounding box center [386, 256] width 81 height 33
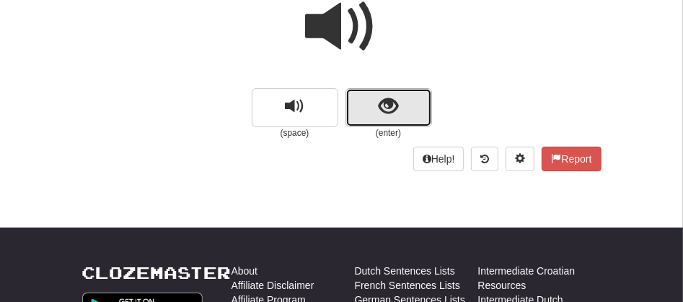
click at [372, 103] on button "show sentence" at bounding box center [389, 107] width 87 height 39
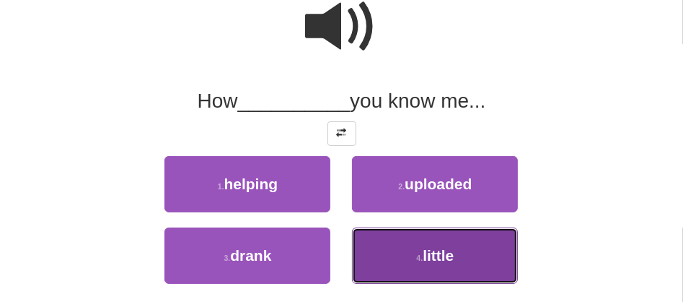
click at [368, 267] on button "4 . little" at bounding box center [435, 255] width 166 height 56
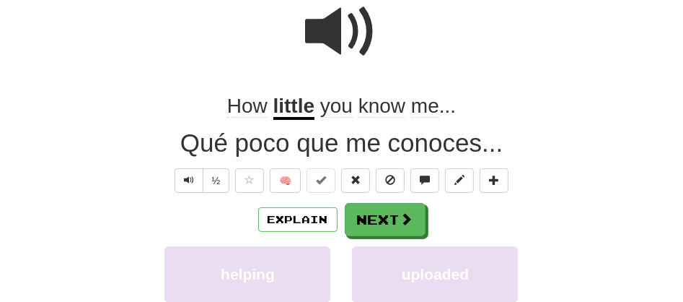
scroll to position [144, 0]
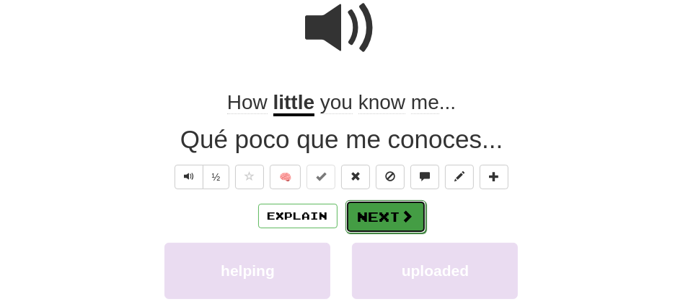
click at [374, 218] on button "Next" at bounding box center [386, 216] width 81 height 33
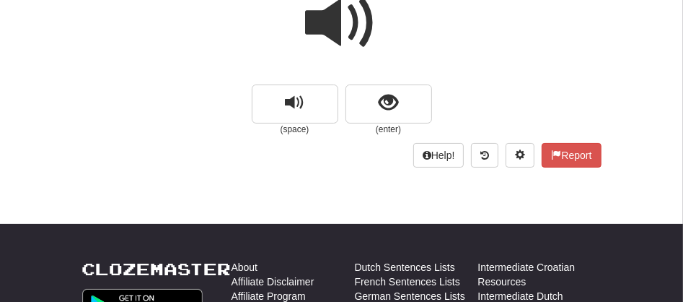
click at [326, 43] on span at bounding box center [342, 23] width 72 height 72
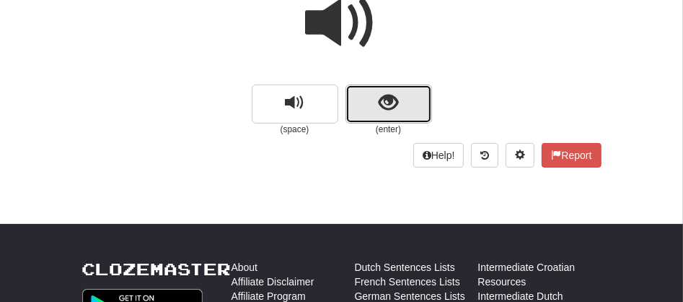
click at [364, 103] on button "show sentence" at bounding box center [389, 103] width 87 height 39
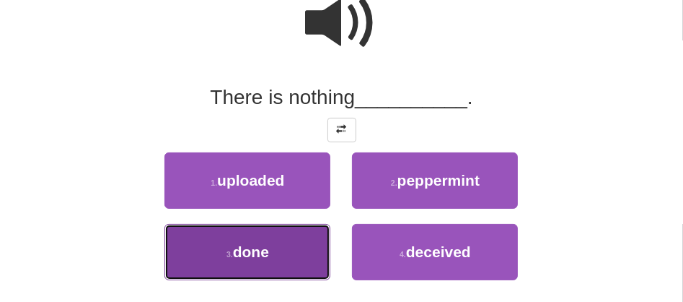
click at [260, 244] on span "done" at bounding box center [251, 251] width 36 height 17
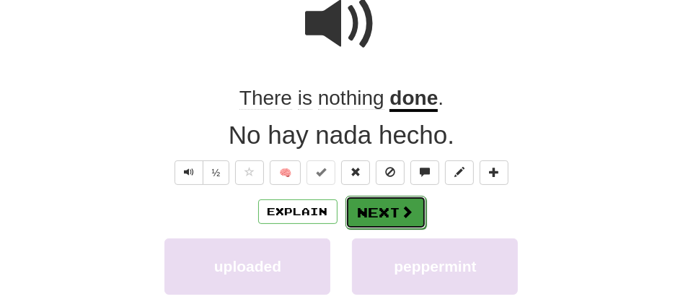
click at [374, 215] on button "Next" at bounding box center [386, 212] width 81 height 33
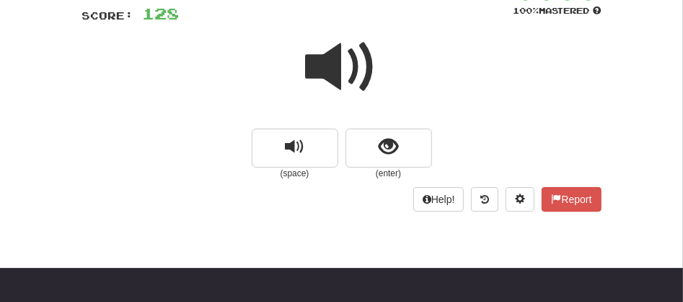
scroll to position [84, 0]
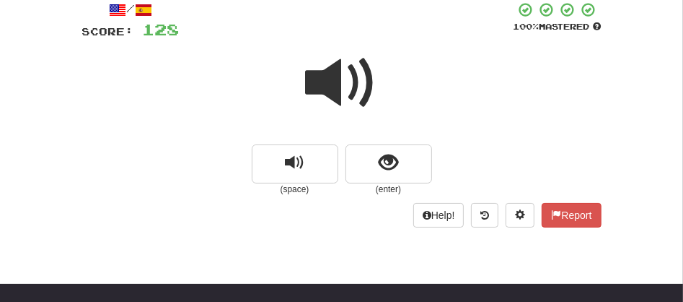
click at [328, 76] on span at bounding box center [342, 83] width 72 height 72
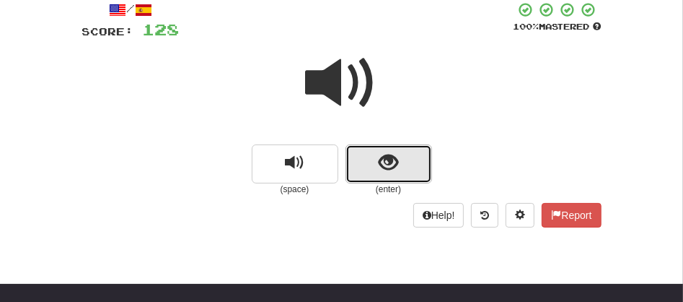
click at [376, 164] on button "show sentence" at bounding box center [389, 163] width 87 height 39
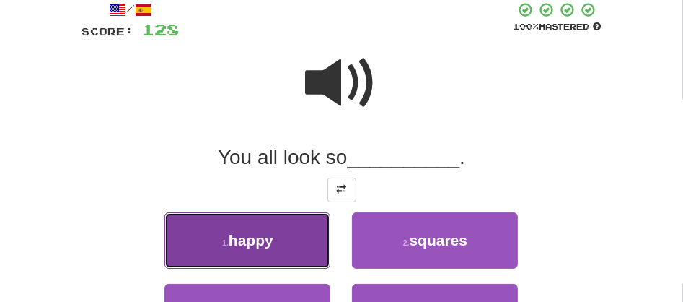
click at [287, 244] on button "1 . happy" at bounding box center [247, 240] width 166 height 56
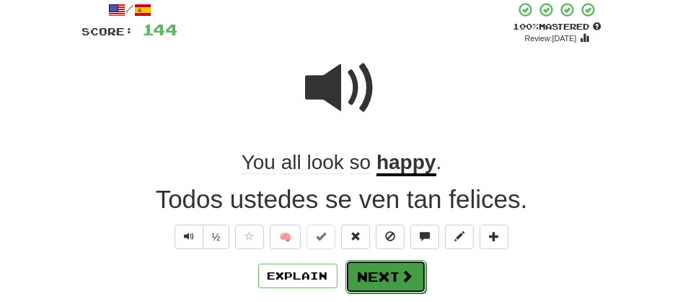
click at [361, 271] on button "Next" at bounding box center [386, 276] width 81 height 33
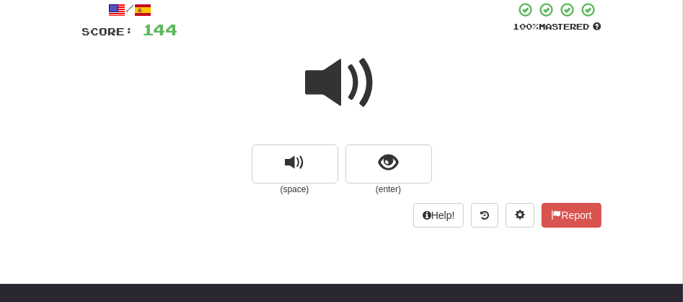
click at [333, 85] on span at bounding box center [342, 83] width 72 height 72
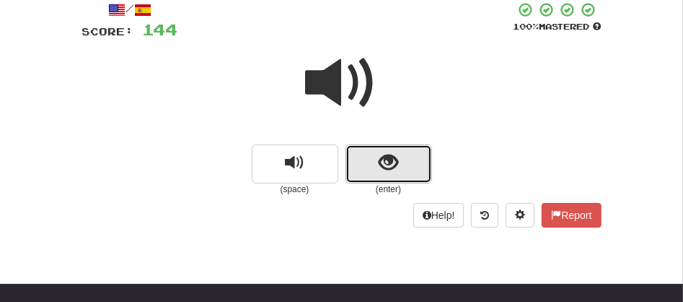
click at [369, 166] on button "show sentence" at bounding box center [389, 163] width 87 height 39
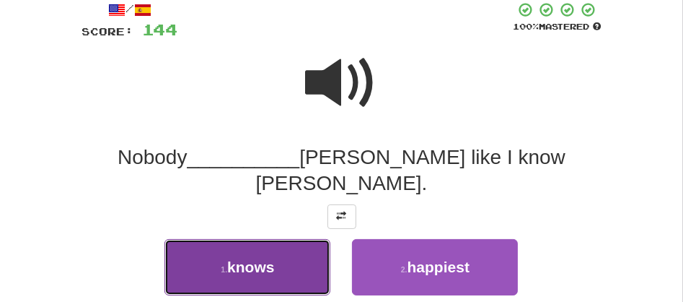
click at [260, 258] on span "knows" at bounding box center [250, 266] width 47 height 17
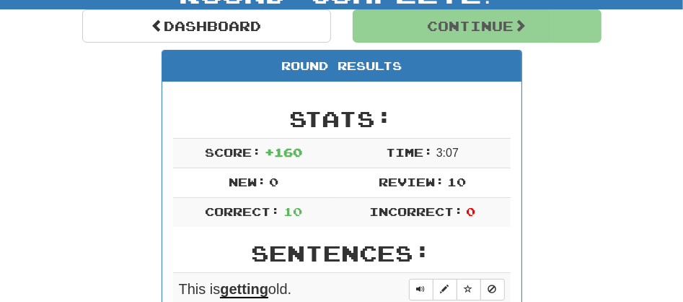
scroll to position [147, 0]
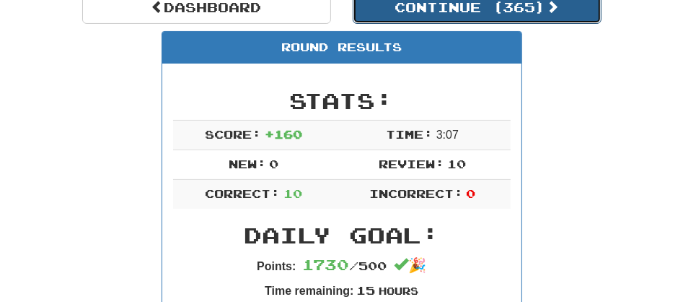
click at [450, 18] on button "Continue ( 365 )" at bounding box center [477, 7] width 249 height 33
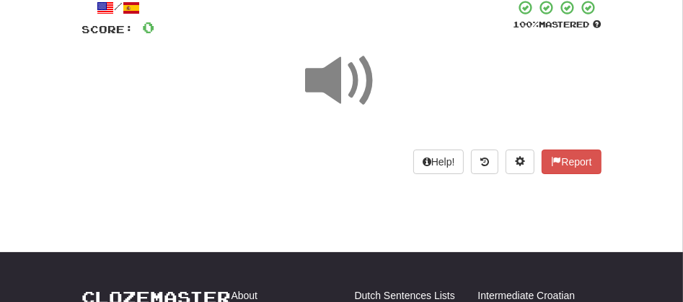
scroll to position [72, 0]
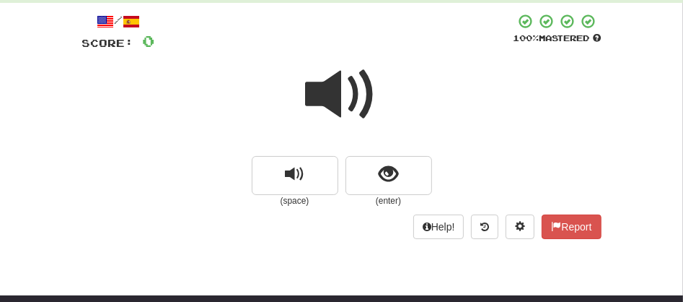
click at [326, 95] on span at bounding box center [342, 94] width 72 height 72
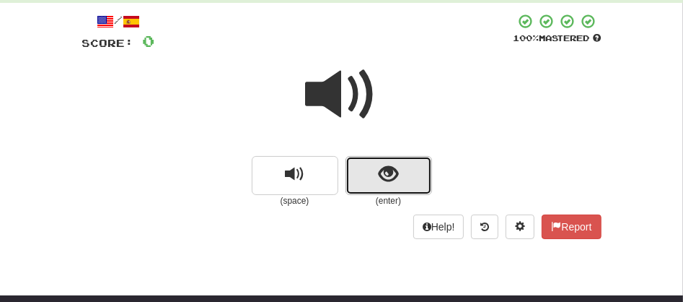
click at [364, 170] on button "show sentence" at bounding box center [389, 175] width 87 height 39
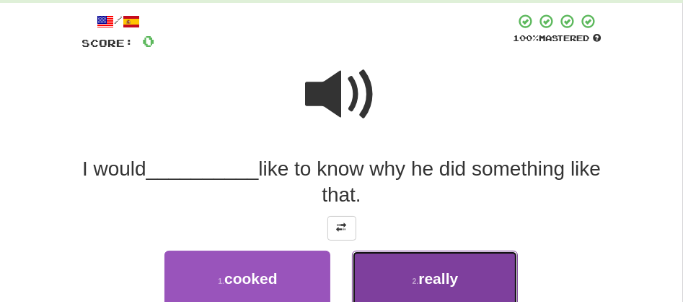
click at [429, 286] on button "2 . really" at bounding box center [435, 278] width 166 height 56
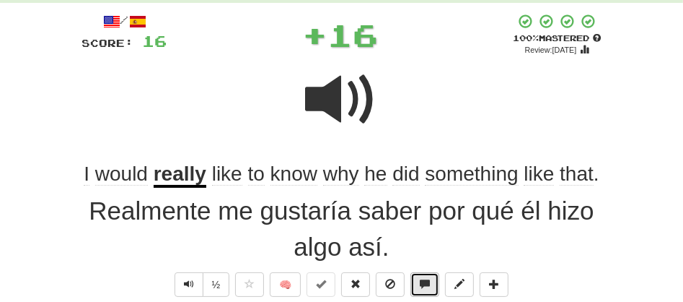
click at [429, 286] on span at bounding box center [425, 283] width 10 height 10
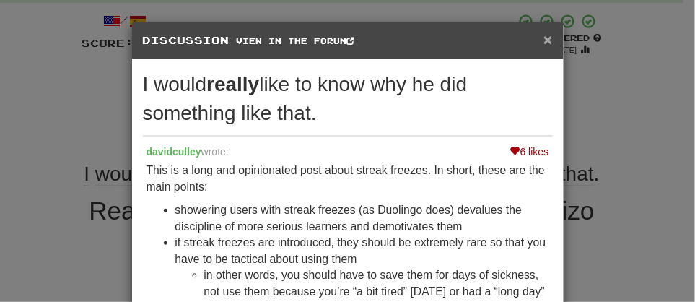
click at [543, 40] on span "×" at bounding box center [547, 39] width 9 height 17
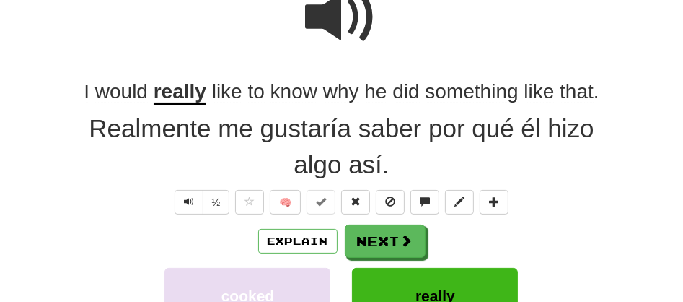
scroll to position [158, 0]
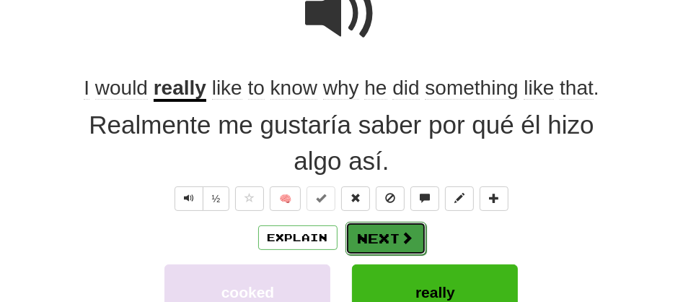
click at [385, 237] on button "Next" at bounding box center [386, 237] width 81 height 33
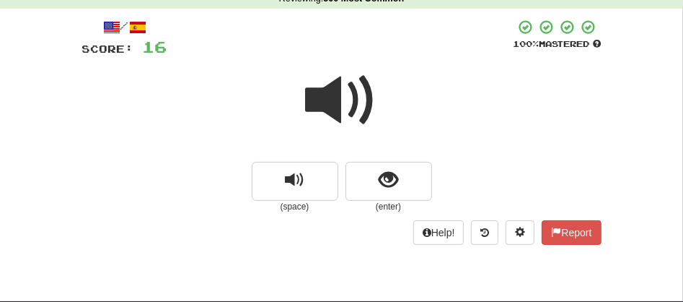
scroll to position [51, 0]
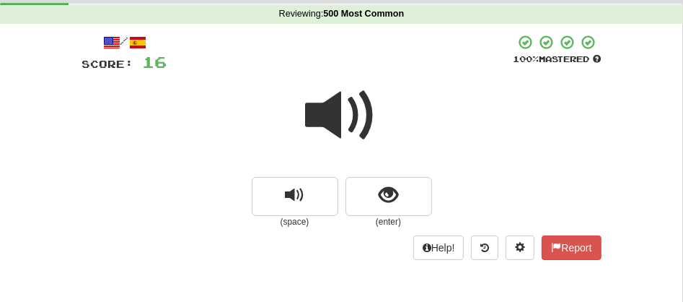
click at [323, 107] on span at bounding box center [342, 115] width 72 height 72
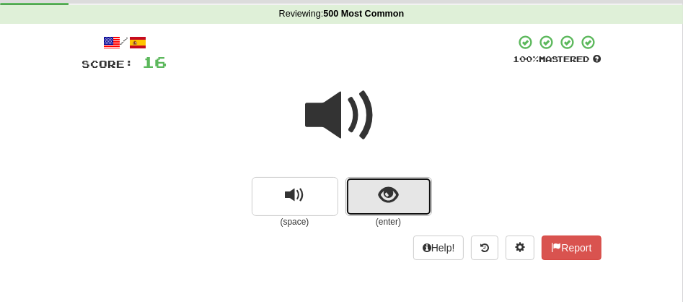
click at [372, 185] on button "show sentence" at bounding box center [389, 196] width 87 height 39
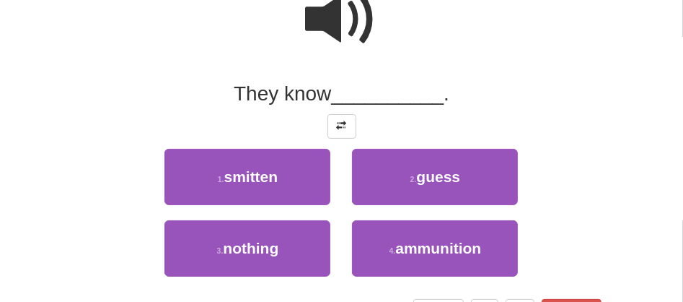
scroll to position [179, 0]
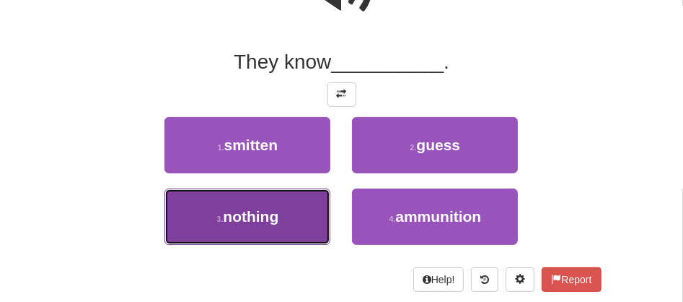
click at [272, 221] on span "nothing" at bounding box center [251, 216] width 56 height 17
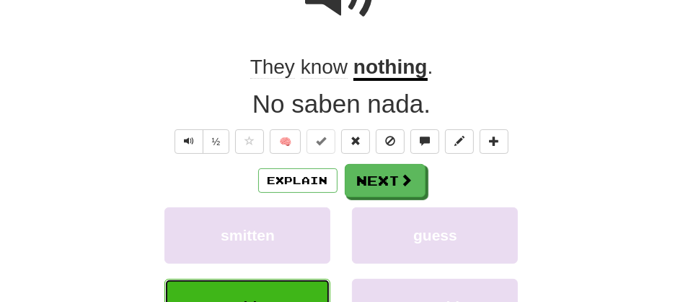
scroll to position [183, 0]
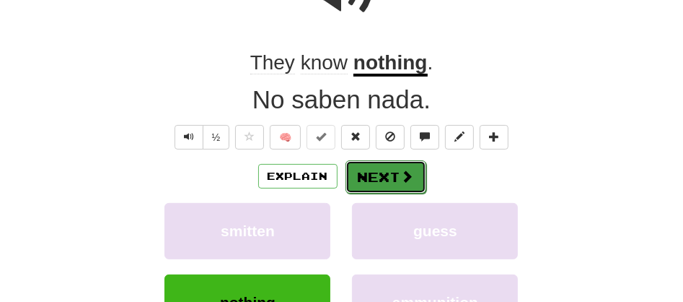
click at [369, 172] on button "Next" at bounding box center [386, 176] width 81 height 33
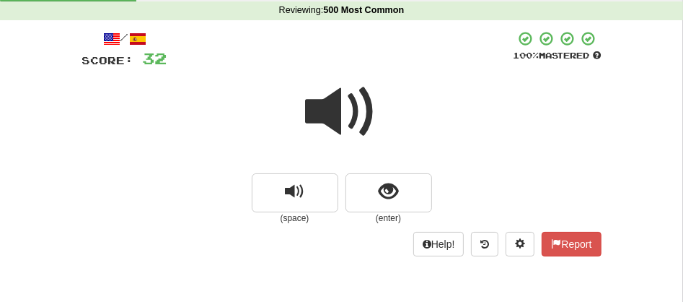
scroll to position [55, 0]
click at [347, 114] on span at bounding box center [342, 112] width 72 height 72
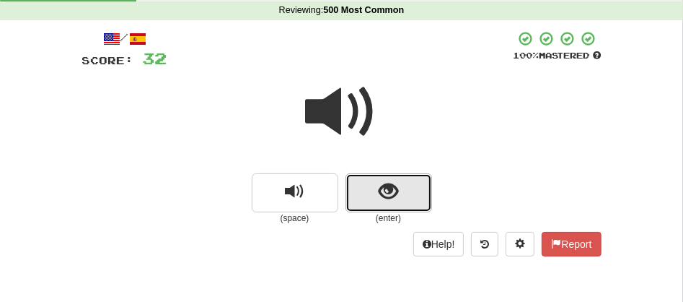
click at [373, 197] on button "show sentence" at bounding box center [389, 192] width 87 height 39
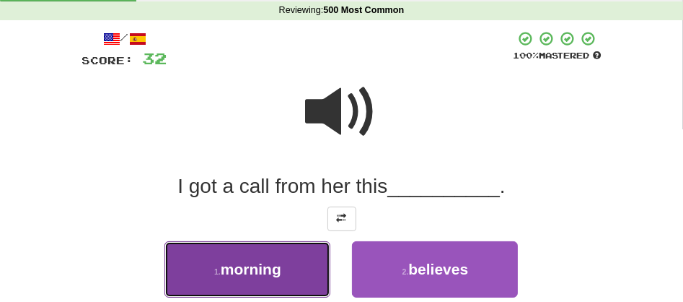
click at [274, 281] on button "1 . morning" at bounding box center [247, 269] width 166 height 56
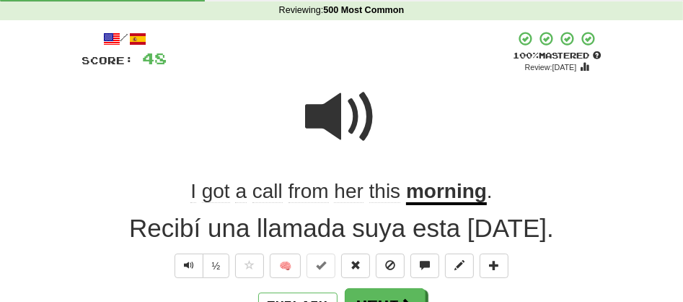
click at [374, 288] on div "Explain Next" at bounding box center [341, 304] width 519 height 33
drag, startPoint x: 374, startPoint y: 286, endPoint x: 376, endPoint y: 301, distance: 14.5
click at [376, 301] on button "Next" at bounding box center [385, 304] width 81 height 33
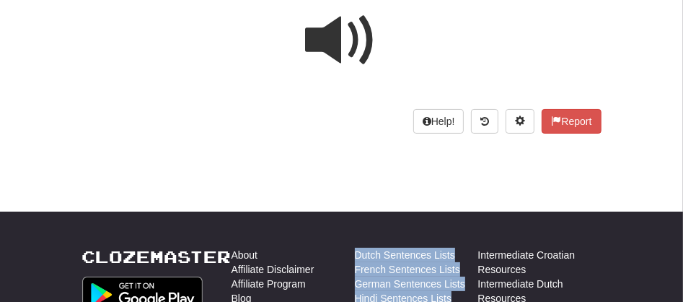
scroll to position [177, 0]
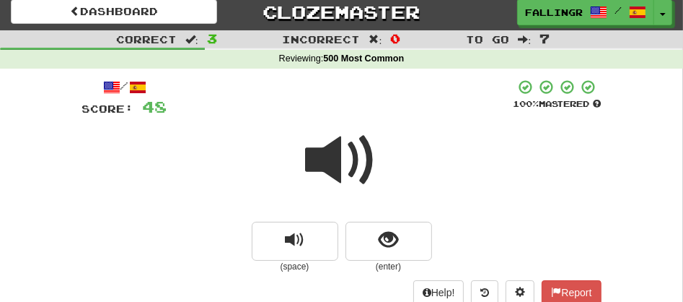
scroll to position [0, 0]
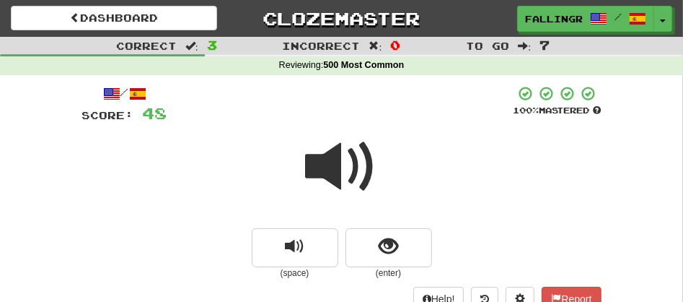
click at [324, 165] on span at bounding box center [342, 167] width 72 height 72
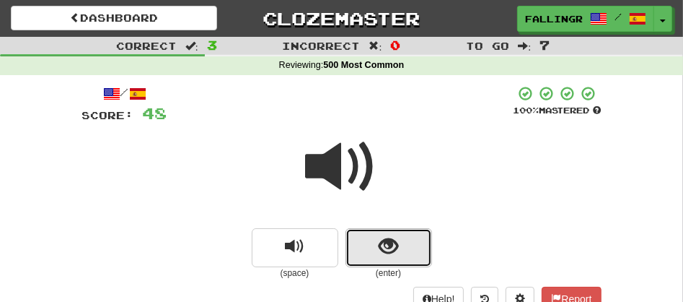
click at [365, 238] on button "show sentence" at bounding box center [389, 247] width 87 height 39
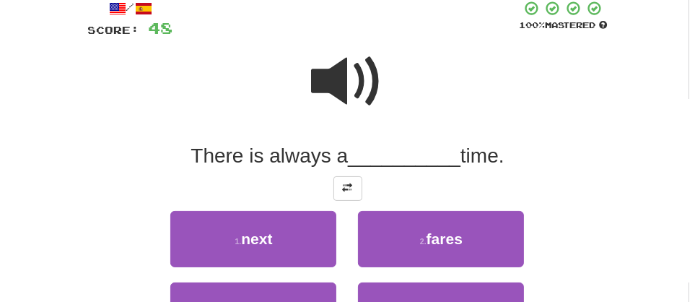
scroll to position [96, 0]
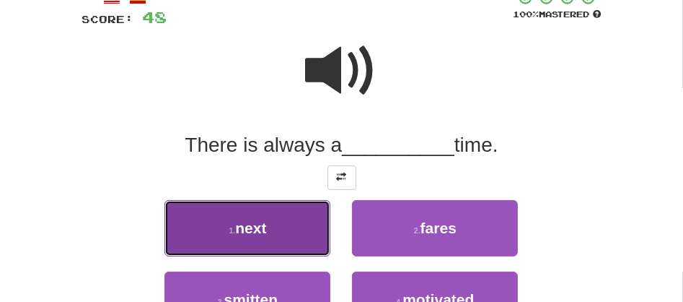
click at [231, 247] on button "1 . next" at bounding box center [247, 228] width 166 height 56
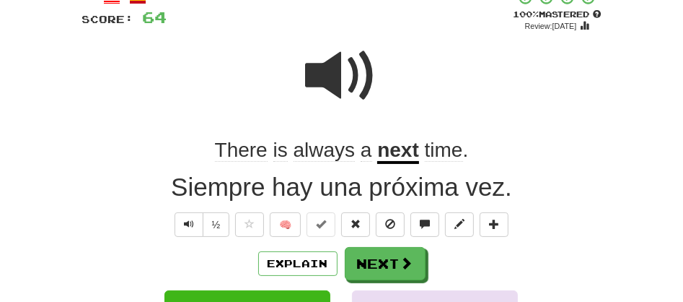
click at [231, 247] on div "Explain Next" at bounding box center [341, 263] width 519 height 33
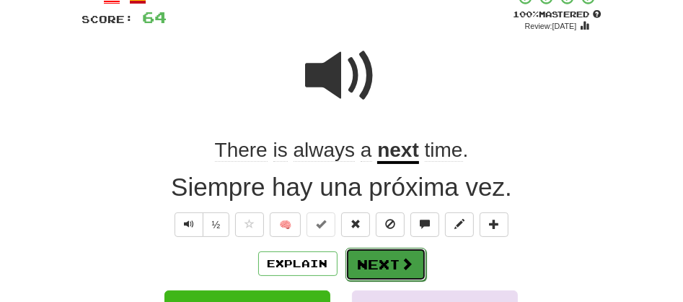
click at [376, 258] on button "Next" at bounding box center [386, 263] width 81 height 33
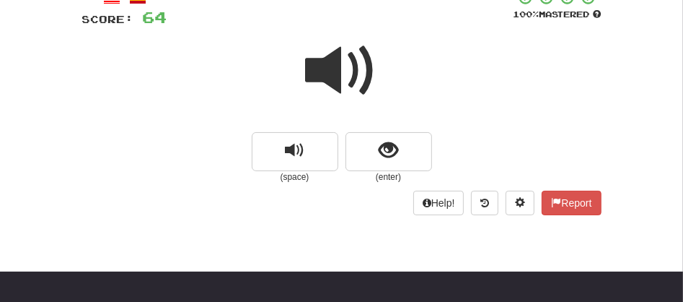
click at [346, 58] on span at bounding box center [342, 71] width 72 height 72
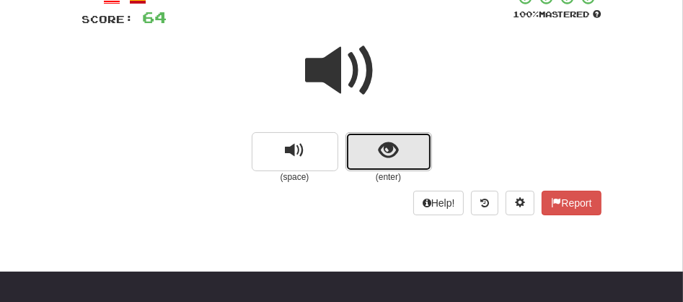
click at [356, 142] on button "show sentence" at bounding box center [389, 151] width 87 height 39
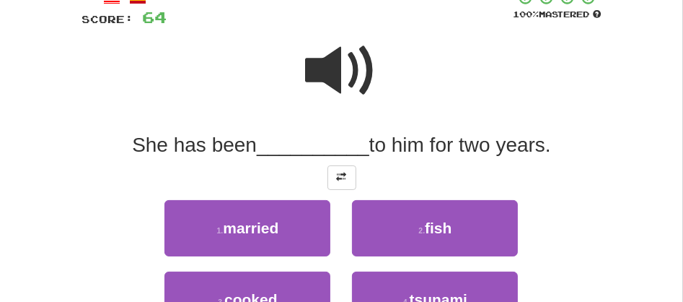
click at [329, 74] on span at bounding box center [342, 71] width 72 height 72
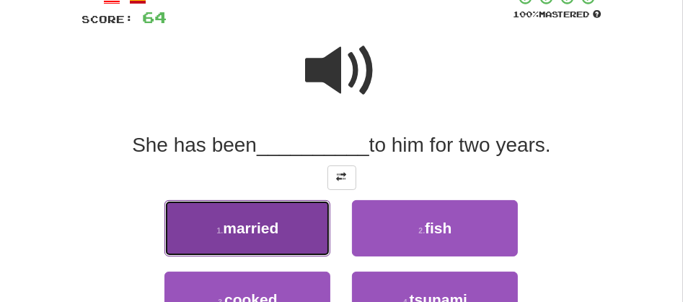
click at [269, 242] on button "1 . married" at bounding box center [247, 228] width 166 height 56
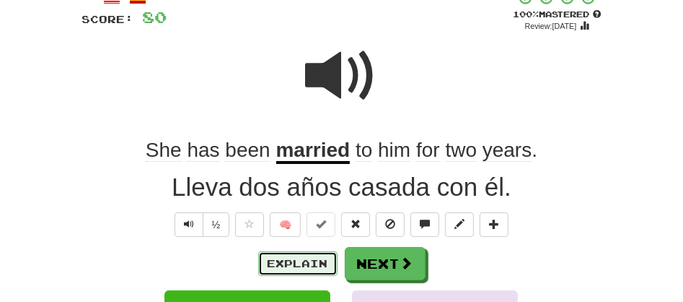
click at [307, 263] on button "Explain" at bounding box center [297, 263] width 79 height 25
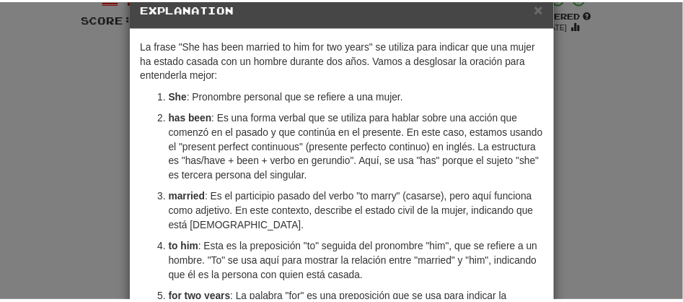
scroll to position [0, 0]
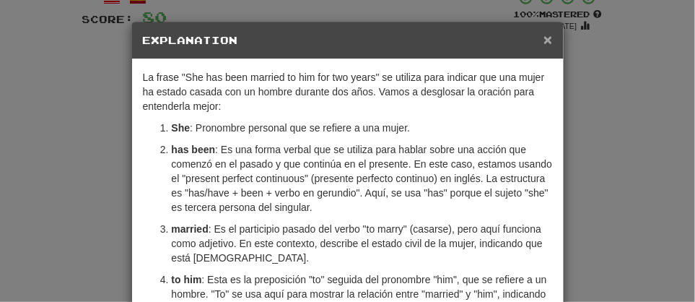
click at [545, 42] on span "×" at bounding box center [547, 39] width 9 height 17
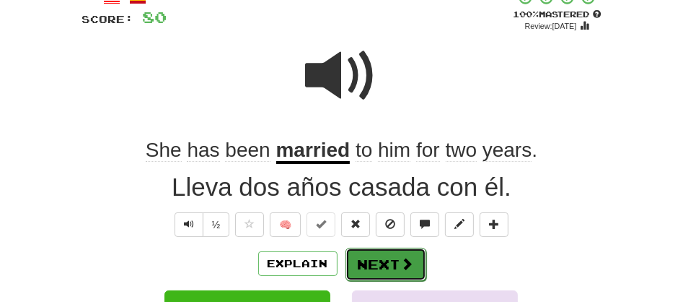
click at [396, 267] on button "Next" at bounding box center [386, 263] width 81 height 33
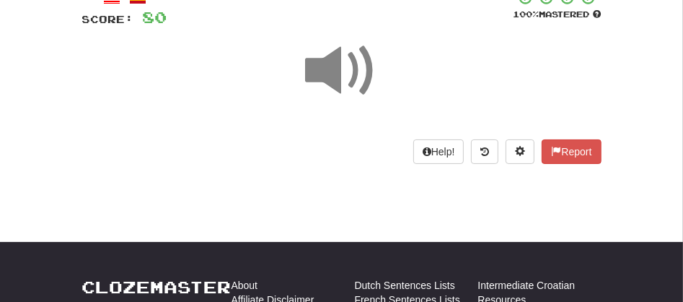
click at [328, 80] on span at bounding box center [342, 71] width 72 height 72
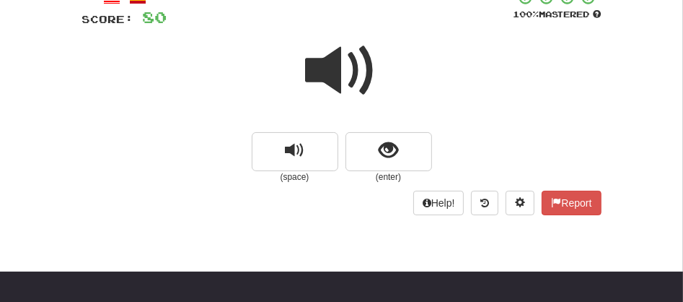
click at [328, 80] on span at bounding box center [342, 71] width 72 height 72
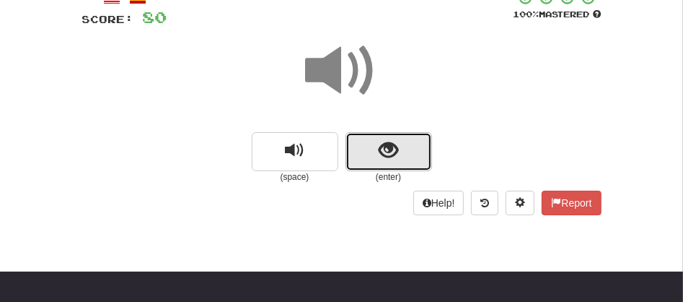
click at [372, 140] on button "show sentence" at bounding box center [389, 151] width 87 height 39
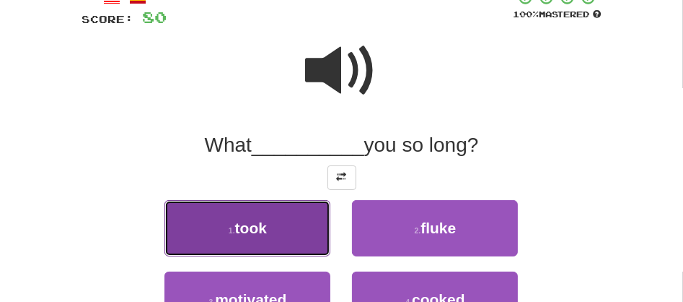
click at [261, 233] on span "took" at bounding box center [251, 227] width 32 height 17
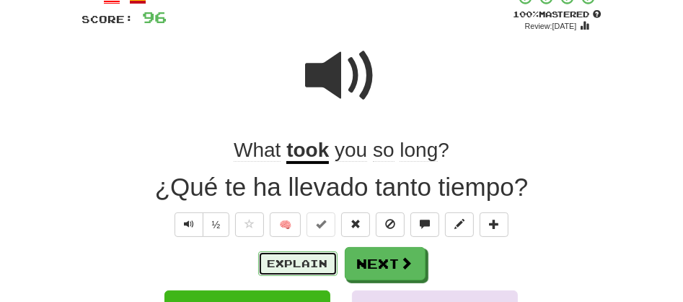
click at [297, 263] on button "Explain" at bounding box center [297, 263] width 79 height 25
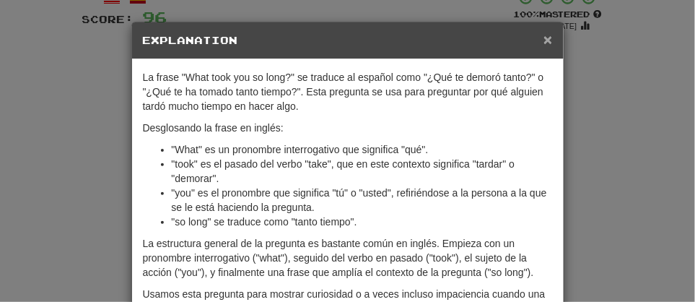
click at [543, 43] on span "×" at bounding box center [547, 39] width 9 height 17
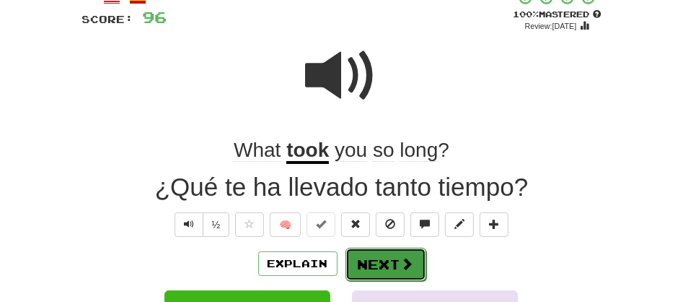
click at [354, 272] on button "Next" at bounding box center [386, 263] width 81 height 33
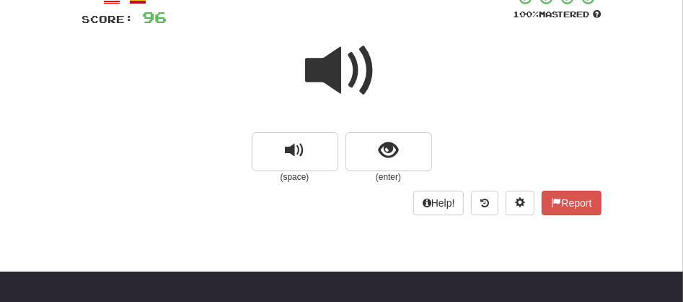
click at [335, 87] on span at bounding box center [342, 71] width 72 height 72
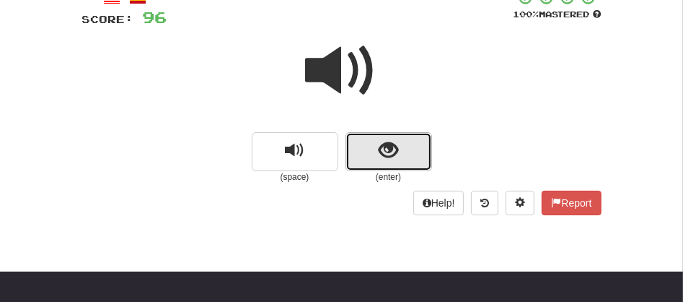
click at [361, 148] on button "show sentence" at bounding box center [389, 151] width 87 height 39
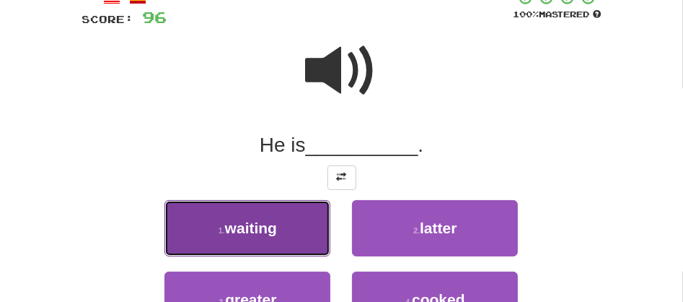
click at [279, 233] on button "1 . waiting" at bounding box center [247, 228] width 166 height 56
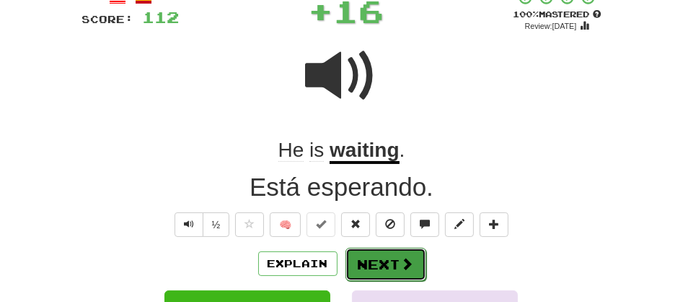
click at [383, 271] on button "Next" at bounding box center [386, 263] width 81 height 33
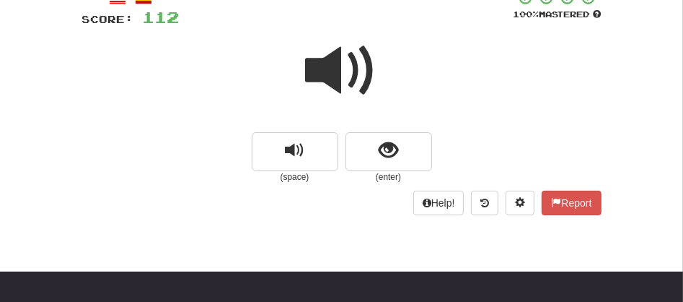
click at [341, 87] on span at bounding box center [342, 71] width 72 height 72
click at [335, 64] on span at bounding box center [342, 71] width 72 height 72
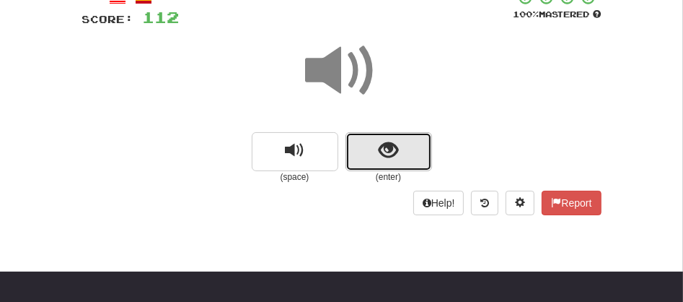
click at [351, 145] on button "show sentence" at bounding box center [389, 151] width 87 height 39
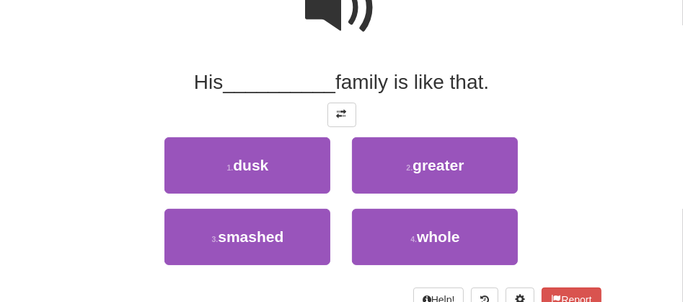
scroll to position [160, 0]
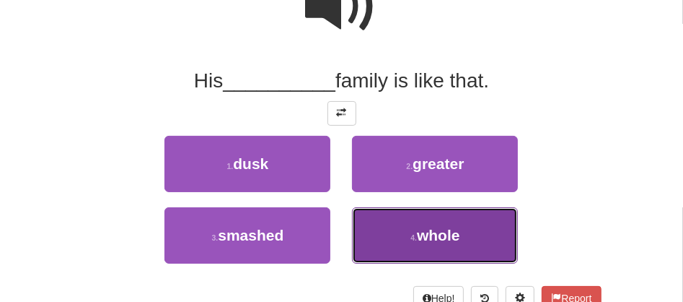
click at [452, 229] on span "whole" at bounding box center [438, 235] width 43 height 17
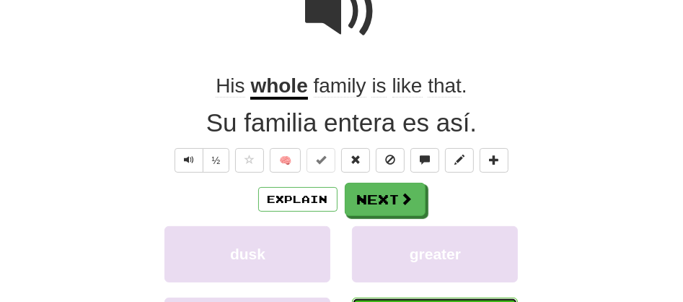
scroll to position [164, 0]
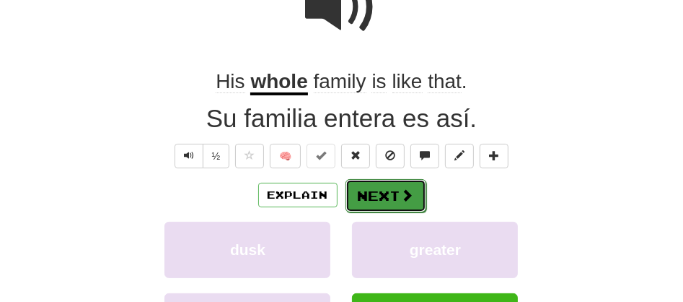
click at [371, 180] on button "Next" at bounding box center [386, 195] width 81 height 33
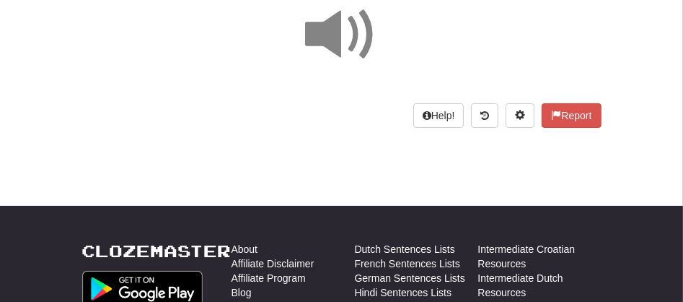
scroll to position [100, 0]
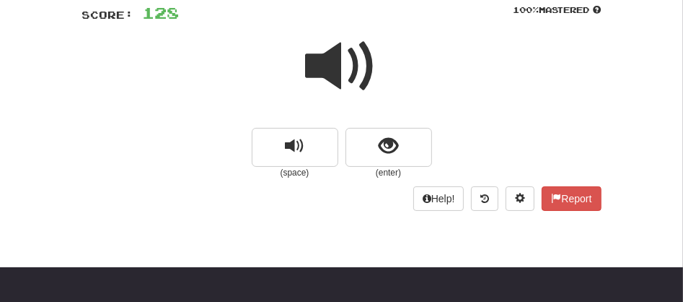
click at [340, 69] on span at bounding box center [342, 66] width 72 height 72
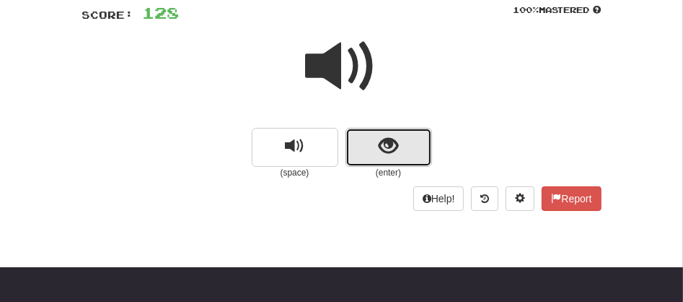
drag, startPoint x: 340, startPoint y: 69, endPoint x: 391, endPoint y: 156, distance: 100.6
click at [391, 156] on span "show sentence" at bounding box center [388, 145] width 19 height 19
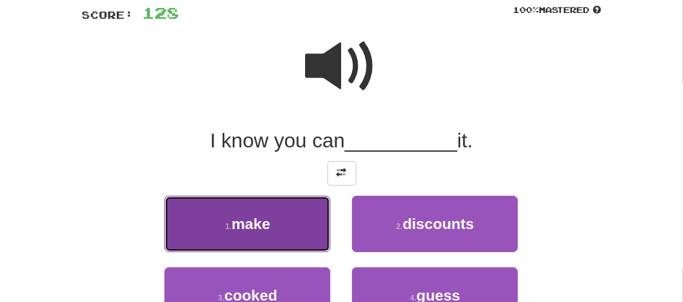
click at [281, 234] on button "1 . make" at bounding box center [247, 224] width 166 height 56
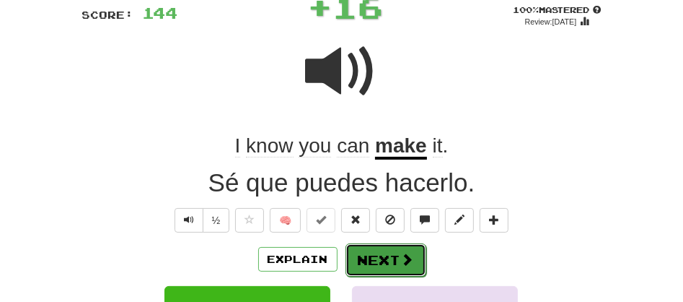
click at [379, 258] on button "Next" at bounding box center [386, 259] width 81 height 33
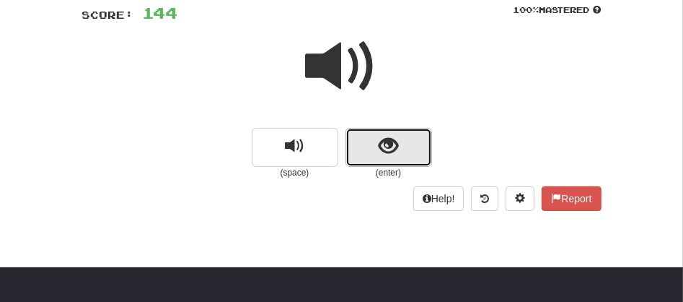
click at [366, 144] on button "show sentence" at bounding box center [389, 147] width 87 height 39
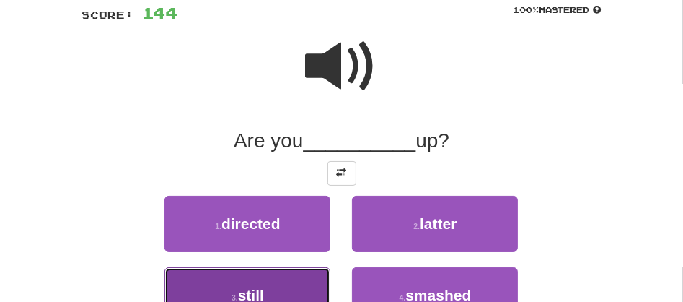
click at [252, 281] on button "3 . still" at bounding box center [247, 295] width 166 height 56
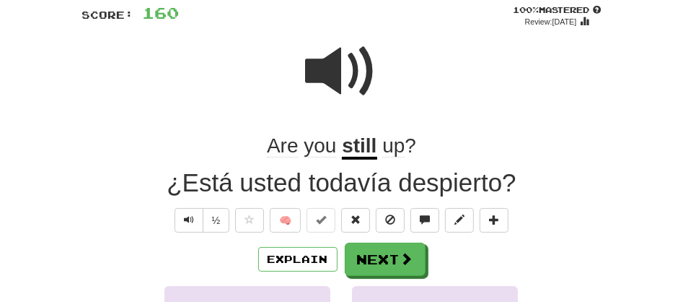
click at [353, 157] on u "still" at bounding box center [359, 146] width 35 height 25
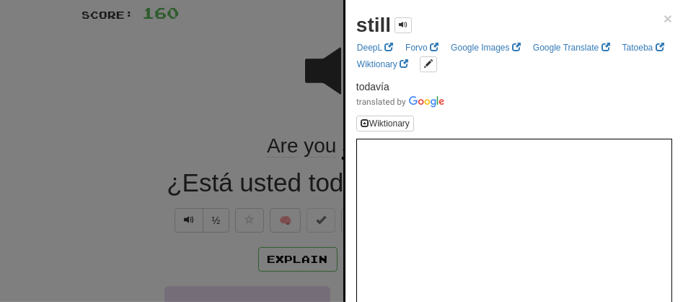
click at [282, 95] on div at bounding box center [341, 151] width 683 height 302
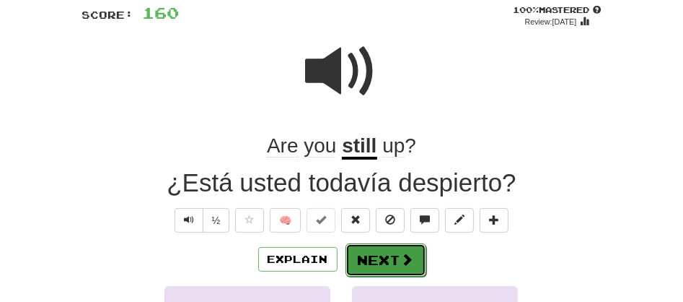
click at [382, 260] on button "Next" at bounding box center [386, 259] width 81 height 33
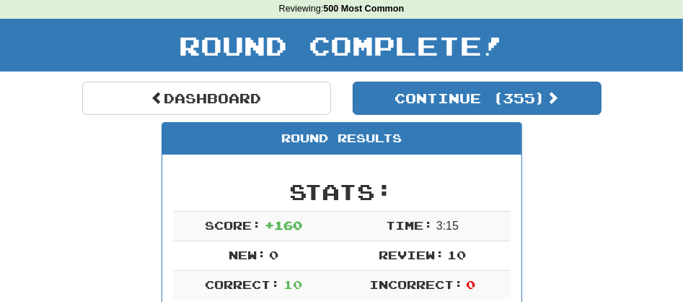
scroll to position [25, 0]
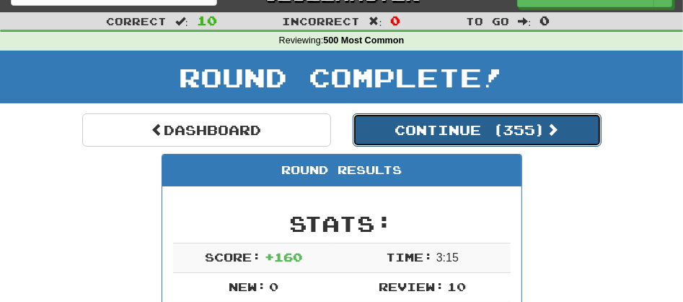
click at [400, 128] on button "Continue ( 355 )" at bounding box center [477, 129] width 249 height 33
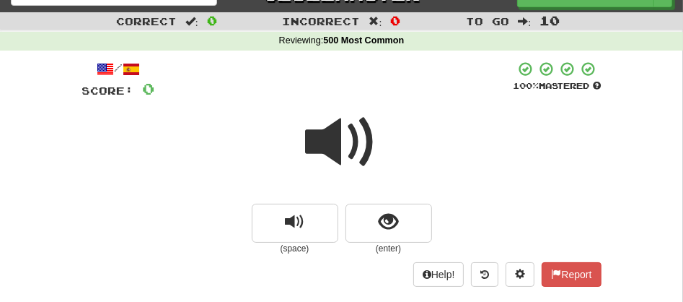
click at [337, 133] on span at bounding box center [342, 142] width 72 height 72
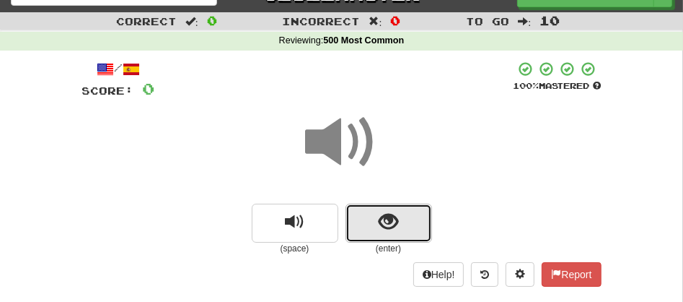
click at [366, 220] on button "show sentence" at bounding box center [389, 222] width 87 height 39
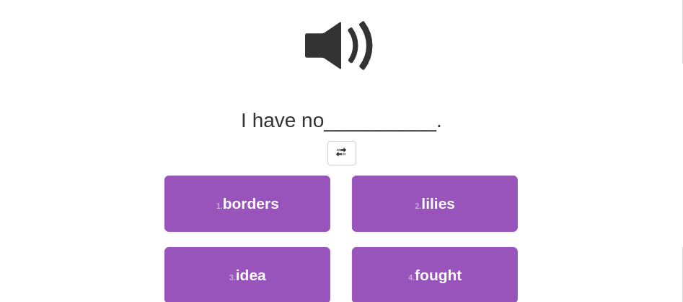
scroll to position [152, 0]
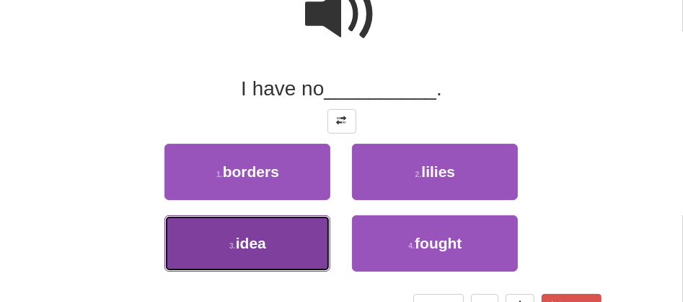
click at [312, 244] on button "3 . idea" at bounding box center [247, 243] width 166 height 56
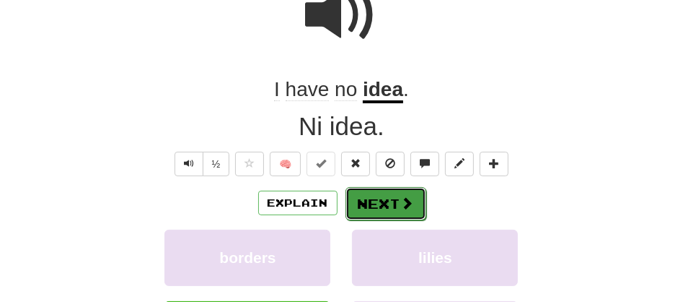
click at [365, 203] on button "Next" at bounding box center [386, 203] width 81 height 33
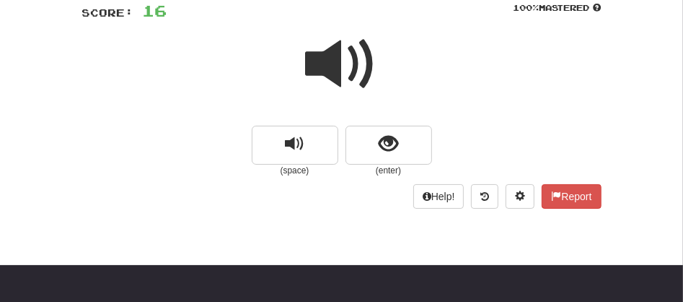
scroll to position [71, 0]
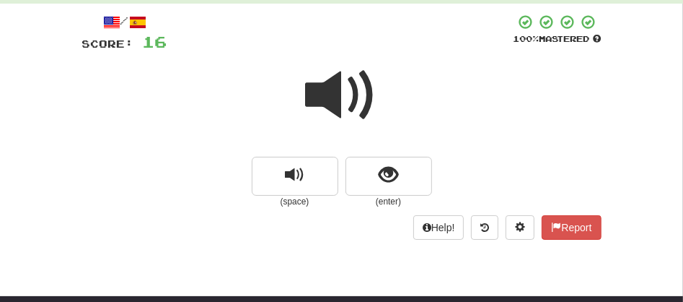
click at [336, 102] on span at bounding box center [342, 95] width 72 height 72
click at [335, 109] on span at bounding box center [342, 95] width 72 height 72
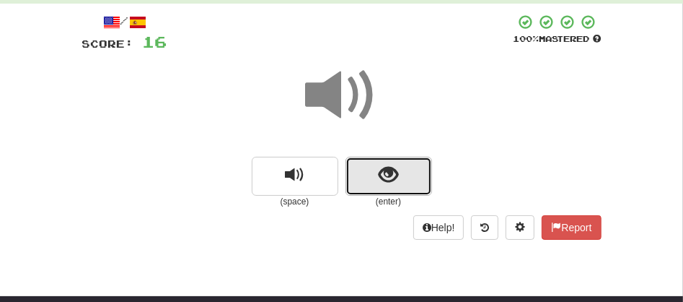
click at [373, 185] on button "show sentence" at bounding box center [389, 176] width 87 height 39
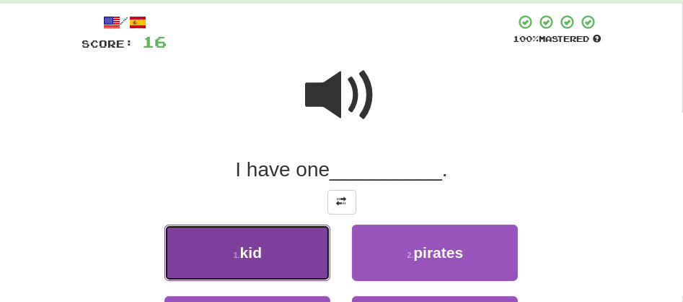
click at [260, 253] on span "kid" at bounding box center [251, 252] width 22 height 17
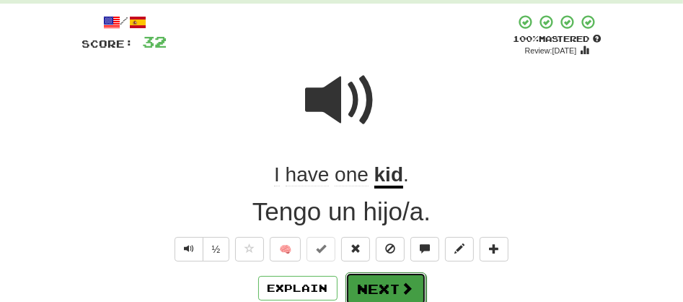
click at [380, 283] on button "Next" at bounding box center [386, 288] width 81 height 33
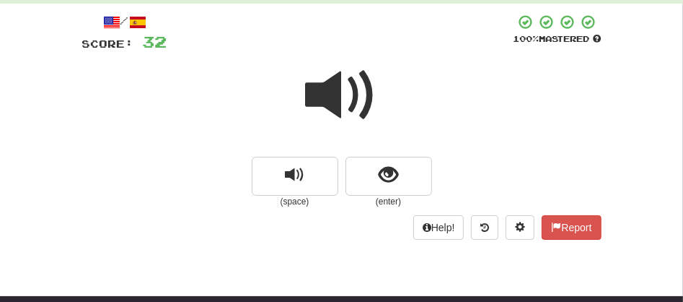
click at [331, 87] on span at bounding box center [342, 95] width 72 height 72
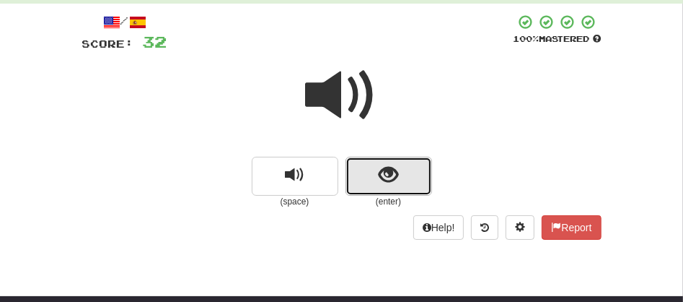
click at [377, 172] on button "show sentence" at bounding box center [389, 176] width 87 height 39
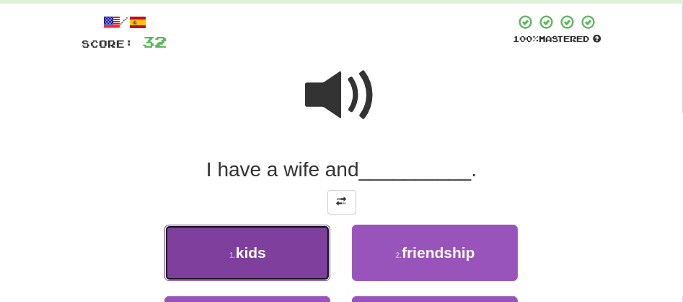
click at [276, 247] on button "1 . kids" at bounding box center [247, 252] width 166 height 56
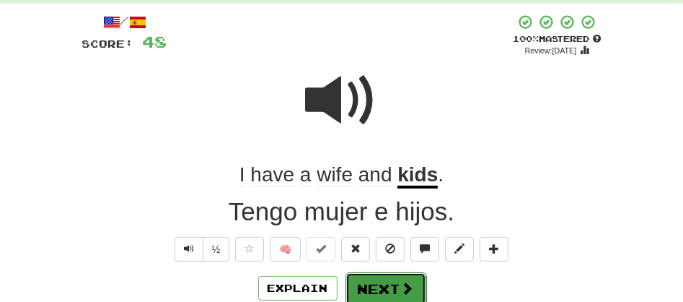
click at [377, 285] on button "Next" at bounding box center [386, 288] width 81 height 33
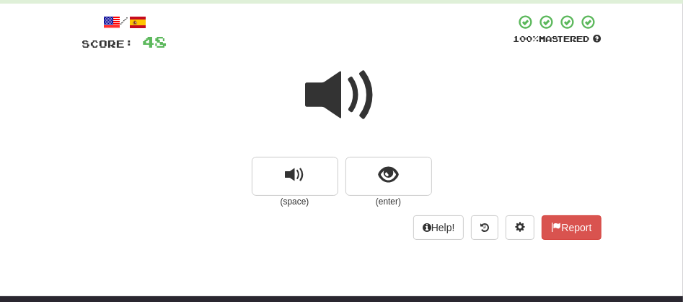
click at [338, 95] on span at bounding box center [342, 95] width 72 height 72
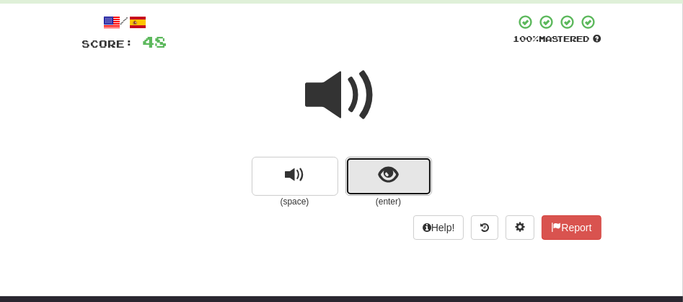
click at [357, 160] on button "show sentence" at bounding box center [389, 176] width 87 height 39
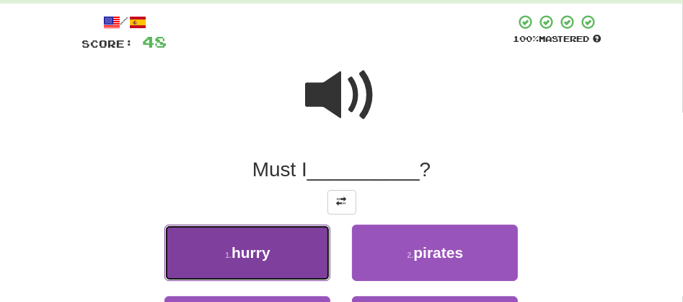
click at [284, 256] on button "1 . hurry" at bounding box center [247, 252] width 166 height 56
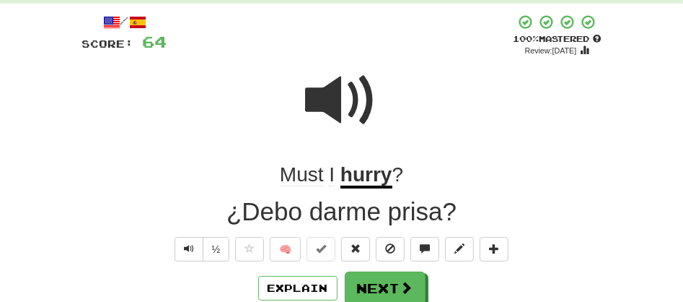
click at [332, 109] on span at bounding box center [342, 100] width 72 height 72
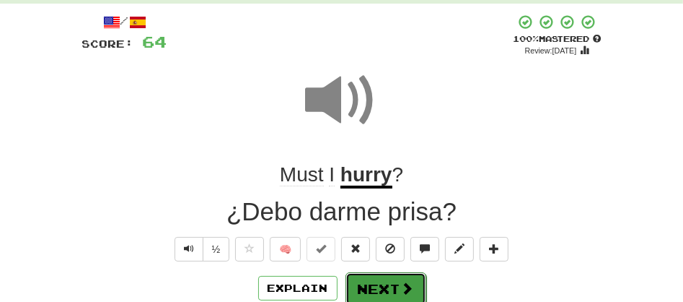
click at [368, 288] on button "Next" at bounding box center [386, 288] width 81 height 33
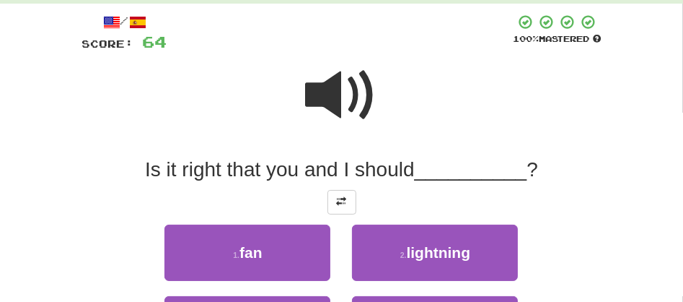
click at [348, 121] on span at bounding box center [342, 95] width 72 height 72
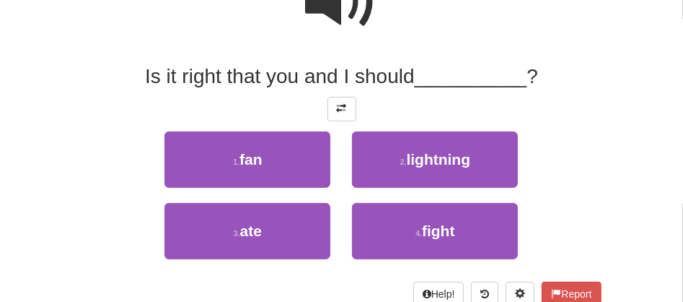
scroll to position [167, 0]
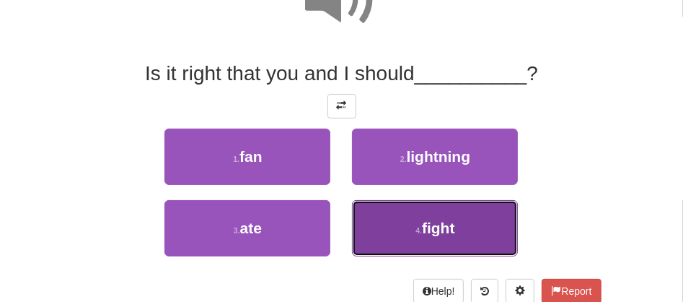
click at [413, 229] on button "4 . fight" at bounding box center [435, 228] width 166 height 56
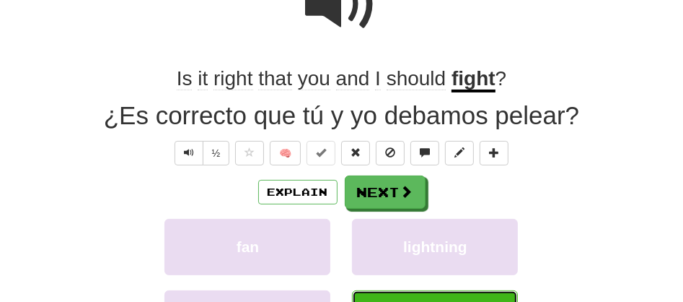
scroll to position [172, 0]
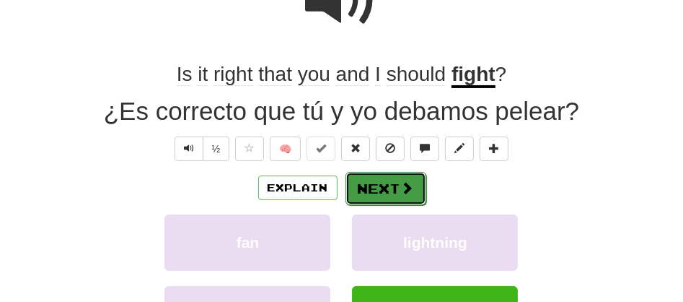
click at [376, 187] on button "Next" at bounding box center [386, 188] width 81 height 33
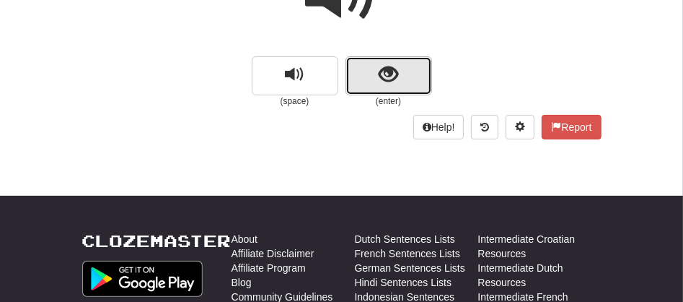
click at [356, 67] on button "show sentence" at bounding box center [389, 75] width 87 height 39
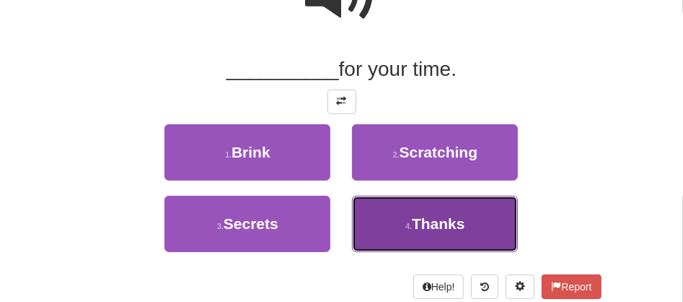
click at [404, 214] on button "4 . Thanks" at bounding box center [435, 224] width 166 height 56
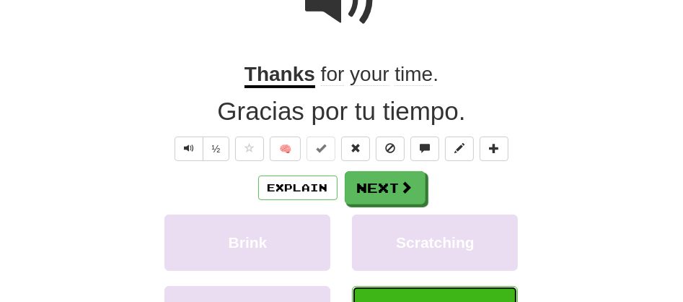
scroll to position [175, 0]
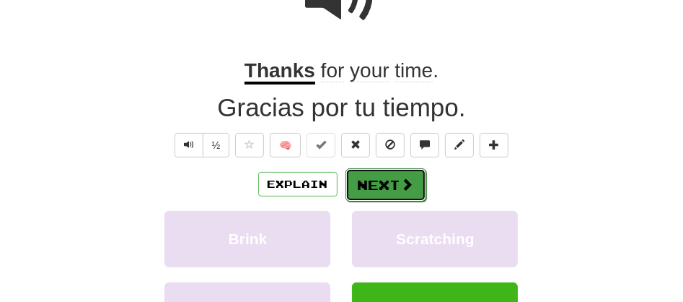
click at [379, 188] on button "Next" at bounding box center [386, 184] width 81 height 33
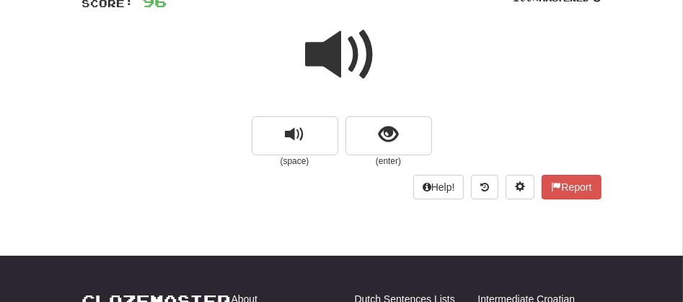
scroll to position [112, 0]
click at [318, 52] on span at bounding box center [342, 55] width 72 height 72
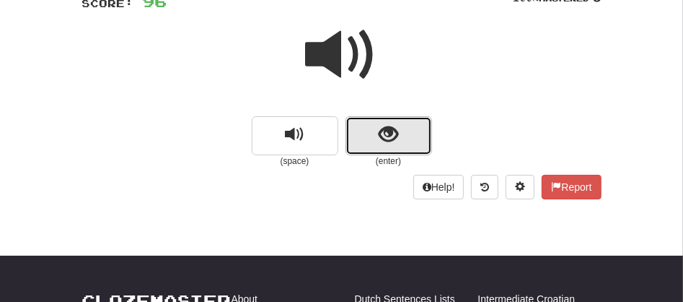
click at [363, 133] on button "show sentence" at bounding box center [389, 135] width 87 height 39
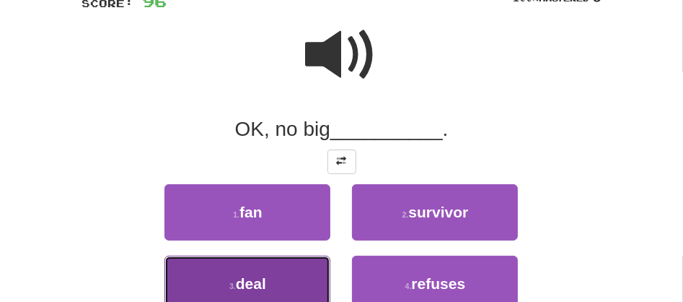
click at [286, 274] on button "3 . deal" at bounding box center [247, 283] width 166 height 56
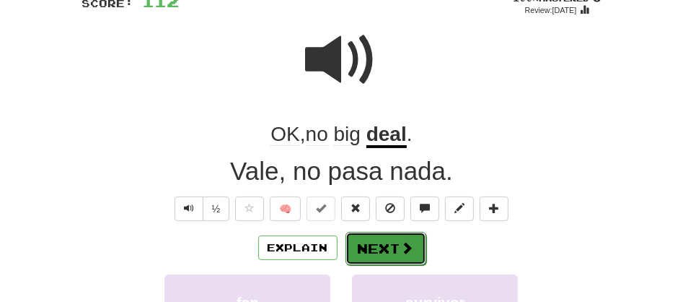
click at [363, 251] on button "Next" at bounding box center [386, 248] width 81 height 33
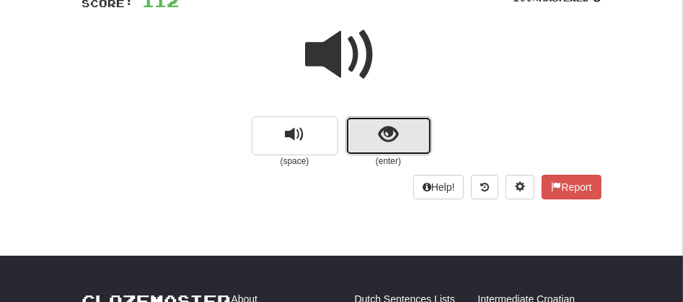
click at [359, 128] on button "show sentence" at bounding box center [389, 135] width 87 height 39
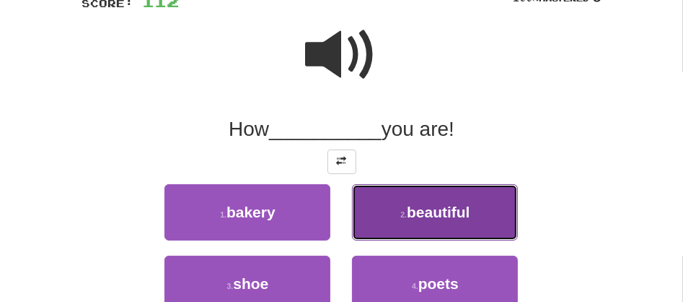
click at [406, 222] on button "2 . beautiful" at bounding box center [435, 212] width 166 height 56
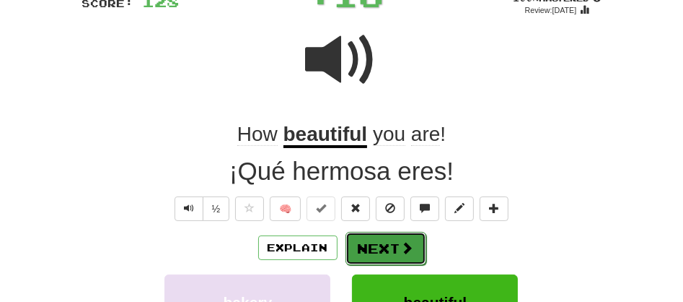
click at [368, 237] on button "Next" at bounding box center [386, 248] width 81 height 33
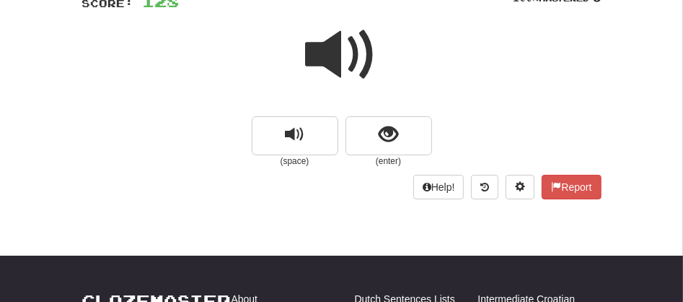
click at [335, 61] on span at bounding box center [342, 55] width 72 height 72
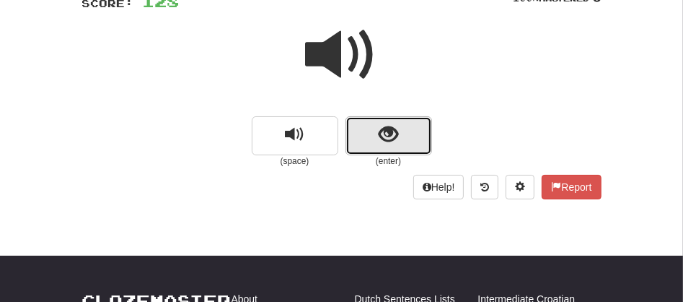
click at [364, 139] on button "show sentence" at bounding box center [389, 135] width 87 height 39
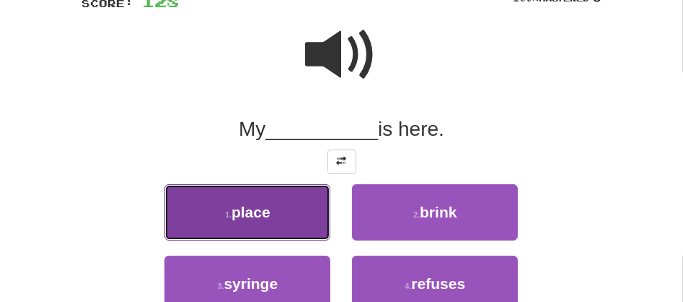
click at [260, 215] on span "place" at bounding box center [251, 211] width 39 height 17
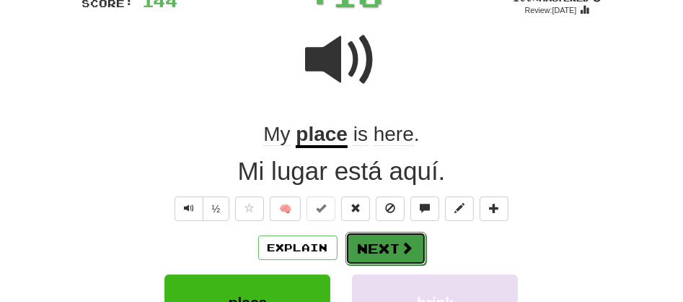
click at [378, 252] on button "Next" at bounding box center [386, 248] width 81 height 33
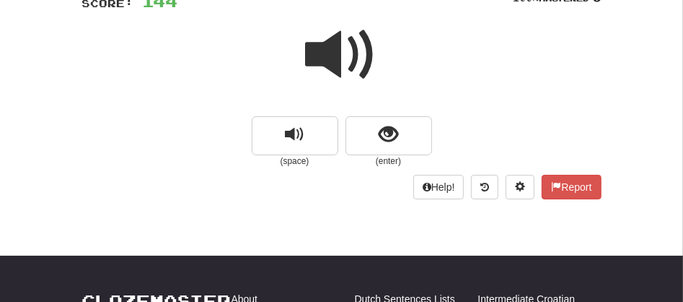
click at [335, 68] on span at bounding box center [342, 55] width 72 height 72
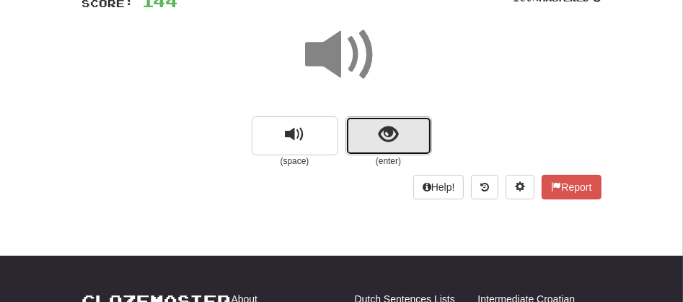
click at [357, 129] on button "show sentence" at bounding box center [389, 135] width 87 height 39
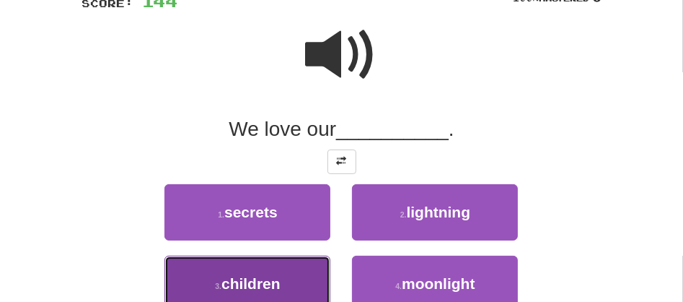
click at [289, 275] on button "3 . children" at bounding box center [247, 283] width 166 height 56
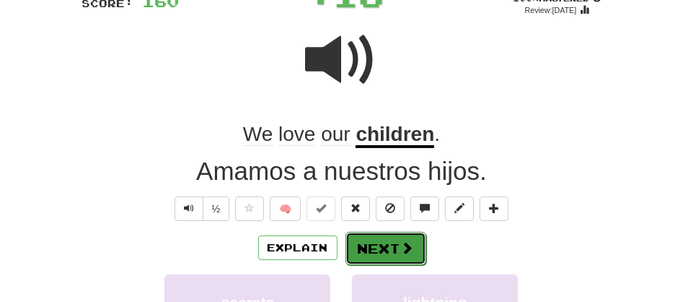
click at [376, 258] on button "Next" at bounding box center [386, 248] width 81 height 33
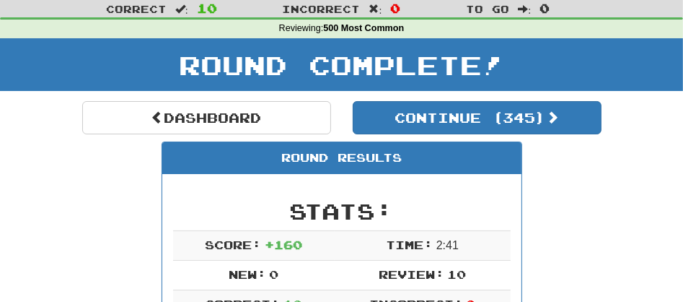
scroll to position [14, 0]
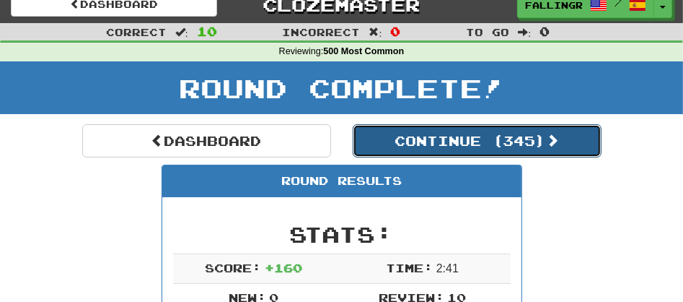
click at [416, 141] on button "Continue ( 345 )" at bounding box center [477, 140] width 249 height 33
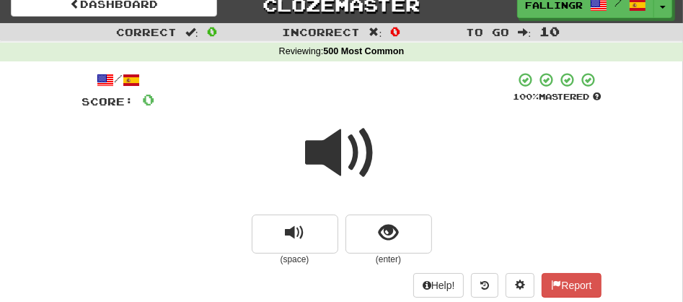
click at [360, 141] on span at bounding box center [342, 153] width 72 height 72
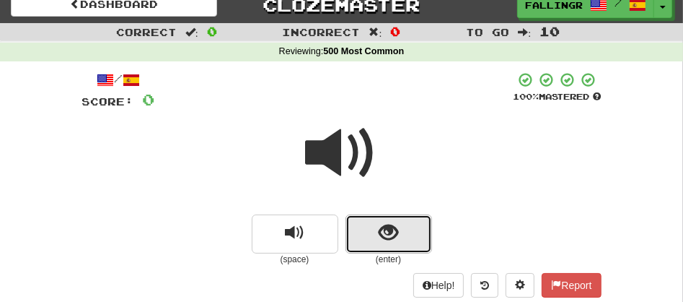
click at [363, 238] on button "show sentence" at bounding box center [389, 233] width 87 height 39
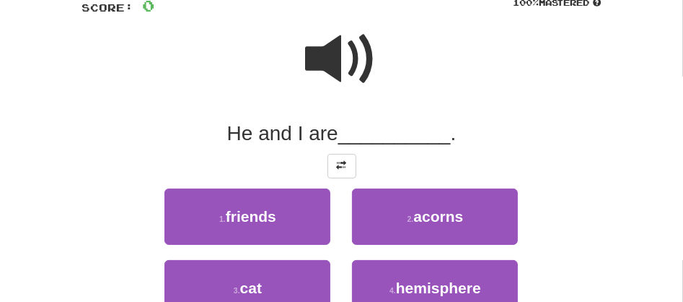
scroll to position [121, 0]
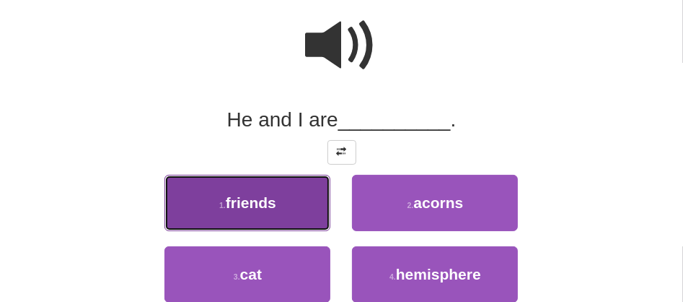
click at [289, 208] on button "1 . friends" at bounding box center [247, 203] width 166 height 56
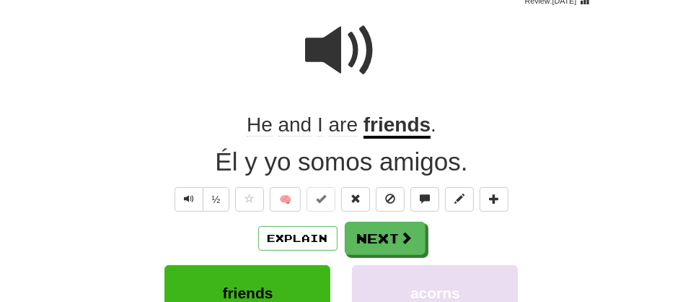
click at [307, 42] on span at bounding box center [342, 50] width 72 height 72
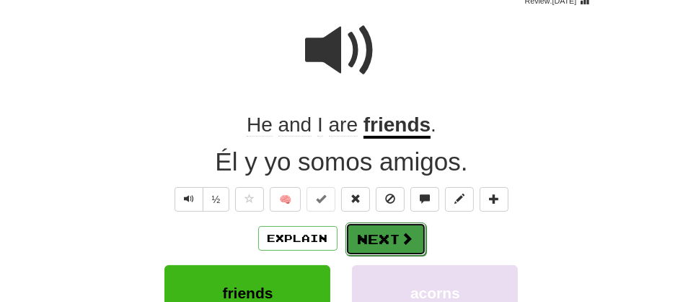
click at [364, 223] on button "Next" at bounding box center [386, 238] width 81 height 33
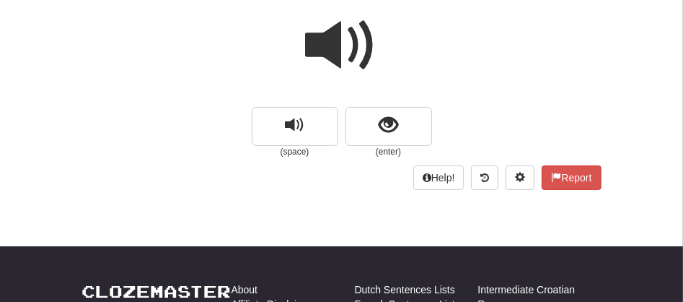
click at [340, 56] on span at bounding box center [342, 45] width 72 height 72
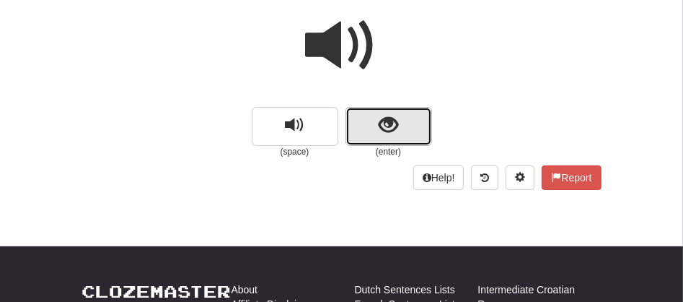
click at [364, 120] on button "show sentence" at bounding box center [389, 126] width 87 height 39
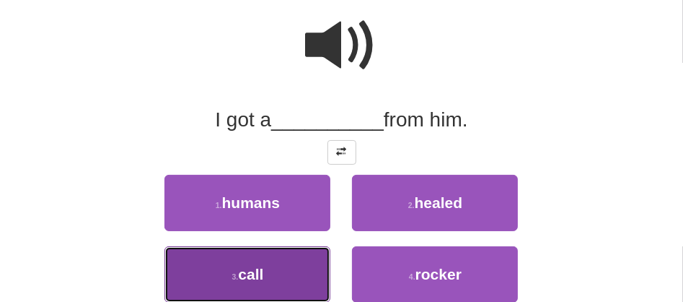
click at [268, 270] on button "3 . call" at bounding box center [247, 274] width 166 height 56
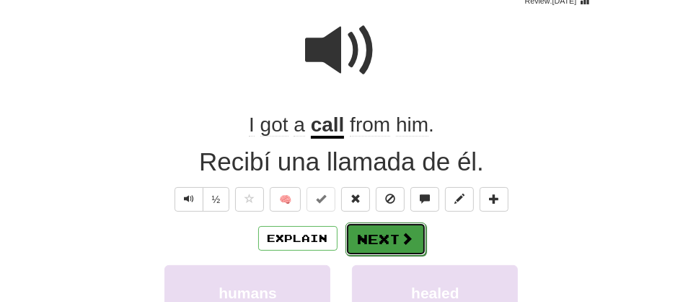
click at [391, 240] on button "Next" at bounding box center [386, 238] width 81 height 33
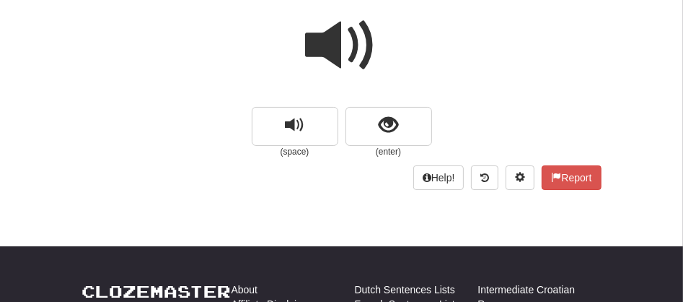
click at [336, 47] on span at bounding box center [342, 45] width 72 height 72
click at [343, 34] on span at bounding box center [342, 45] width 72 height 72
click at [341, 52] on span at bounding box center [342, 45] width 72 height 72
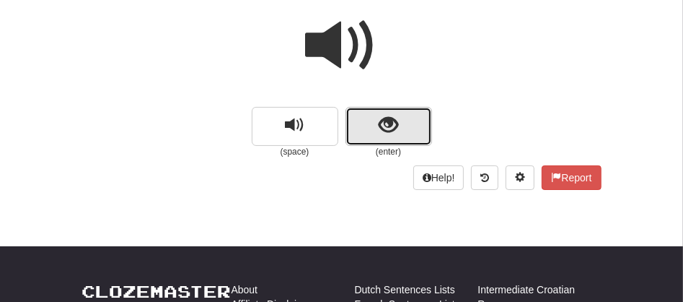
click at [372, 123] on button "show sentence" at bounding box center [389, 126] width 87 height 39
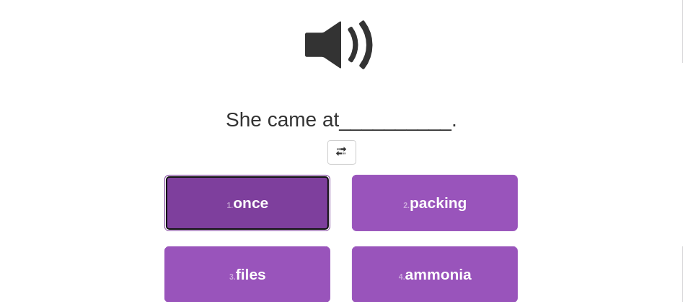
click at [285, 203] on button "1 . once" at bounding box center [247, 203] width 166 height 56
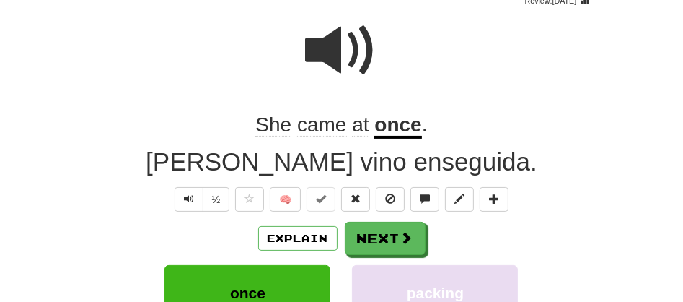
click at [384, 122] on u "once" at bounding box center [397, 125] width 47 height 25
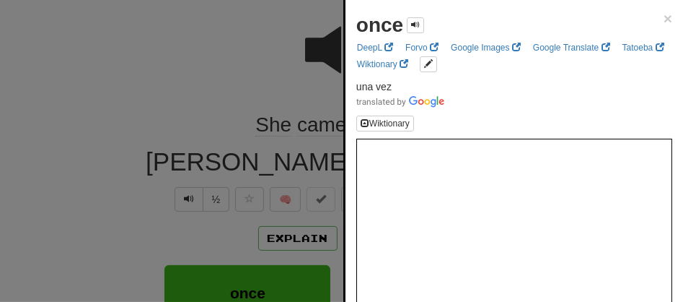
click at [317, 76] on div at bounding box center [341, 151] width 683 height 302
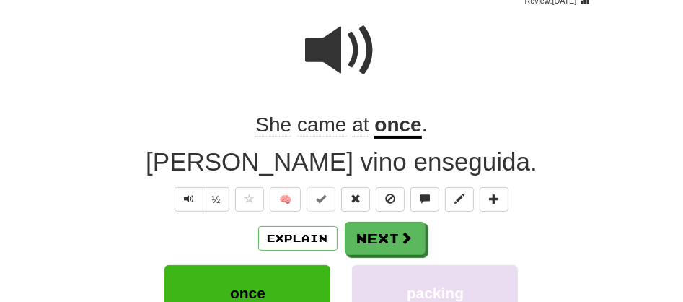
click at [383, 126] on u "once" at bounding box center [397, 125] width 47 height 25
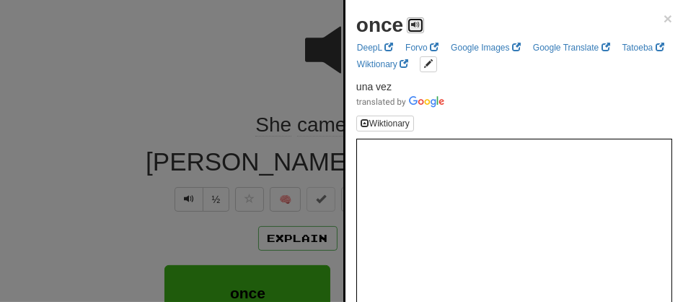
click at [412, 18] on button at bounding box center [415, 25] width 17 height 16
click at [422, 23] on button at bounding box center [415, 25] width 17 height 16
click at [420, 24] on button at bounding box center [415, 25] width 17 height 16
click at [233, 40] on div at bounding box center [341, 151] width 683 height 302
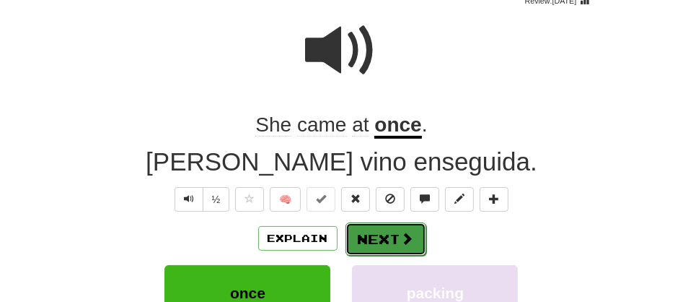
click at [364, 240] on button "Next" at bounding box center [386, 238] width 81 height 33
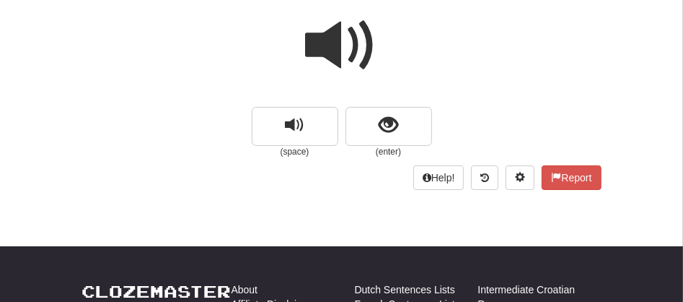
click at [358, 39] on span at bounding box center [342, 45] width 72 height 72
click at [339, 48] on span at bounding box center [342, 45] width 72 height 72
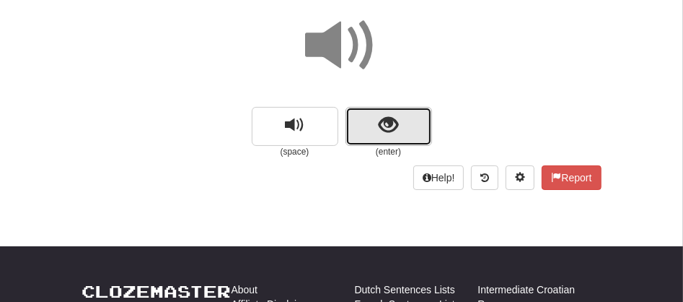
click at [357, 136] on button "show sentence" at bounding box center [389, 126] width 87 height 39
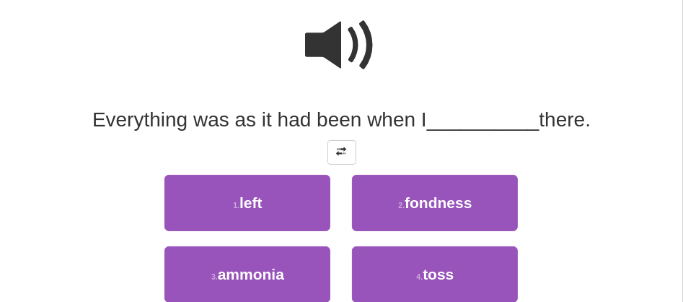
click at [351, 30] on span at bounding box center [342, 45] width 72 height 72
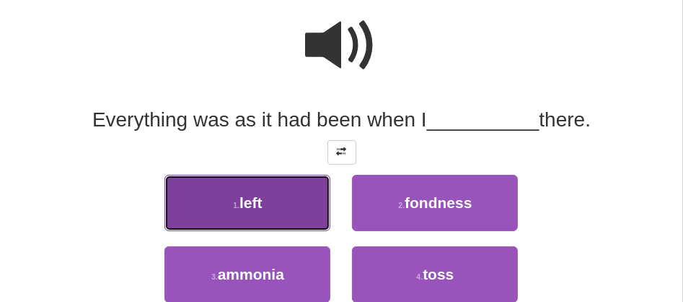
click at [264, 201] on button "1 . left" at bounding box center [247, 203] width 166 height 56
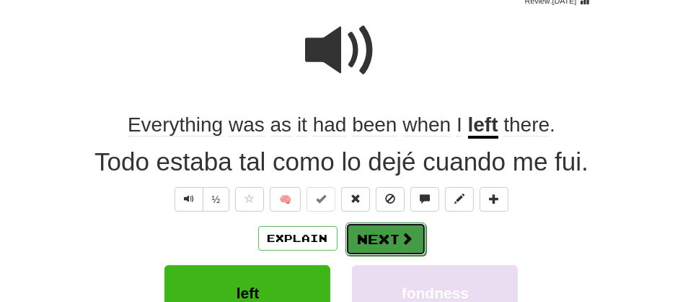
click at [385, 229] on button "Next" at bounding box center [386, 238] width 81 height 33
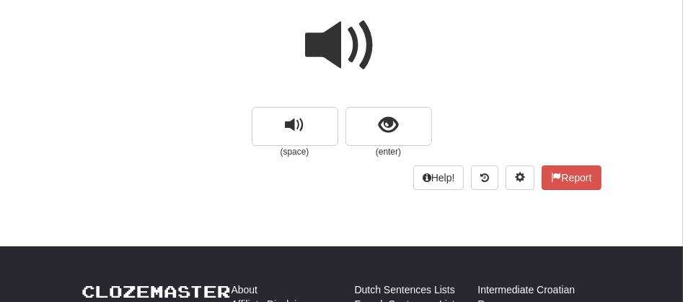
click at [343, 40] on span at bounding box center [342, 45] width 72 height 72
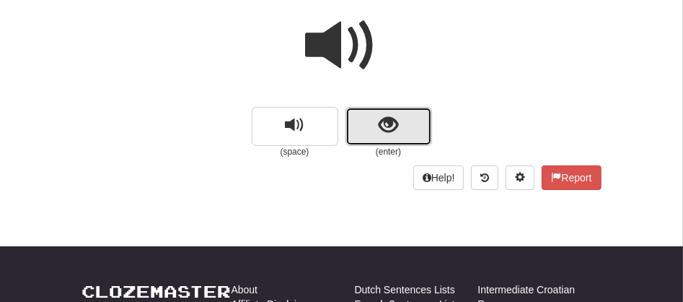
click at [386, 128] on span "show sentence" at bounding box center [388, 124] width 19 height 19
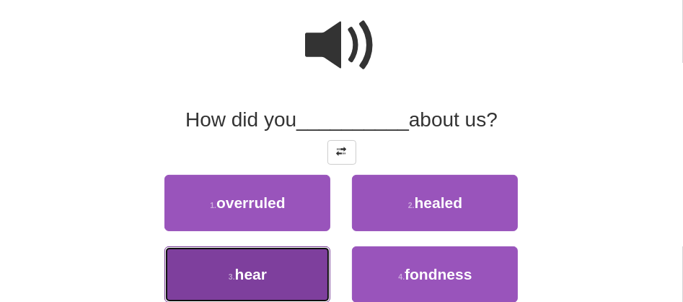
click at [284, 280] on button "3 . hear" at bounding box center [247, 274] width 166 height 56
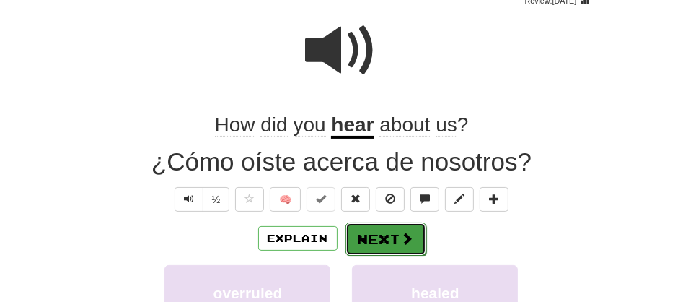
click at [386, 242] on button "Next" at bounding box center [386, 238] width 81 height 33
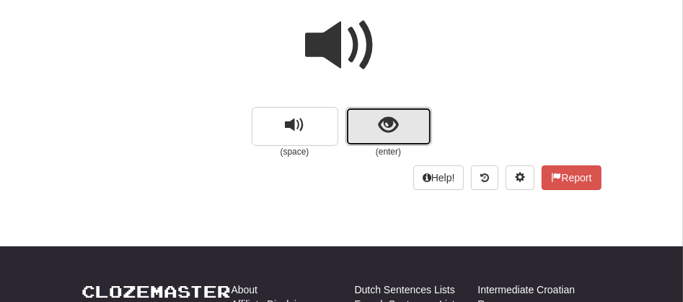
click at [370, 137] on button "show sentence" at bounding box center [389, 126] width 87 height 39
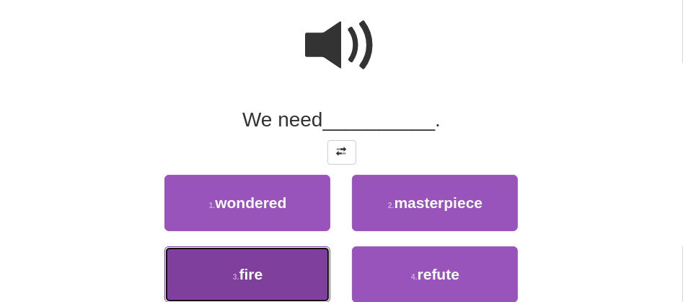
click at [263, 277] on span "fire" at bounding box center [252, 273] width 24 height 17
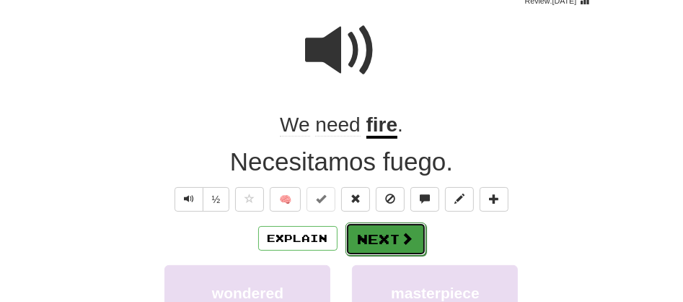
click at [377, 239] on button "Next" at bounding box center [386, 238] width 81 height 33
